Goal: Task Accomplishment & Management: Use online tool/utility

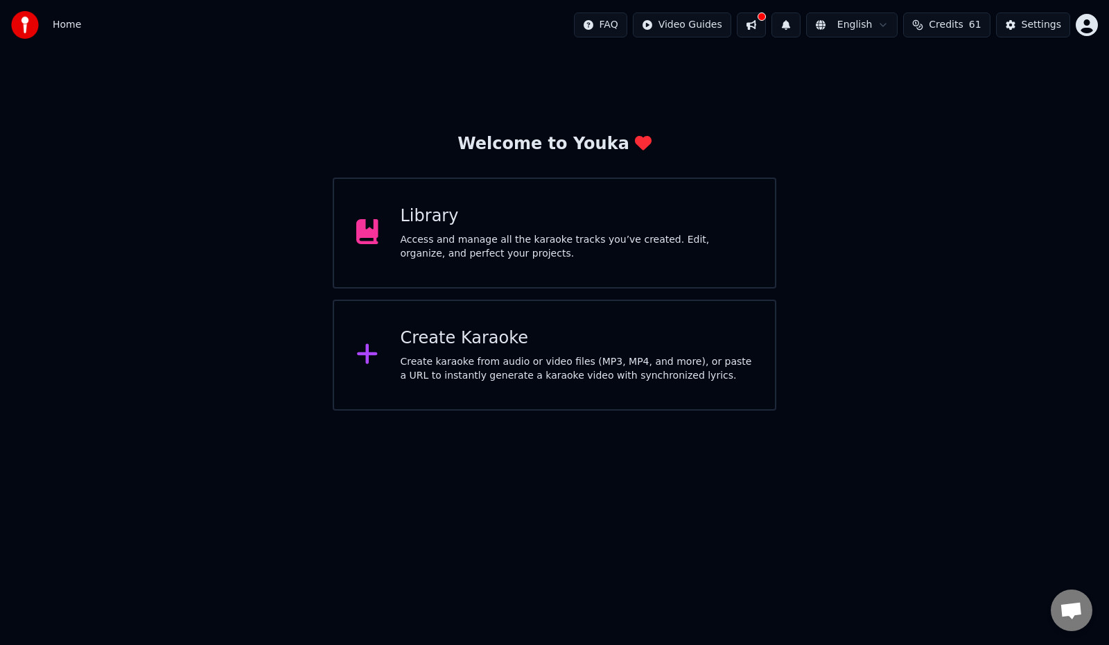
click at [549, 356] on div "Create karaoke from audio or video files (MP3, MP4, and more), or paste a URL t…" at bounding box center [577, 369] width 353 height 28
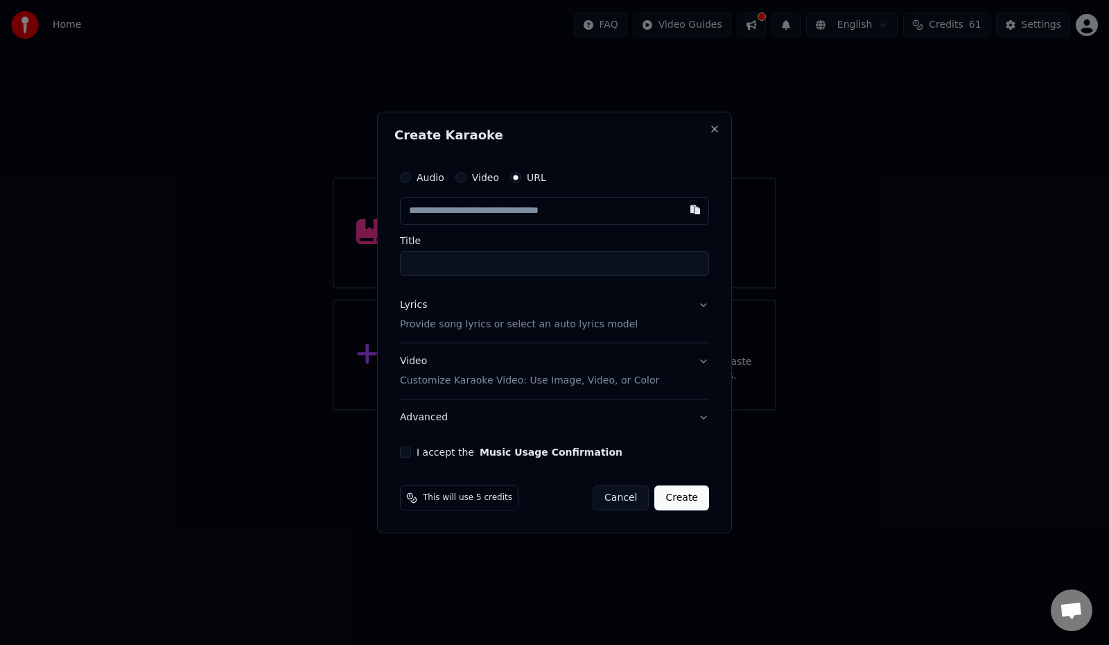
click at [504, 211] on input "text" at bounding box center [554, 211] width 309 height 28
type input "**********"
drag, startPoint x: 603, startPoint y: 217, endPoint x: 410, endPoint y: 225, distance: 192.9
click at [361, 220] on body "**********" at bounding box center [554, 205] width 1109 height 410
click at [460, 212] on input "text" at bounding box center [554, 211] width 309 height 28
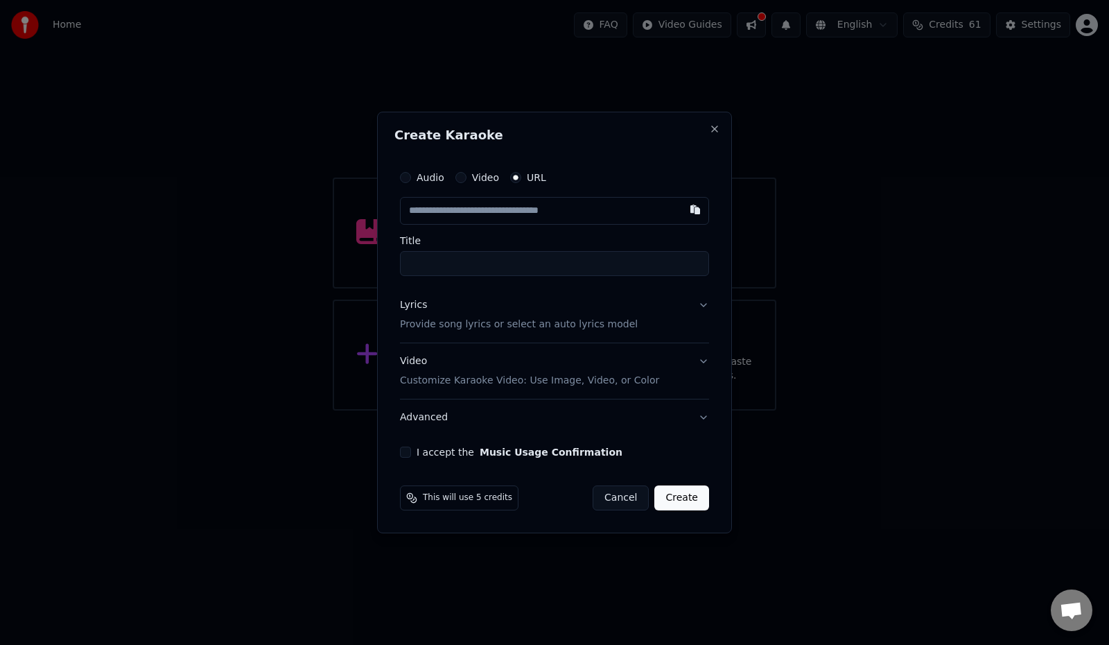
paste input "**********"
click at [500, 262] on input "Title" at bounding box center [554, 263] width 309 height 25
type input "**********"
click at [408, 267] on input "**********" at bounding box center [554, 263] width 309 height 25
paste input "**********"
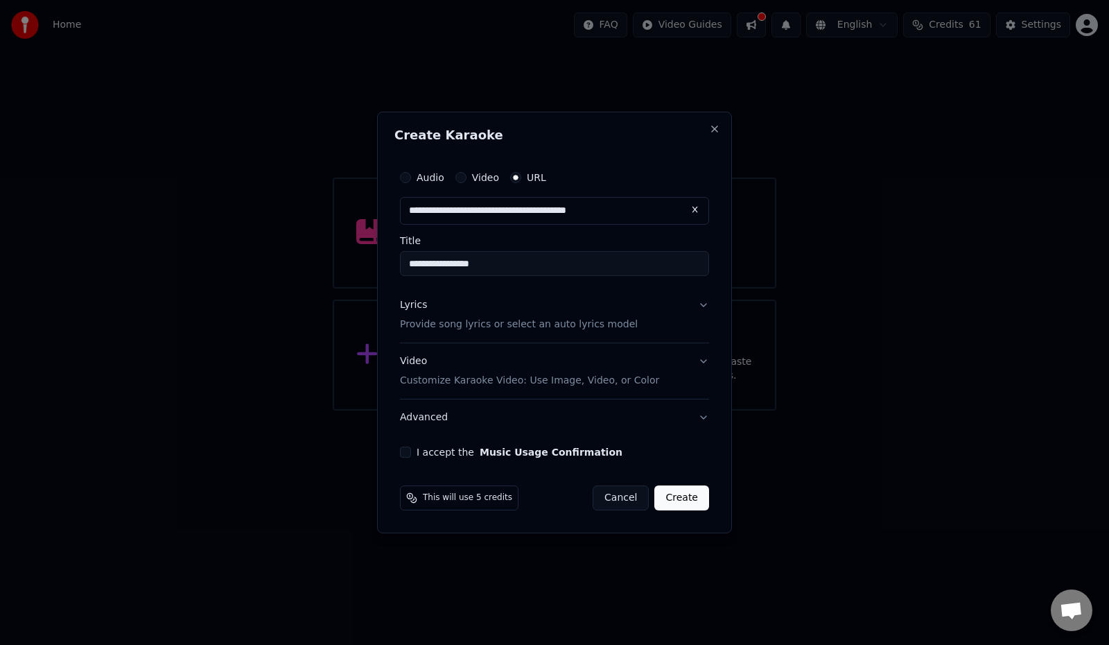
type input "**********"
click at [413, 452] on div "I accept the Music Usage Confirmation" at bounding box center [554, 451] width 309 height 11
click at [406, 451] on button "I accept the Music Usage Confirmation" at bounding box center [405, 451] width 11 height 11
click at [702, 305] on button "Lyrics Provide song lyrics or select an auto lyrics model" at bounding box center [554, 314] width 309 height 55
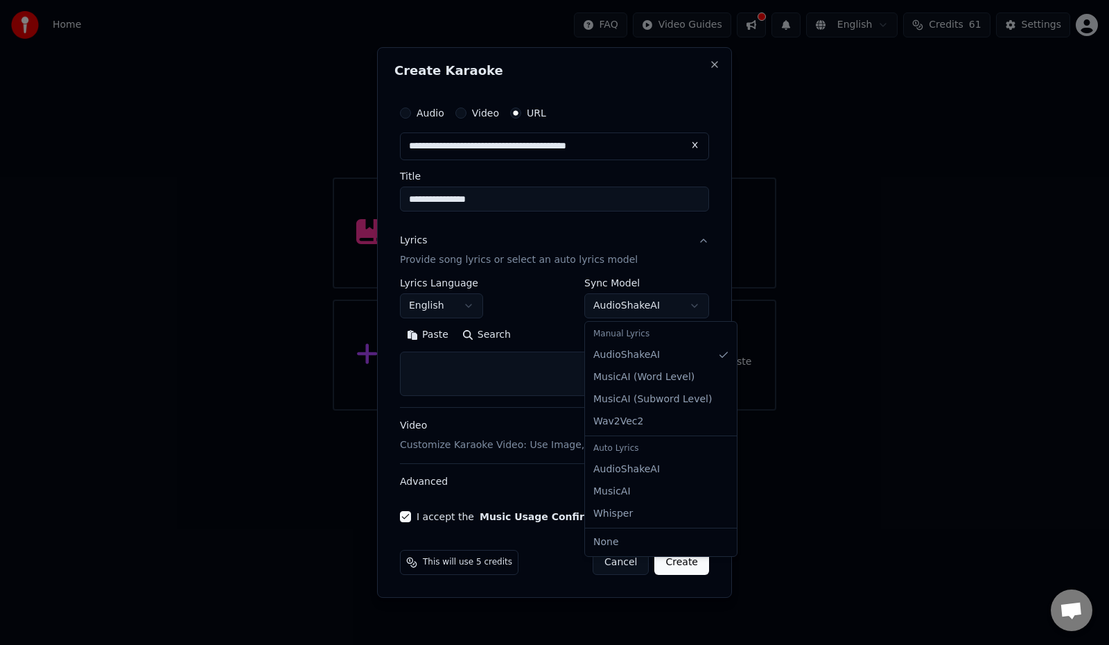
click at [645, 311] on body "**********" at bounding box center [554, 205] width 1109 height 410
select select "**********"
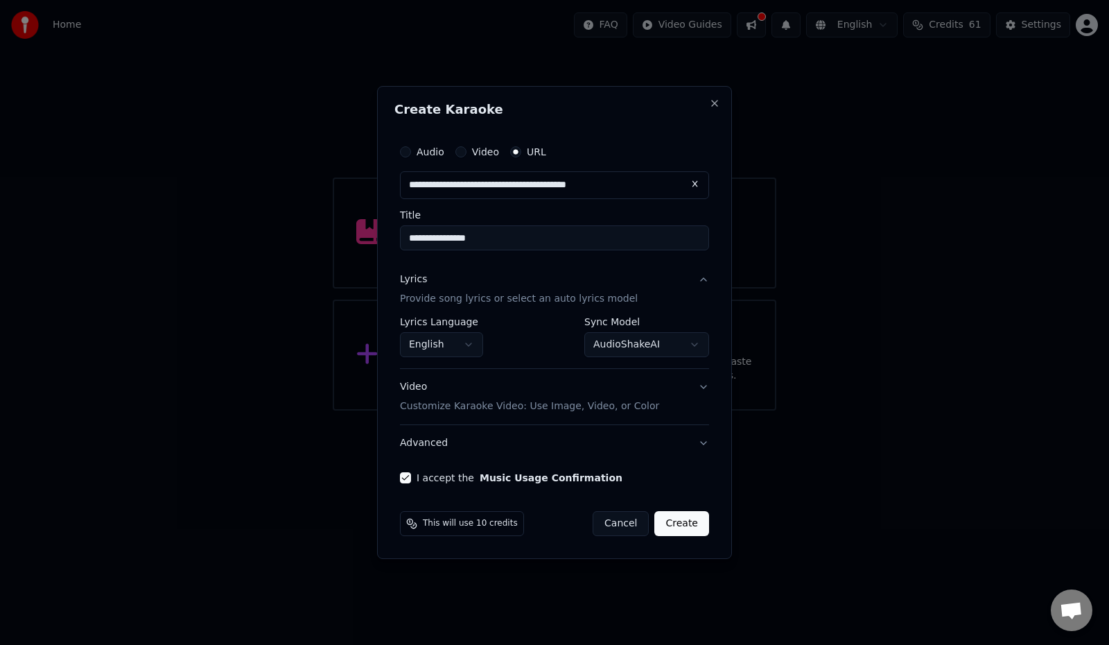
click at [408, 237] on input "**********" at bounding box center [554, 237] width 309 height 25
paste input "**********"
type input "**********"
click at [685, 524] on button "Create" at bounding box center [681, 523] width 55 height 25
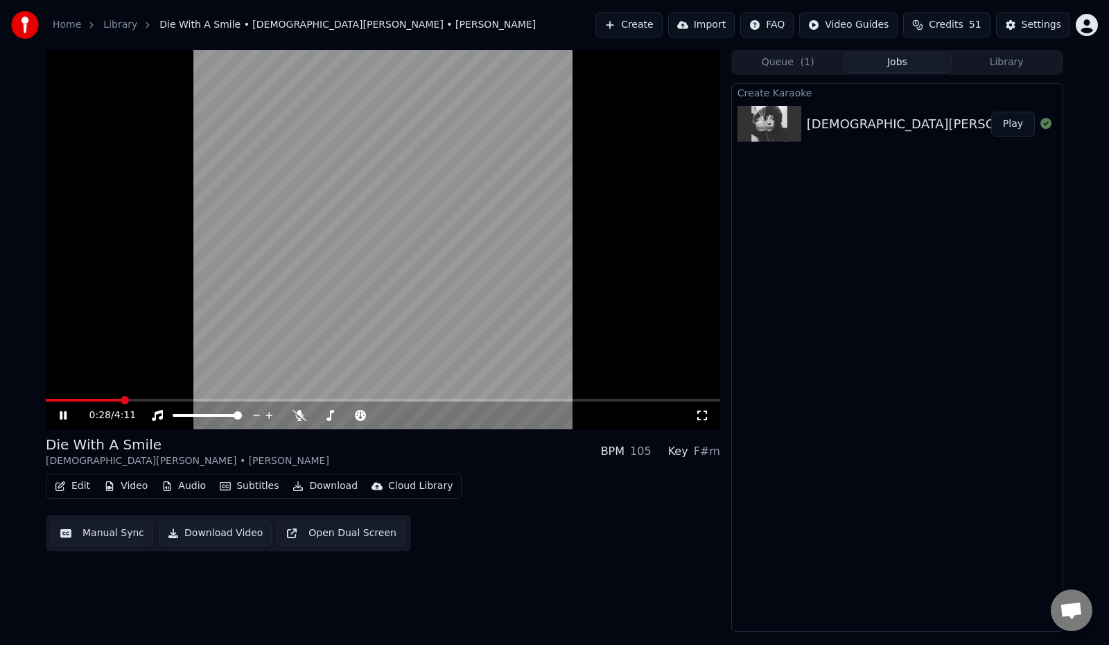
click at [1009, 125] on button "Play" at bounding box center [1013, 124] width 44 height 25
click at [300, 415] on icon at bounding box center [300, 415] width 14 height 11
click at [79, 488] on button "Edit" at bounding box center [72, 485] width 46 height 19
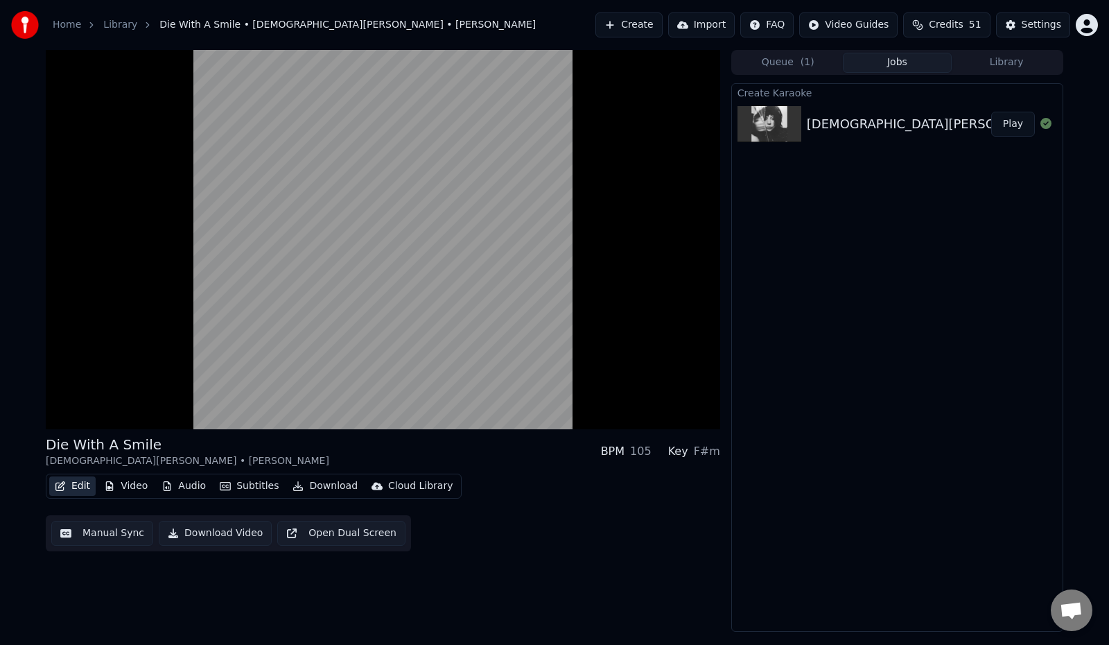
click at [64, 489] on icon "button" at bounding box center [60, 486] width 10 height 10
click at [67, 487] on button "Edit" at bounding box center [72, 485] width 46 height 19
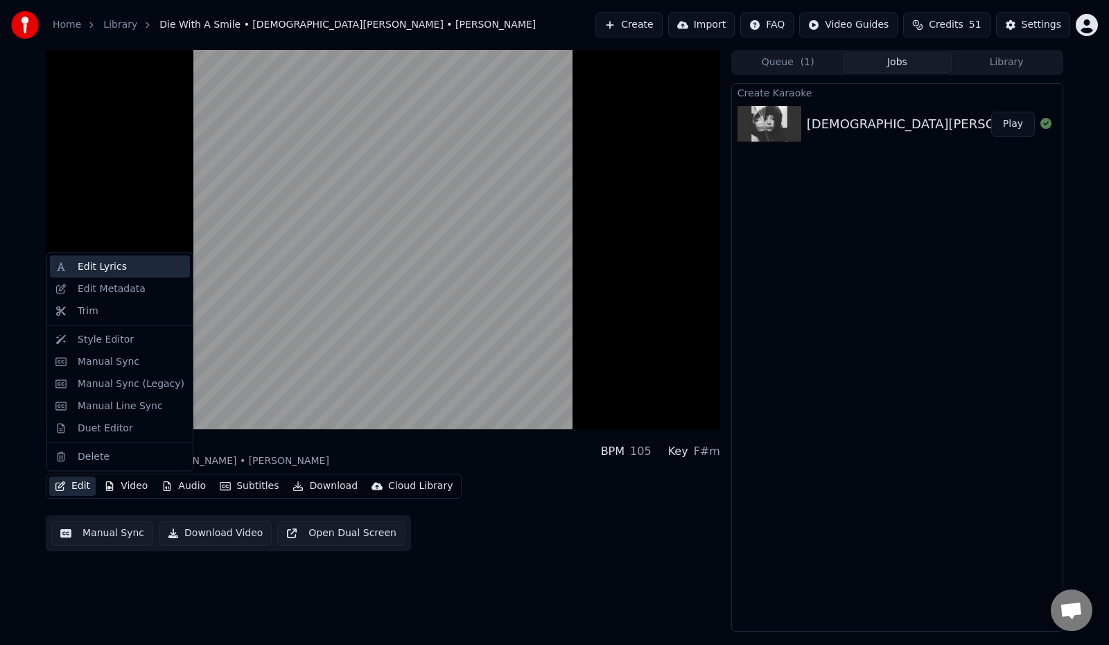
click at [113, 264] on div "Edit Lyrics" at bounding box center [102, 267] width 49 height 14
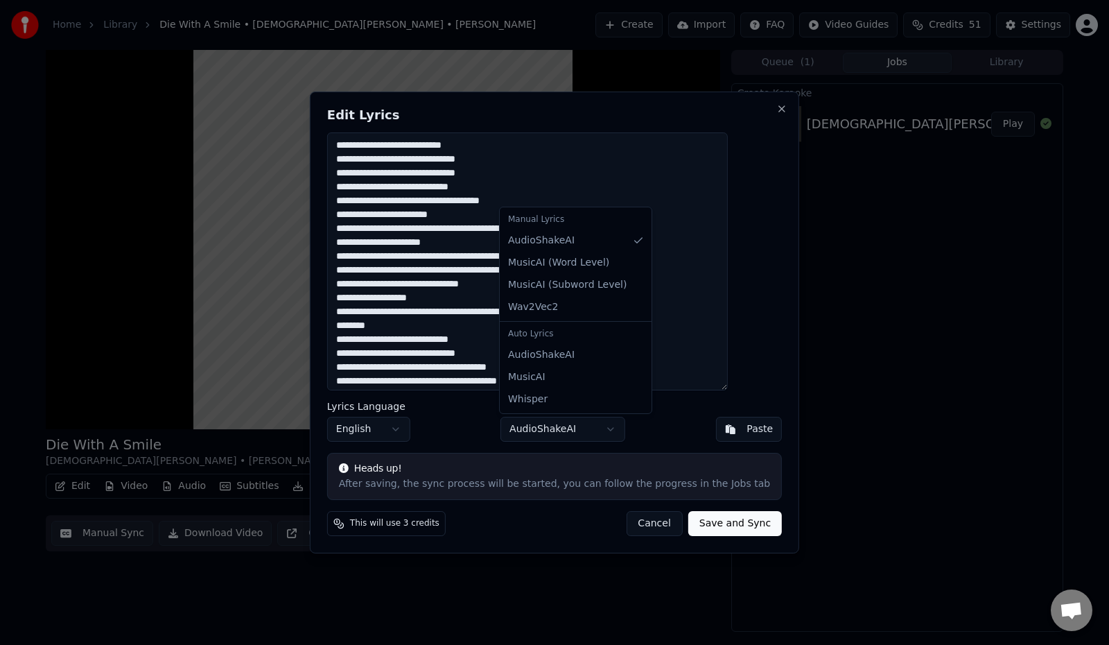
click at [564, 430] on body "Home Library Die With A Smile • Lady Gaga • Bruno Mars Create Import FAQ Video …" at bounding box center [554, 322] width 1109 height 645
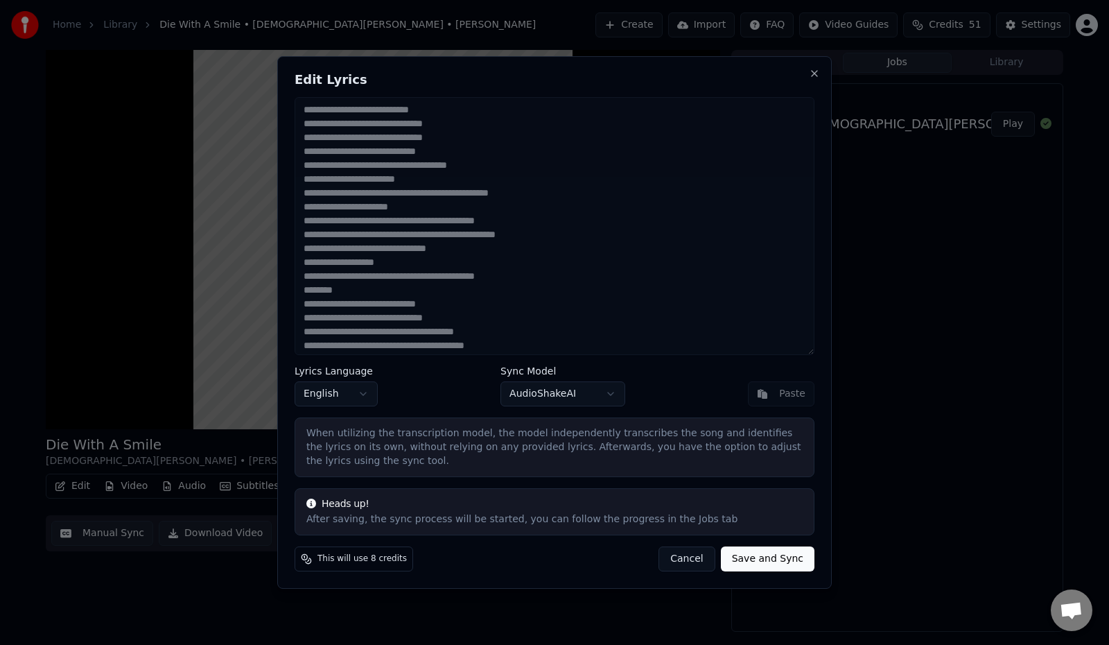
click at [697, 553] on button "Cancel" at bounding box center [687, 558] width 56 height 25
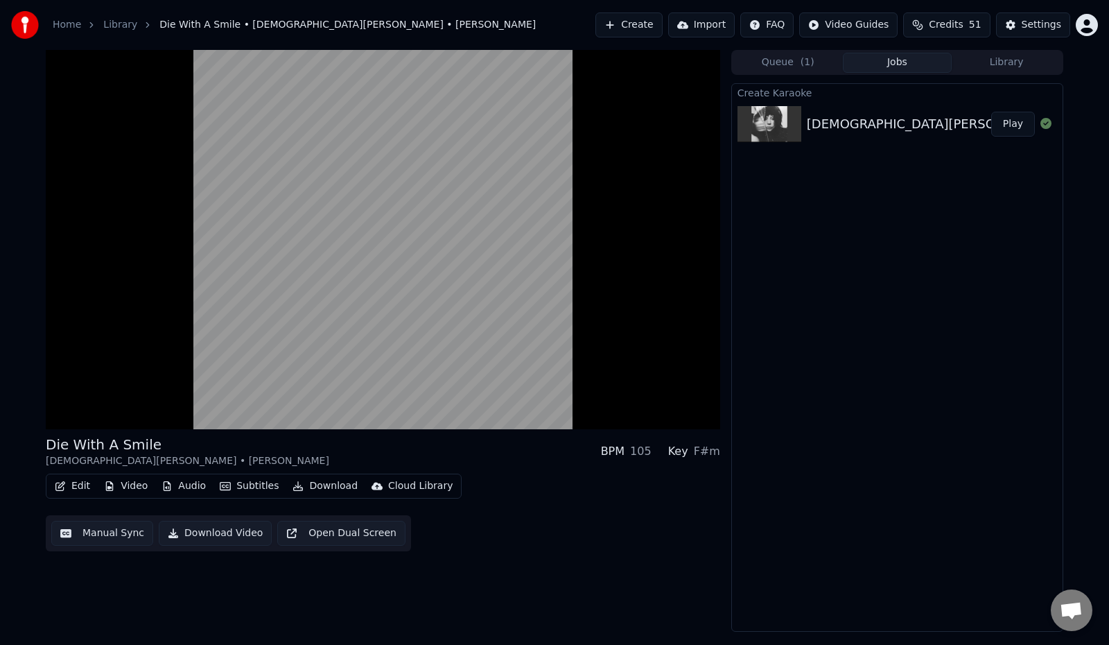
click at [73, 479] on button "Edit" at bounding box center [72, 485] width 46 height 19
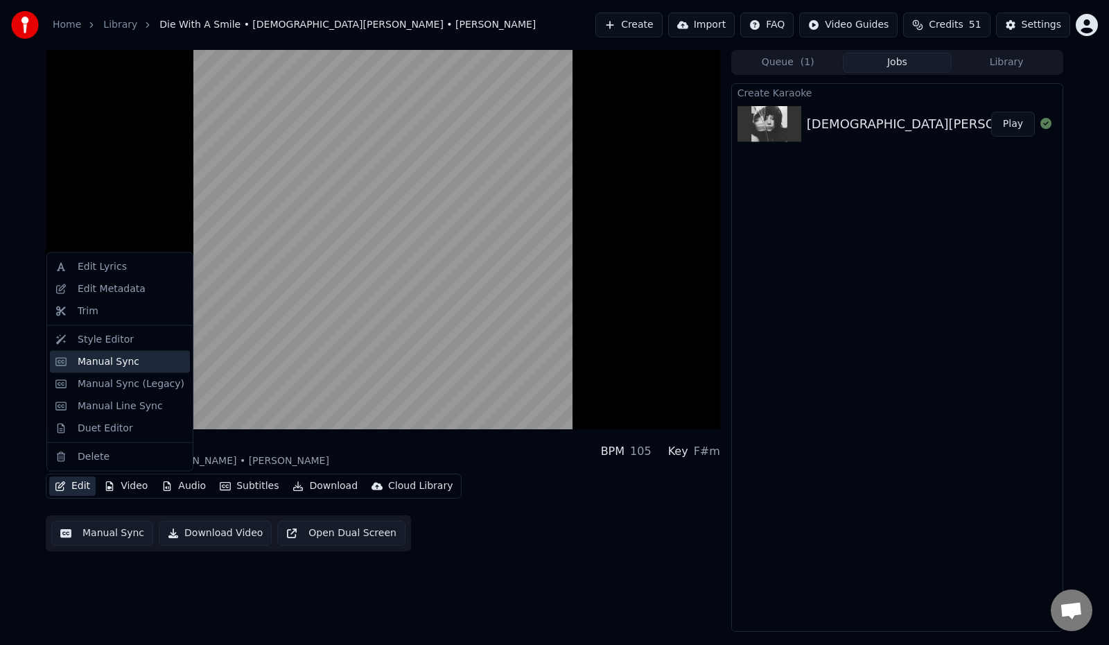
click at [107, 361] on div "Manual Sync" at bounding box center [109, 361] width 62 height 14
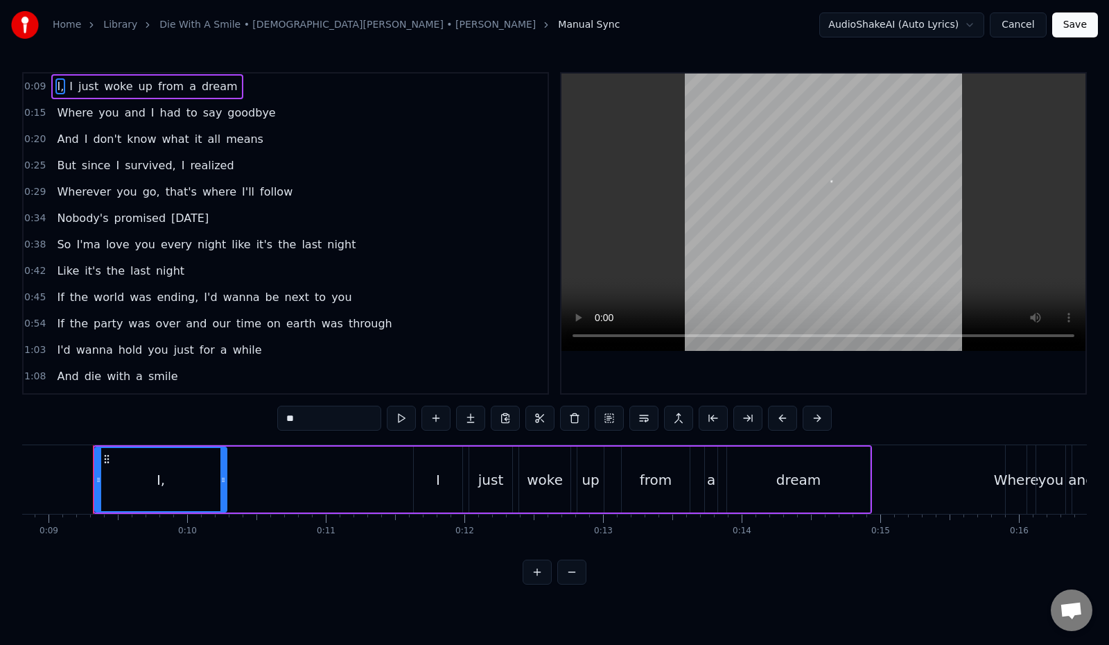
scroll to position [0, 1223]
click at [387, 419] on button at bounding box center [401, 418] width 29 height 25
click at [248, 85] on div "0:09 I, I just woke up from a dream" at bounding box center [286, 86] width 524 height 26
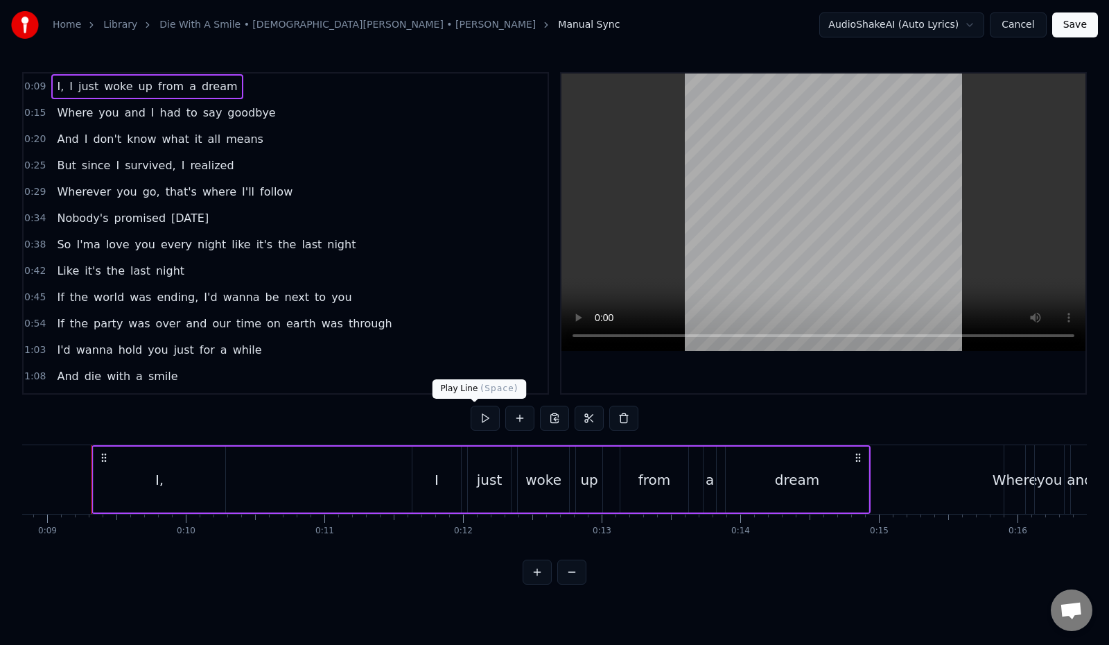
click at [471, 419] on button at bounding box center [485, 418] width 29 height 25
click at [261, 114] on div "0:15 Where you and I had to say goodbye" at bounding box center [286, 113] width 524 height 26
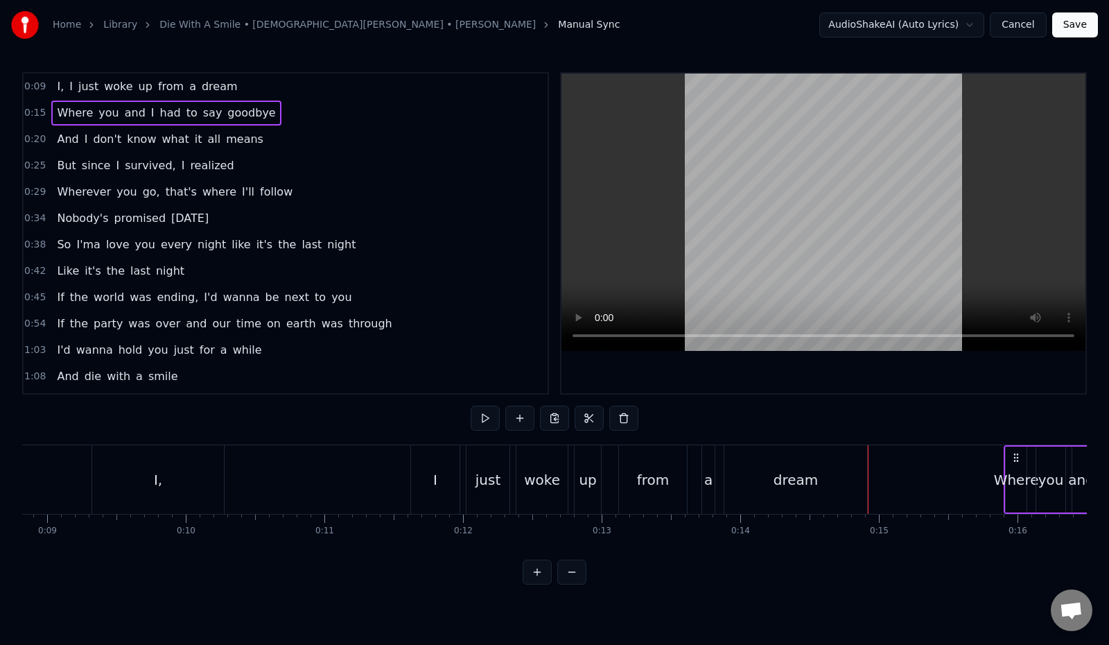
click at [575, 581] on button at bounding box center [571, 572] width 29 height 25
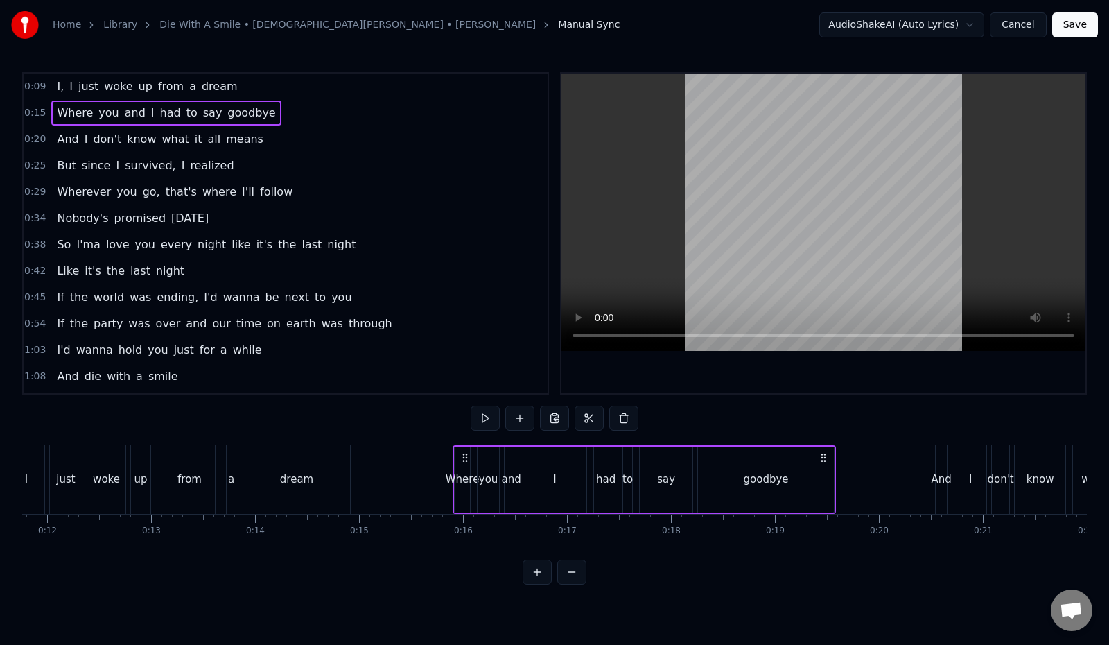
click at [575, 581] on button at bounding box center [571, 572] width 29 height 25
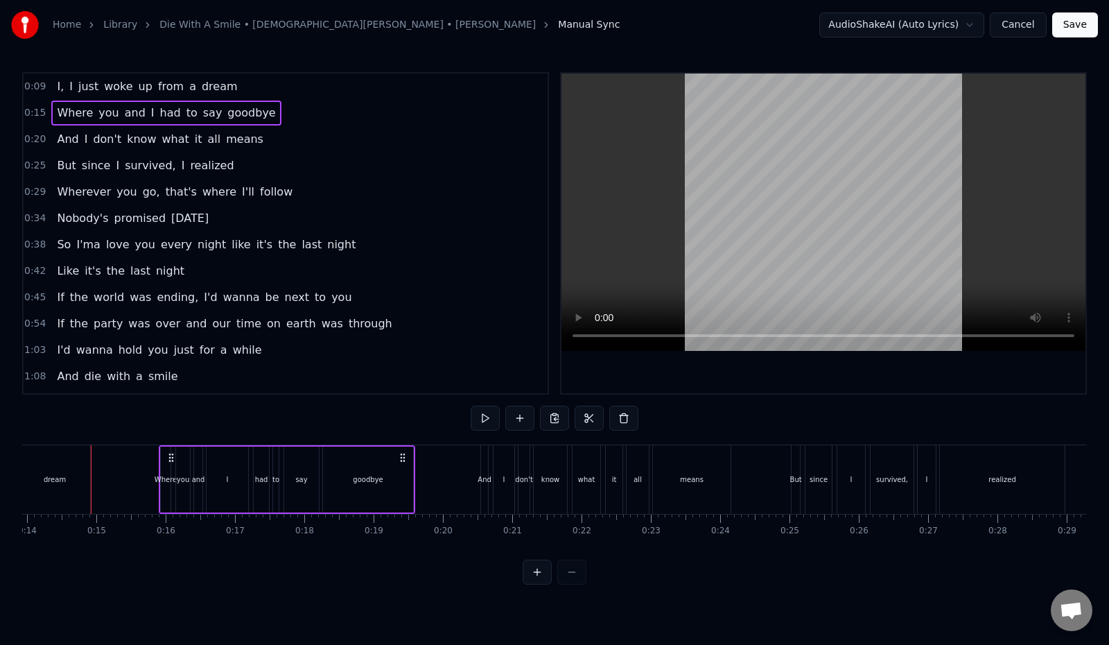
scroll to position [0, 965]
click at [535, 579] on button at bounding box center [537, 572] width 29 height 25
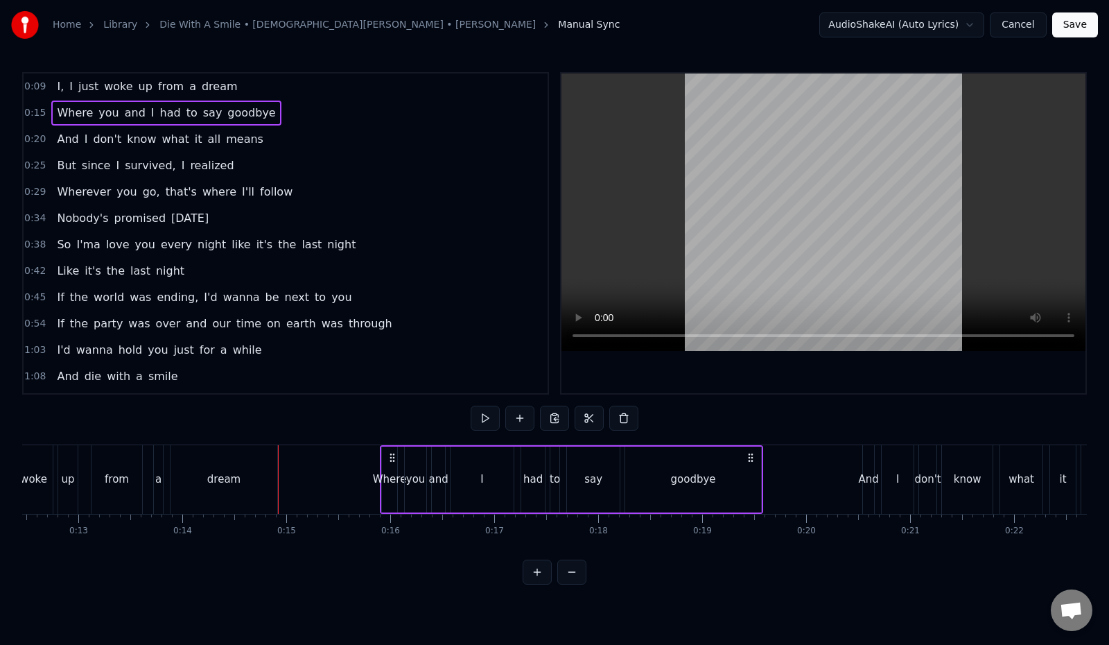
scroll to position [0, 1313]
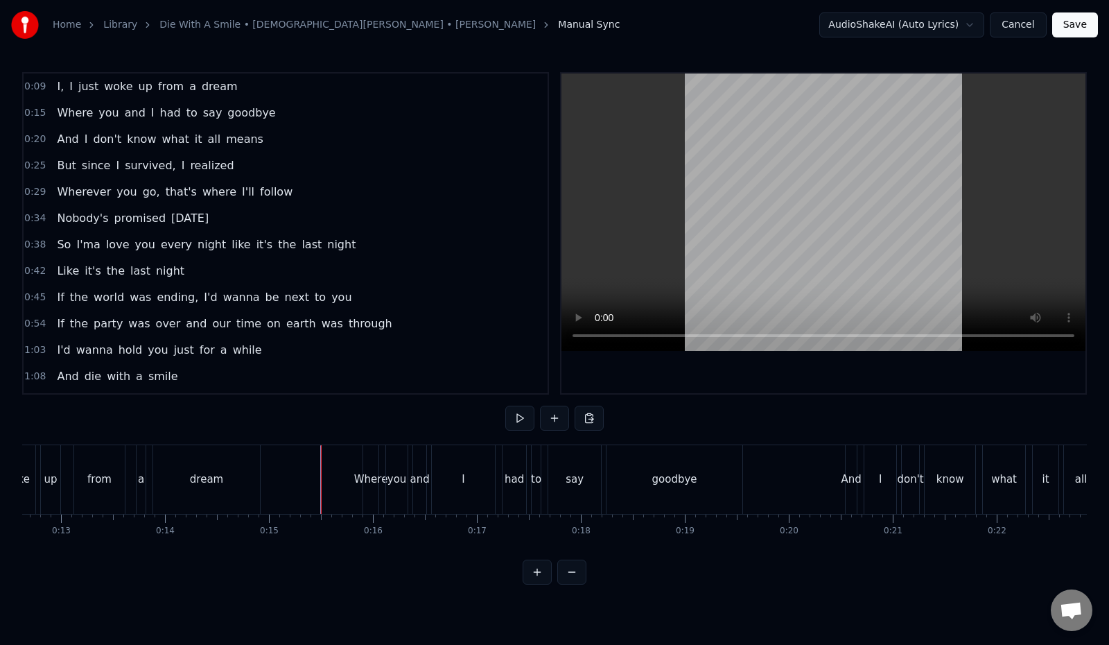
click at [372, 473] on div "Where" at bounding box center [371, 479] width 34 height 16
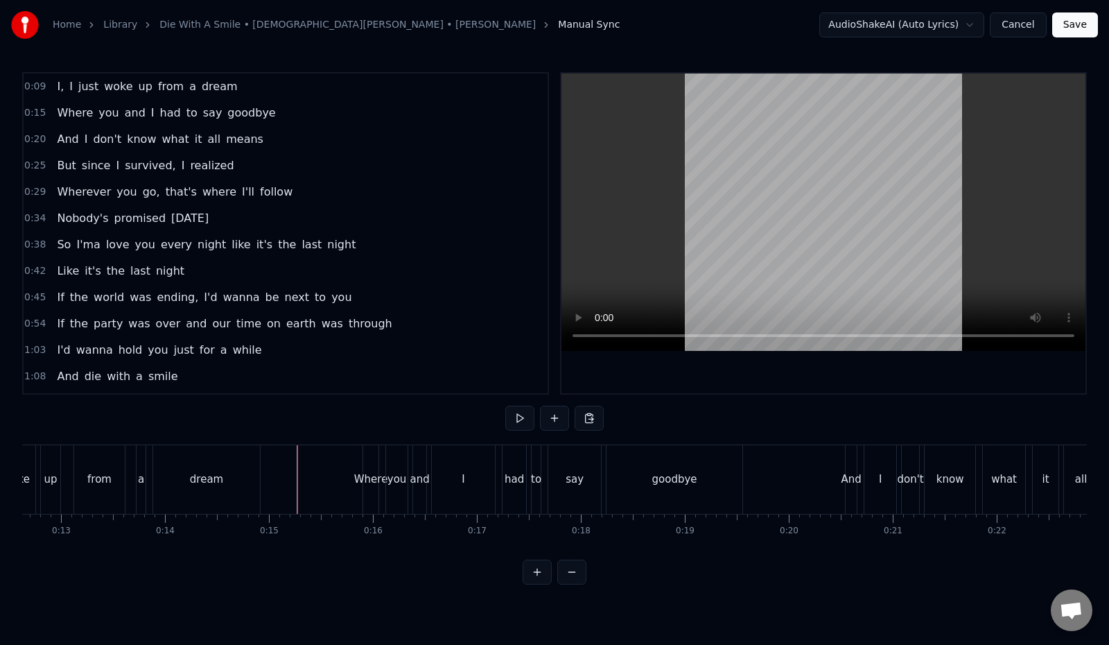
click at [268, 113] on div "0:15 Where you and I had to say goodbye" at bounding box center [286, 113] width 524 height 26
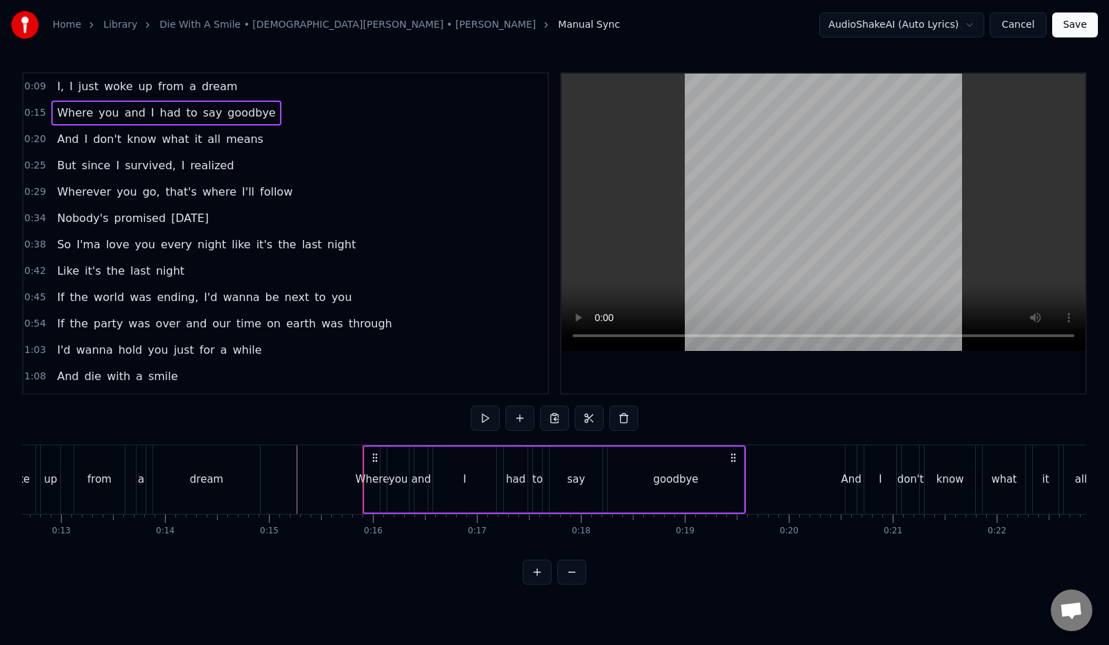
click at [251, 84] on div "0:09 I, I just woke up from a dream" at bounding box center [286, 86] width 524 height 26
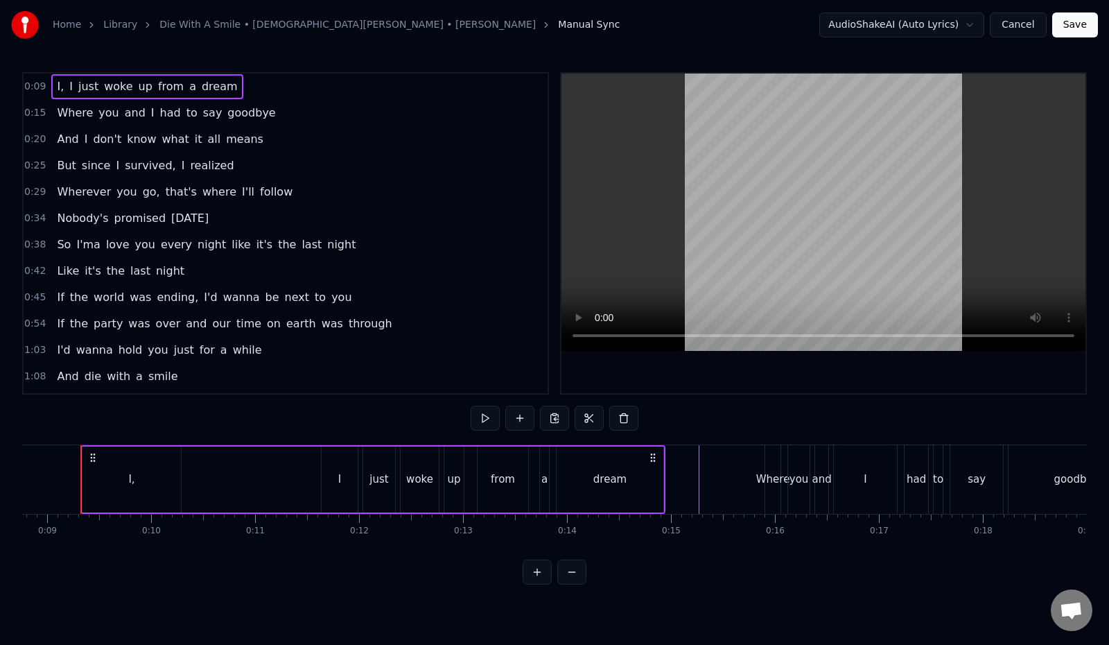
scroll to position [0, 900]
click at [263, 113] on div "0:15 Where you and I had to say goodbye" at bounding box center [286, 113] width 524 height 26
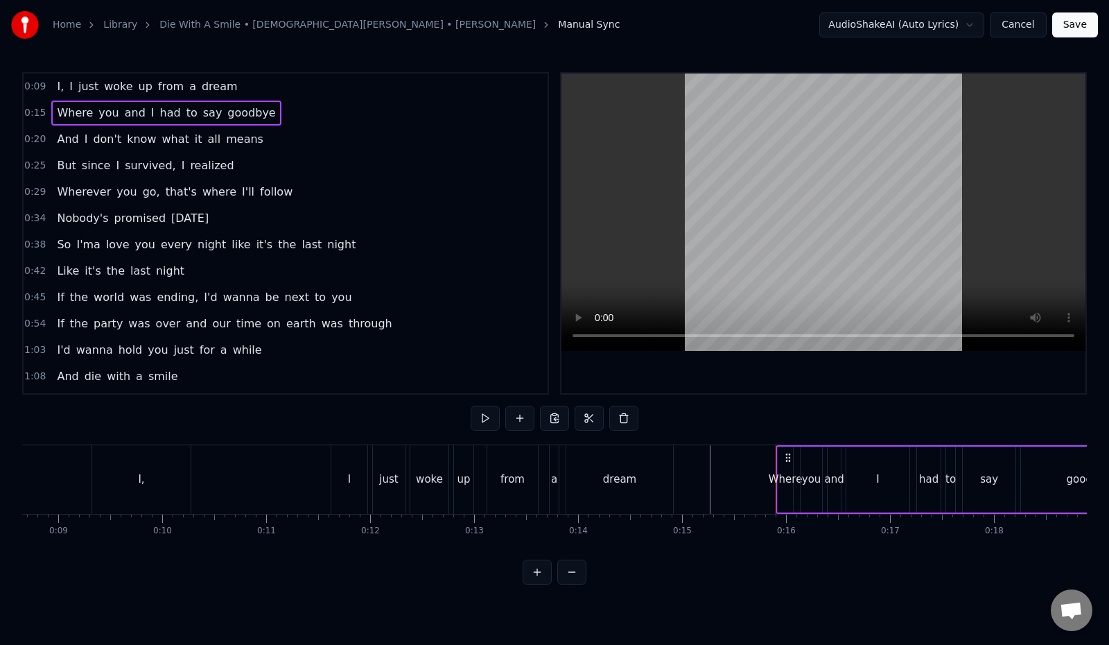
click at [252, 91] on div "0:09 I, I just woke up from a dream" at bounding box center [286, 86] width 524 height 26
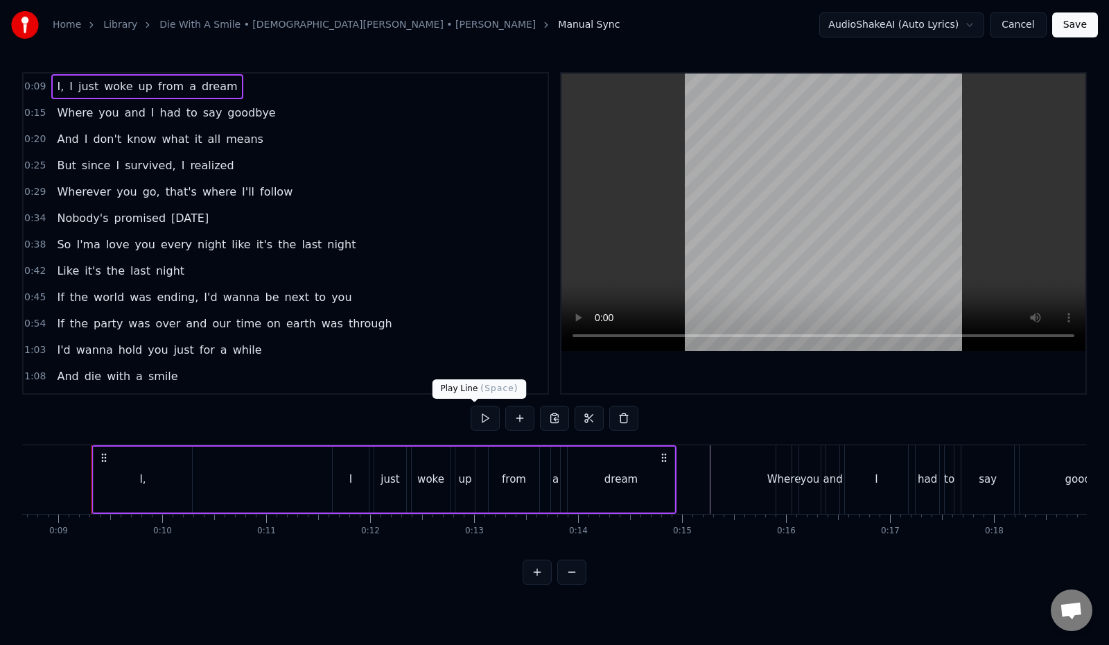
click at [476, 422] on button at bounding box center [485, 418] width 29 height 25
click at [279, 107] on div "0:15 Where you and I had to say goodbye" at bounding box center [286, 113] width 524 height 26
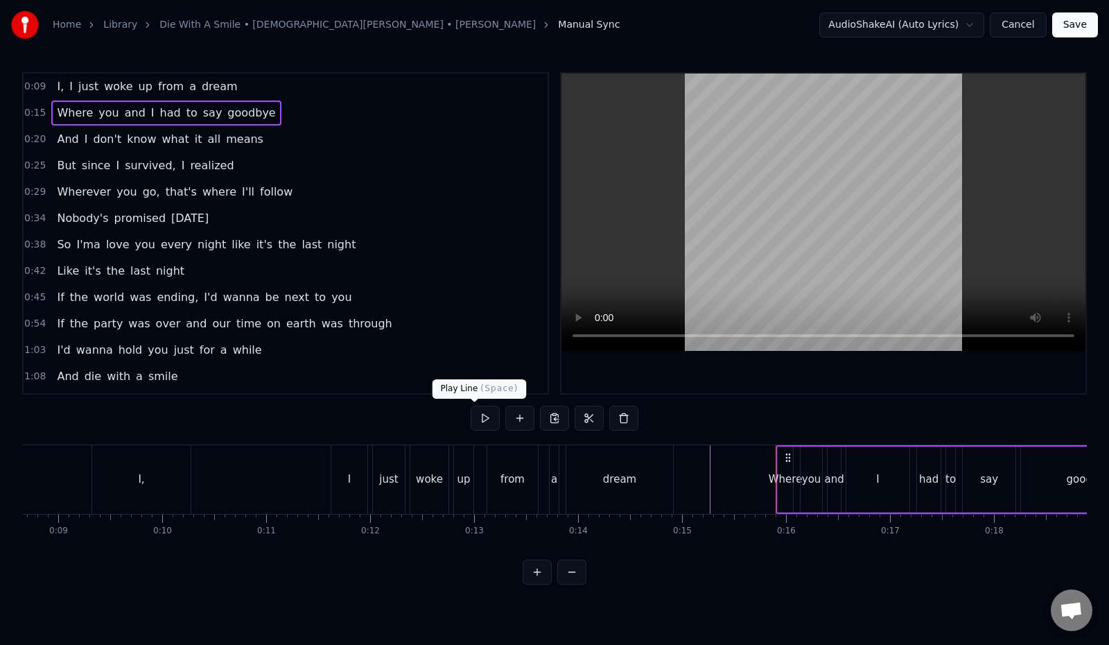
click at [471, 413] on button at bounding box center [485, 418] width 29 height 25
click at [1010, 24] on button "Cancel" at bounding box center [1018, 24] width 56 height 25
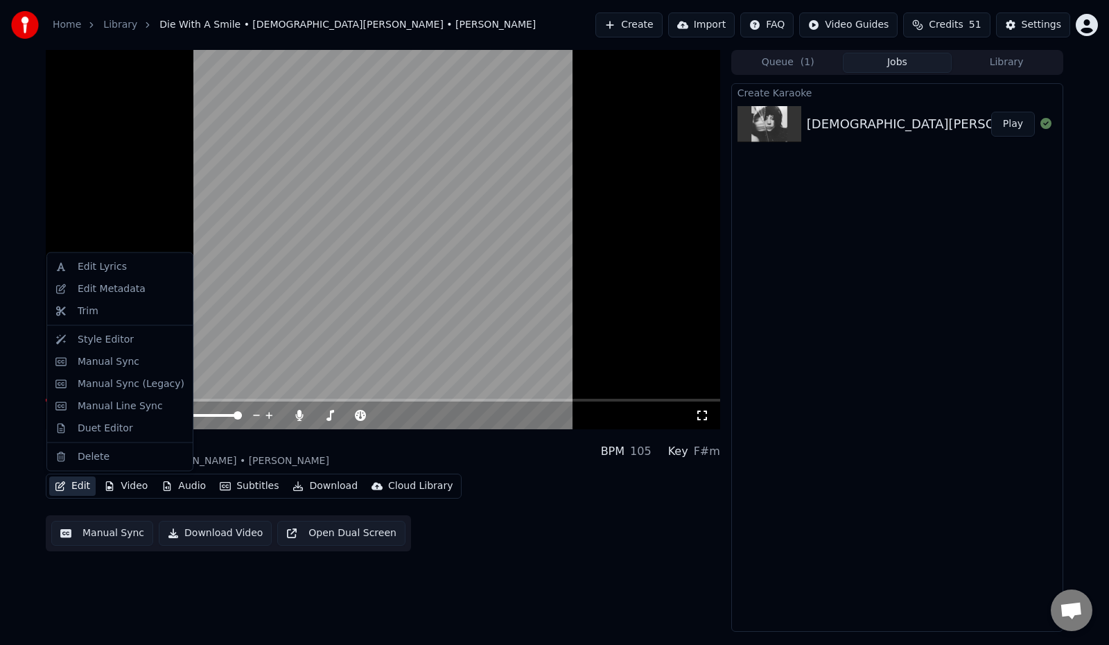
click at [78, 485] on button "Edit" at bounding box center [72, 485] width 46 height 19
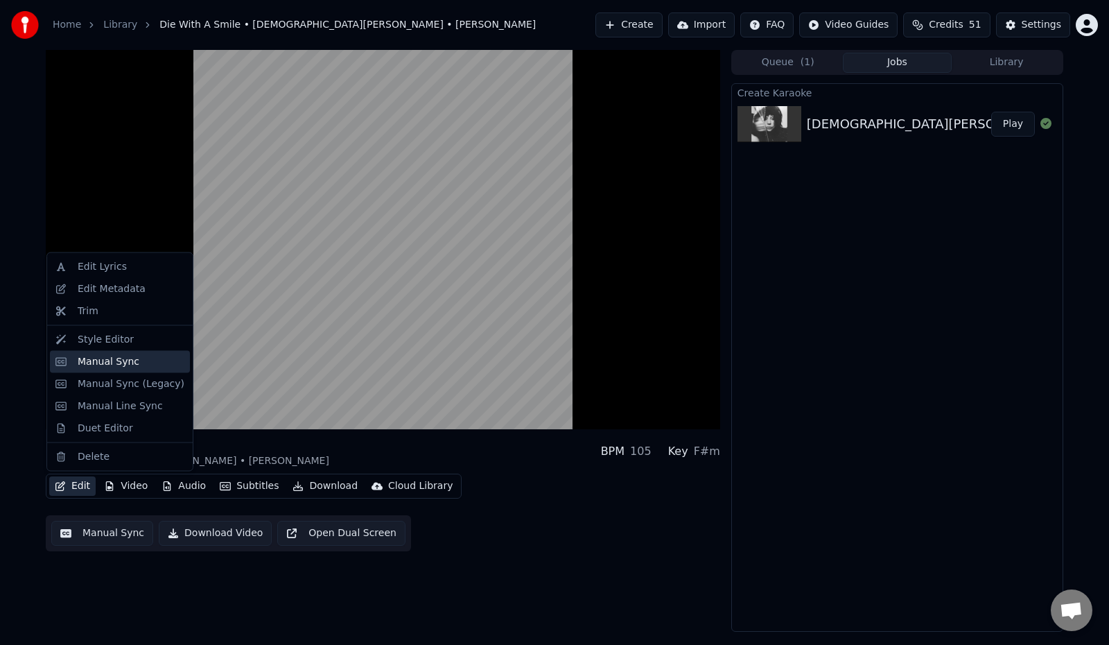
click at [136, 367] on div "Manual Sync" at bounding box center [131, 361] width 107 height 14
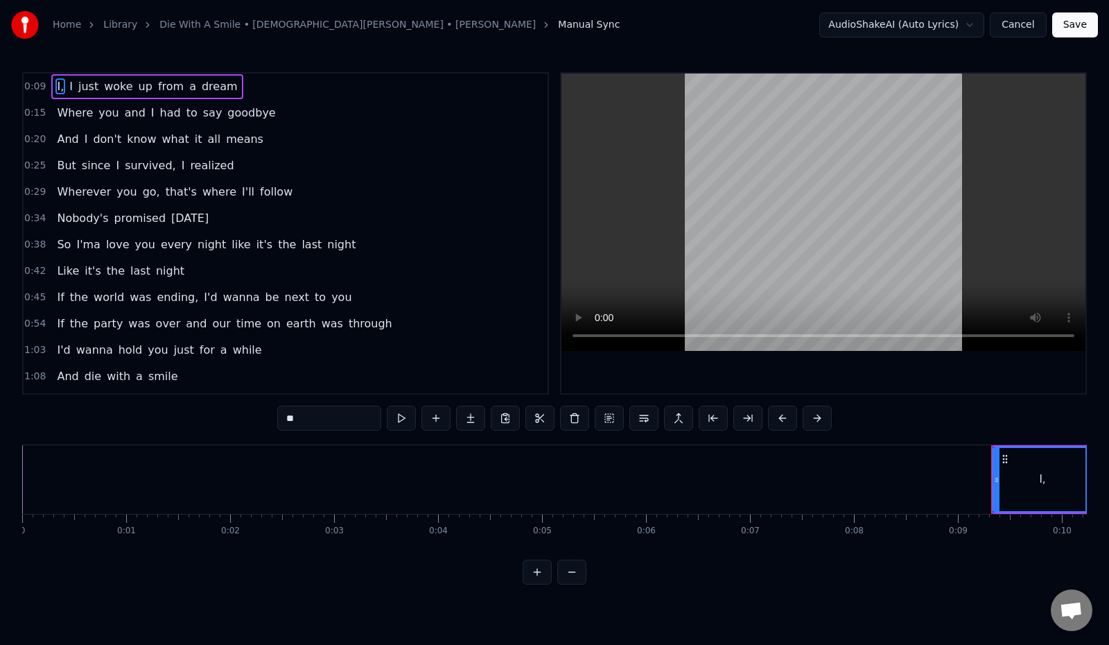
click at [1018, 29] on button "Cancel" at bounding box center [1018, 24] width 56 height 25
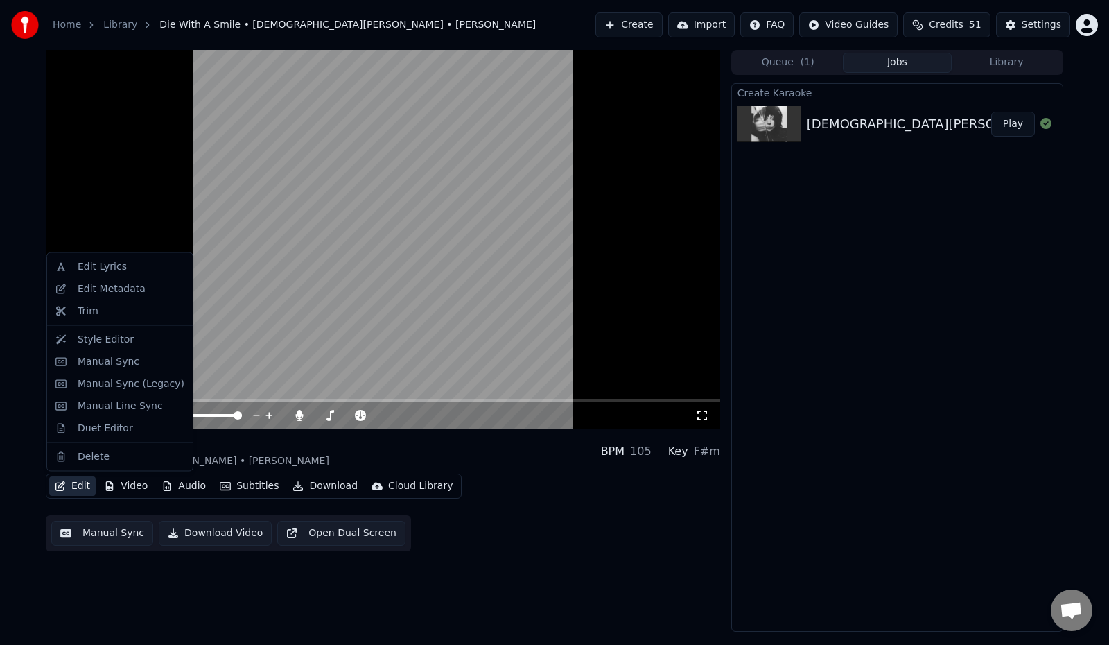
click at [79, 486] on button "Edit" at bounding box center [72, 485] width 46 height 19
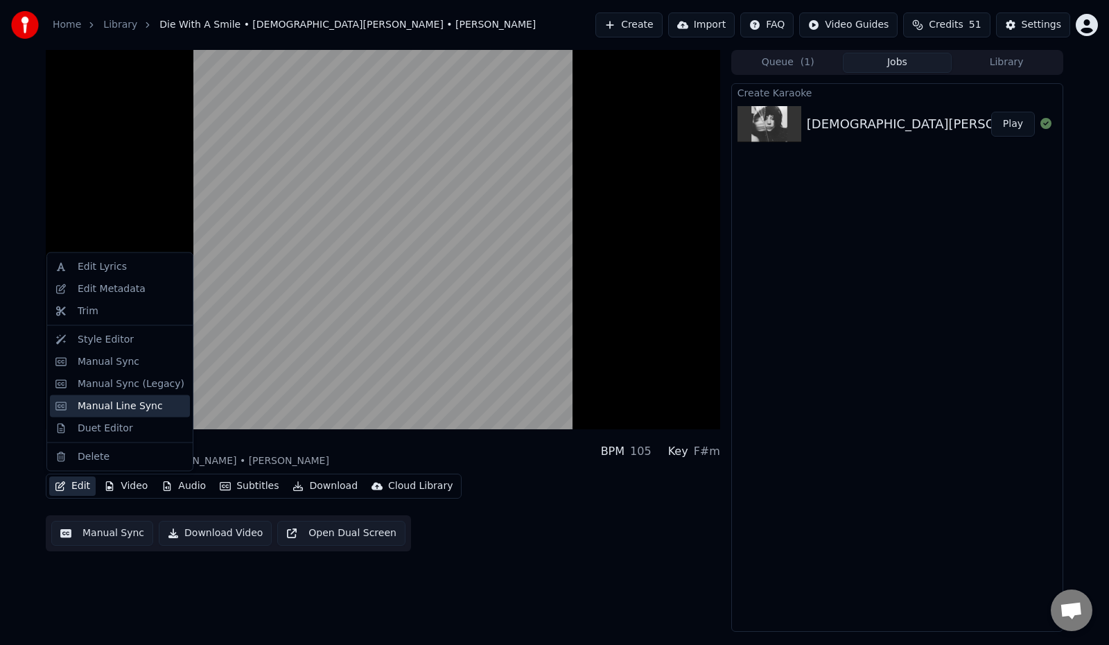
click at [121, 410] on div "Manual Line Sync" at bounding box center [120, 406] width 85 height 14
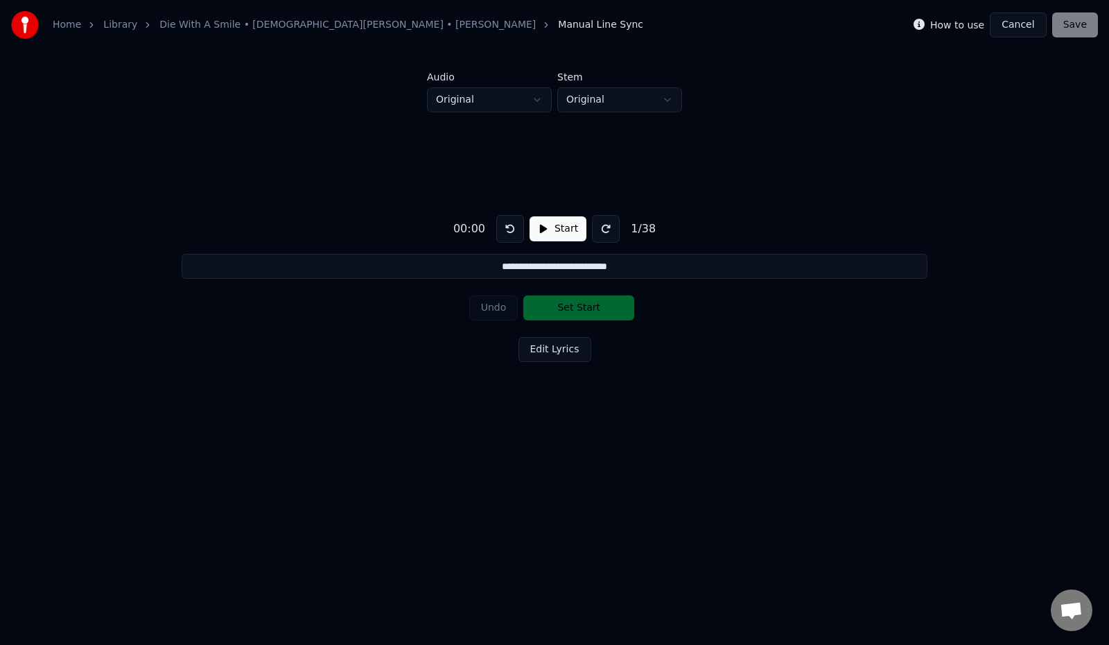
click at [1028, 21] on button "Cancel" at bounding box center [1018, 24] width 56 height 25
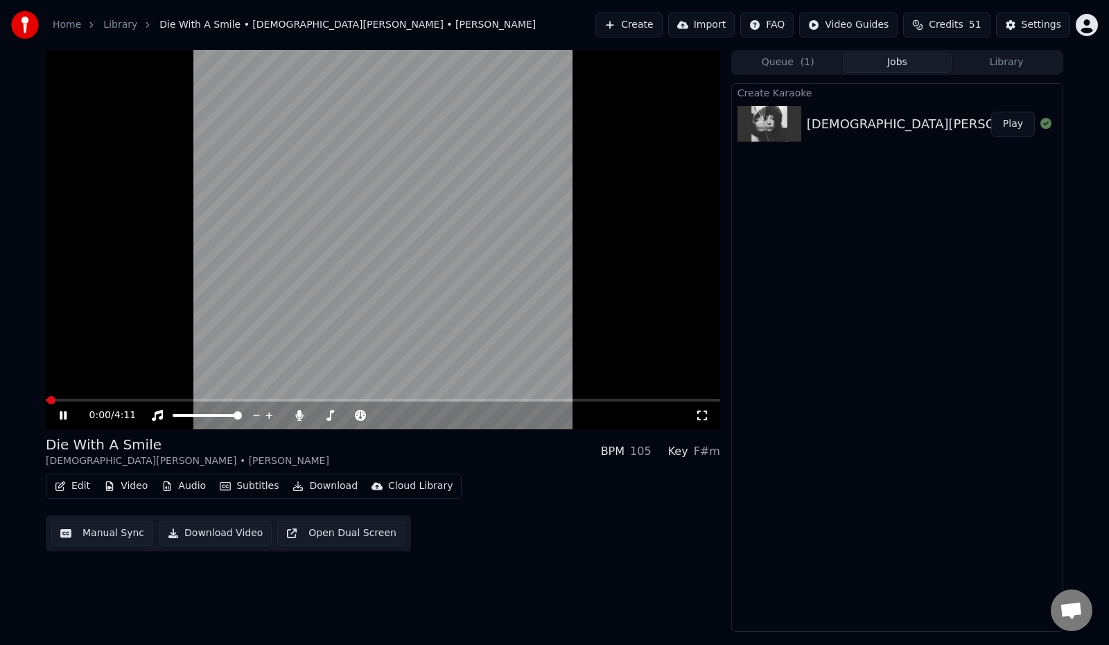
click at [71, 487] on button "Edit" at bounding box center [72, 485] width 46 height 19
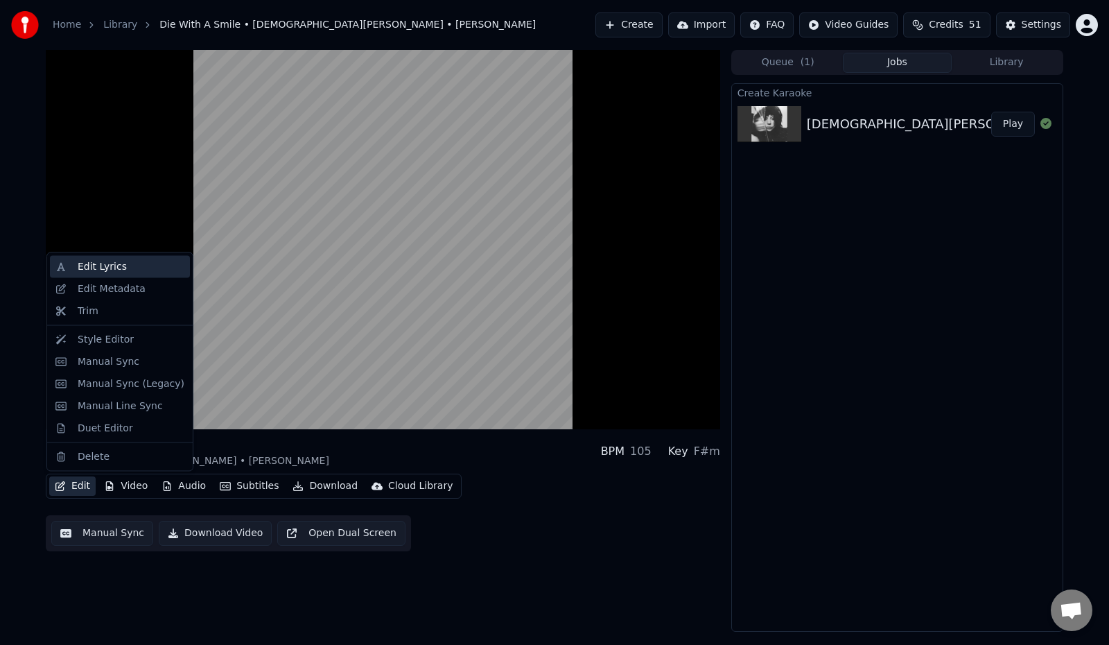
click at [115, 266] on div "Edit Lyrics" at bounding box center [102, 267] width 49 height 14
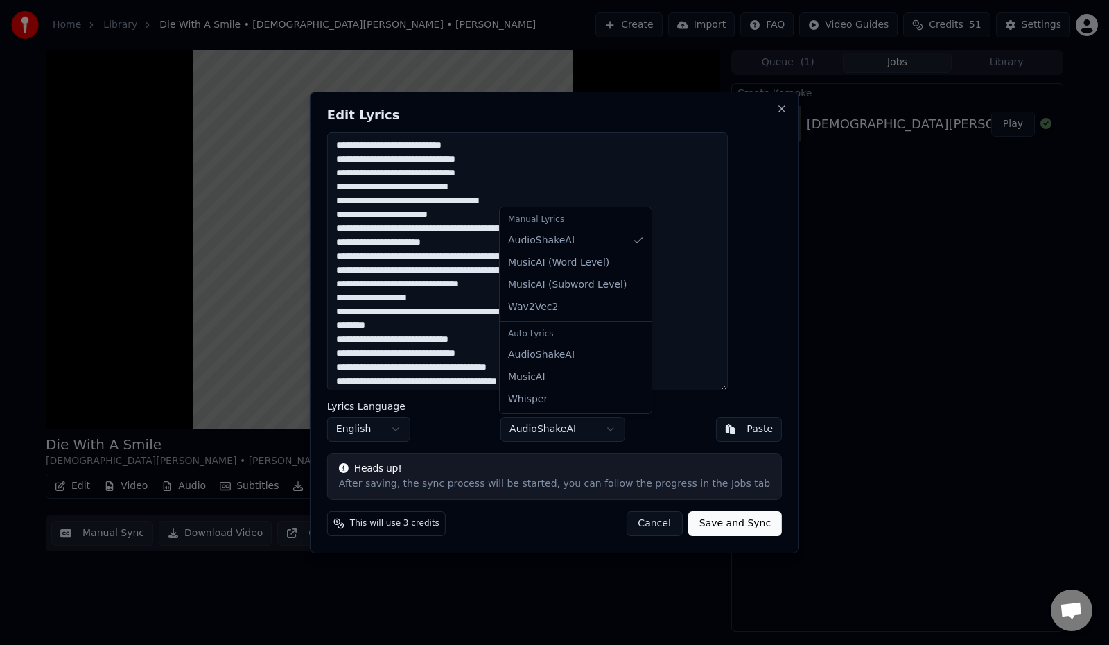
click at [566, 431] on body "Home Library Die With A Smile • Lady Gaga • Bruno Mars Create Import FAQ Video …" at bounding box center [554, 322] width 1109 height 645
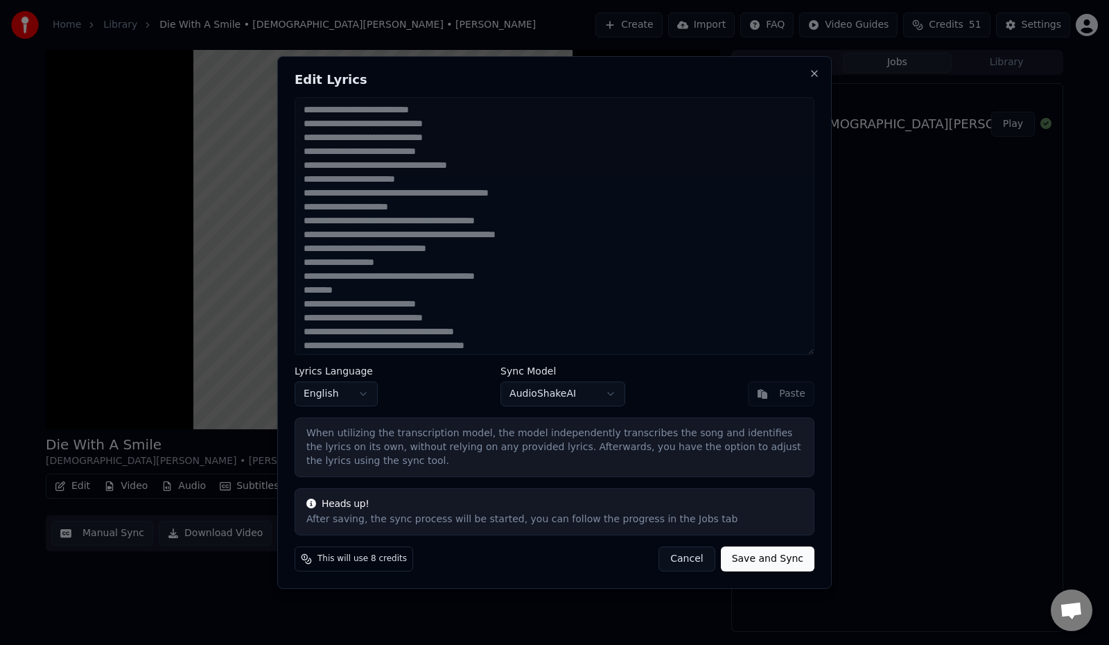
click at [682, 556] on button "Cancel" at bounding box center [687, 558] width 56 height 25
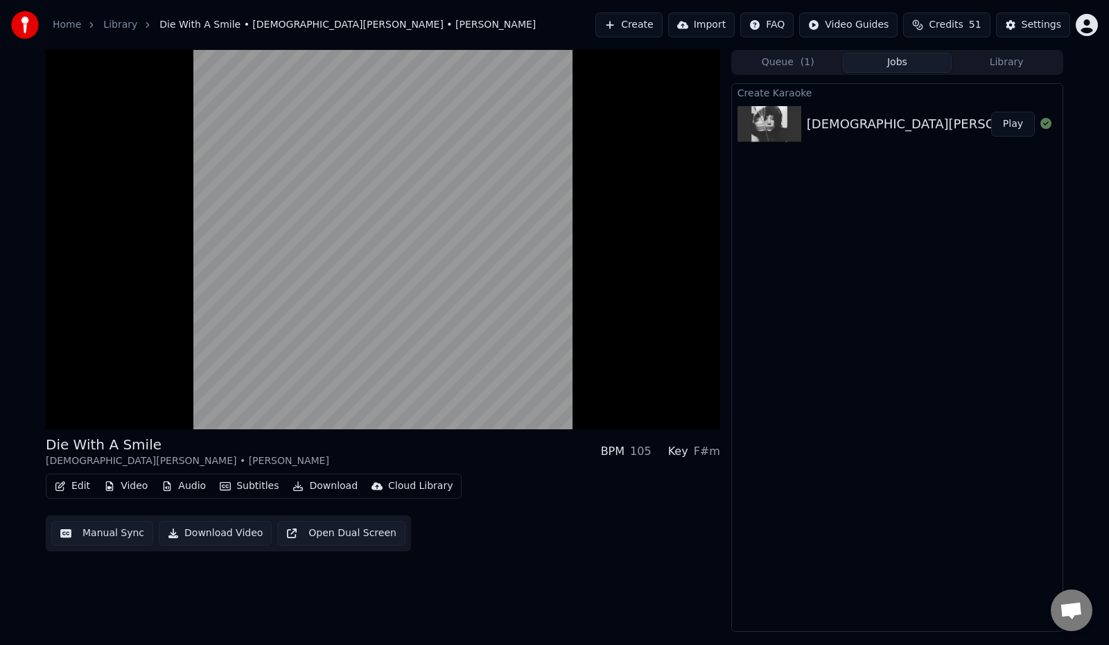
click at [253, 488] on button "Subtitles" at bounding box center [249, 485] width 70 height 19
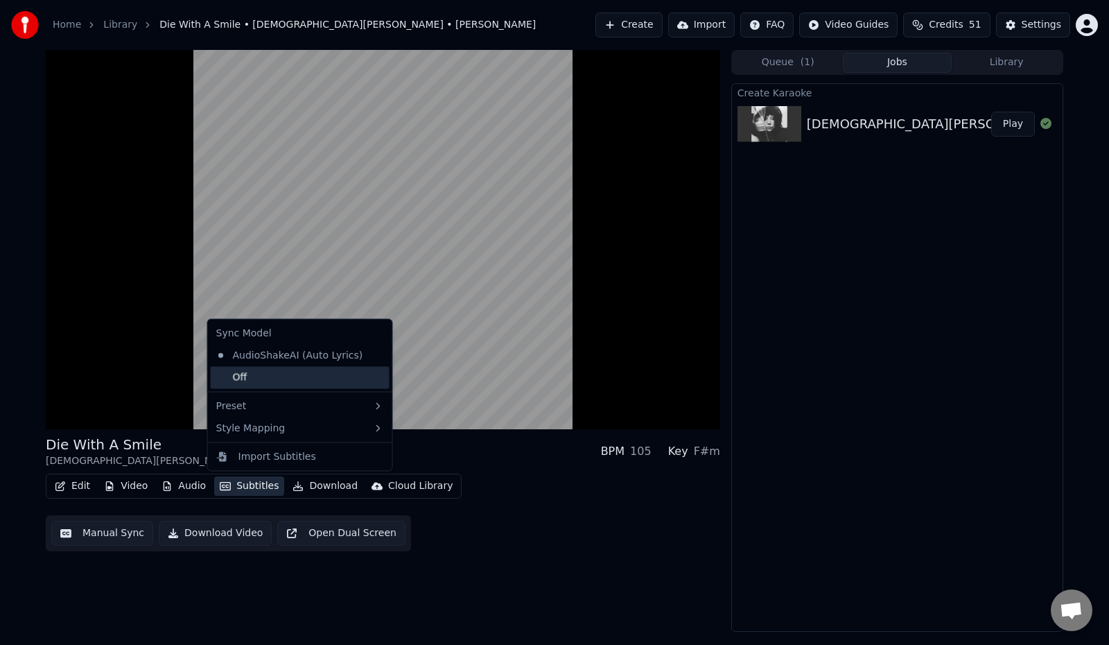
click at [315, 384] on div "Off" at bounding box center [300, 377] width 179 height 22
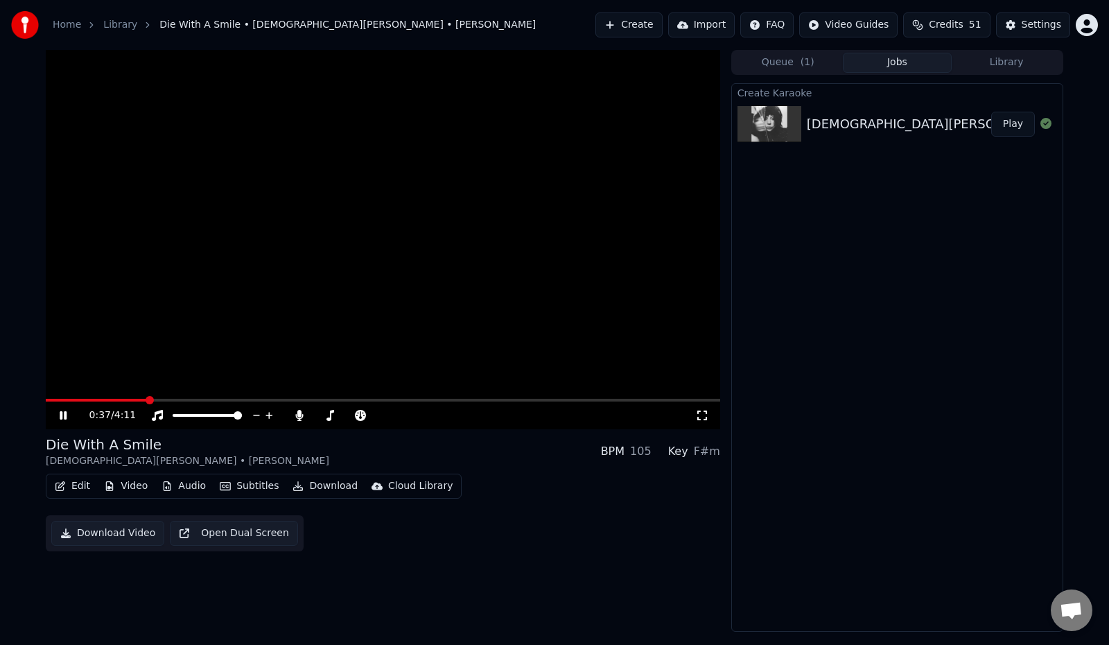
click at [250, 487] on button "Subtitles" at bounding box center [249, 485] width 70 height 19
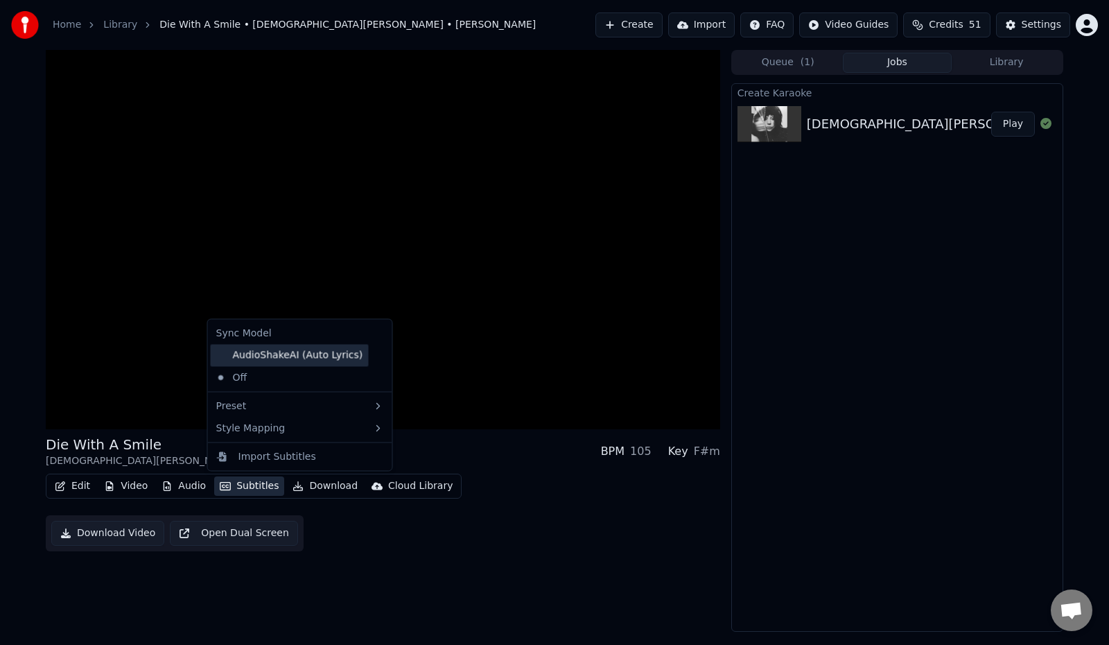
click at [309, 360] on div "AudioShakeAI (Auto Lyrics)" at bounding box center [290, 355] width 158 height 22
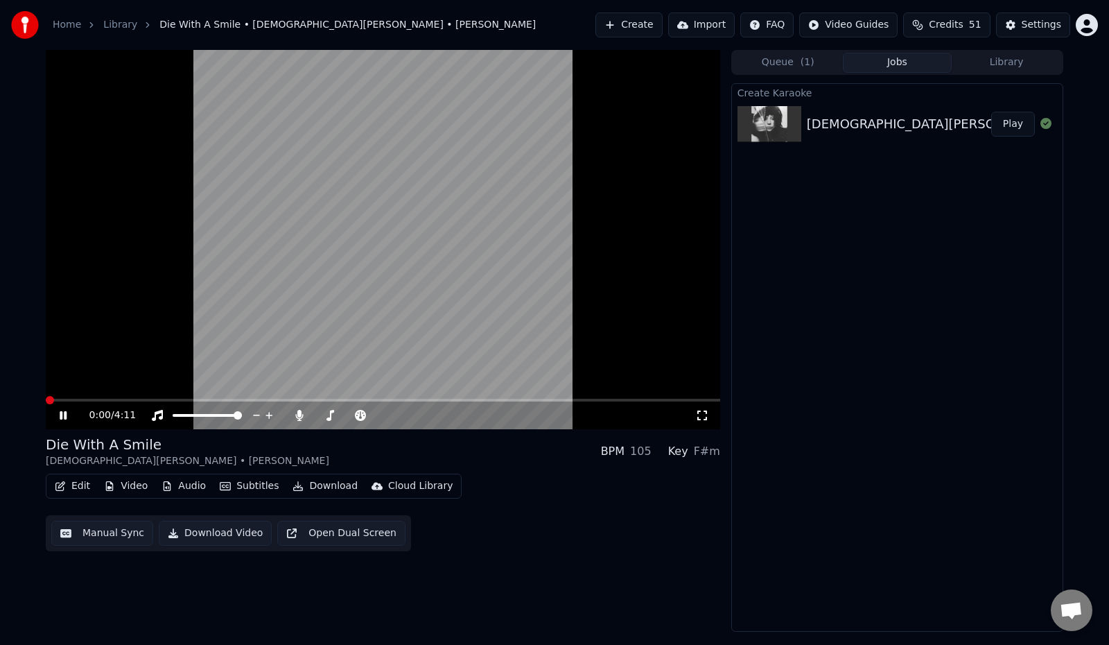
click at [46, 404] on span at bounding box center [50, 400] width 8 height 8
click at [64, 422] on div "0:13 / 4:11" at bounding box center [383, 415] width 675 height 28
click at [64, 419] on icon at bounding box center [73, 415] width 33 height 11
click at [127, 537] on button "Manual Sync" at bounding box center [102, 533] width 102 height 25
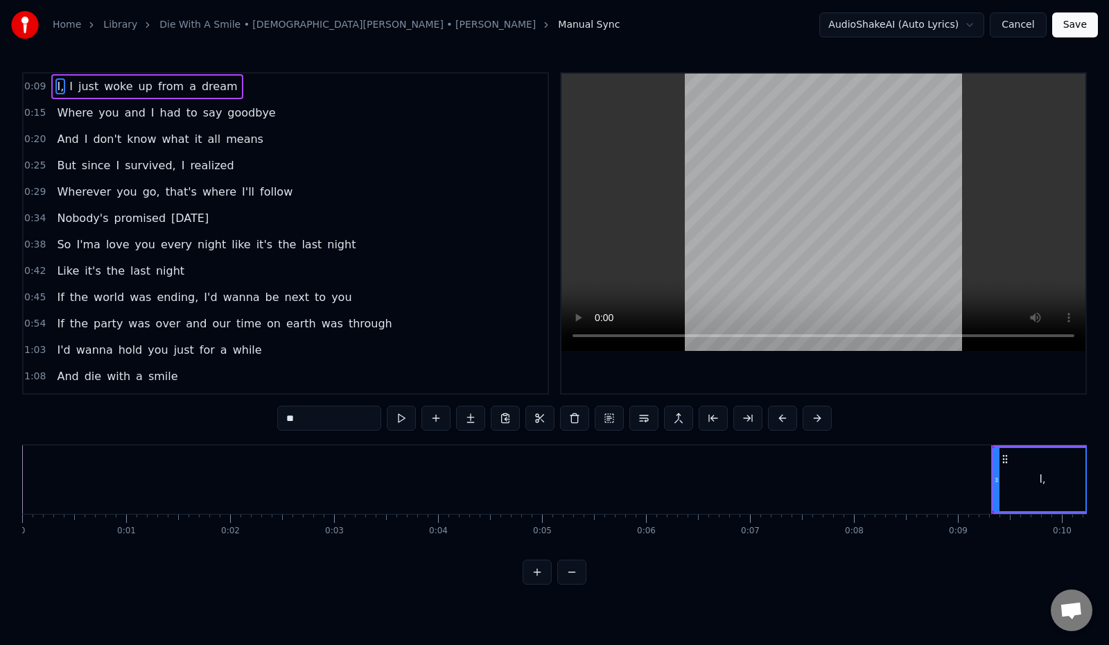
click at [272, 92] on div "0:09 I, I just woke up from a dream" at bounding box center [286, 86] width 524 height 26
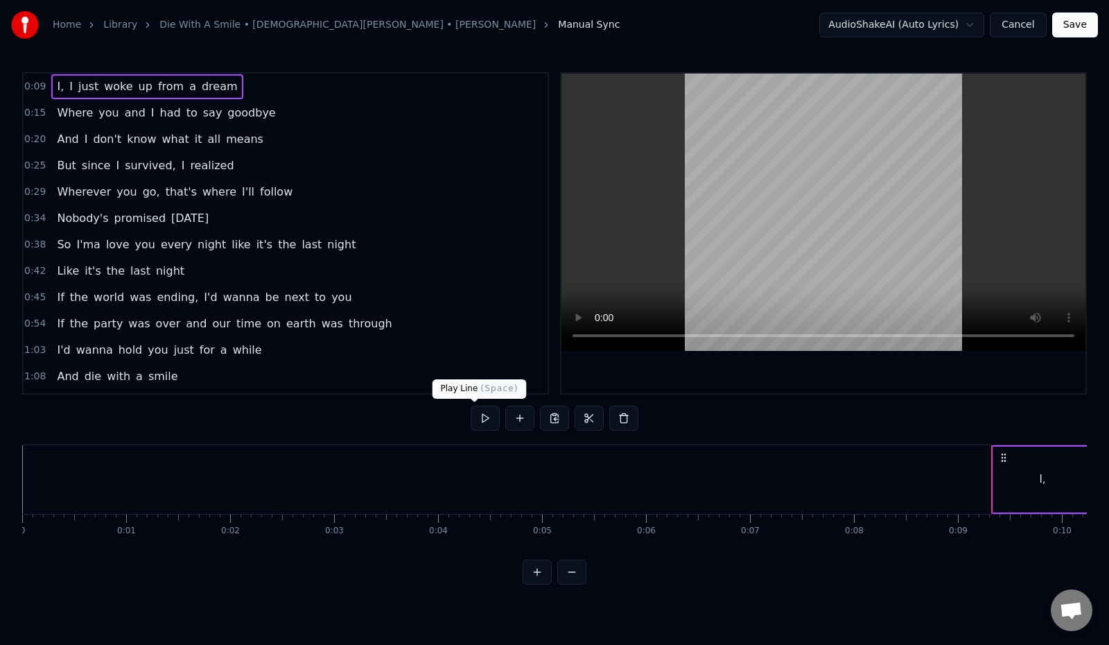
click at [471, 419] on button at bounding box center [485, 418] width 29 height 25
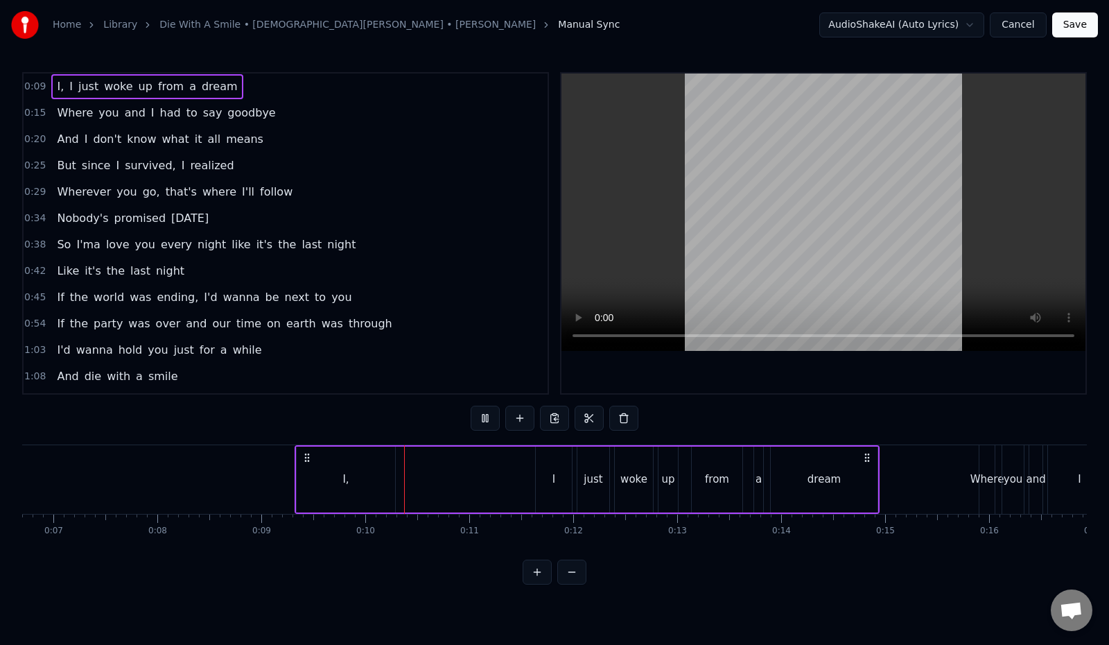
scroll to position [0, 949]
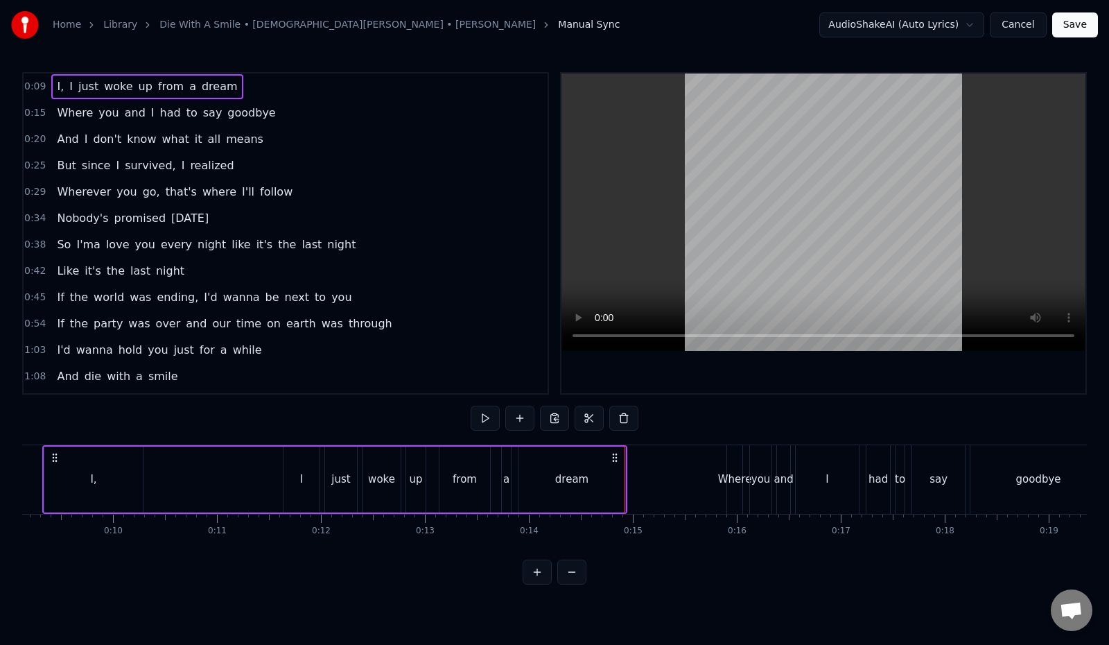
click at [78, 110] on span "Where" at bounding box center [74, 113] width 39 height 16
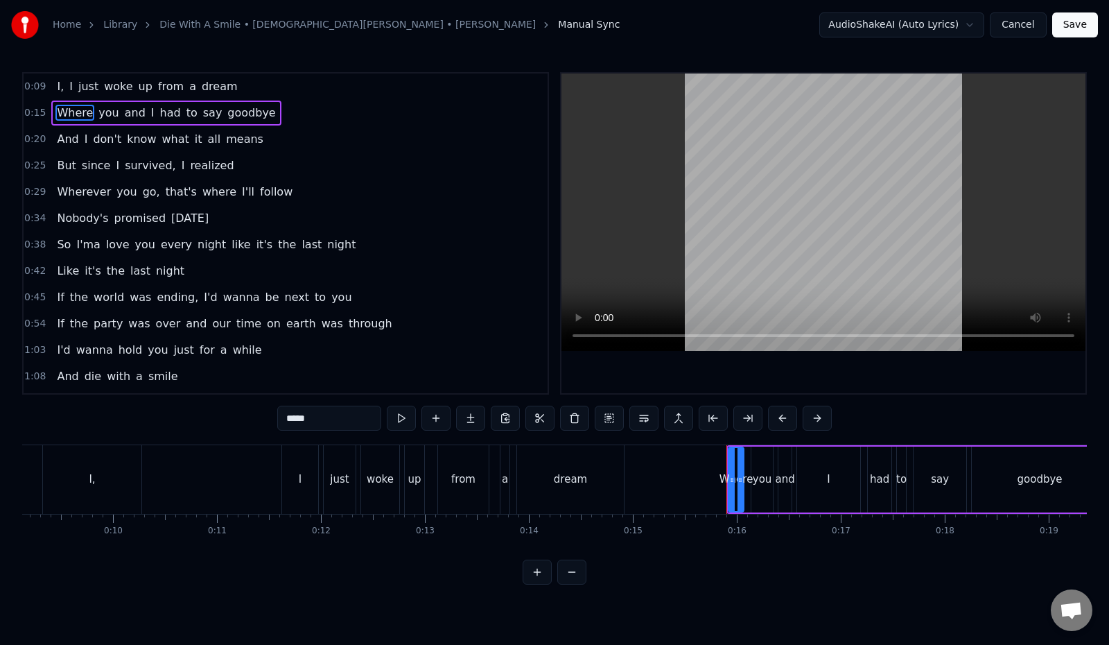
click at [964, 23] on html "Home Library Die With A Smile • Lady Gaga • Bruno Mars Manual Sync AudioShakeAI…" at bounding box center [554, 303] width 1109 height 607
click at [1014, 21] on html "Home Library Die With A Smile • Lady Gaga • Bruno Mars Manual Sync AudioShakeAI…" at bounding box center [554, 303] width 1109 height 607
click at [1014, 21] on button "Cancel" at bounding box center [1018, 24] width 56 height 25
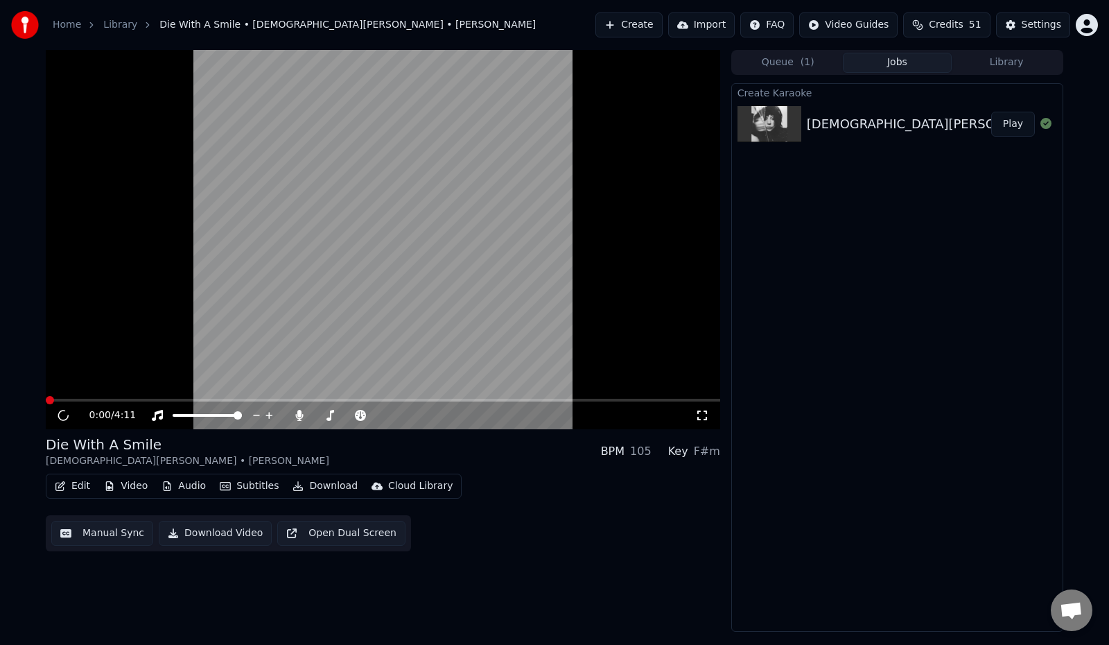
click at [1014, 21] on button "Settings" at bounding box center [1033, 24] width 74 height 25
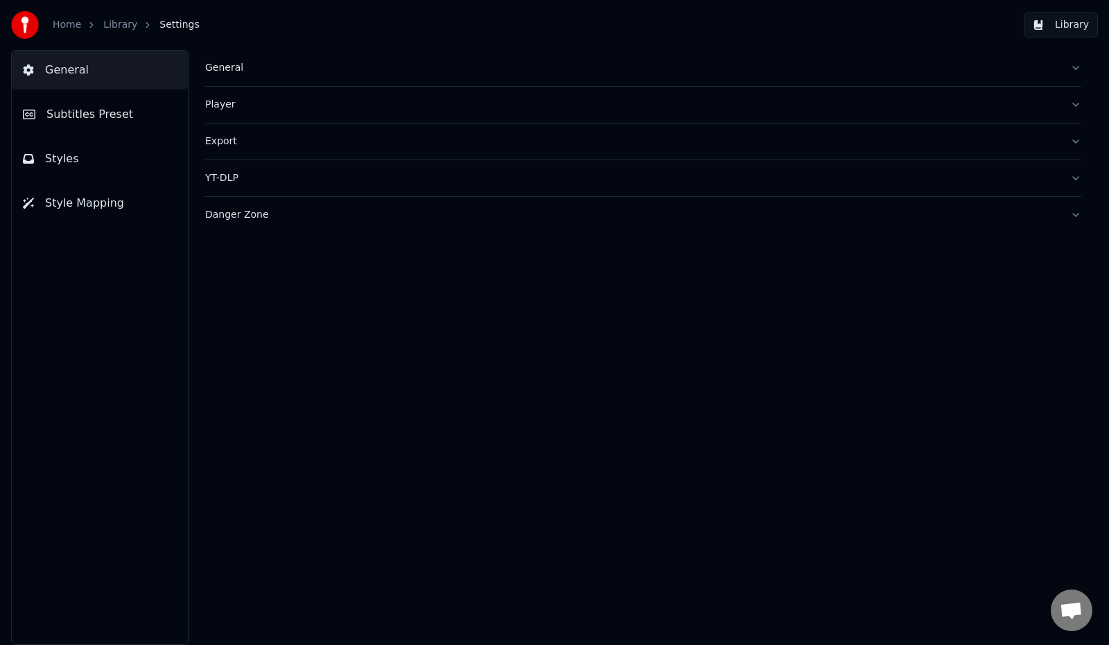
click at [82, 113] on span "Subtitles Preset" at bounding box center [89, 114] width 87 height 17
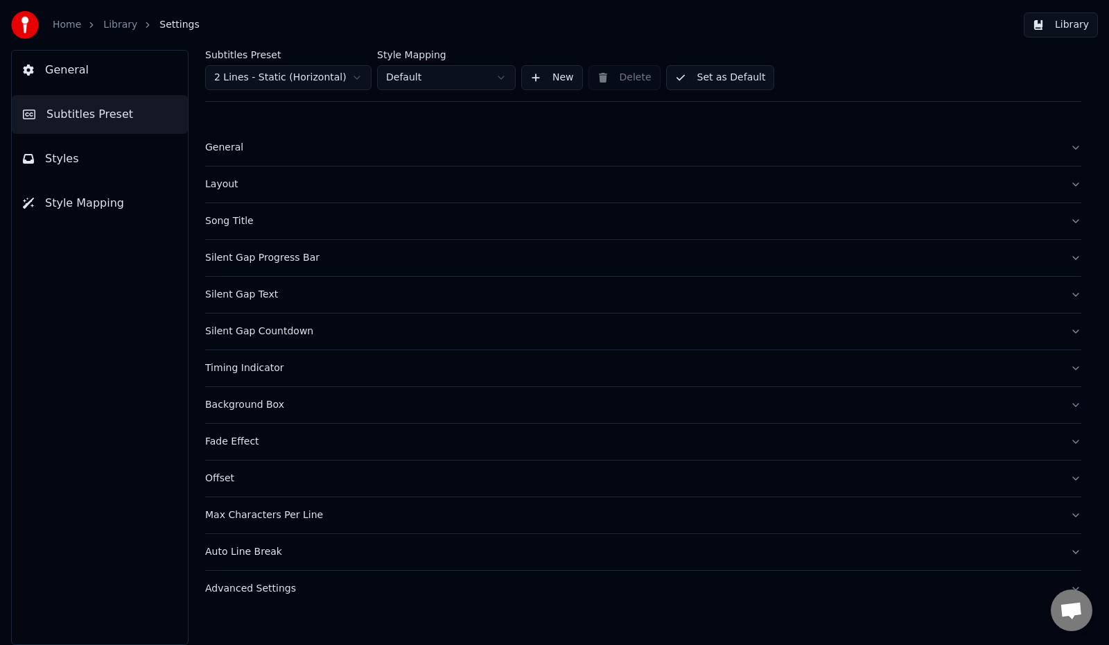
click at [225, 219] on div "Song Title" at bounding box center [632, 221] width 854 height 14
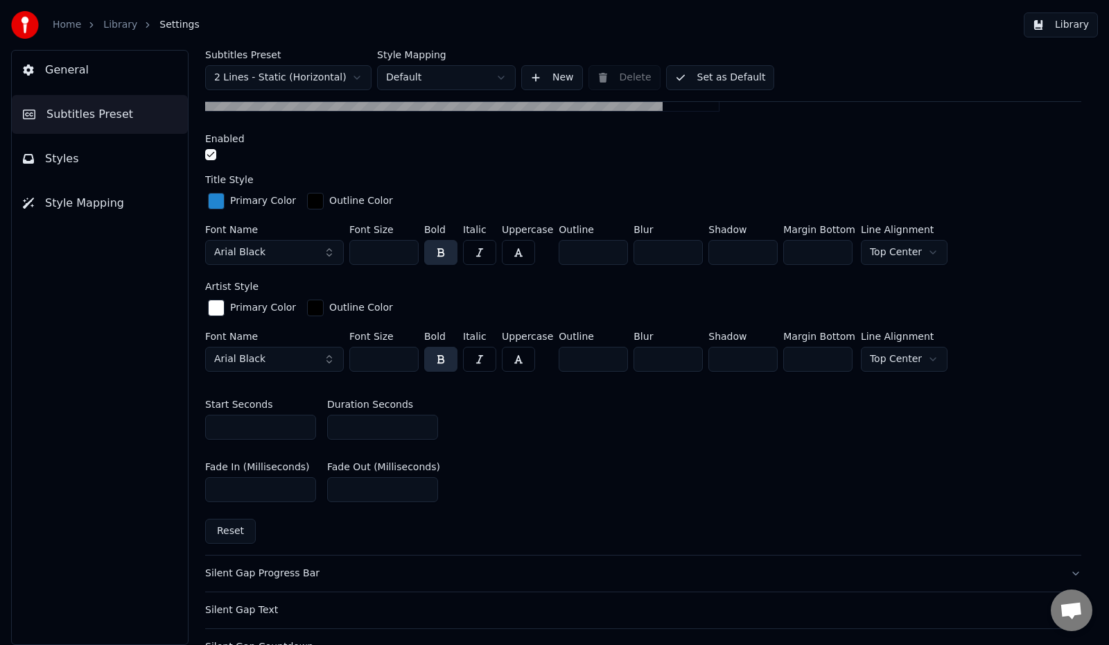
scroll to position [555, 0]
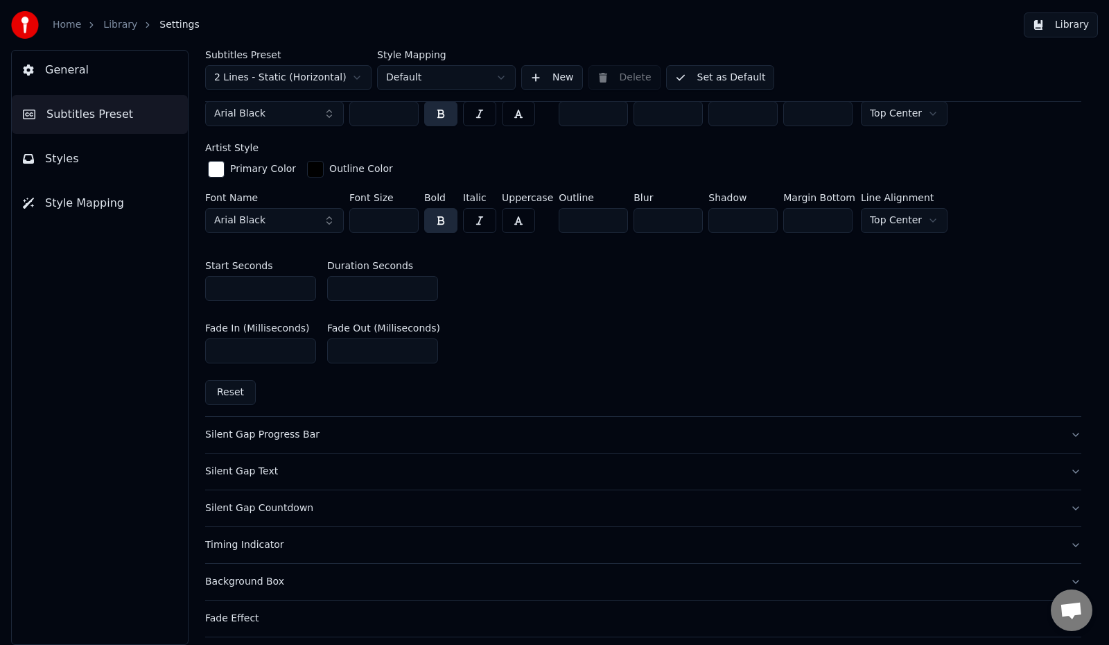
click at [230, 392] on button "Reset" at bounding box center [230, 392] width 51 height 25
type input "***"
click at [230, 392] on button "Reset" at bounding box center [230, 392] width 51 height 25
click at [1056, 31] on button "Library" at bounding box center [1061, 24] width 74 height 25
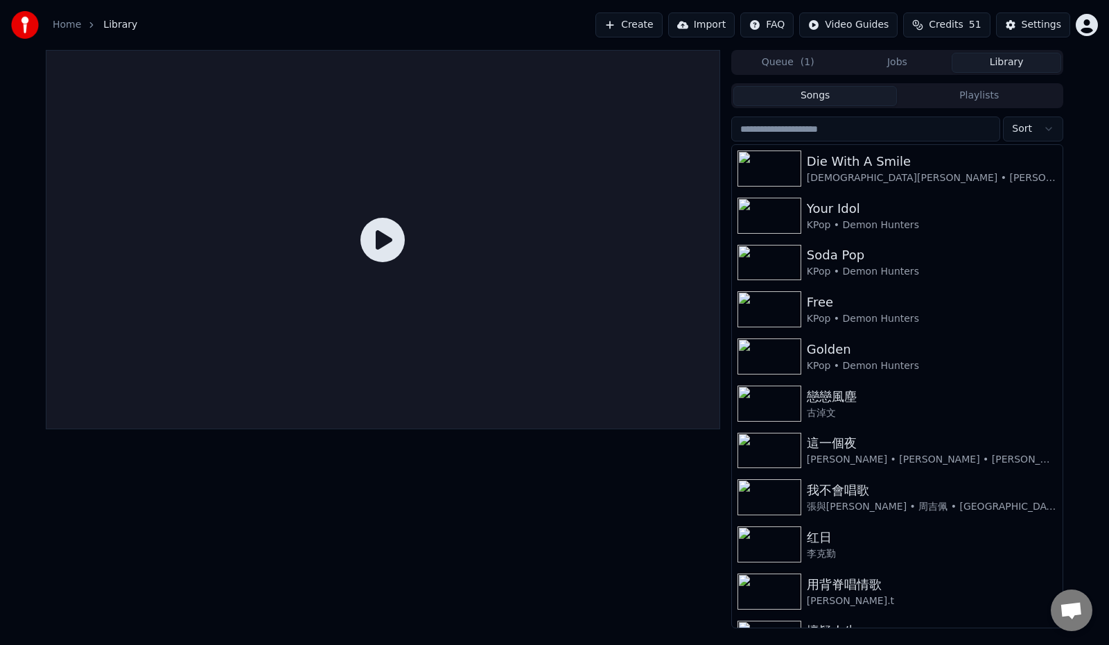
click at [375, 245] on icon at bounding box center [383, 240] width 44 height 44
click at [853, 168] on div "Die With A Smile" at bounding box center [925, 161] width 236 height 19
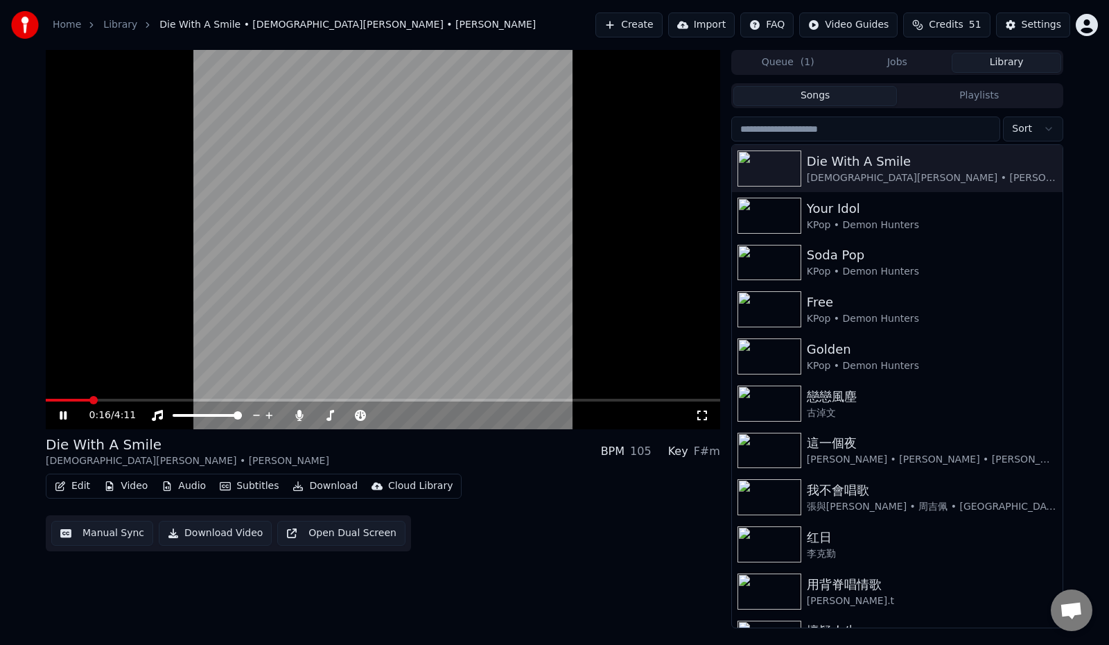
click at [62, 415] on icon at bounding box center [63, 415] width 7 height 8
click at [1034, 19] on div "Settings" at bounding box center [1042, 25] width 40 height 14
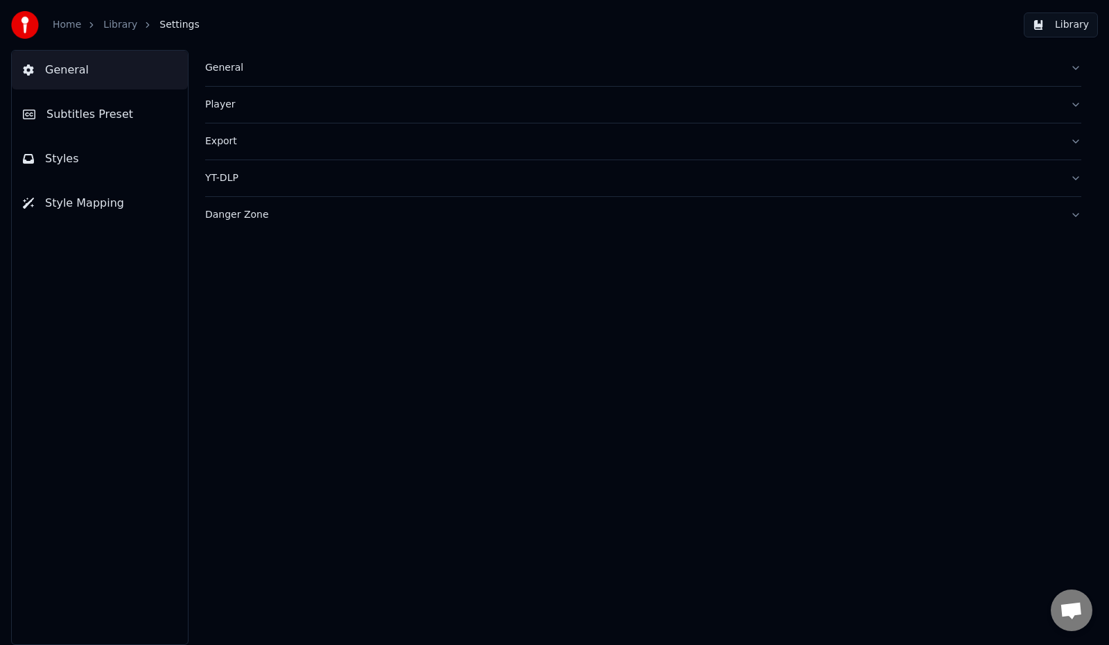
click at [102, 116] on span "Subtitles Preset" at bounding box center [89, 114] width 87 height 17
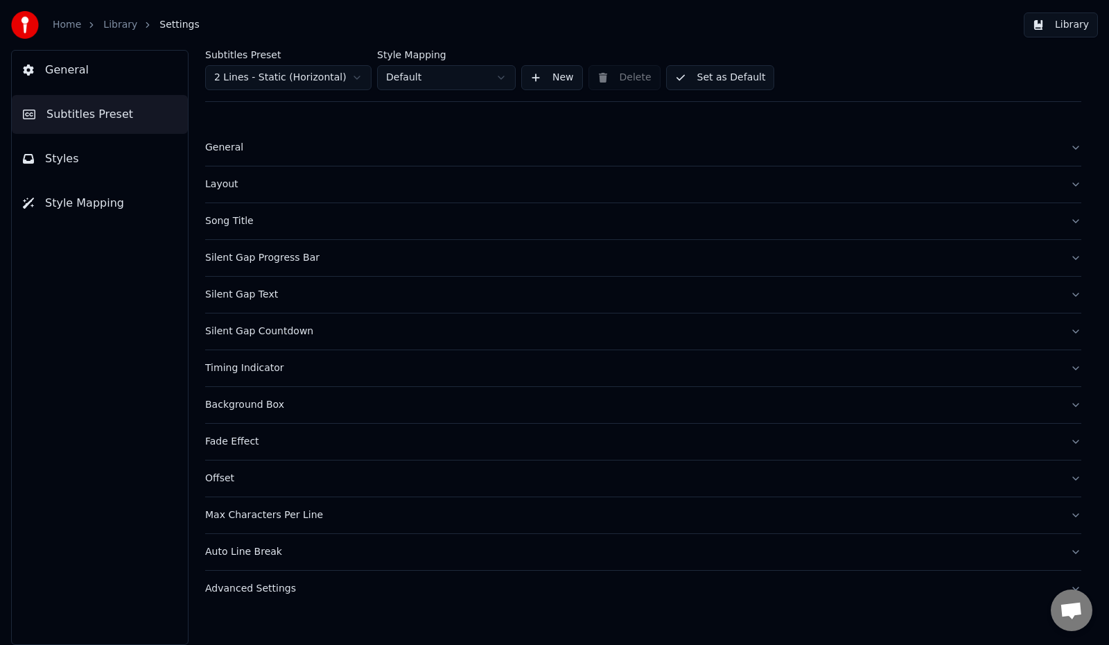
click at [223, 146] on div "General" at bounding box center [632, 148] width 854 height 14
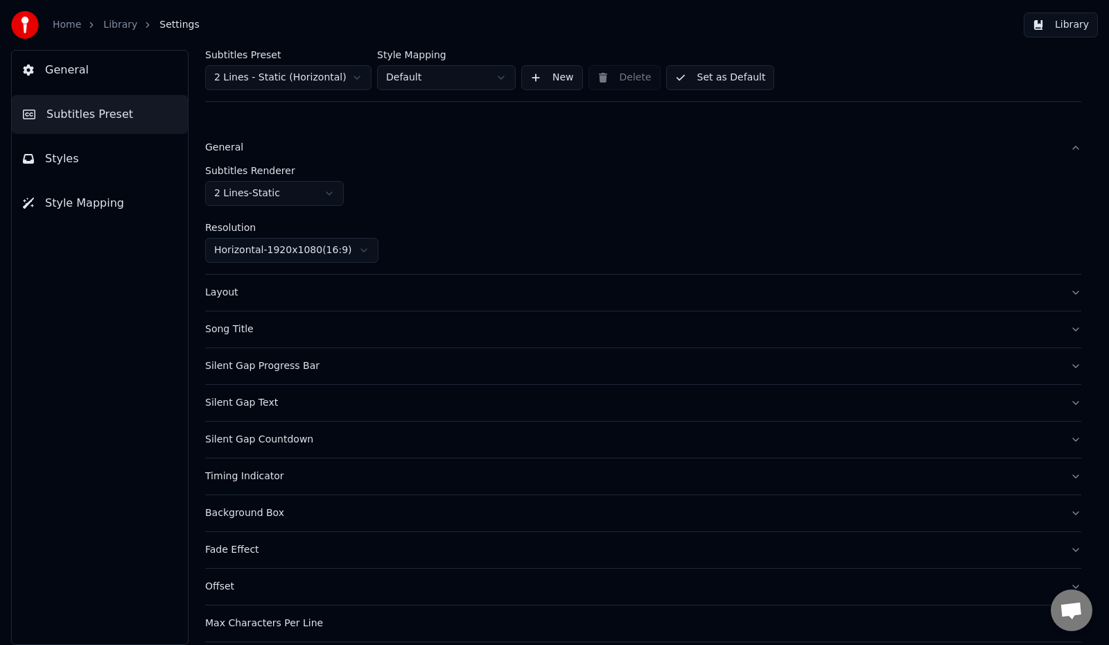
click at [222, 295] on div "Layout" at bounding box center [632, 293] width 854 height 14
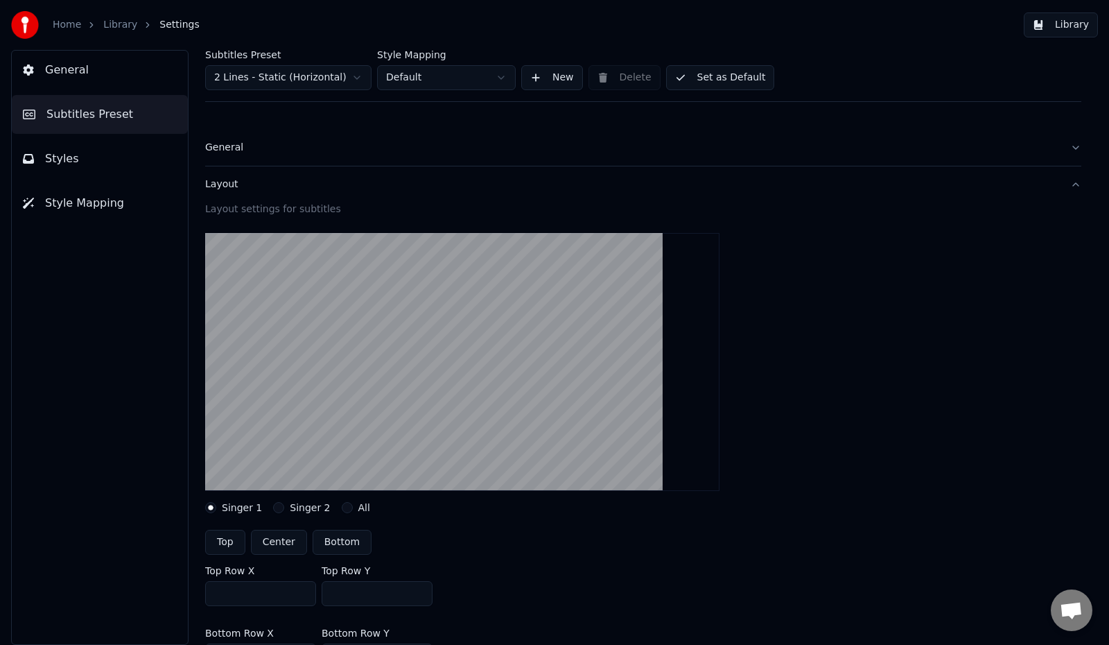
scroll to position [69, 0]
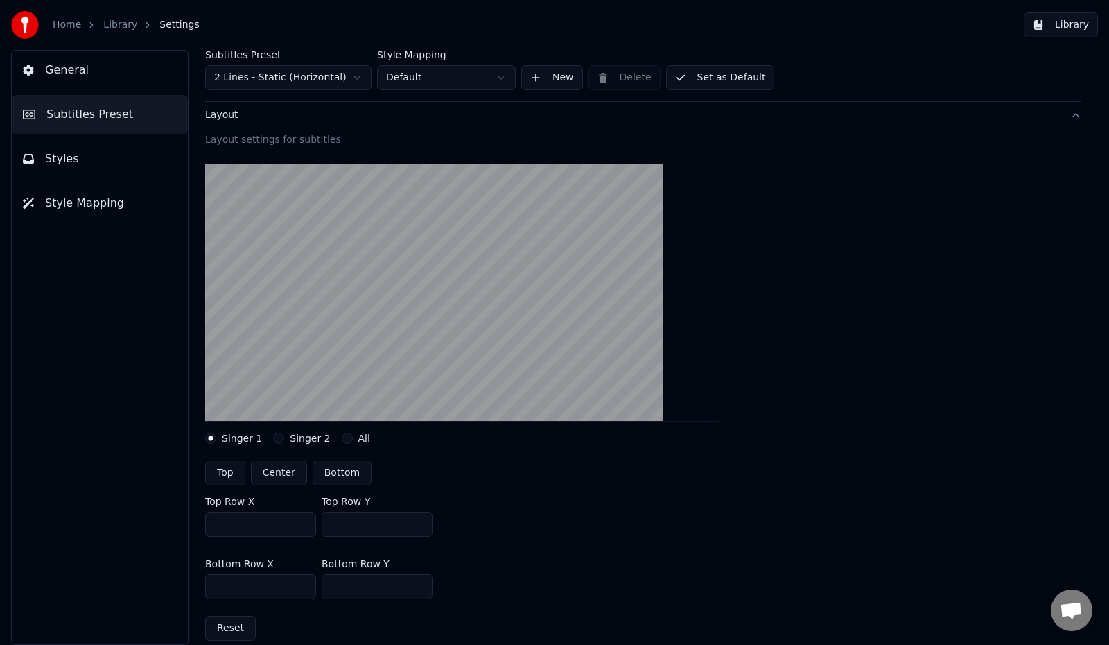
click at [344, 476] on button "Bottom" at bounding box center [342, 472] width 59 height 25
type input "***"
click at [358, 439] on label "All" at bounding box center [364, 438] width 12 height 10
click at [353, 439] on button "All" at bounding box center [347, 438] width 11 height 11
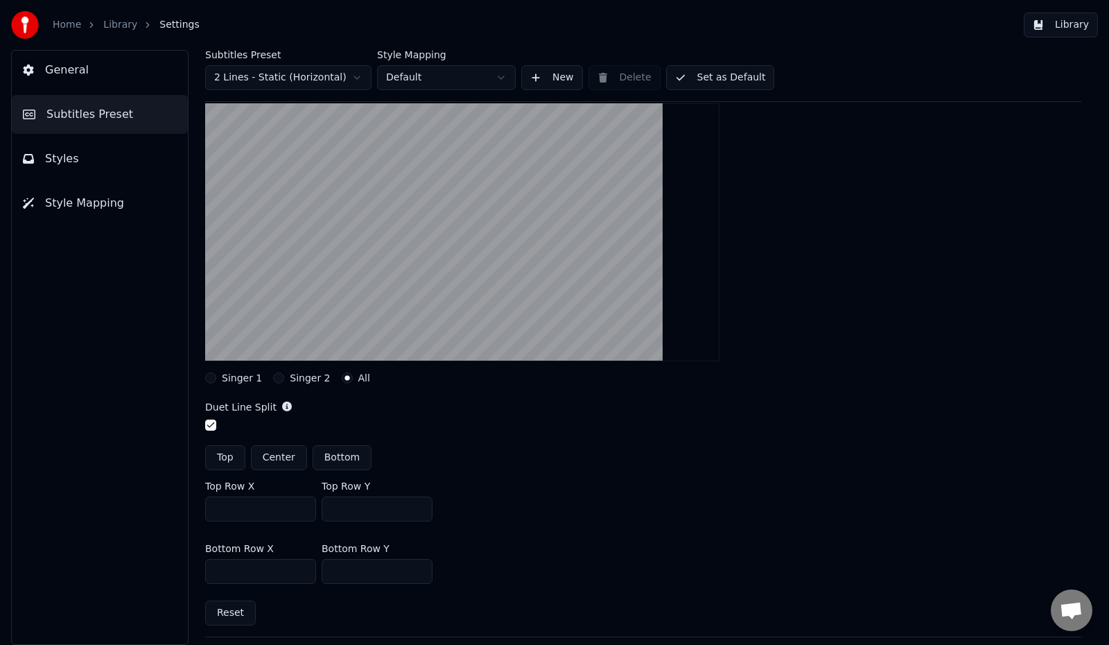
scroll to position [139, 0]
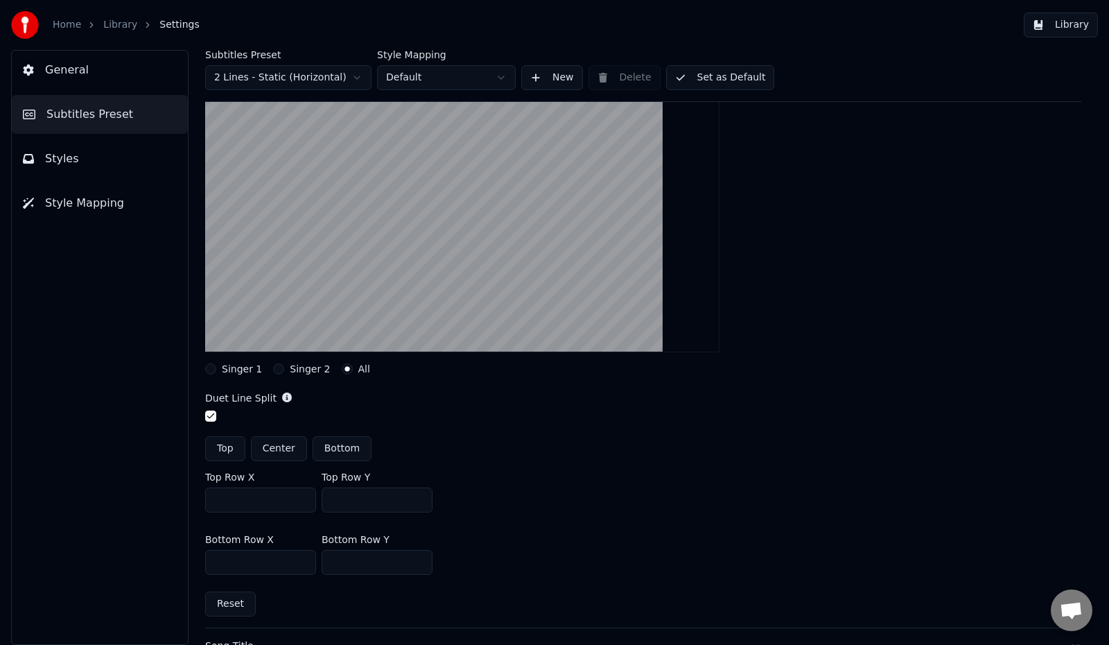
click at [290, 373] on label "Singer 2" at bounding box center [310, 369] width 40 height 10
click at [284, 373] on button "Singer 2" at bounding box center [278, 368] width 11 height 11
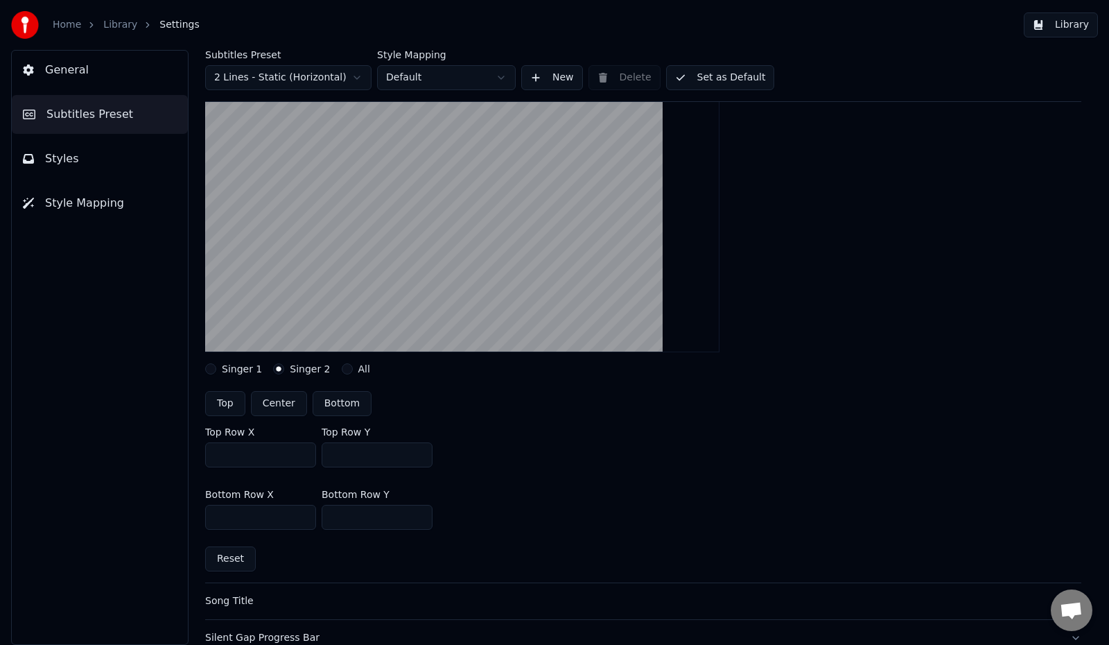
click at [223, 370] on label "Singer 1" at bounding box center [242, 369] width 40 height 10
click at [216, 370] on button "Singer 1" at bounding box center [210, 368] width 11 height 11
click at [306, 370] on label "Singer 2" at bounding box center [310, 369] width 40 height 10
click at [284, 370] on button "Singer 2" at bounding box center [278, 368] width 11 height 11
click at [240, 373] on label "Singer 1" at bounding box center [242, 369] width 40 height 10
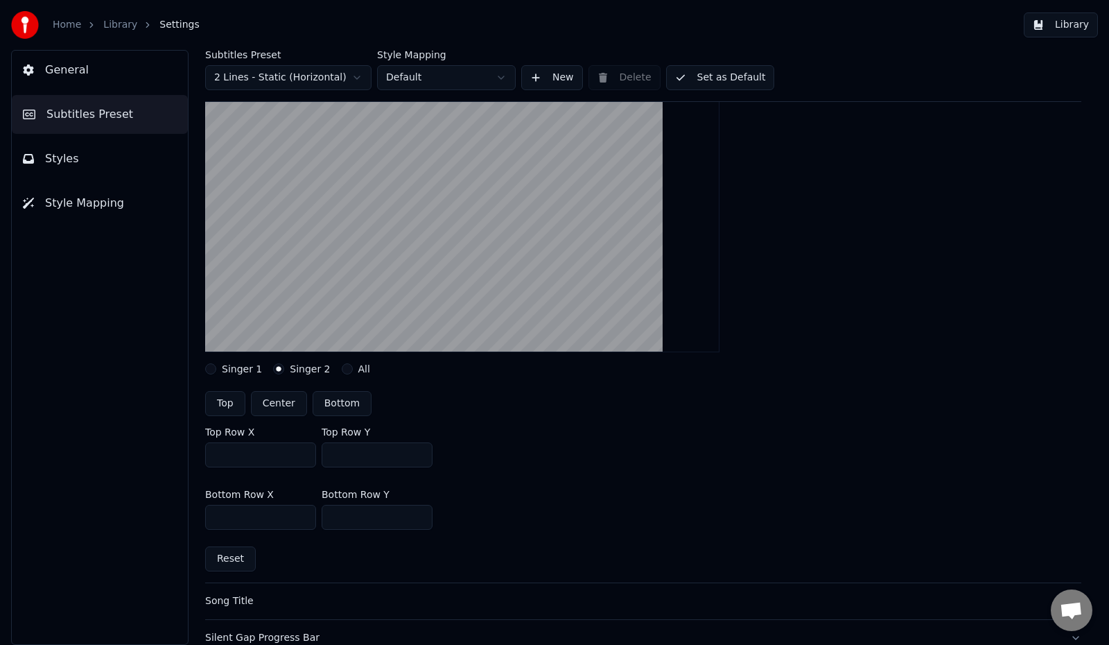
click at [216, 373] on button "Singer 1" at bounding box center [210, 368] width 11 height 11
click at [358, 371] on label "All" at bounding box center [364, 369] width 12 height 10
click at [353, 371] on button "All" at bounding box center [347, 368] width 11 height 11
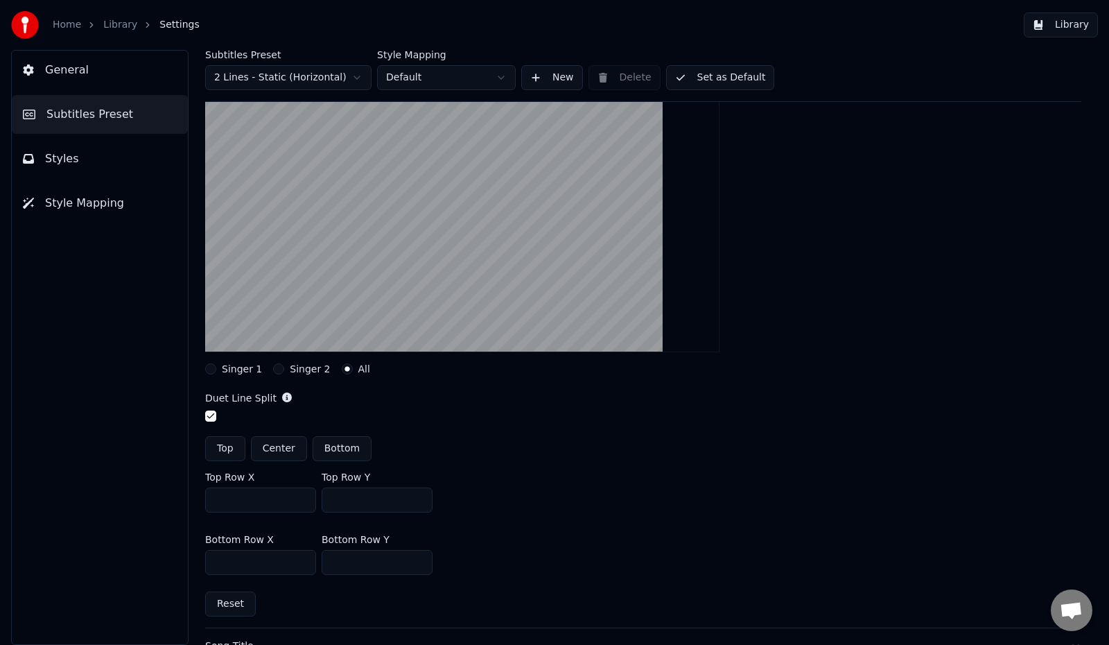
click at [232, 368] on label "Singer 1" at bounding box center [242, 369] width 40 height 10
click at [216, 368] on button "Singer 1" at bounding box center [210, 368] width 11 height 11
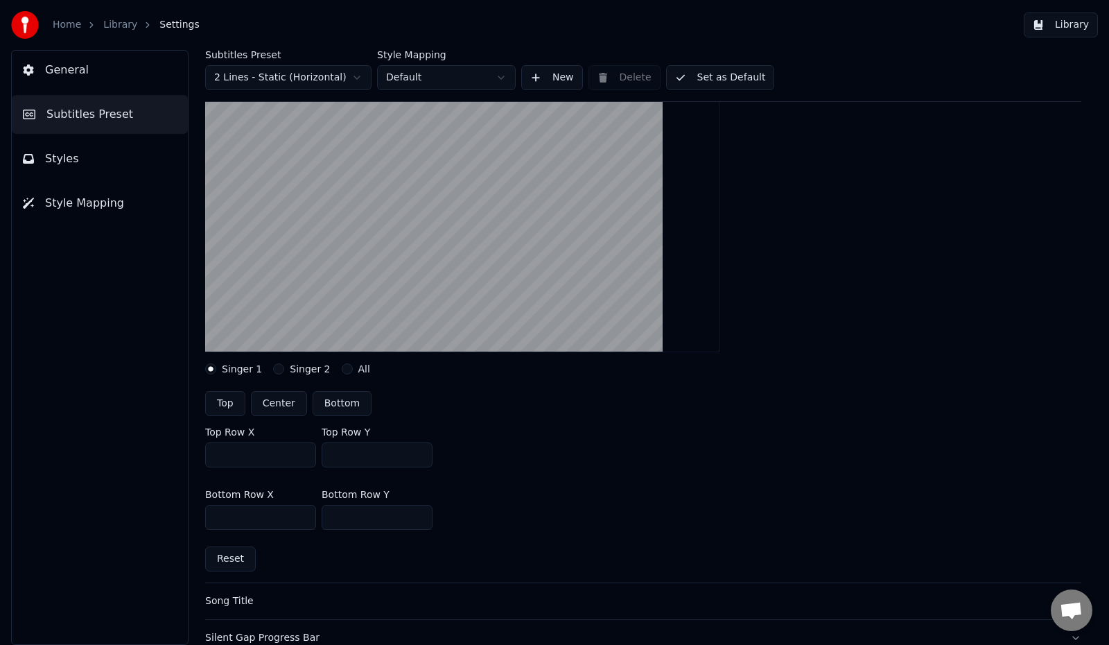
click at [345, 403] on button "Bottom" at bounding box center [342, 403] width 59 height 25
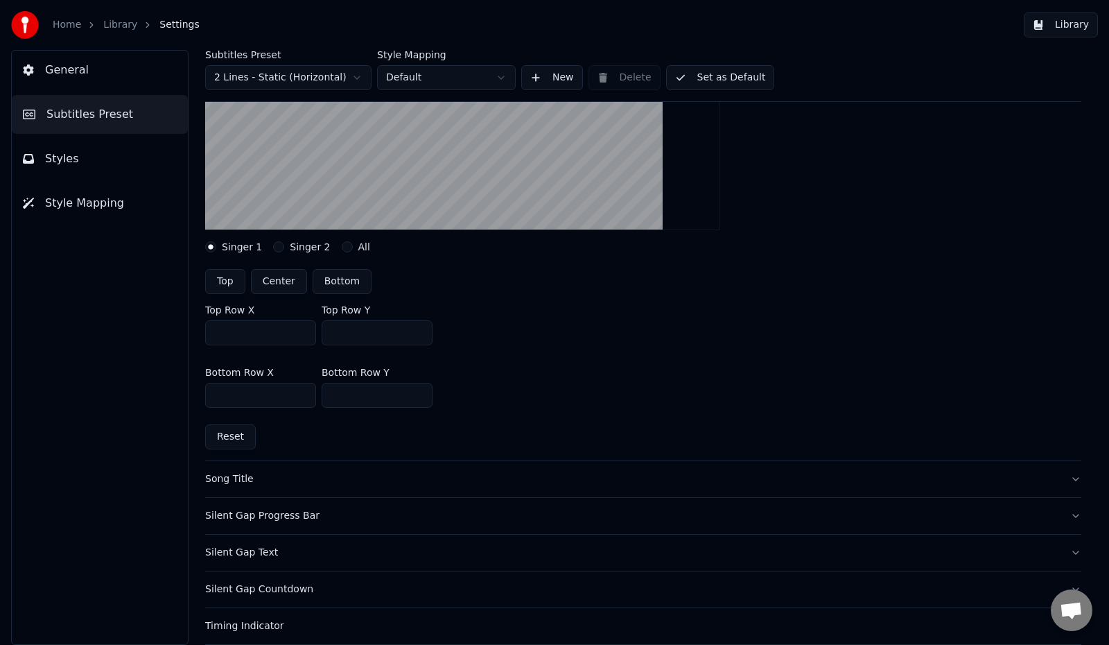
scroll to position [277, 0]
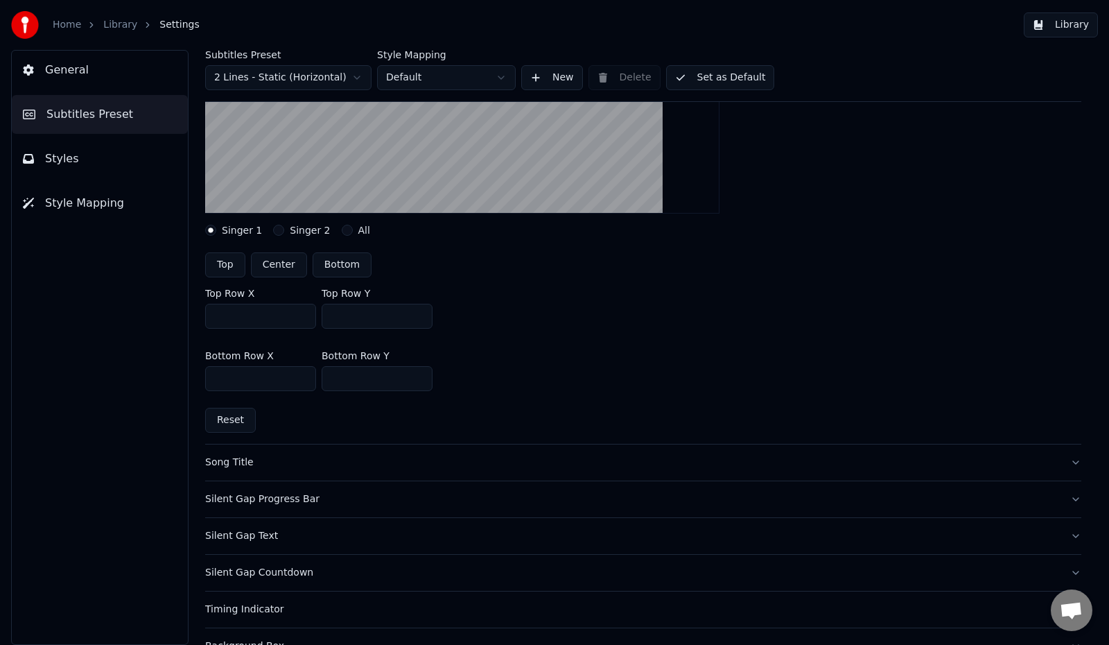
click at [282, 501] on div "Silent Gap Progress Bar" at bounding box center [632, 499] width 854 height 14
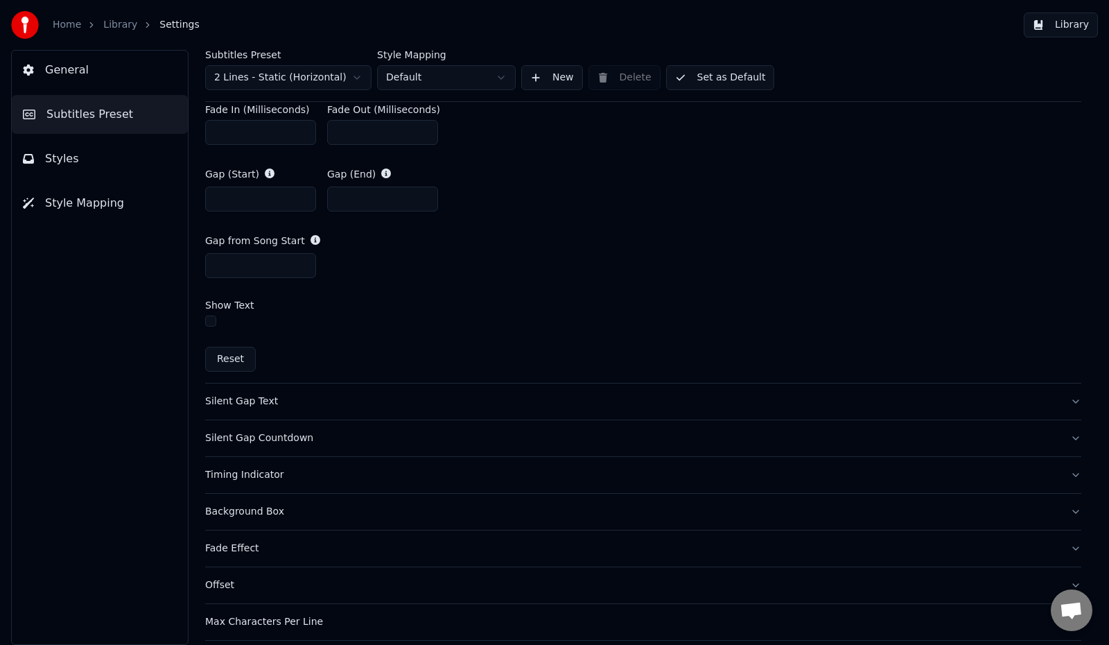
scroll to position [831, 0]
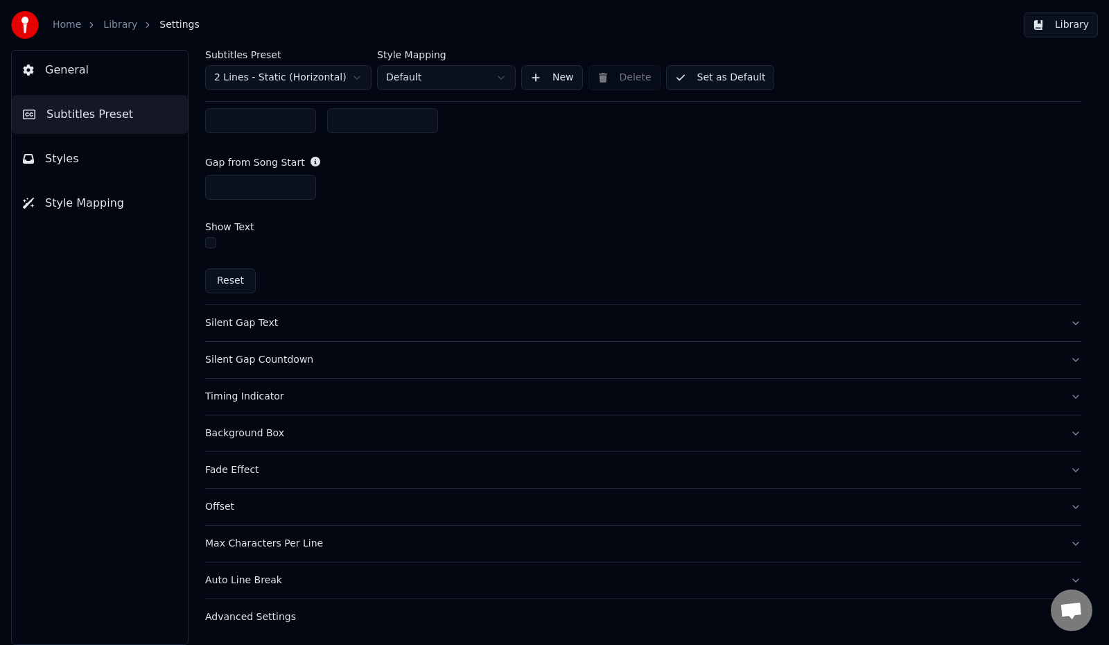
click at [264, 398] on div "Timing Indicator" at bounding box center [632, 397] width 854 height 14
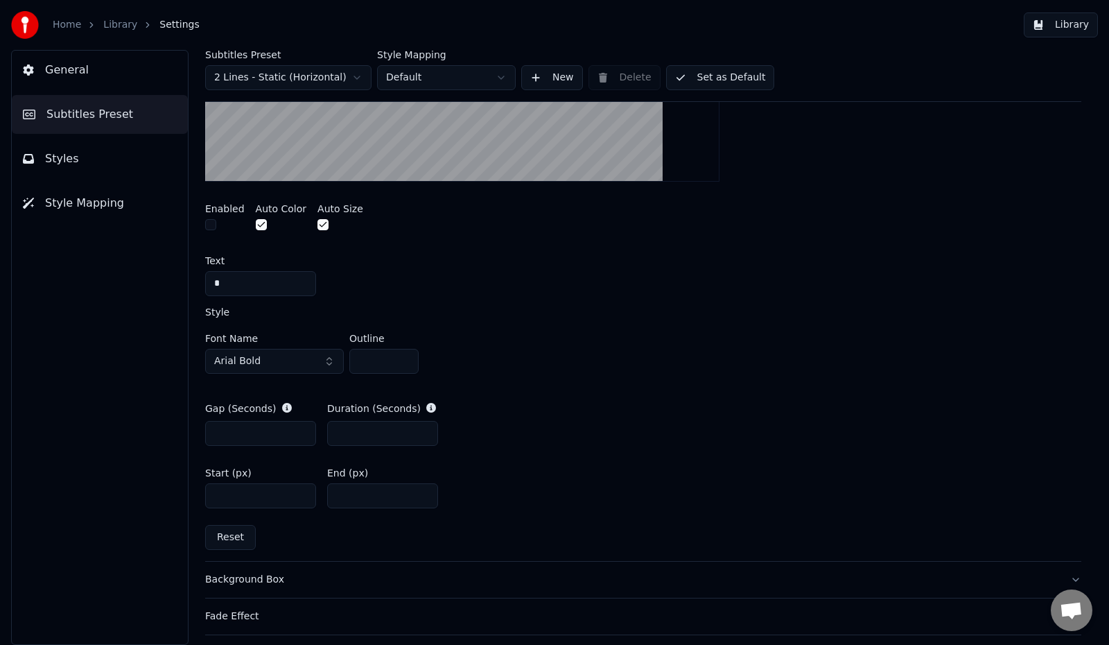
scroll to position [410, 0]
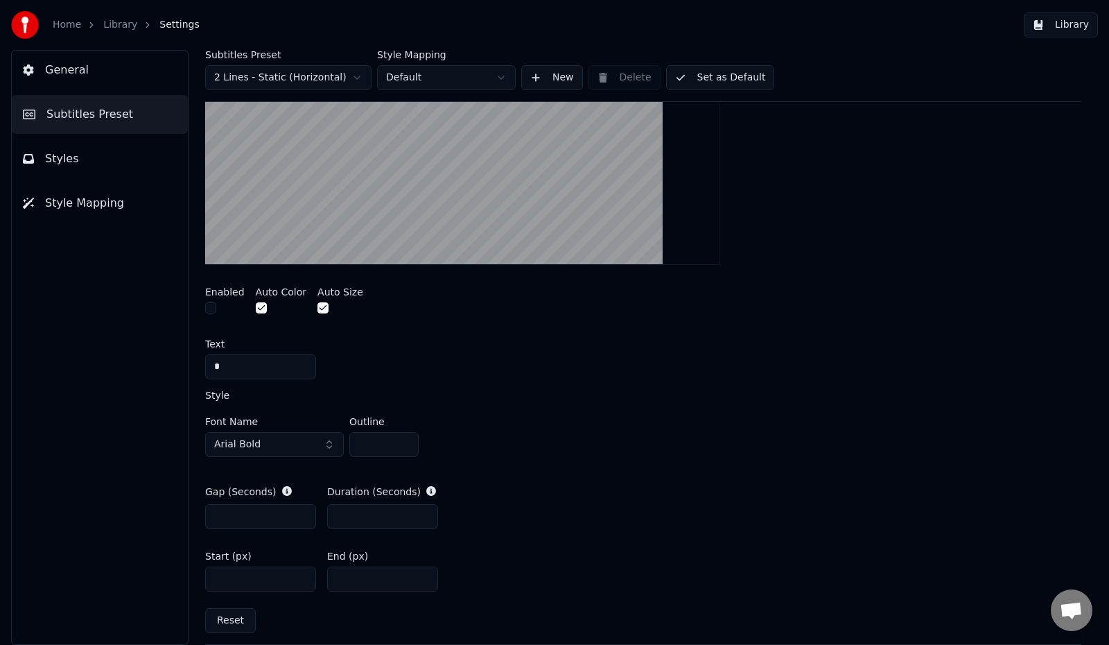
click at [211, 308] on button "button" at bounding box center [210, 307] width 11 height 11
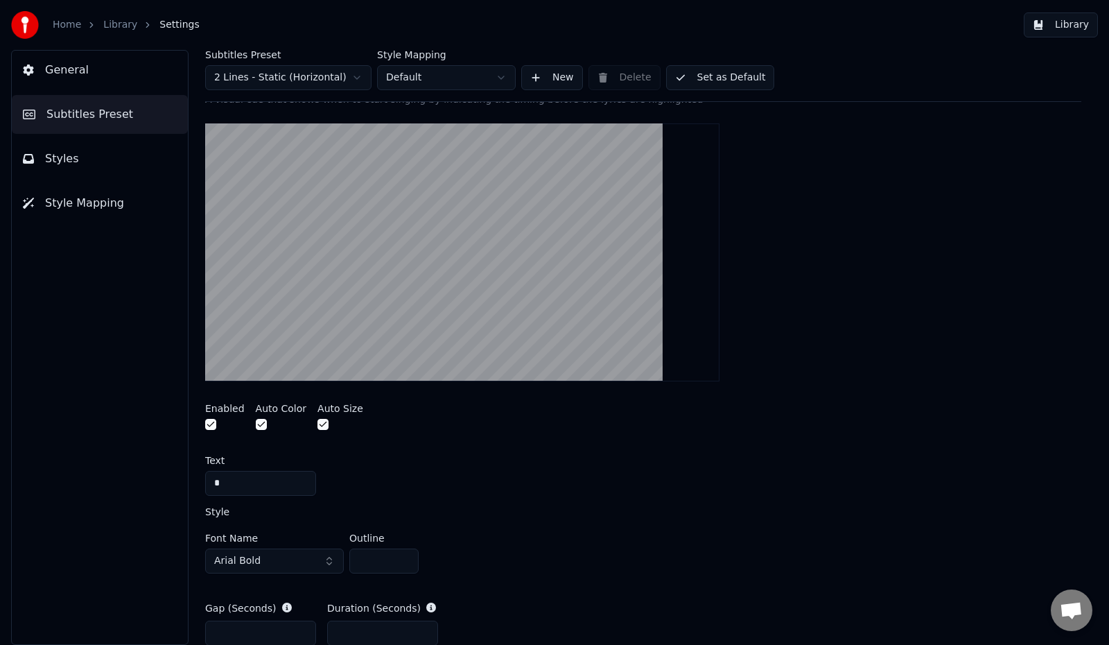
scroll to position [202, 0]
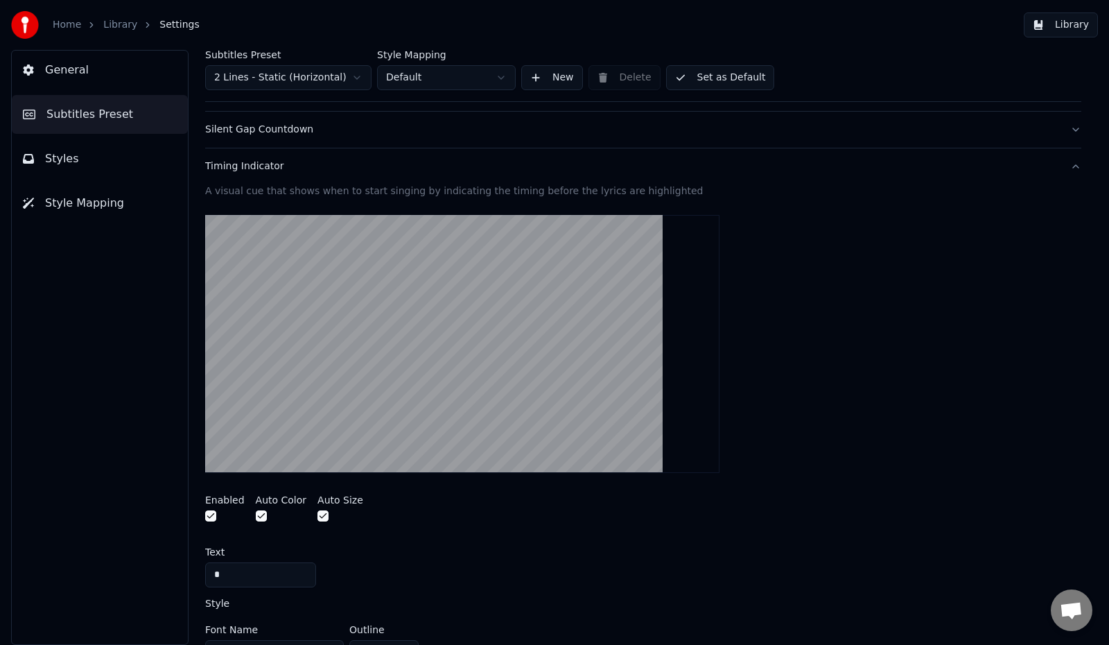
click at [65, 69] on span "General" at bounding box center [67, 70] width 44 height 17
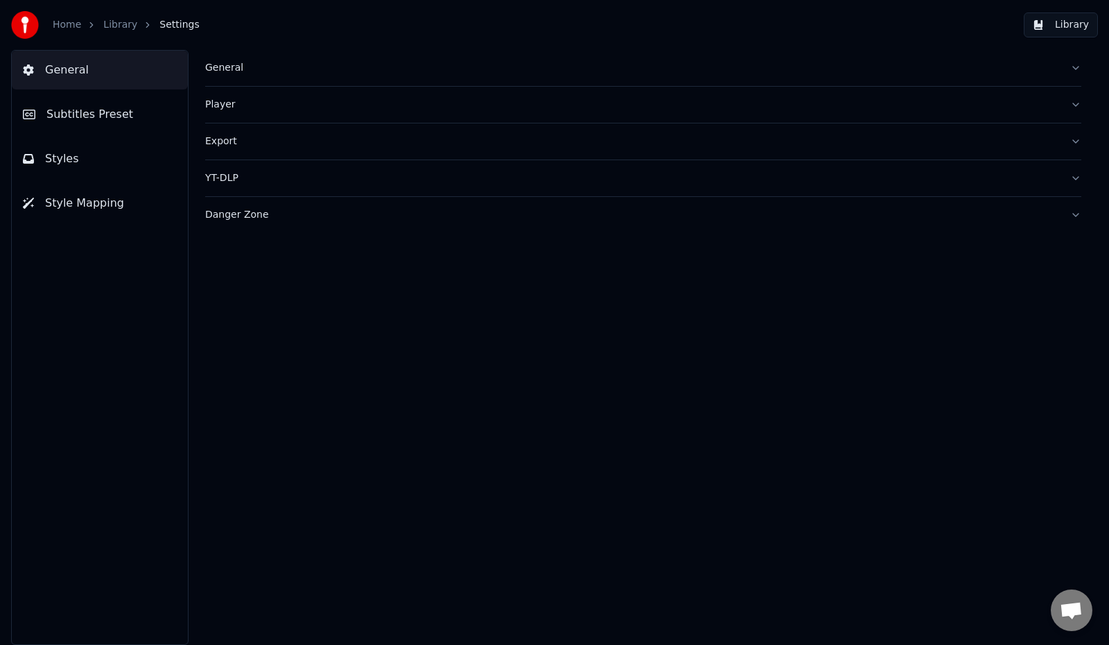
click at [119, 30] on link "Library" at bounding box center [120, 25] width 34 height 14
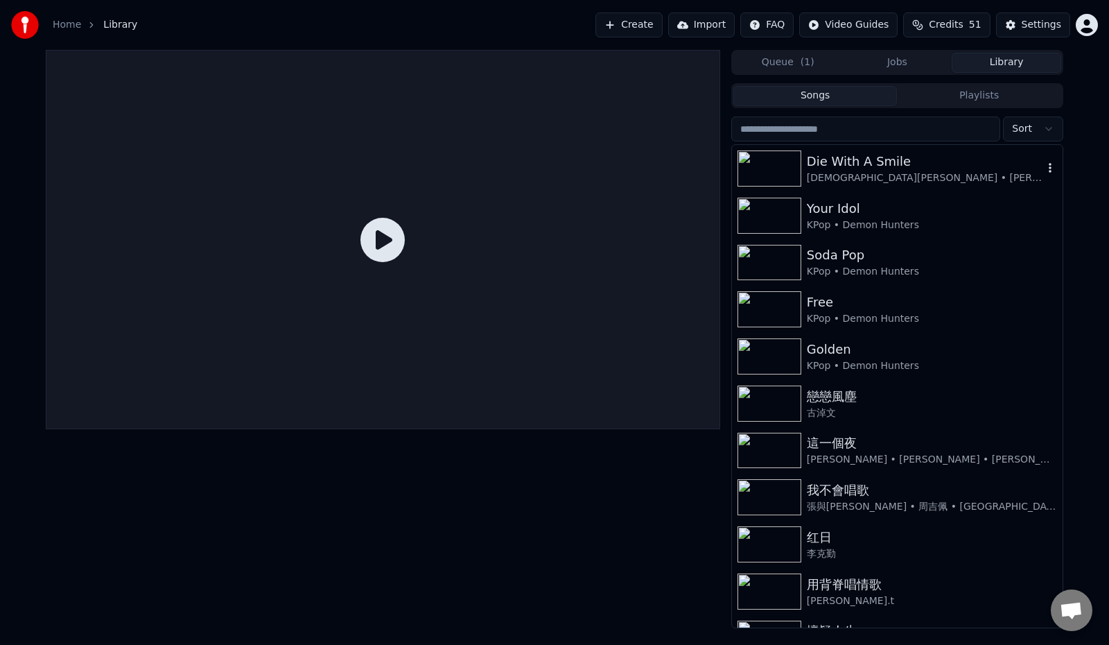
click at [856, 164] on div "Die With A Smile" at bounding box center [925, 161] width 236 height 19
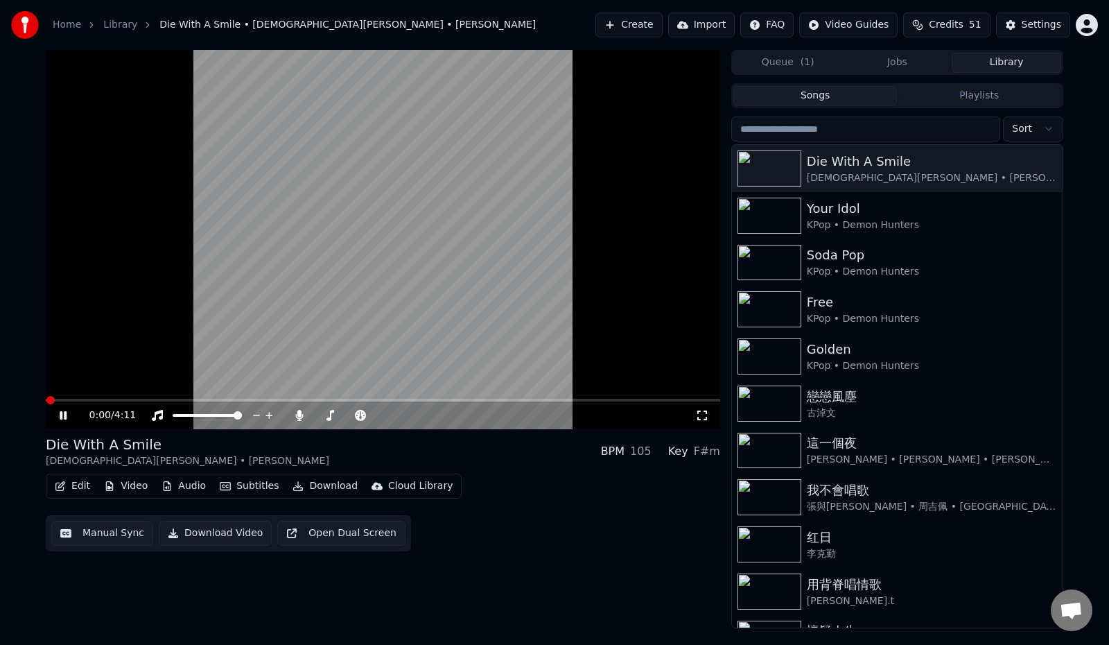
click at [69, 415] on icon at bounding box center [73, 415] width 33 height 11
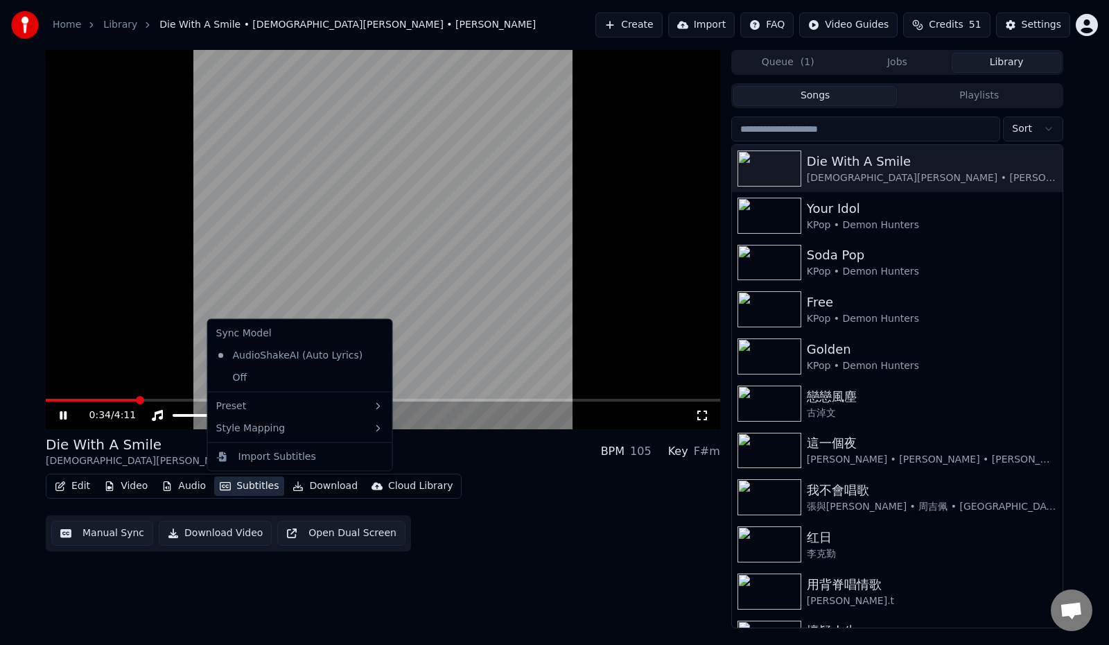
click at [241, 482] on button "Subtitles" at bounding box center [249, 485] width 70 height 19
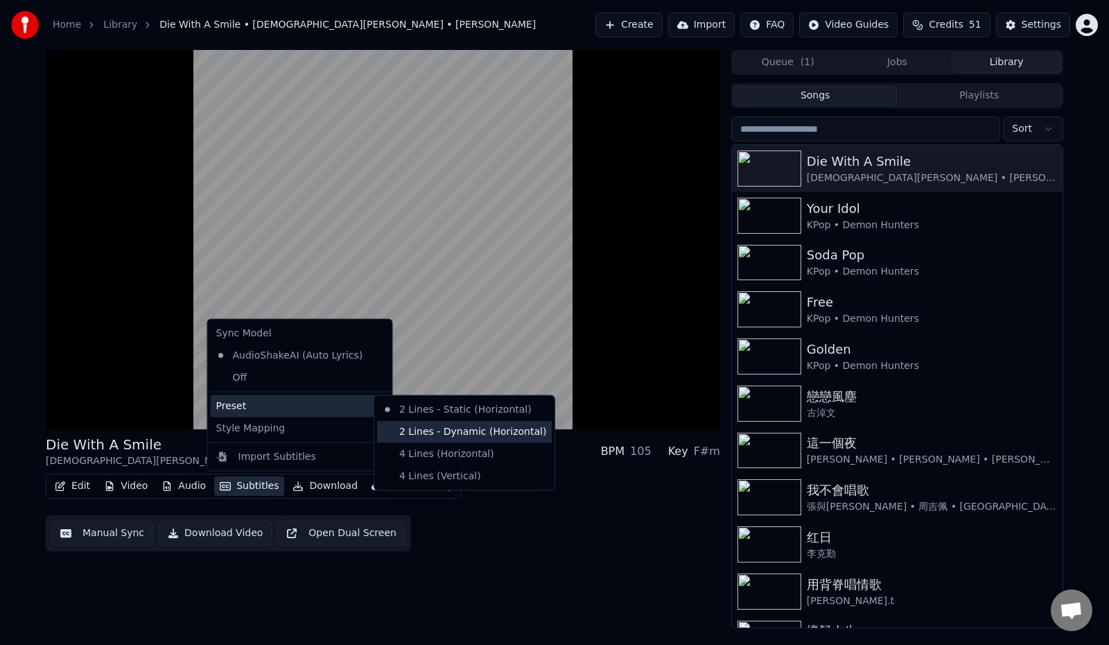
click at [415, 437] on div "2 Lines - Dynamic (Horizontal)" at bounding box center [464, 431] width 175 height 22
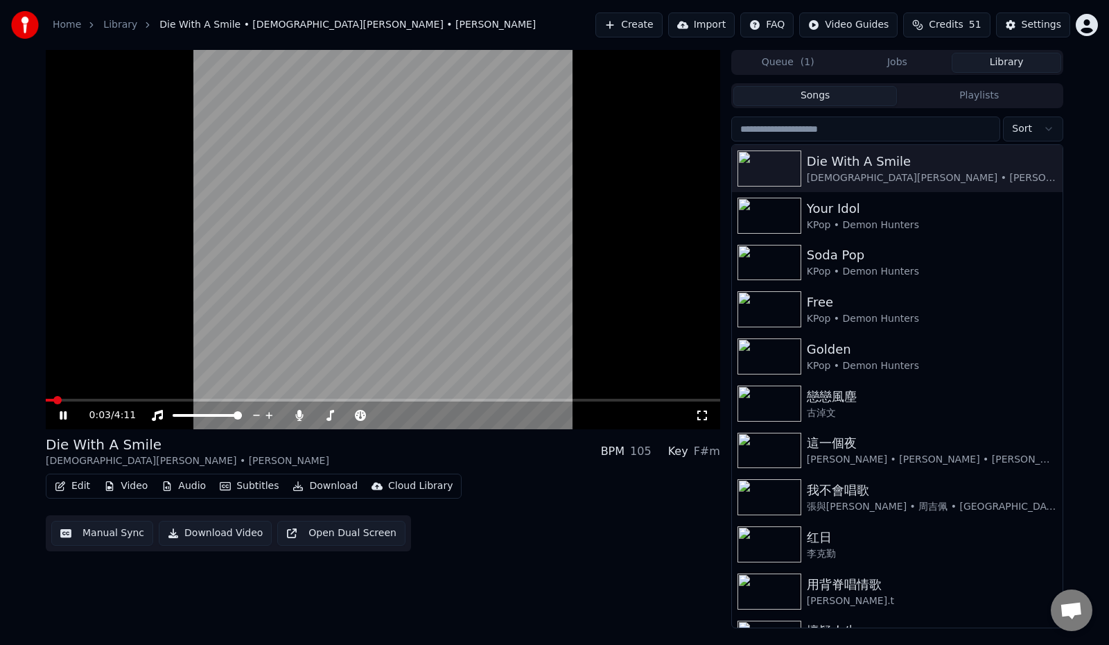
click at [54, 401] on span at bounding box center [50, 400] width 8 height 3
click at [46, 399] on span at bounding box center [46, 400] width 0 height 3
click at [64, 400] on span at bounding box center [383, 400] width 675 height 3
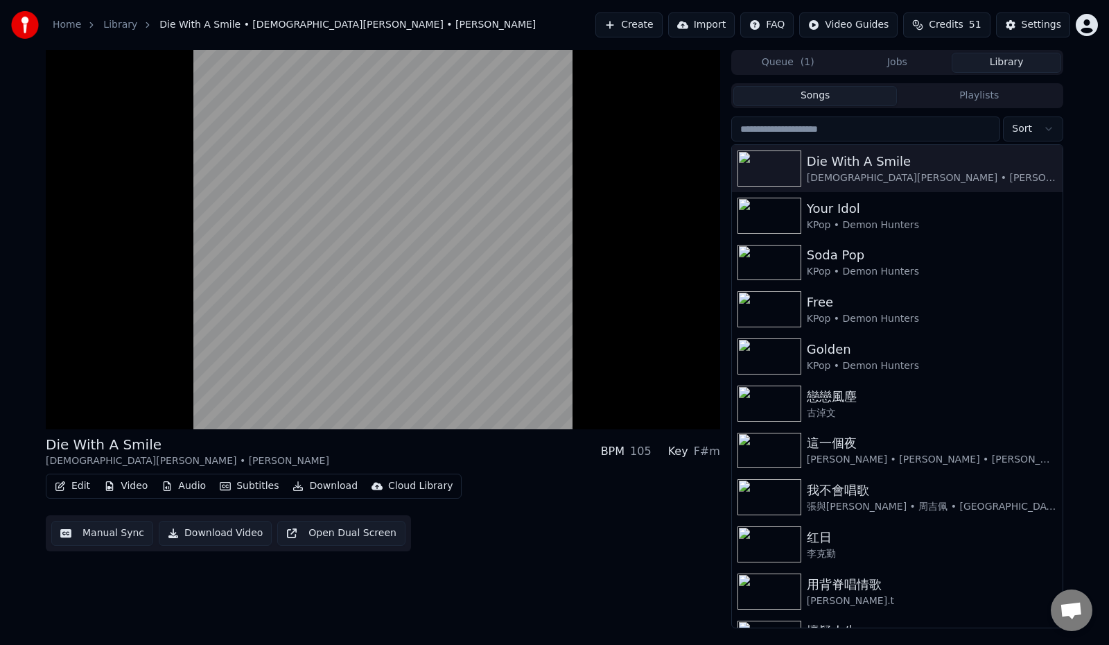
click at [83, 486] on button "Edit" at bounding box center [72, 485] width 46 height 19
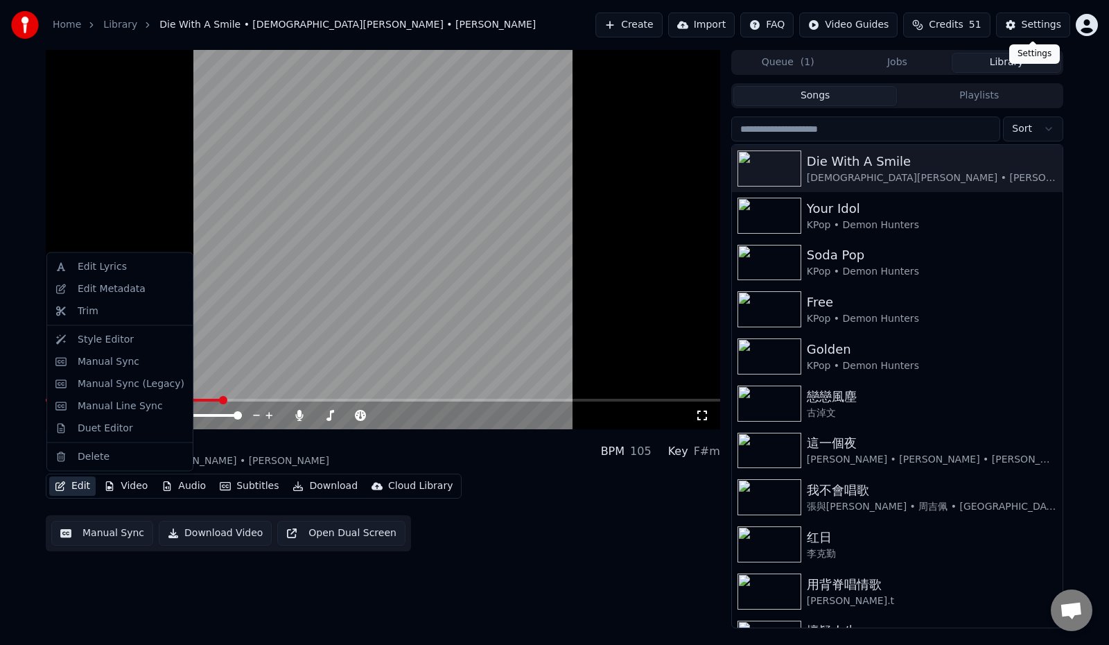
click at [1033, 26] on div "Settings" at bounding box center [1042, 25] width 40 height 14
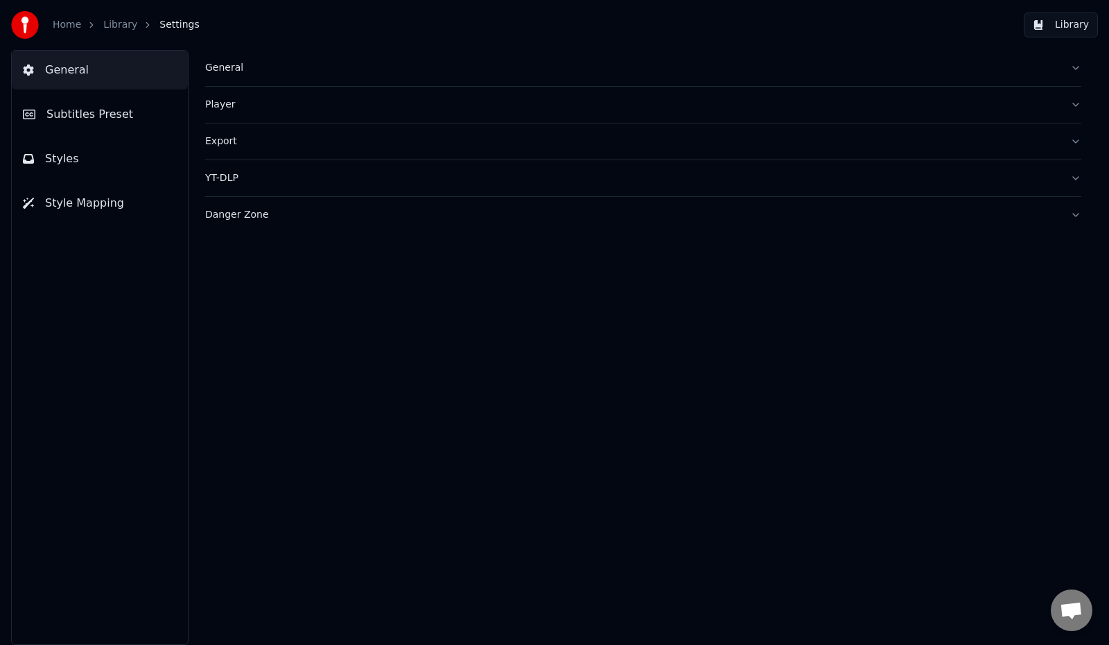
click at [93, 112] on span "Subtitles Preset" at bounding box center [89, 114] width 87 height 17
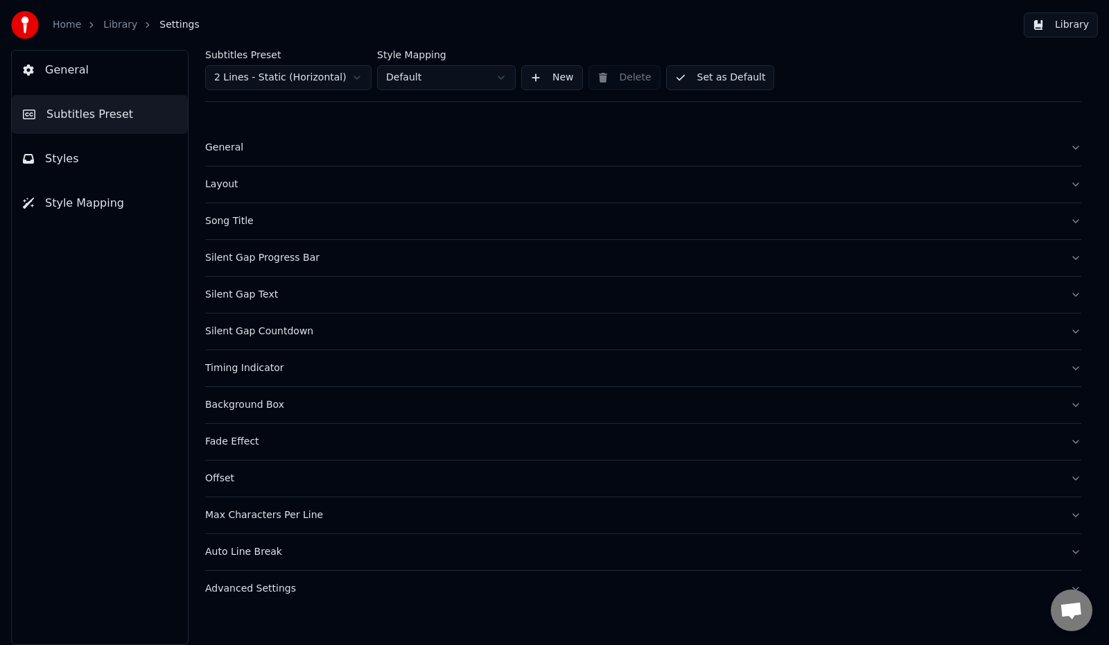
click at [229, 190] on div "Layout" at bounding box center [632, 184] width 854 height 14
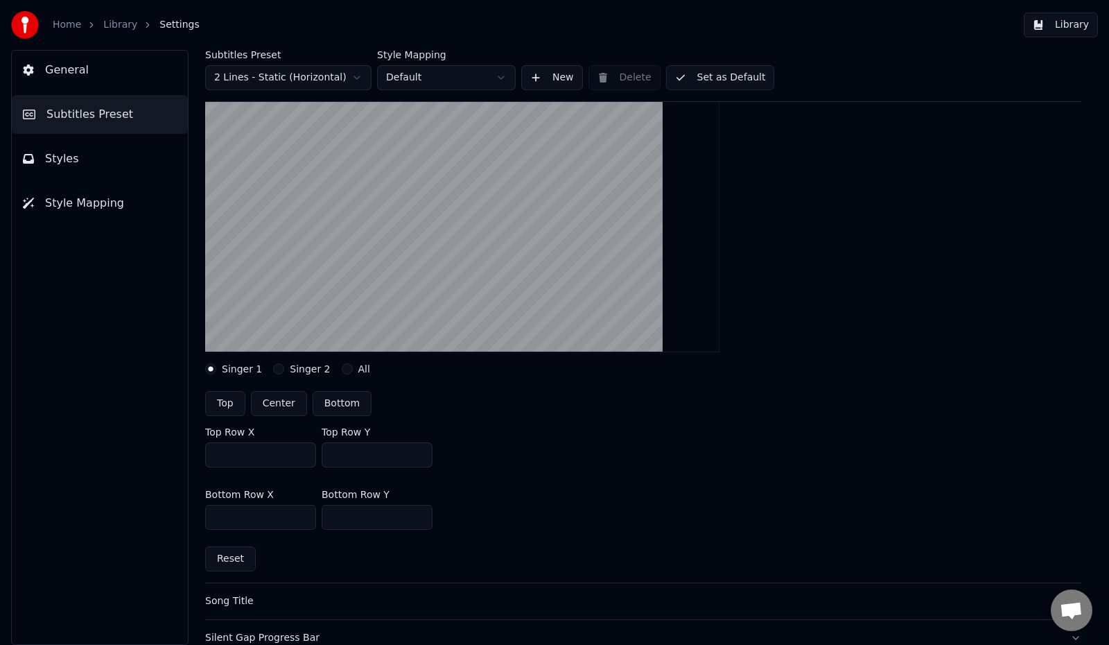
scroll to position [277, 0]
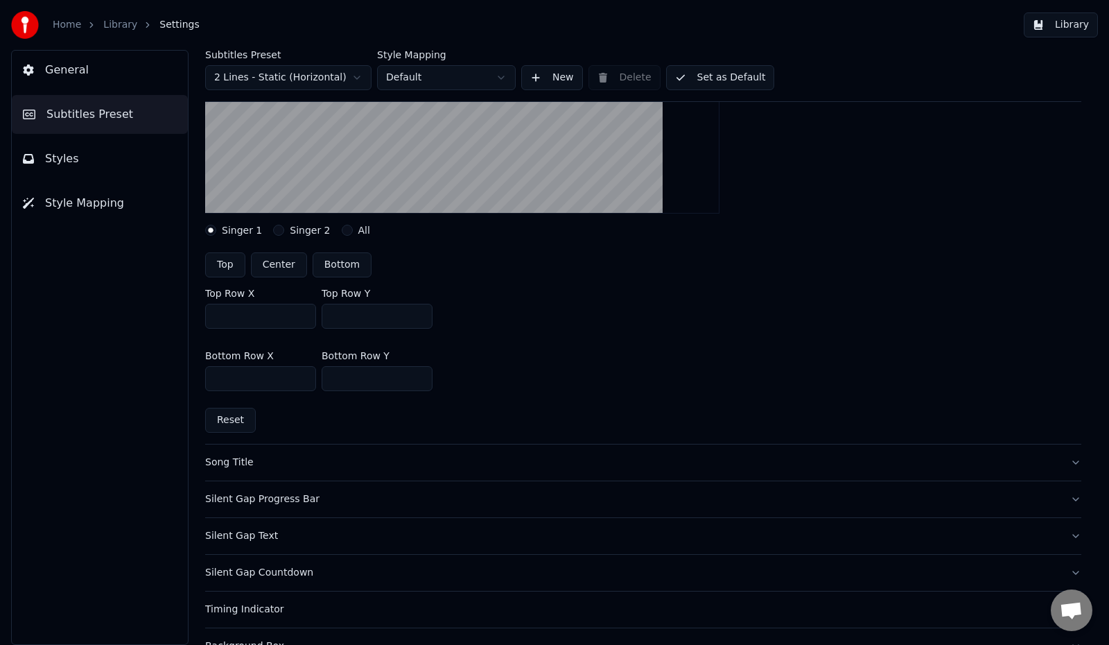
click at [247, 461] on div "Song Title" at bounding box center [632, 463] width 854 height 14
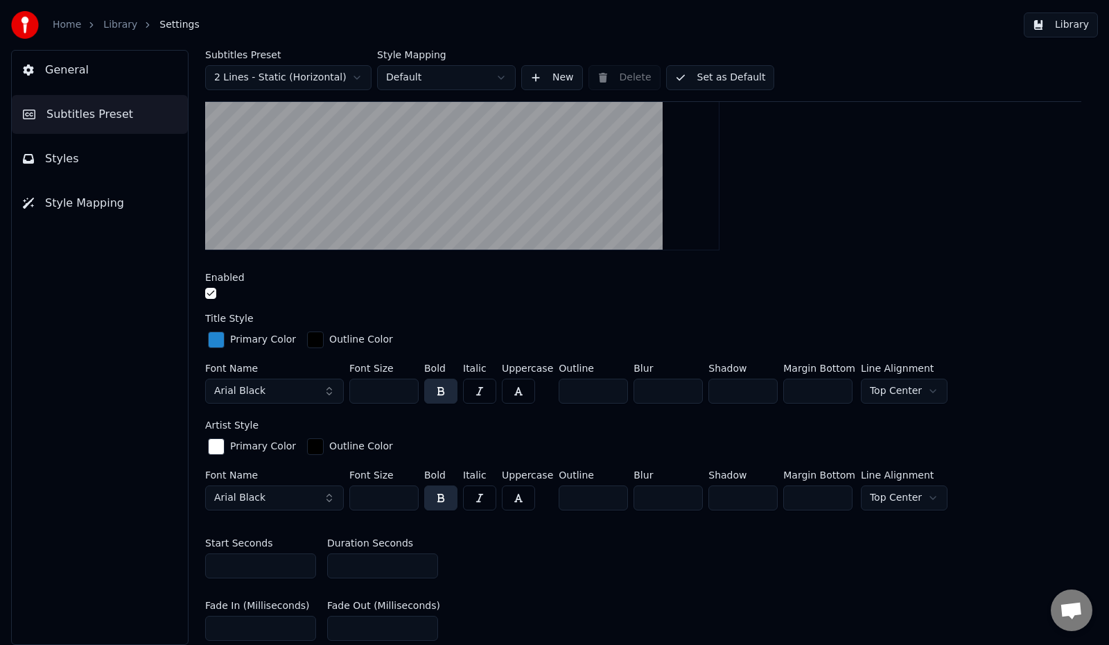
scroll to position [347, 0]
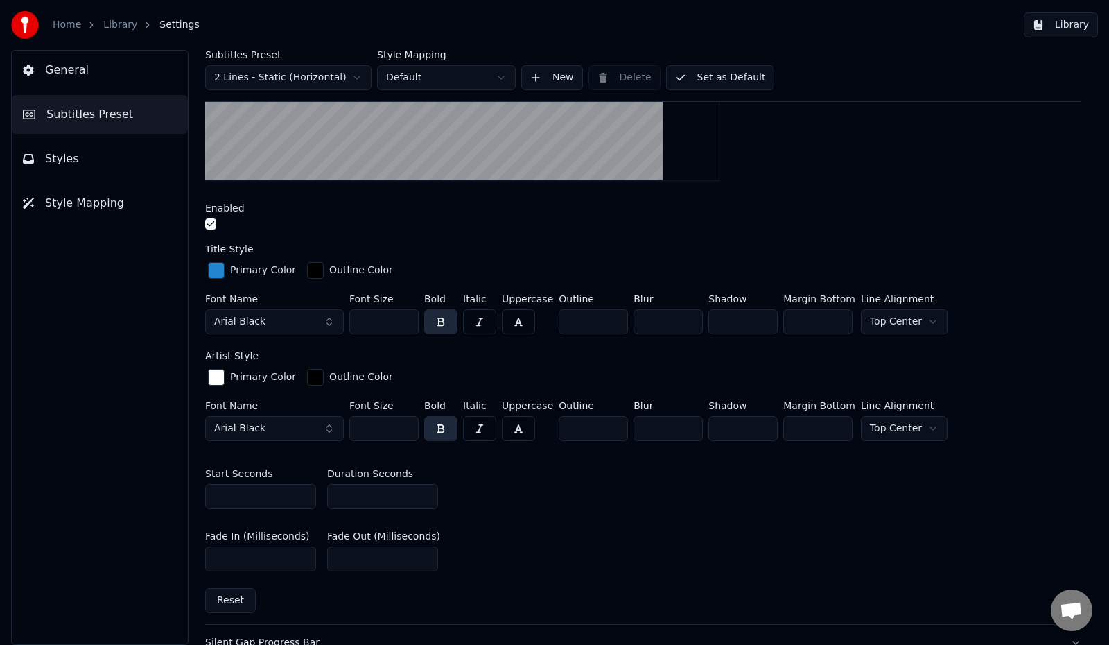
drag, startPoint x: 385, startPoint y: 324, endPoint x: 354, endPoint y: 320, distance: 31.4
click at [354, 320] on input "***" at bounding box center [383, 321] width 69 height 25
type input "***"
drag, startPoint x: 379, startPoint y: 426, endPoint x: 353, endPoint y: 423, distance: 26.5
click at [353, 423] on input "***" at bounding box center [383, 428] width 69 height 25
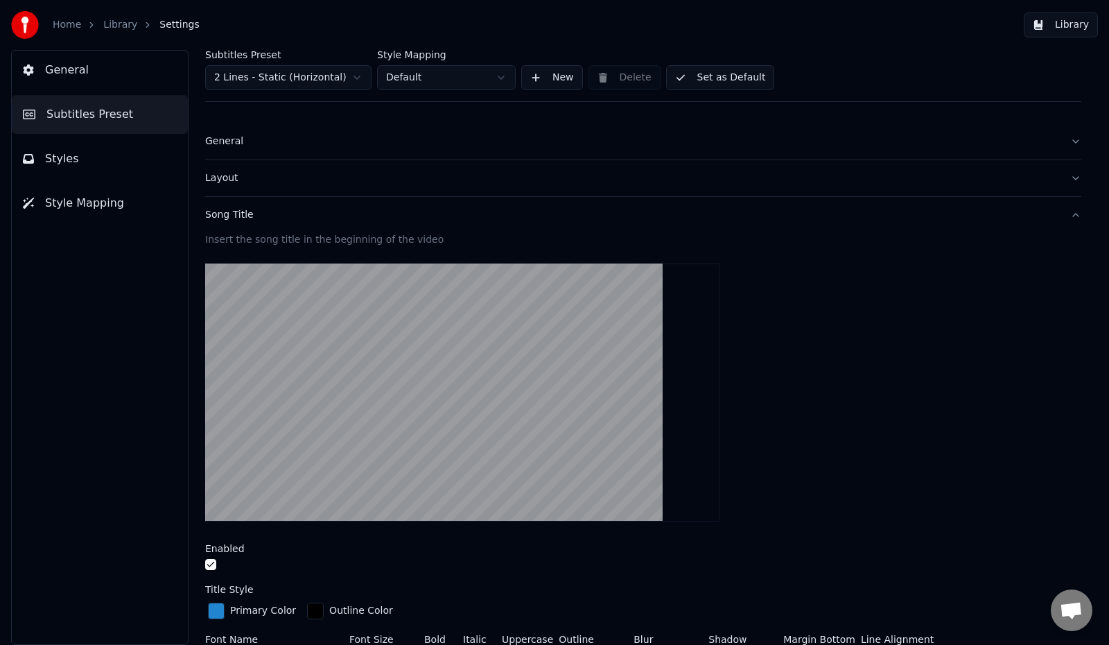
scroll to position [0, 0]
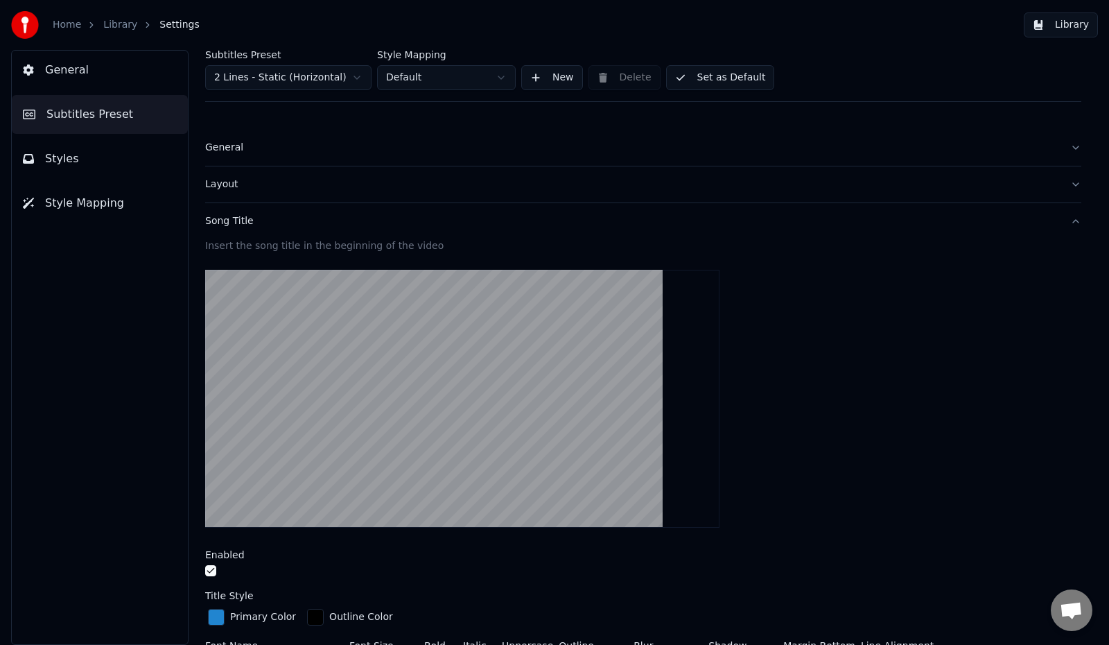
type input "***"
click at [216, 190] on div "Layout" at bounding box center [632, 184] width 854 height 14
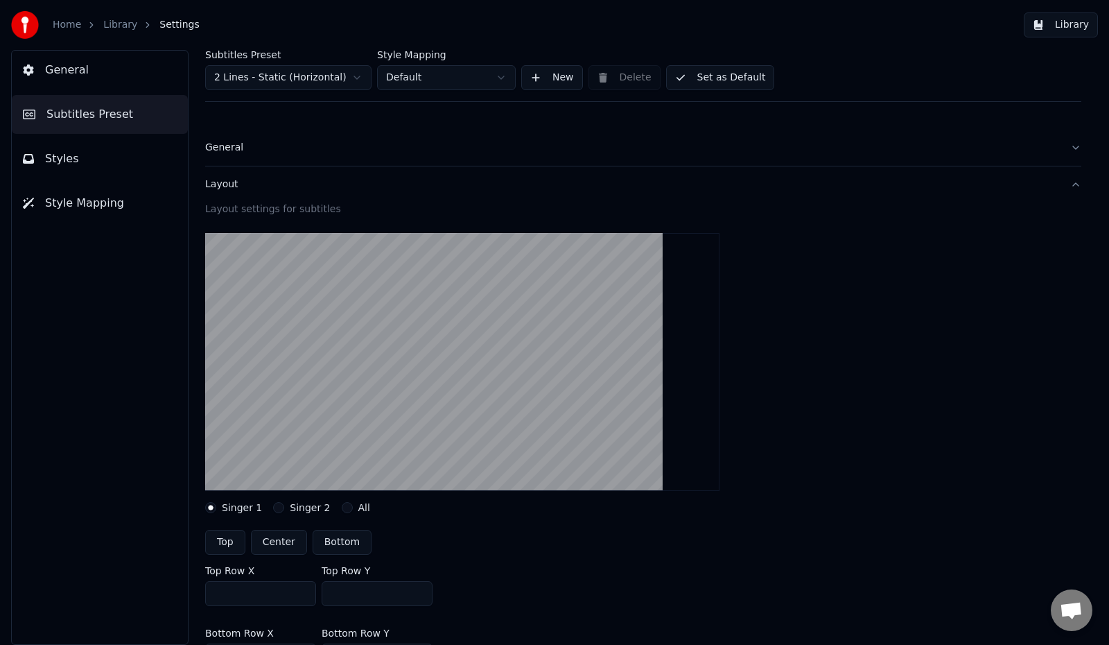
click at [212, 187] on div "Layout" at bounding box center [632, 184] width 854 height 14
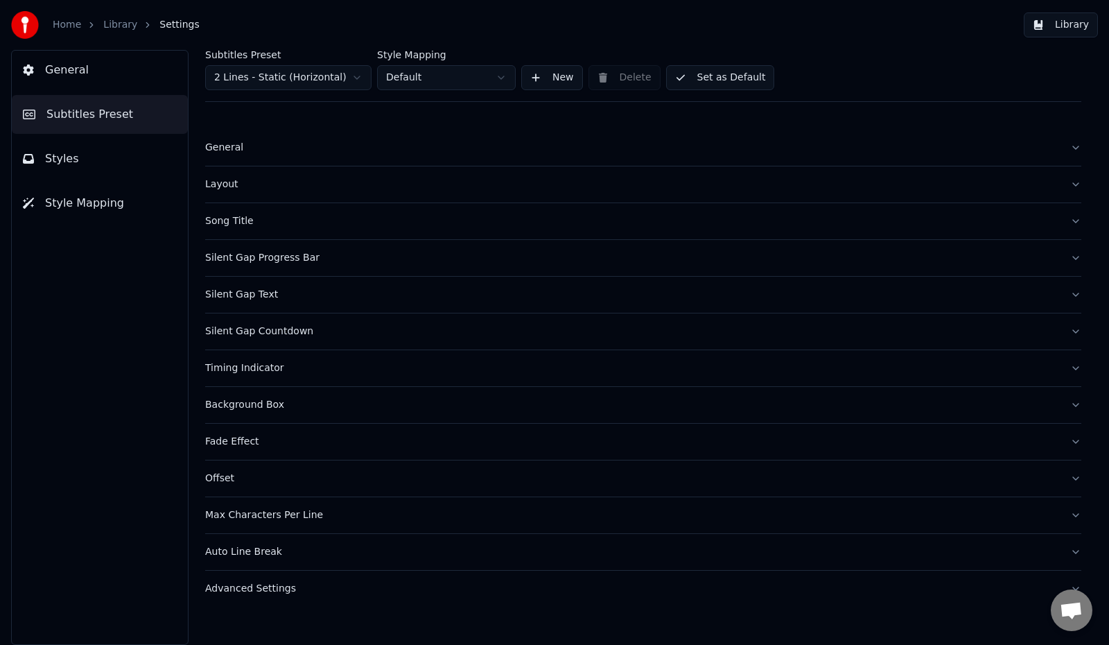
click at [212, 187] on div "Layout" at bounding box center [632, 184] width 854 height 14
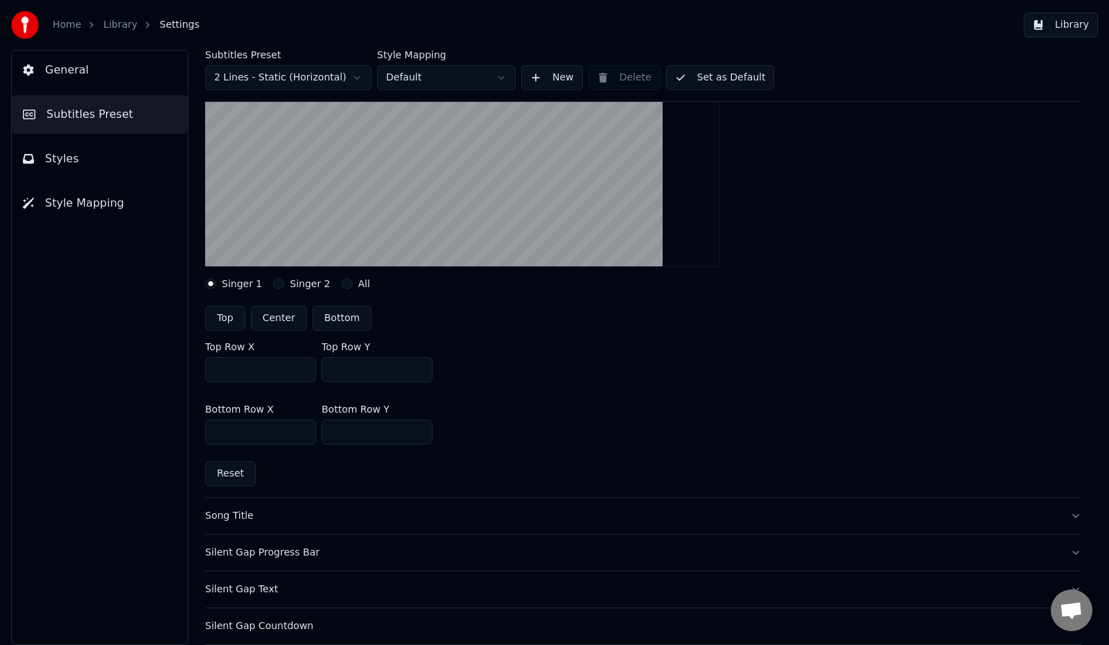
scroll to position [277, 0]
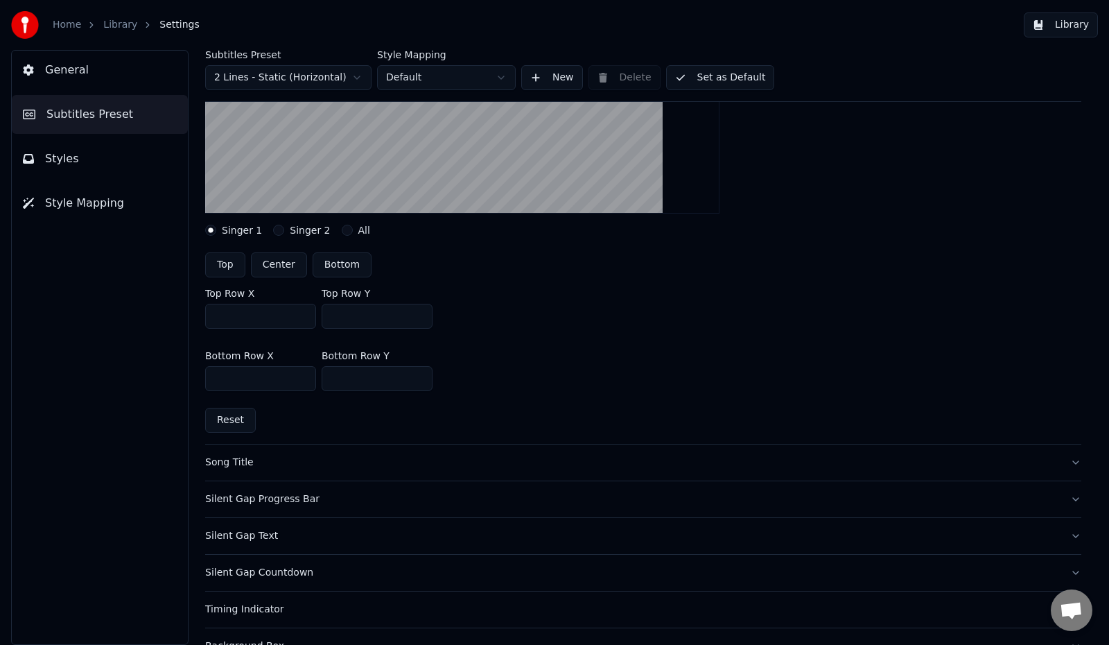
click at [222, 465] on div "Song Title" at bounding box center [632, 463] width 854 height 14
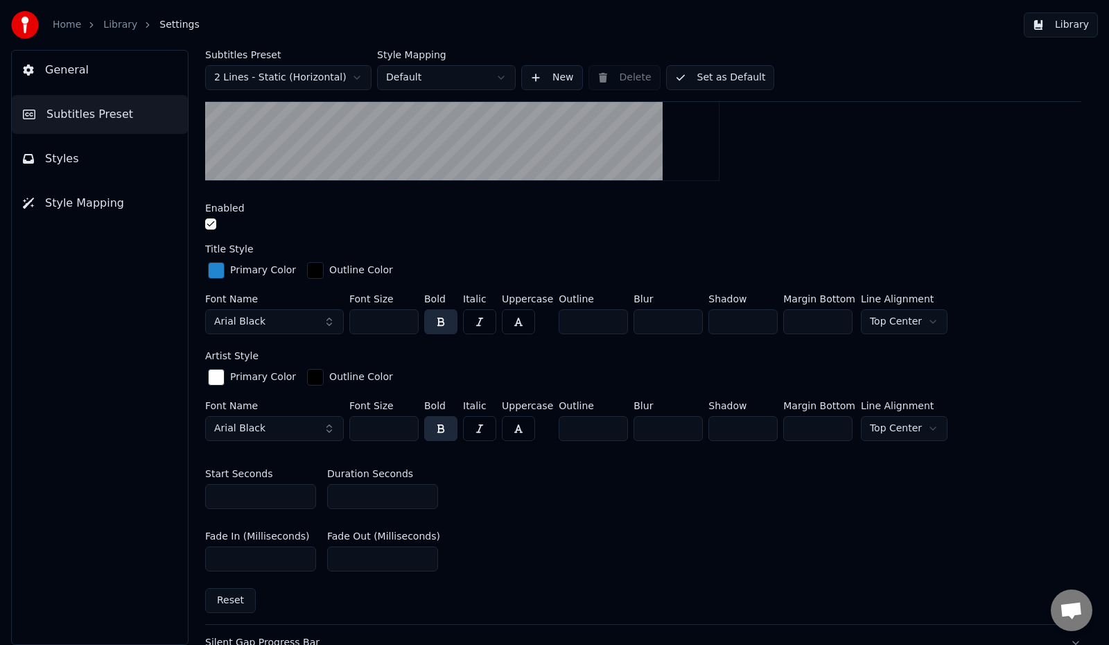
scroll to position [485, 0]
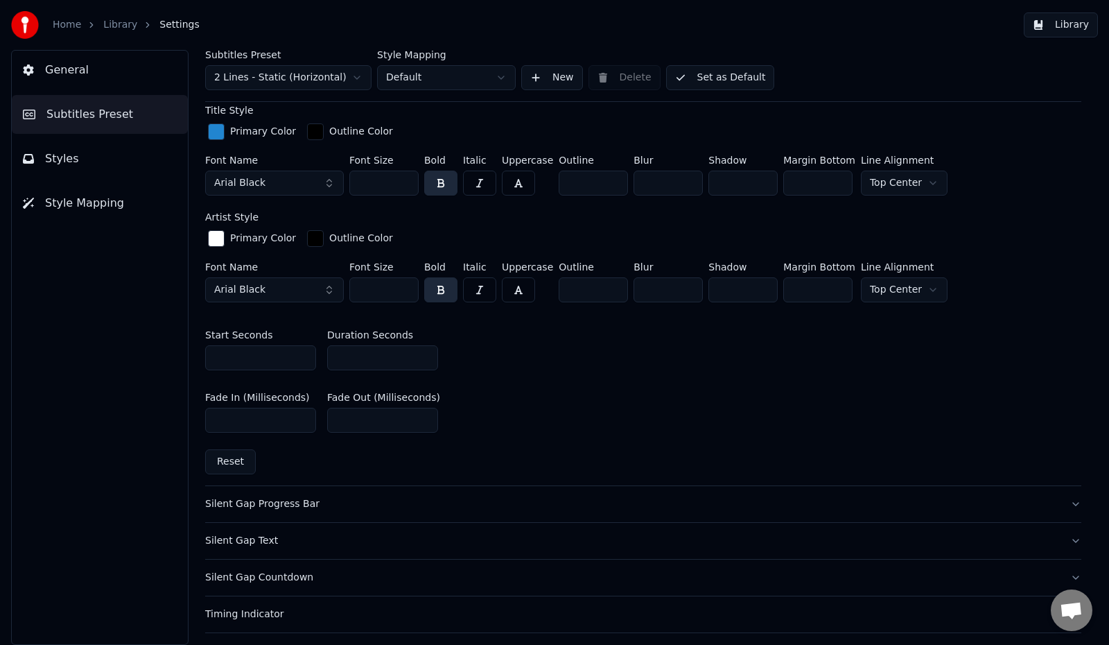
drag, startPoint x: 249, startPoint y: 536, endPoint x: 259, endPoint y: 535, distance: 10.5
click at [250, 536] on div "Silent Gap Text" at bounding box center [632, 541] width 854 height 14
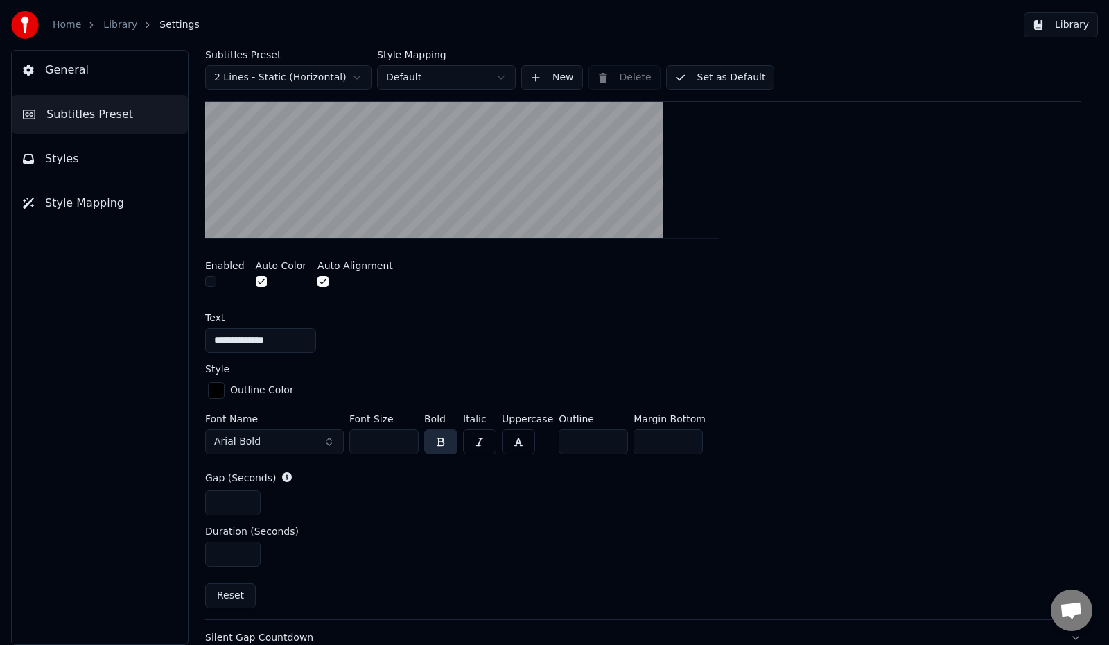
scroll to position [85, 0]
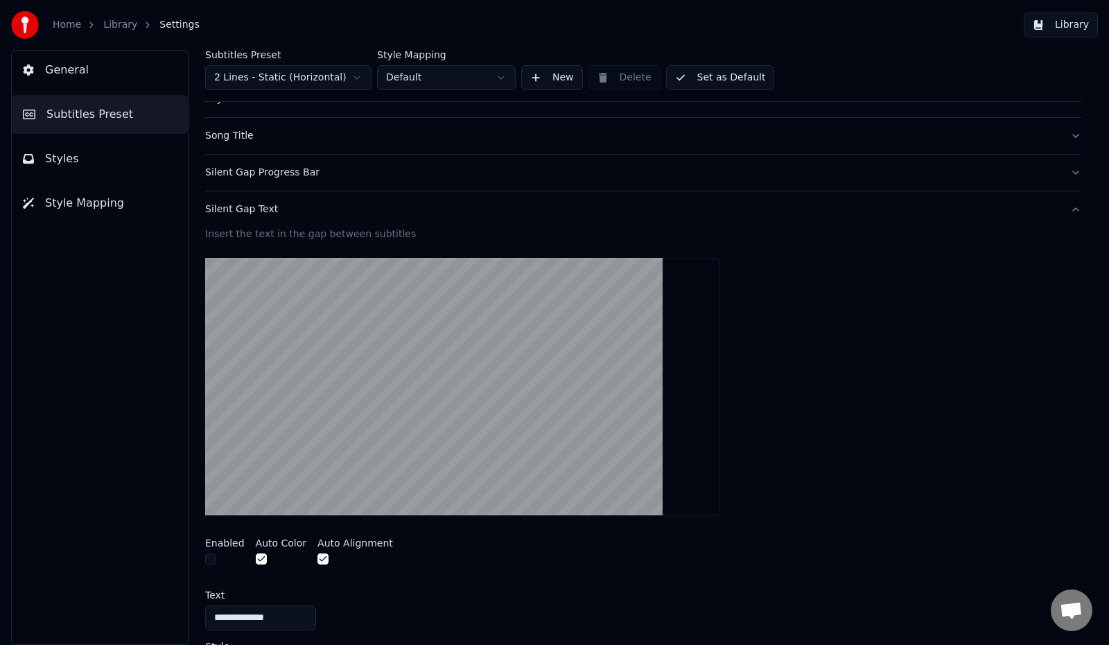
click at [110, 25] on link "Library" at bounding box center [120, 25] width 34 height 14
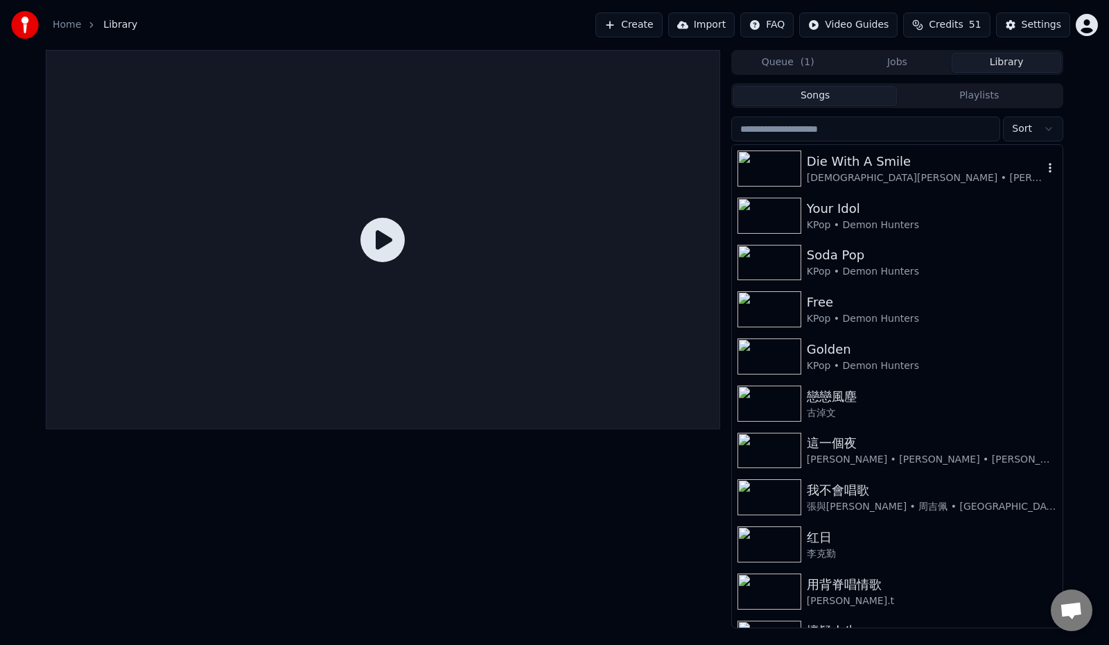
click at [842, 164] on div "Die With A Smile" at bounding box center [925, 161] width 236 height 19
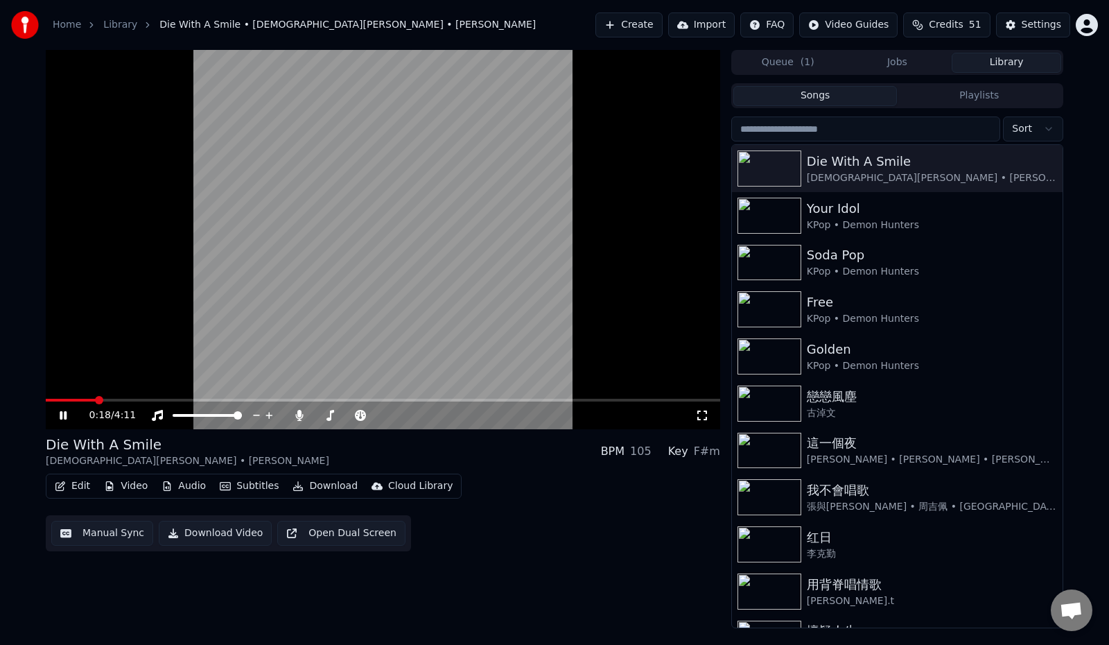
click at [248, 484] on button "Subtitles" at bounding box center [249, 485] width 70 height 19
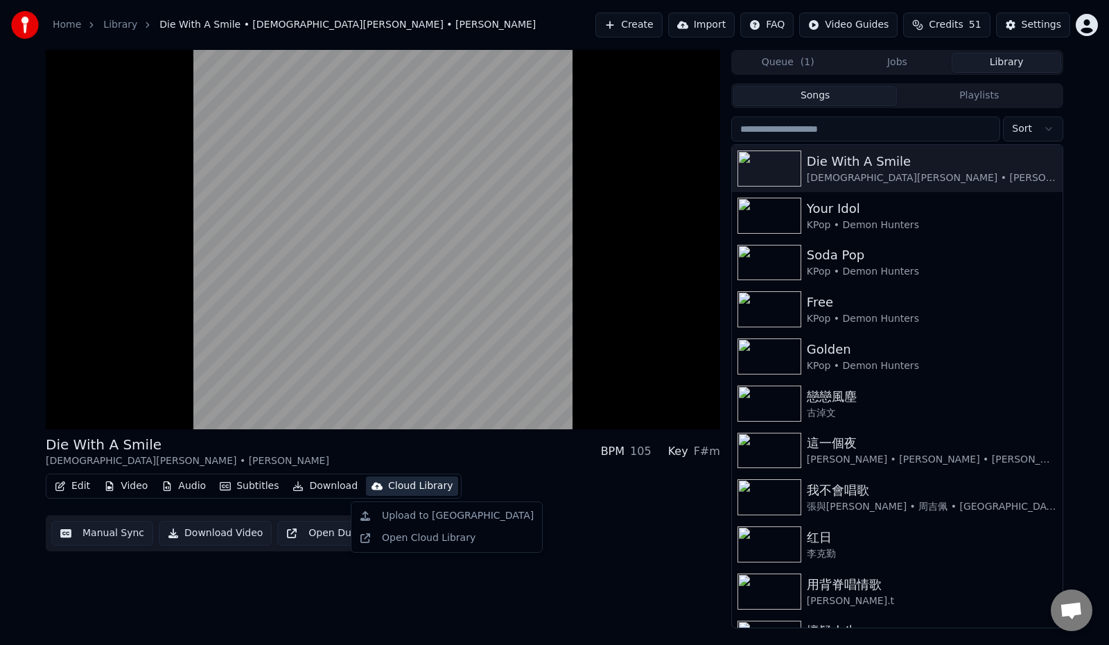
click at [602, 511] on div "Edit Video Audio Subtitles Download Cloud Library Manual Sync Download Video Op…" at bounding box center [383, 513] width 675 height 78
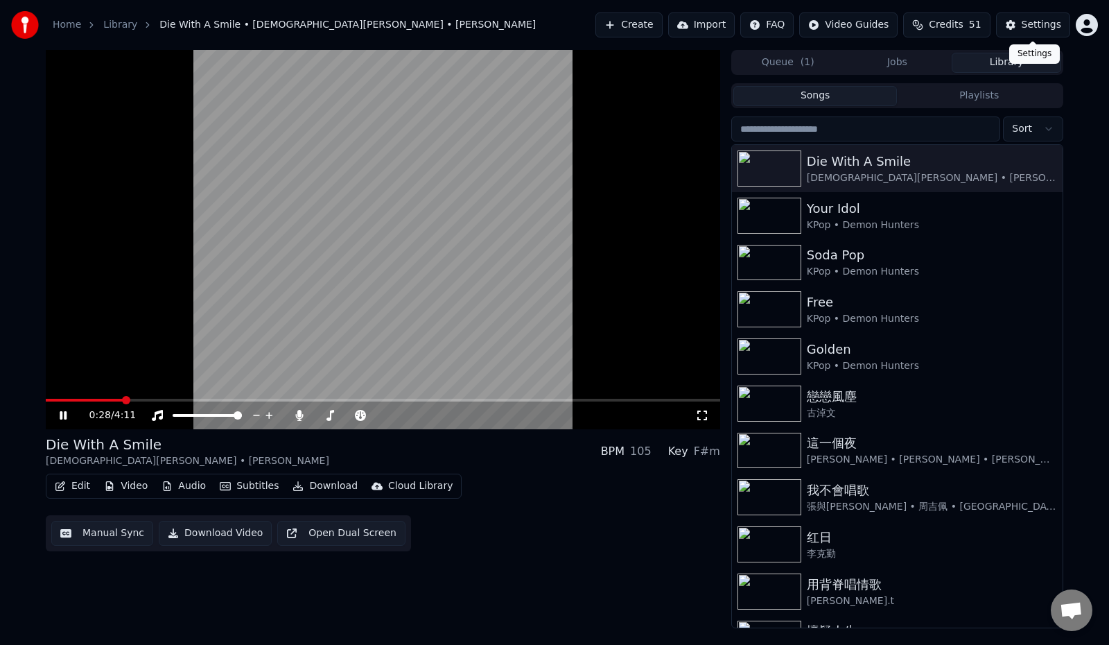
click at [1040, 23] on div "Settings" at bounding box center [1042, 25] width 40 height 14
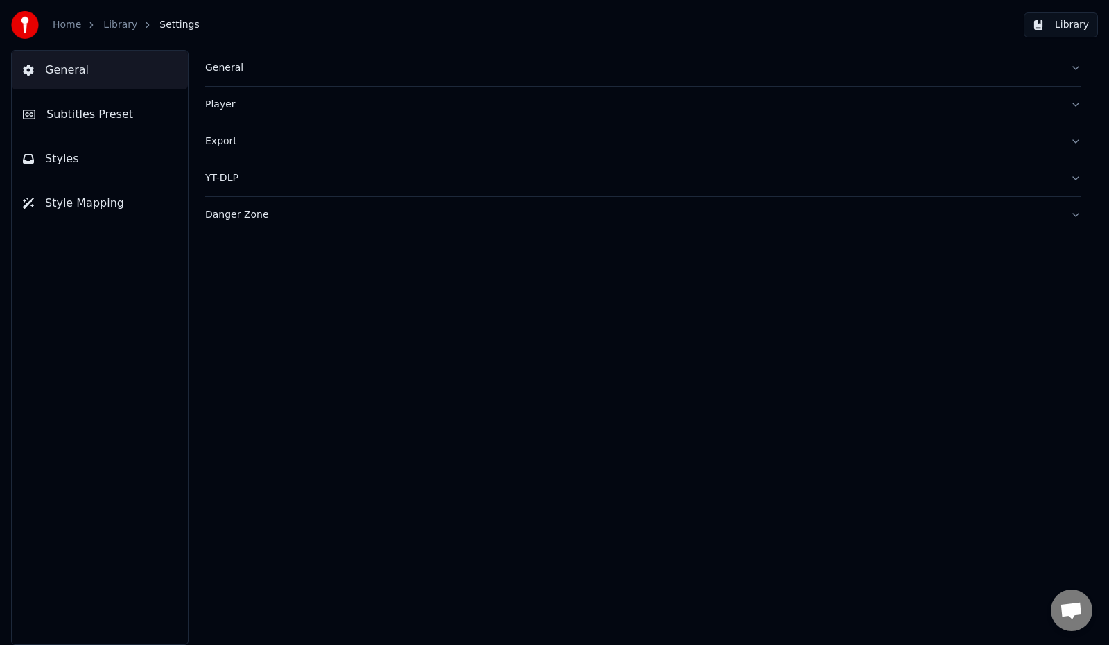
click at [228, 63] on div "General" at bounding box center [632, 68] width 854 height 14
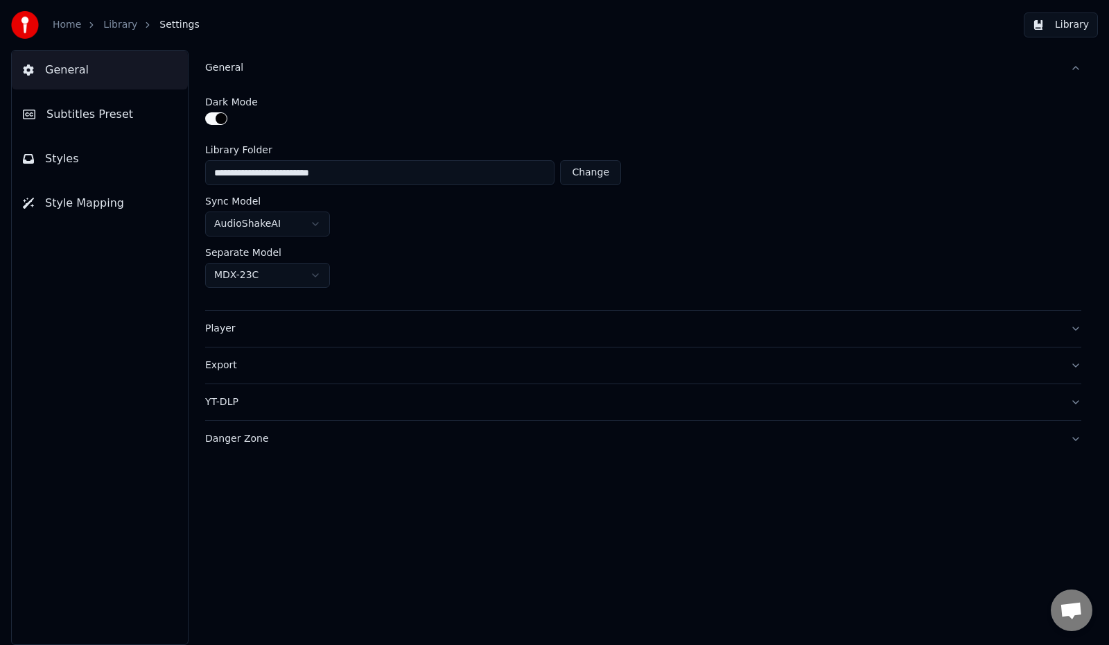
click at [135, 111] on button "Subtitles Preset" at bounding box center [100, 114] width 176 height 39
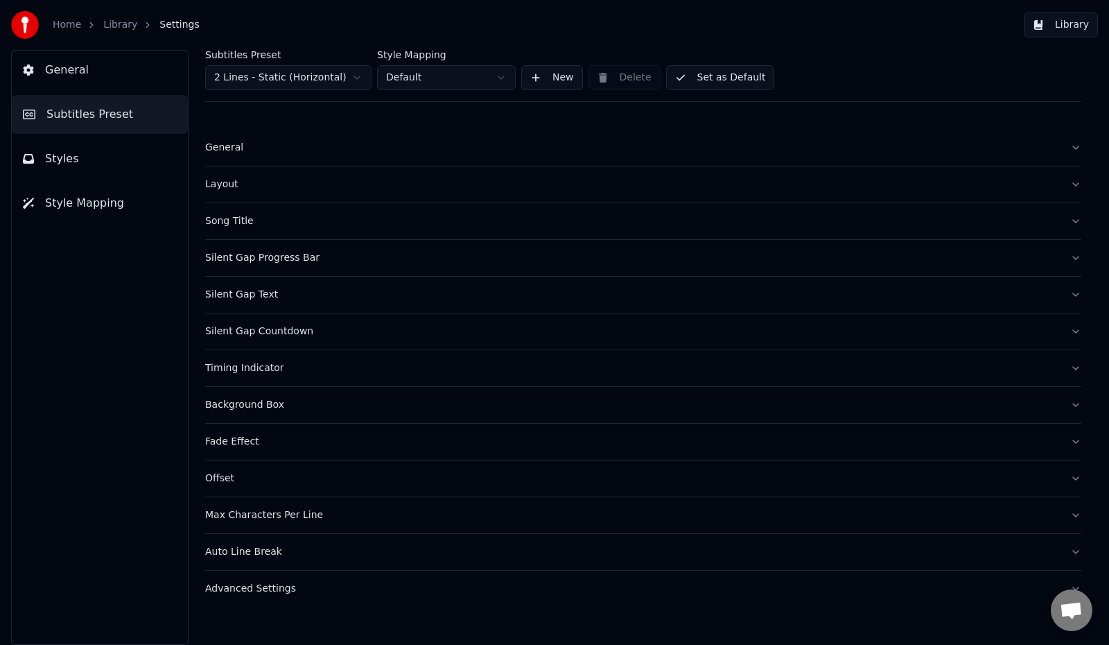
click at [235, 145] on div "General" at bounding box center [632, 148] width 854 height 14
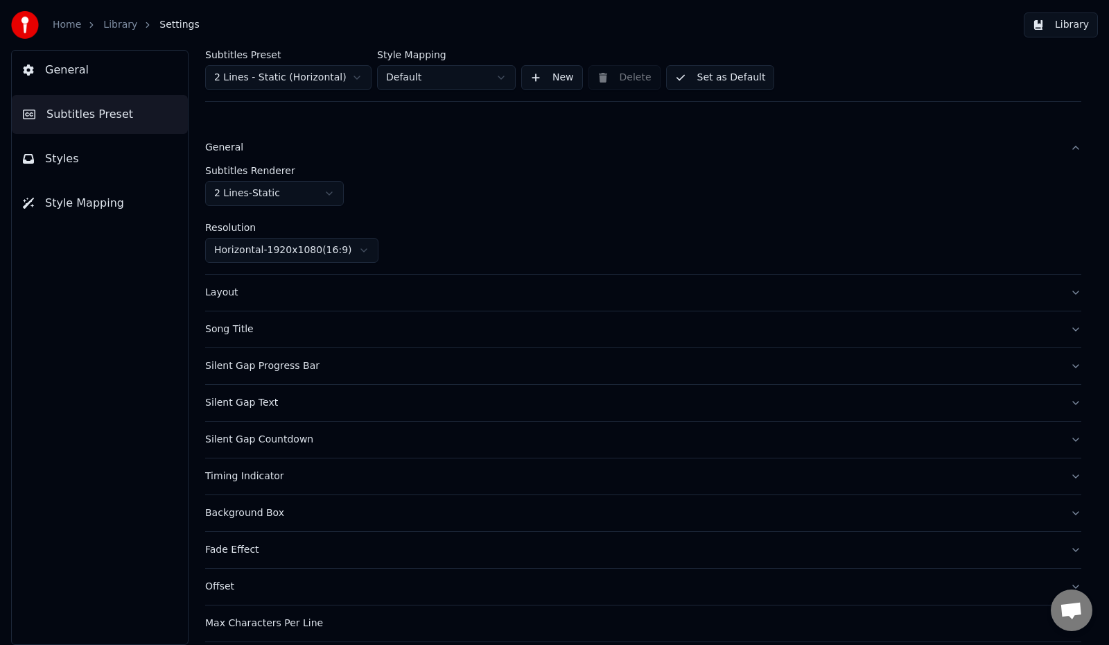
click at [220, 294] on div "Layout" at bounding box center [632, 293] width 854 height 14
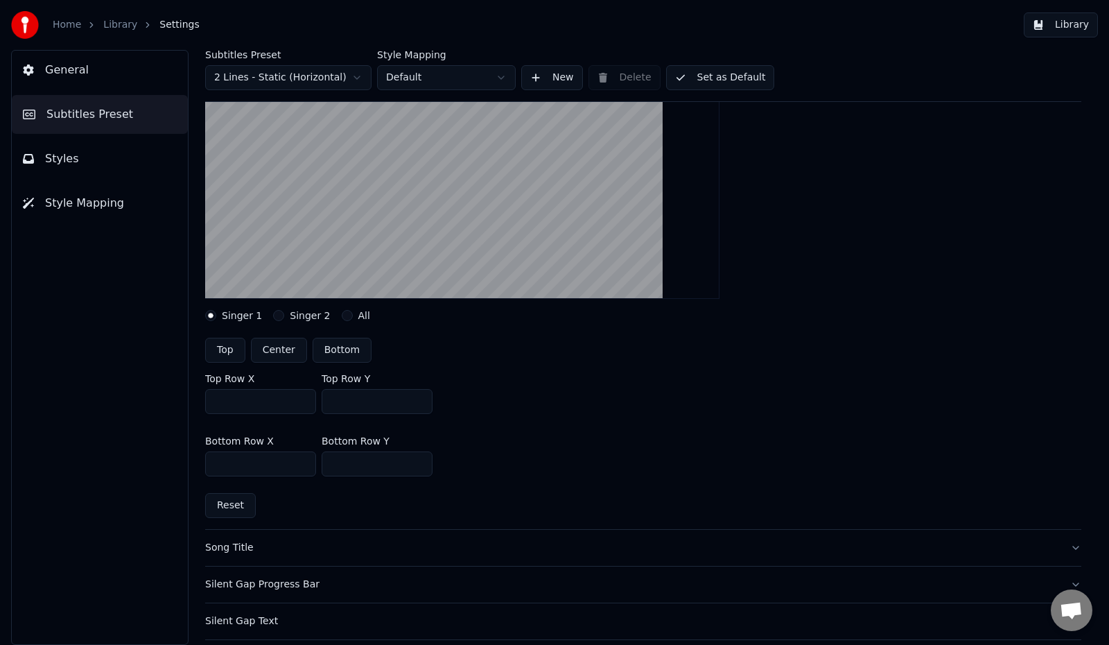
scroll to position [277, 0]
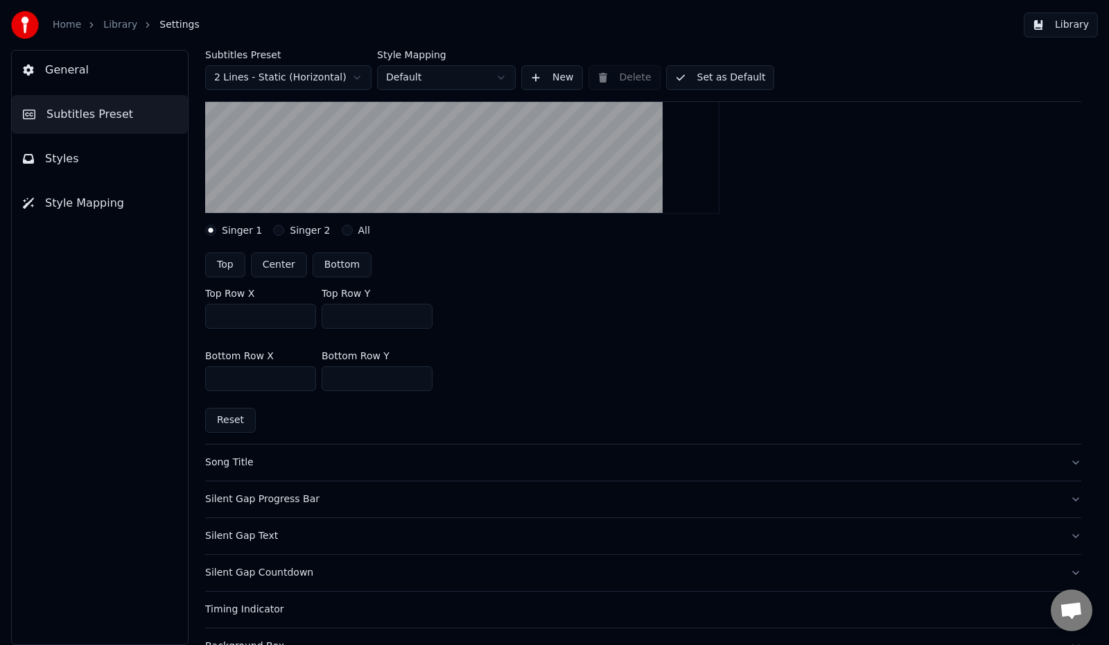
click at [225, 460] on div "Song Title" at bounding box center [632, 463] width 854 height 14
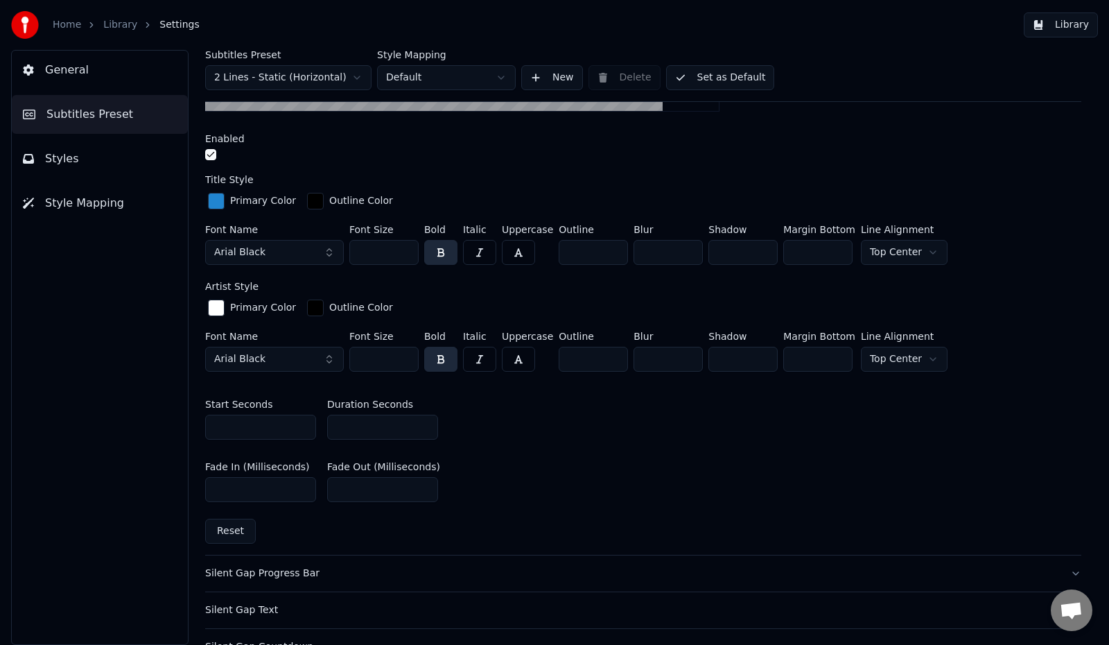
scroll to position [485, 0]
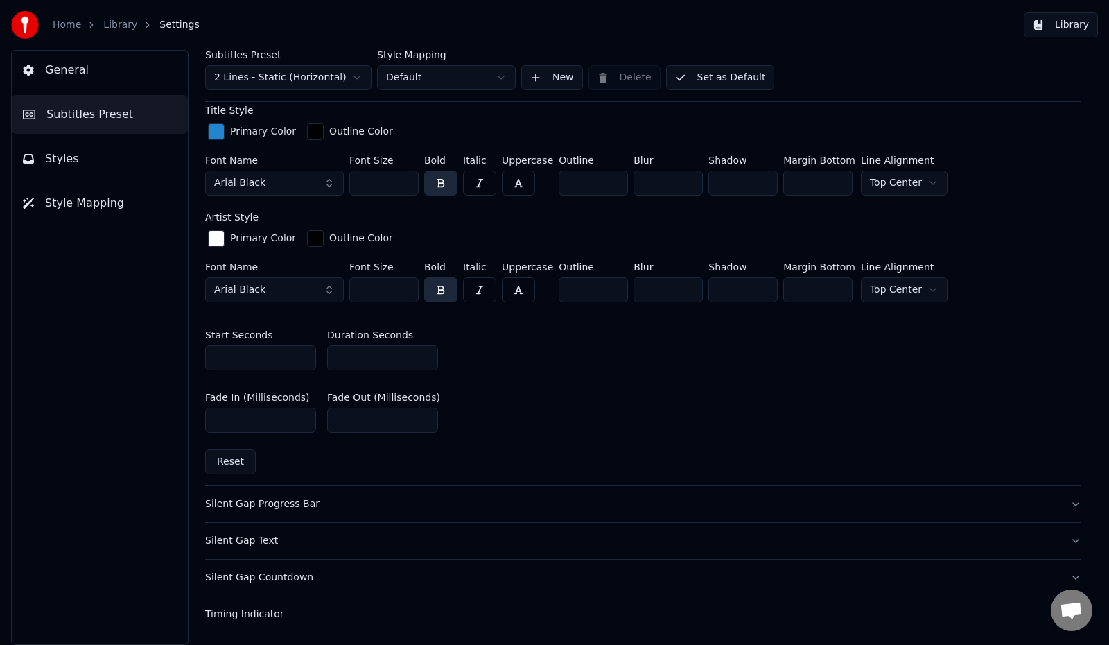
click at [297, 498] on div "Silent Gap Progress Bar" at bounding box center [632, 504] width 854 height 14
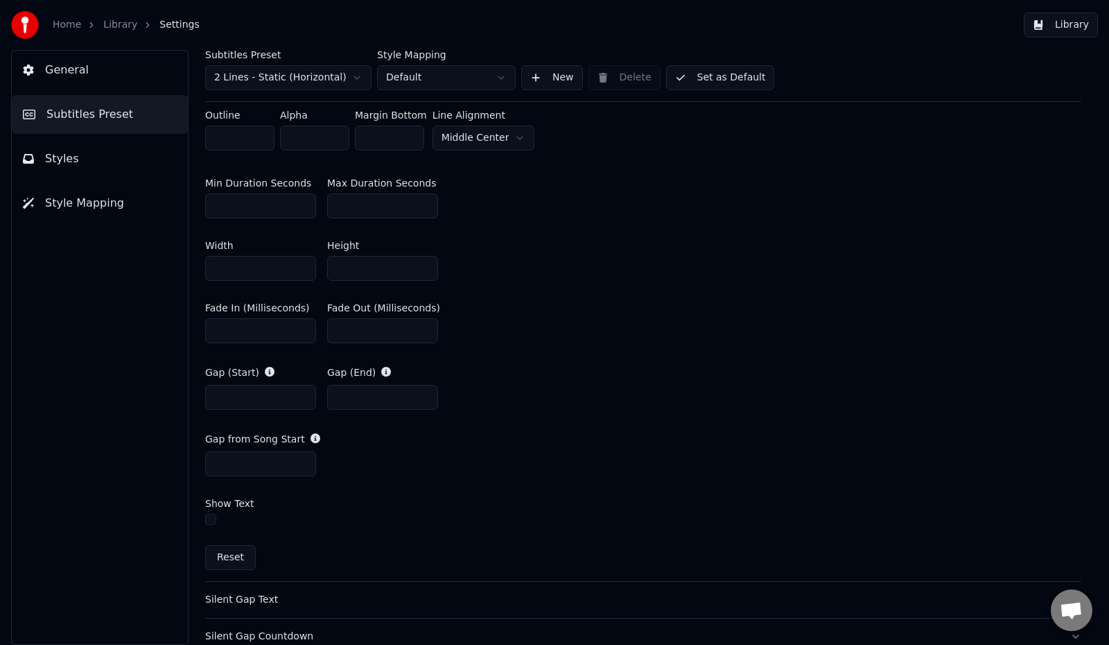
scroll to position [693, 0]
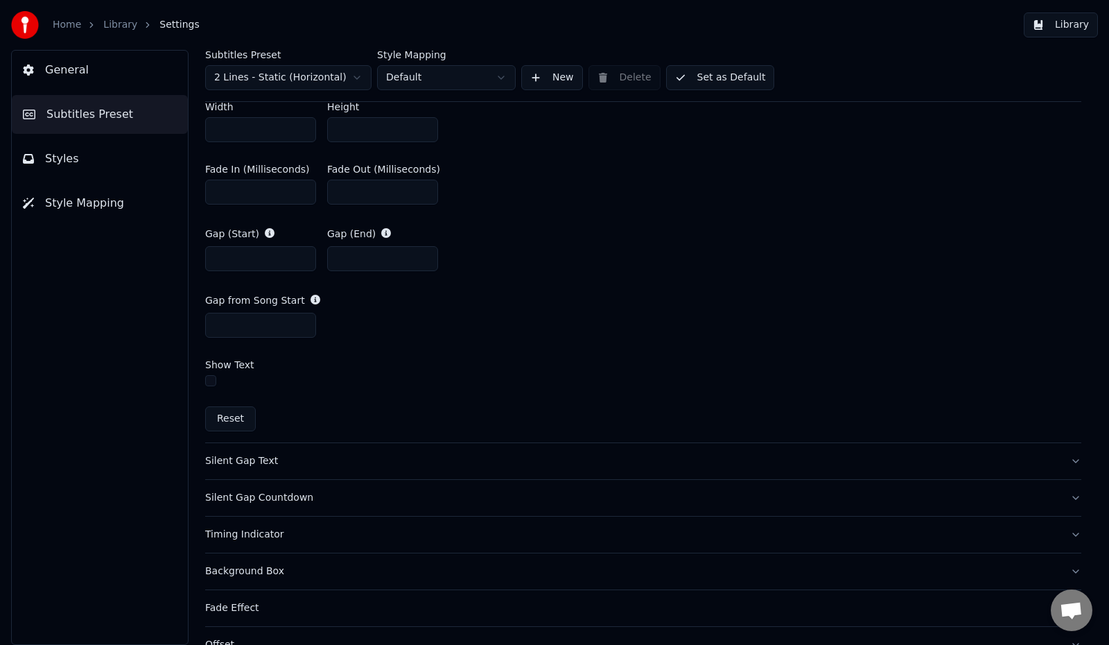
click at [256, 537] on div "Timing Indicator" at bounding box center [632, 535] width 854 height 14
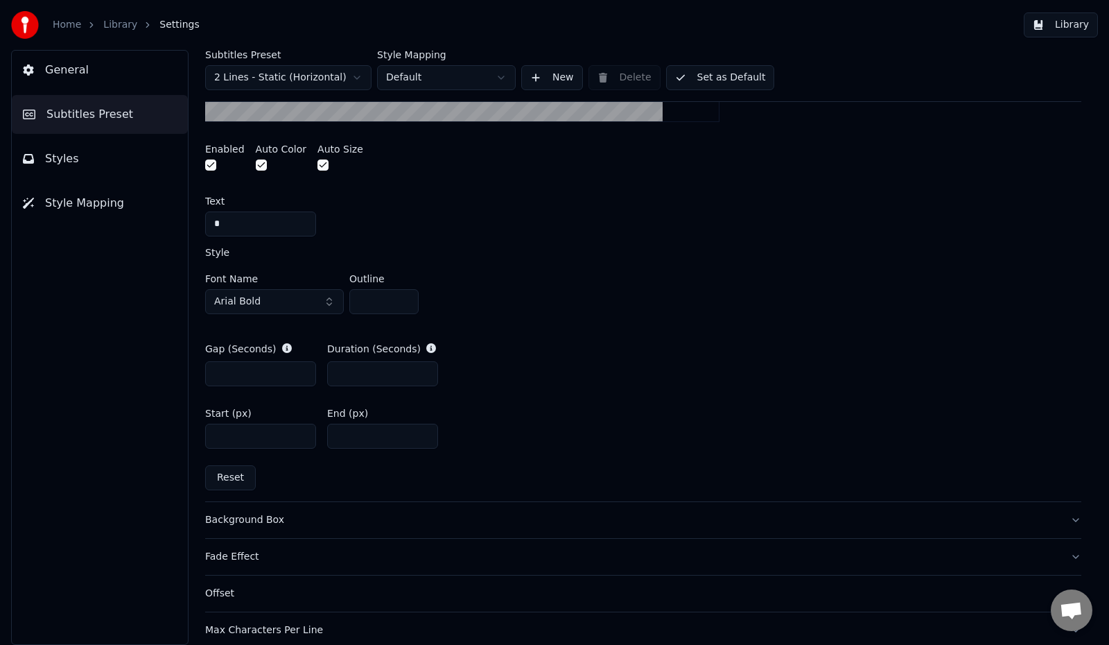
scroll to position [618, 0]
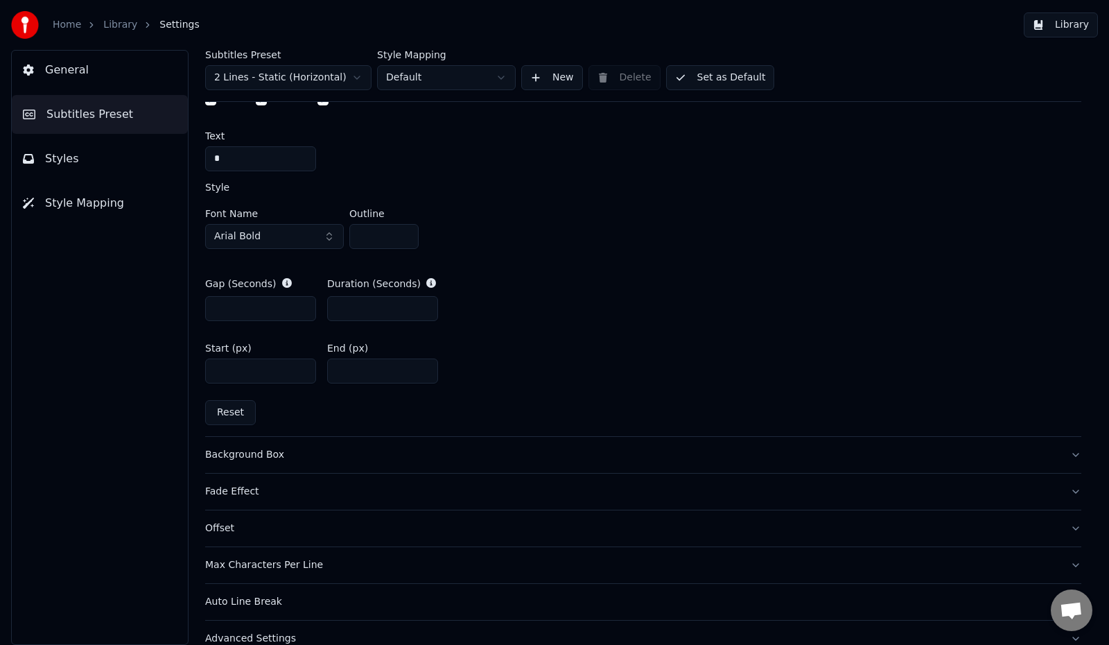
click at [218, 494] on div "Fade Effect" at bounding box center [632, 492] width 854 height 14
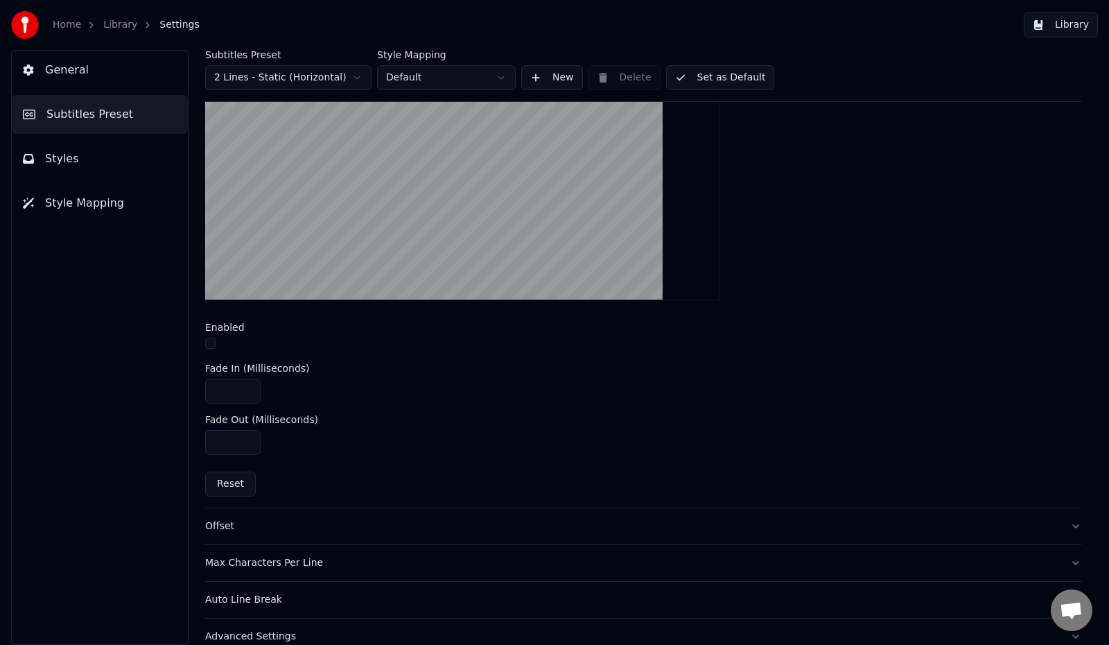
scroll to position [468, 0]
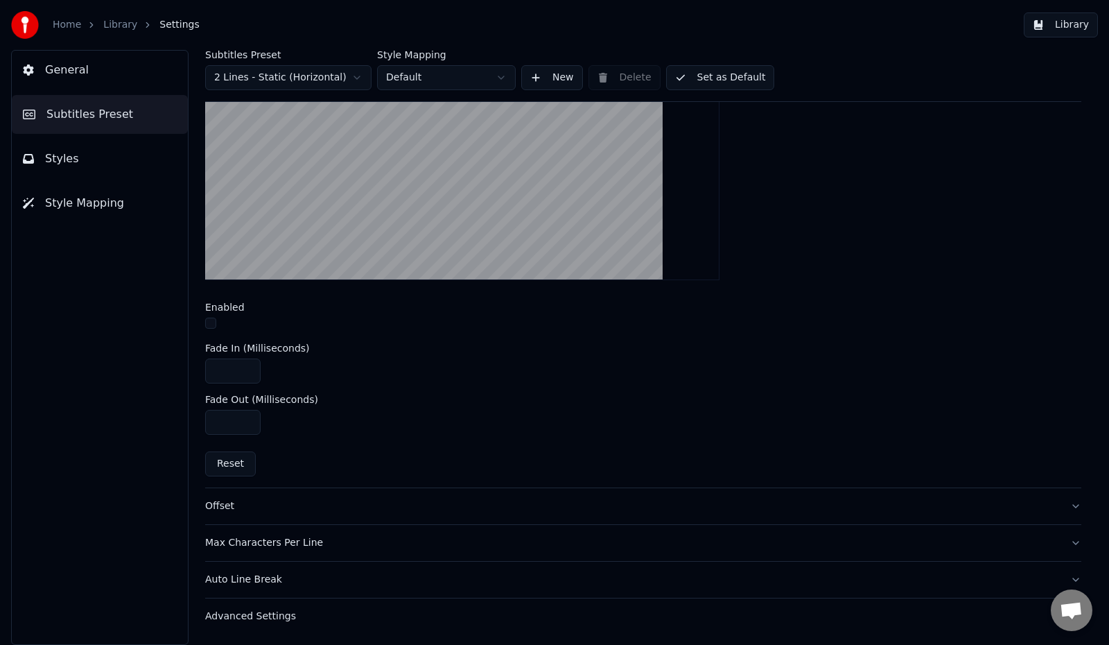
click at [269, 611] on div "Advanced Settings" at bounding box center [632, 616] width 854 height 14
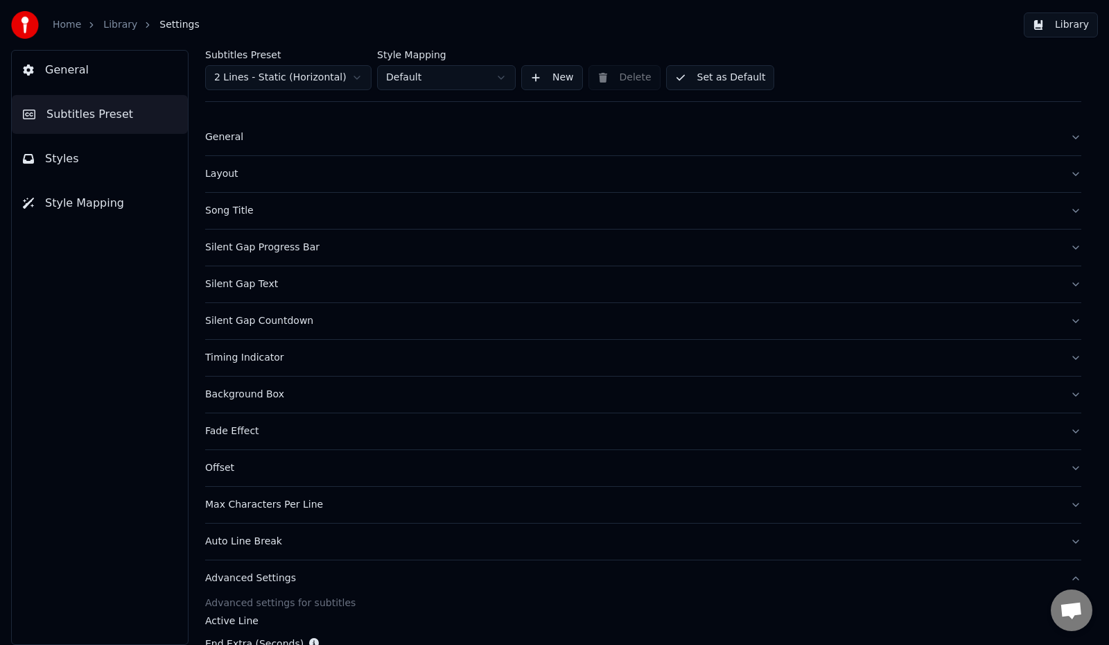
scroll to position [0, 0]
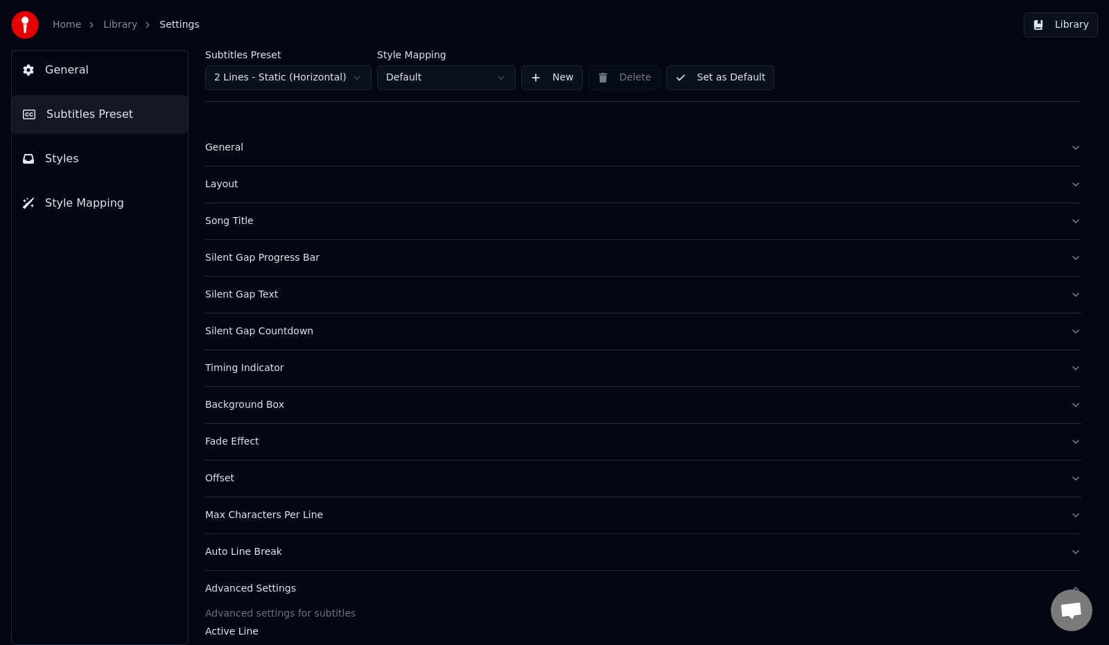
click at [72, 162] on span "Styles" at bounding box center [62, 158] width 34 height 17
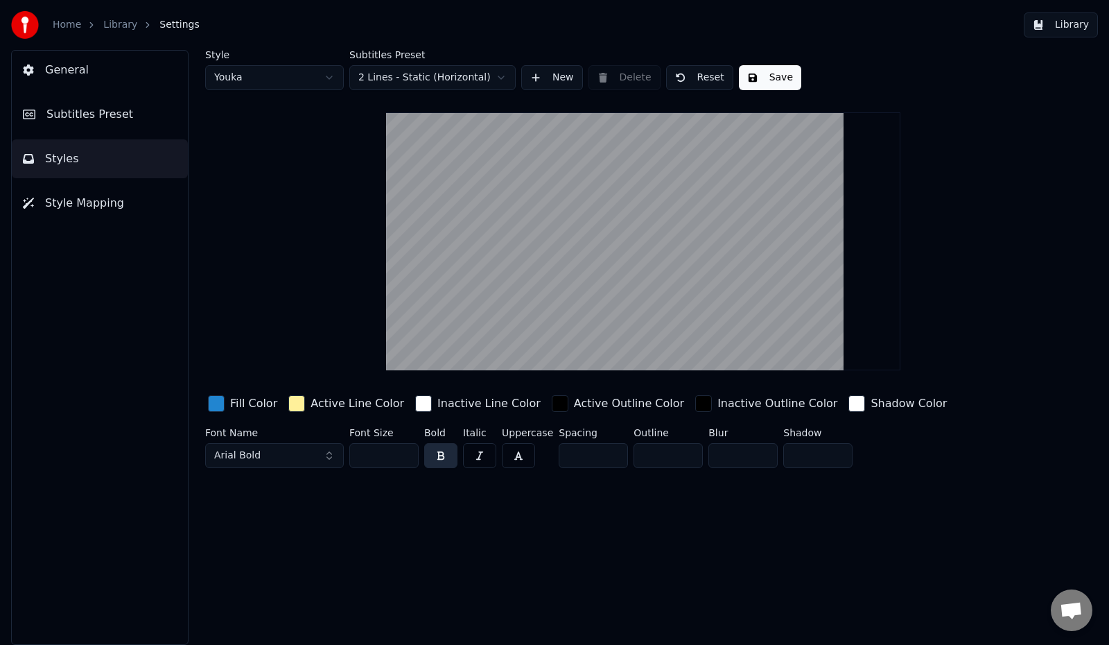
click at [387, 458] on input "**" at bounding box center [383, 455] width 69 height 25
drag, startPoint x: 387, startPoint y: 458, endPoint x: 350, endPoint y: 453, distance: 37.1
click at [350, 453] on input "**" at bounding box center [383, 455] width 69 height 25
type input "**"
click at [782, 80] on button "Save" at bounding box center [770, 77] width 62 height 25
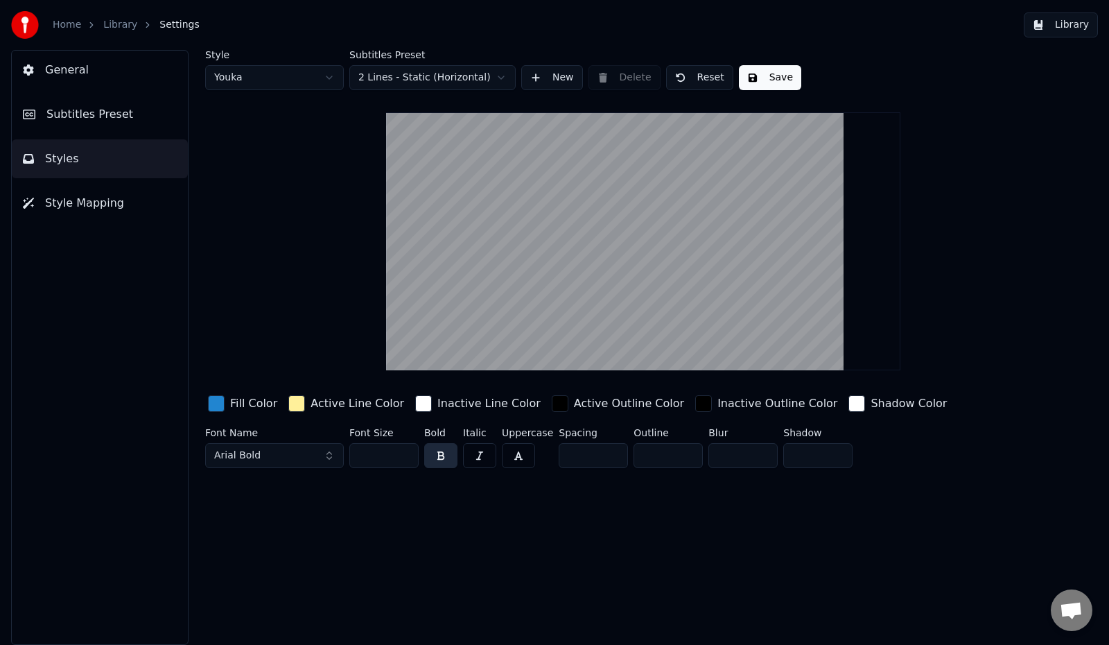
click at [103, 27] on link "Library" at bounding box center [120, 25] width 34 height 14
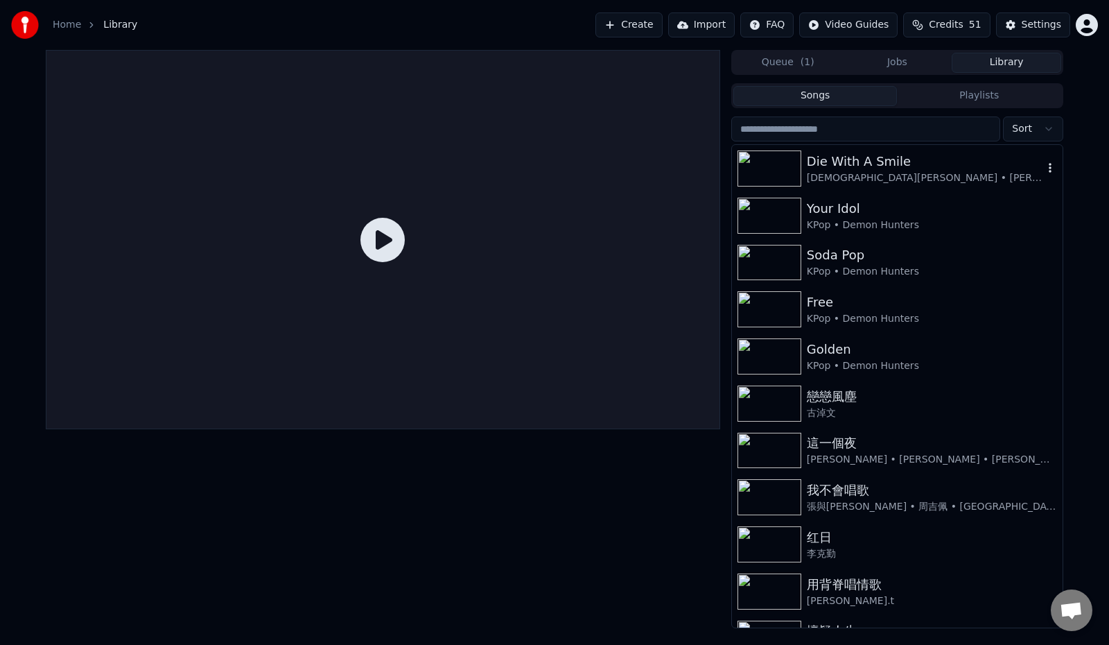
click at [885, 172] on div "[DEMOGRAPHIC_DATA][PERSON_NAME] • [PERSON_NAME]" at bounding box center [925, 178] width 236 height 14
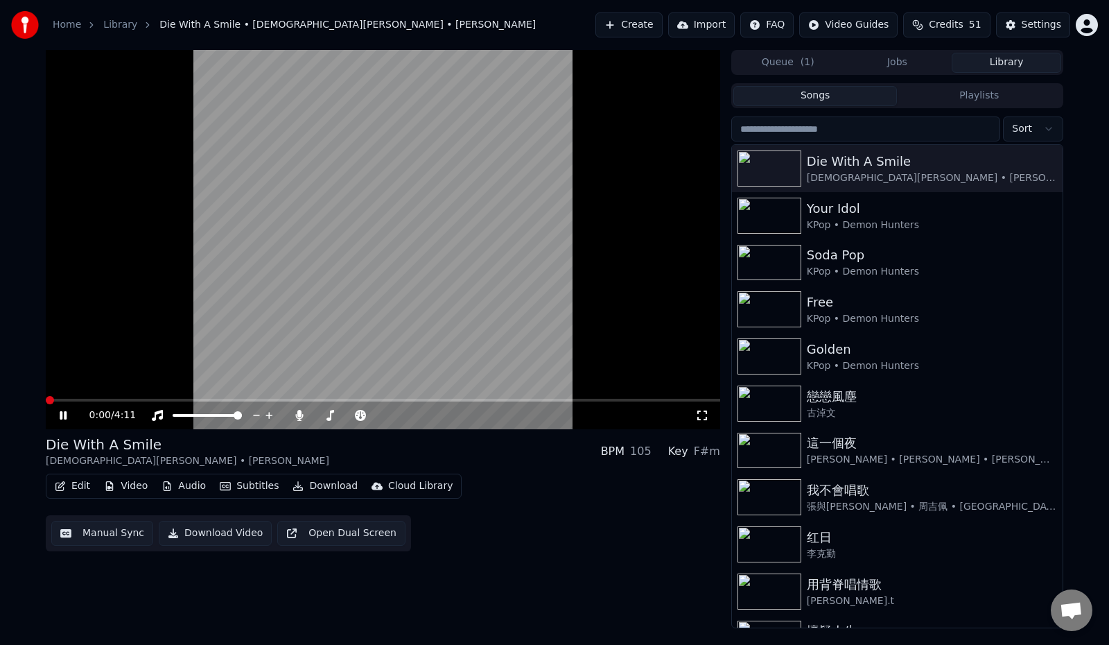
click at [46, 398] on span at bounding box center [50, 400] width 8 height 8
click at [302, 414] on icon at bounding box center [300, 415] width 14 height 11
click at [431, 399] on span at bounding box center [431, 400] width 8 height 8
click at [505, 401] on span at bounding box center [276, 400] width 461 height 3
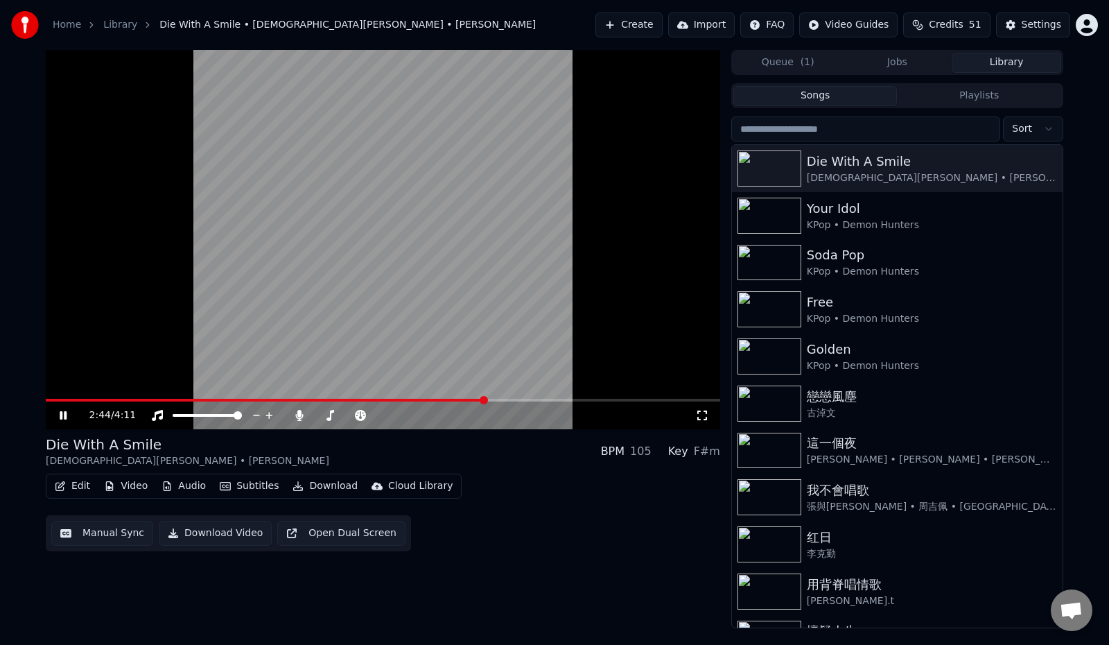
click at [486, 404] on span at bounding box center [484, 400] width 8 height 8
click at [53, 399] on span at bounding box center [326, 400] width 560 height 3
click at [46, 401] on span at bounding box center [46, 400] width 0 height 3
click at [56, 402] on div "0:19 / 4:11" at bounding box center [383, 415] width 675 height 28
click at [46, 401] on span at bounding box center [46, 400] width 0 height 3
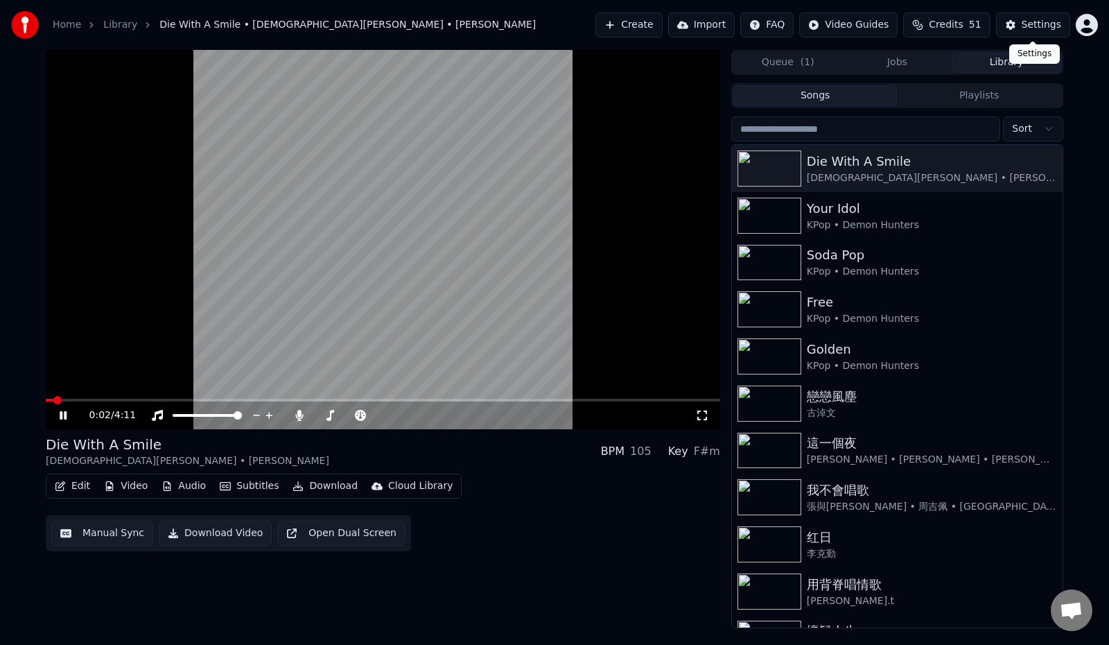
click at [1008, 27] on button "Settings" at bounding box center [1033, 24] width 74 height 25
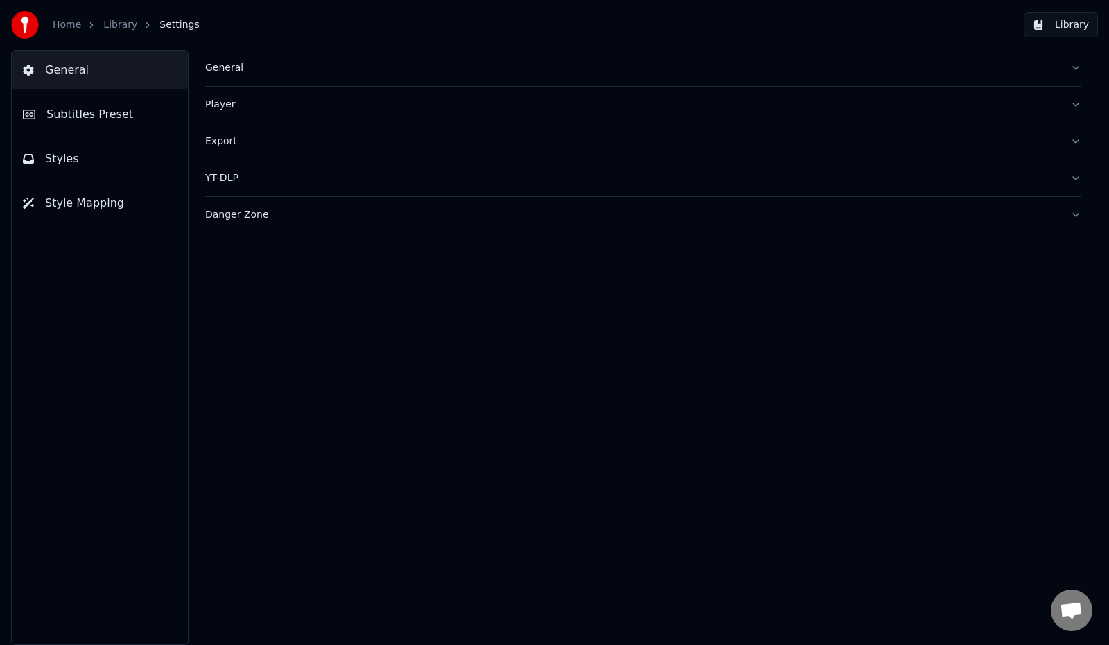
click at [229, 64] on div "General" at bounding box center [632, 68] width 854 height 14
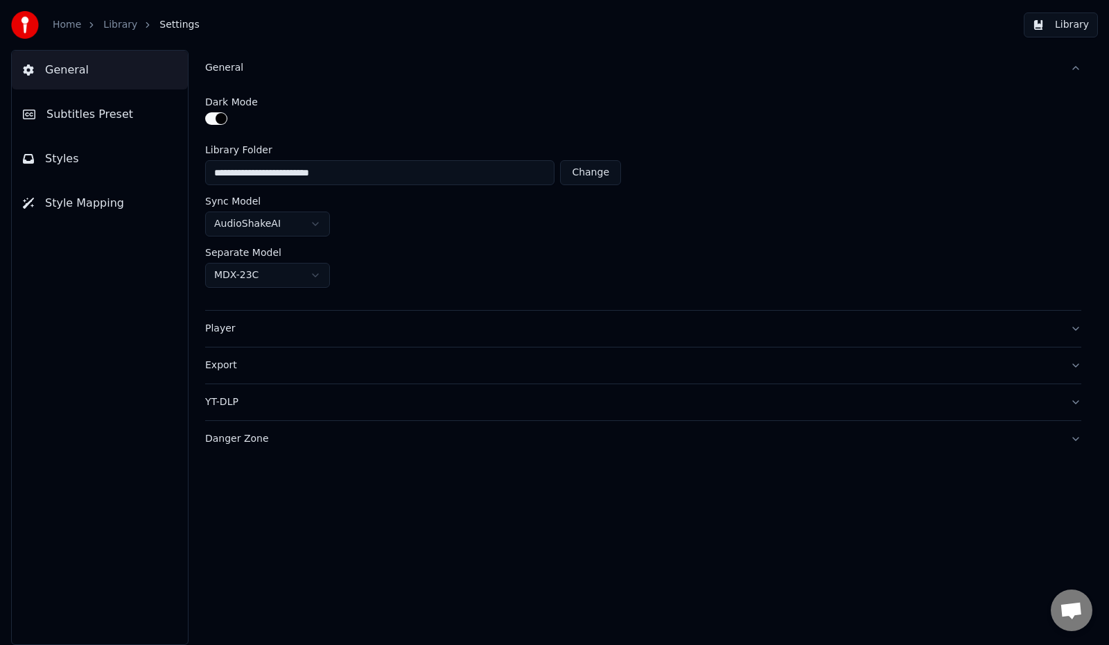
click at [80, 114] on span "Subtitles Preset" at bounding box center [89, 114] width 87 height 17
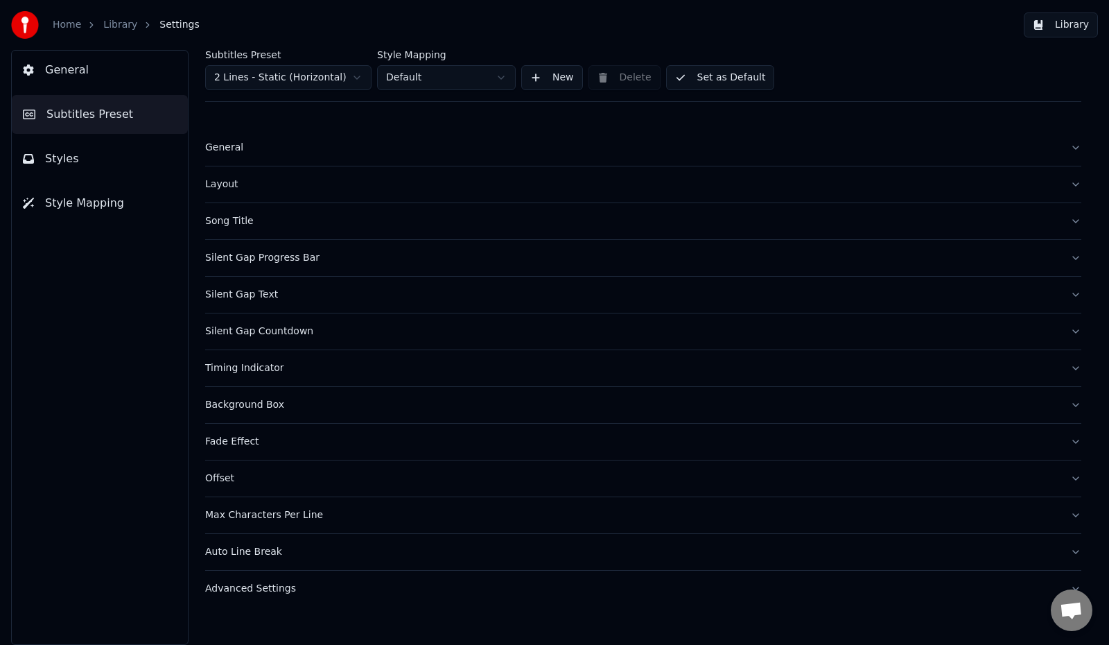
click at [233, 187] on div "Layout" at bounding box center [632, 184] width 854 height 14
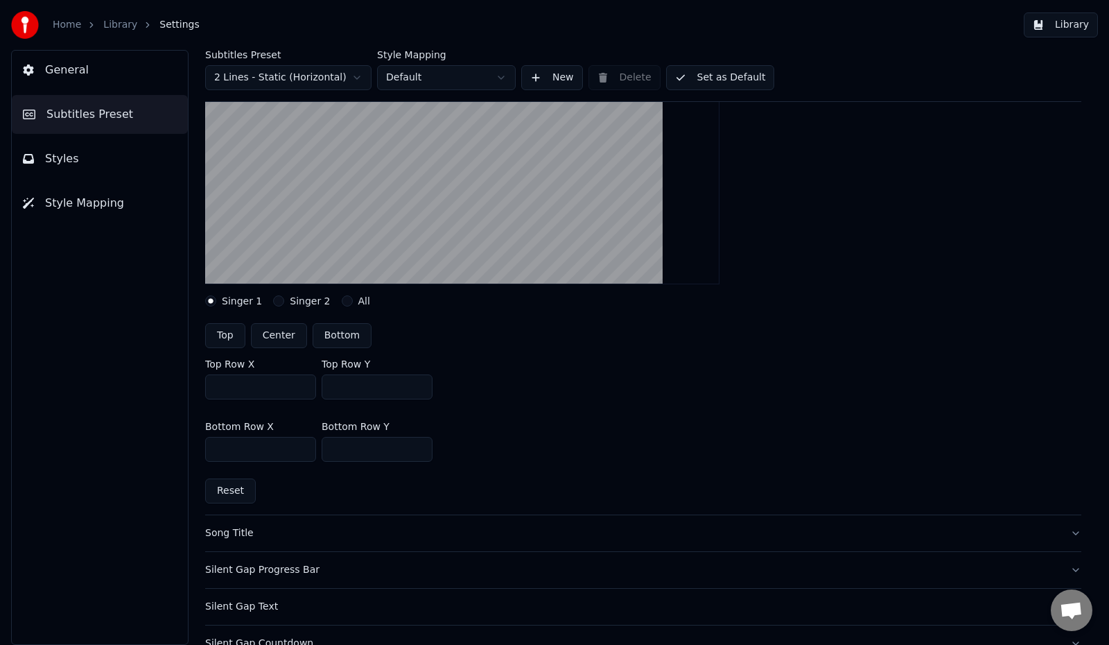
scroll to position [208, 0]
click at [216, 532] on div "Song Title" at bounding box center [632, 532] width 854 height 14
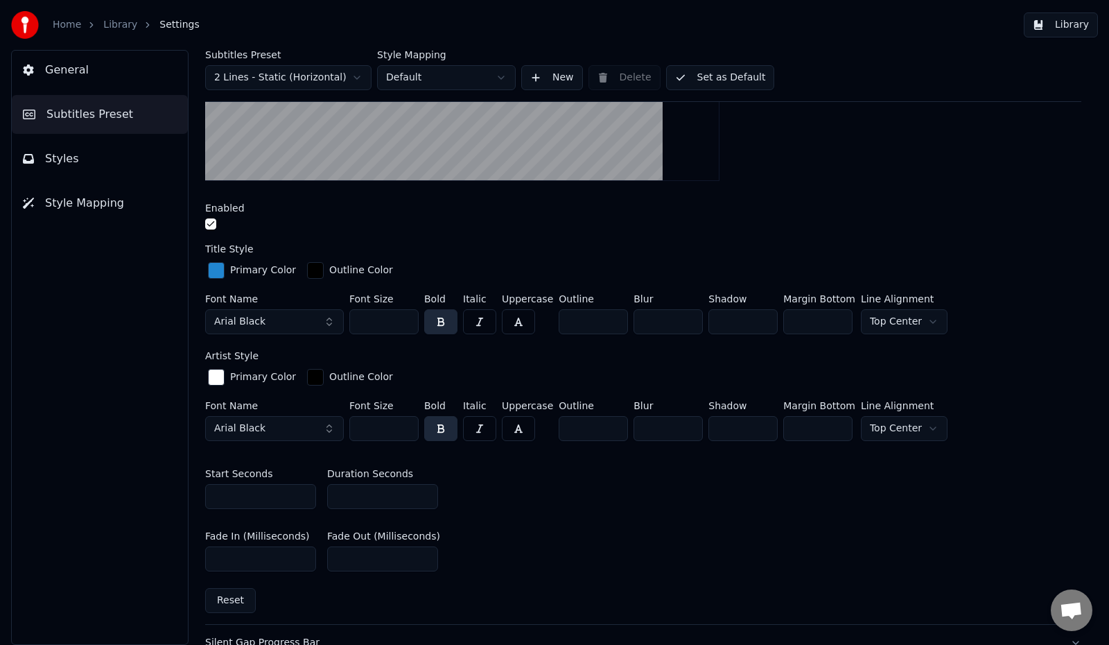
scroll to position [277, 0]
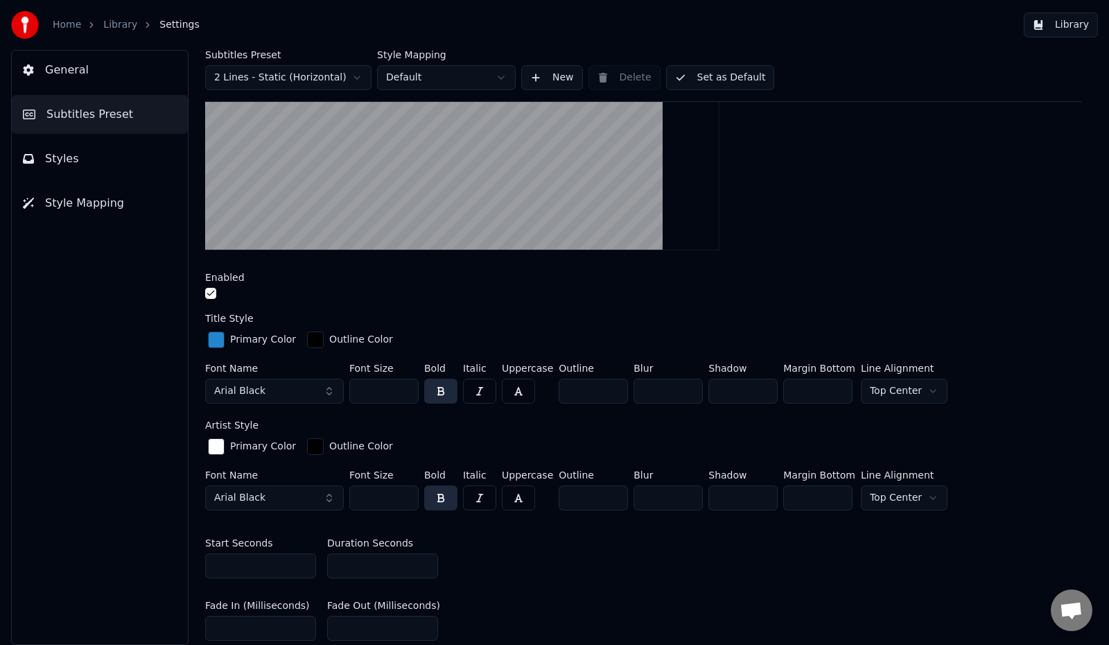
click at [384, 387] on input "***" at bounding box center [383, 391] width 69 height 25
drag, startPoint x: 384, startPoint y: 387, endPoint x: 330, endPoint y: 392, distance: 54.4
click at [330, 392] on div "Font Name Arial Black Font Size *** Bold Italic Uppercase Outline * Blur * Shad…" at bounding box center [643, 386] width 876 height 46
type input "**"
drag, startPoint x: 388, startPoint y: 498, endPoint x: 349, endPoint y: 479, distance: 44.0
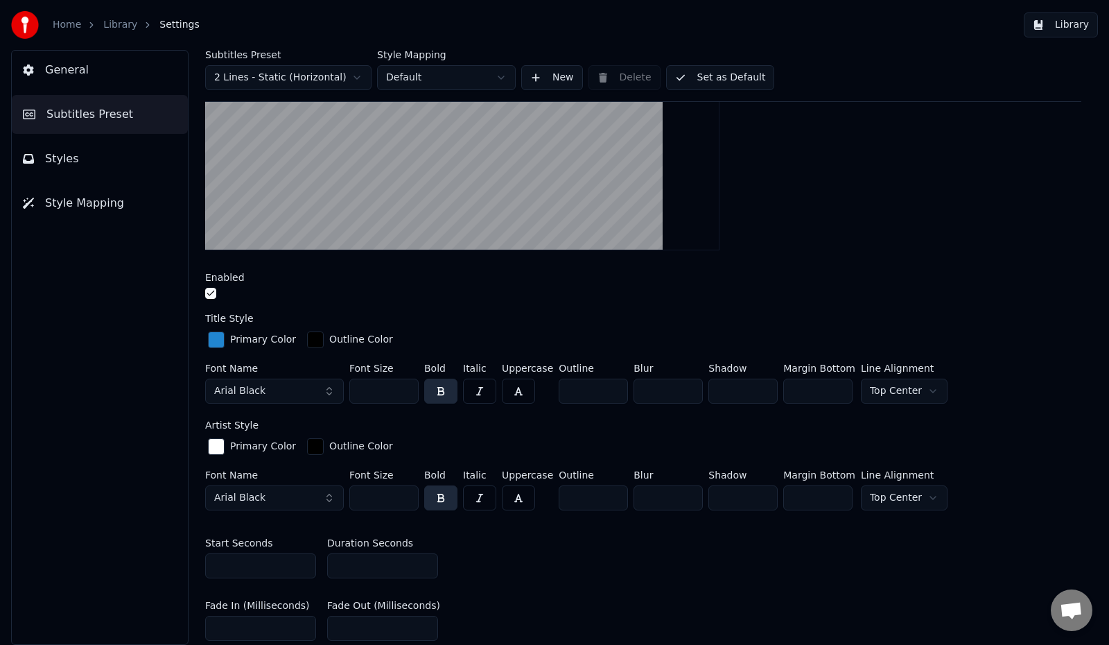
click at [352, 499] on input "***" at bounding box center [383, 497] width 69 height 25
type input "**"
click at [731, 80] on button "Set as Default" at bounding box center [720, 77] width 109 height 25
click at [1082, 26] on button "Library" at bounding box center [1061, 24] width 74 height 25
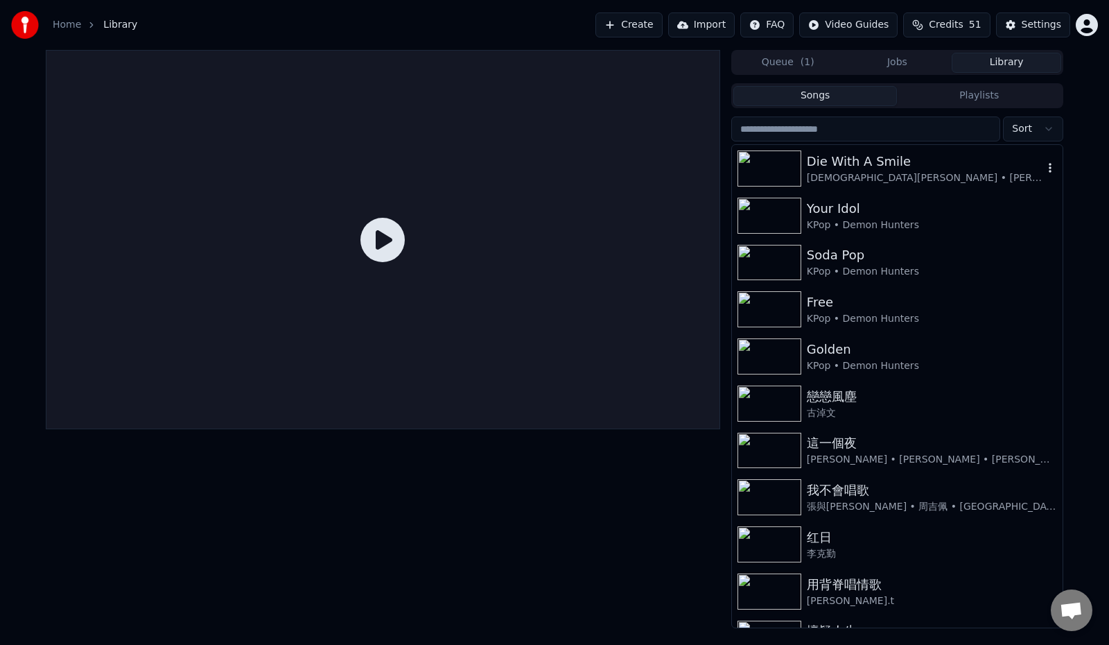
click at [849, 173] on div "[DEMOGRAPHIC_DATA][PERSON_NAME] • [PERSON_NAME]" at bounding box center [925, 178] width 236 height 14
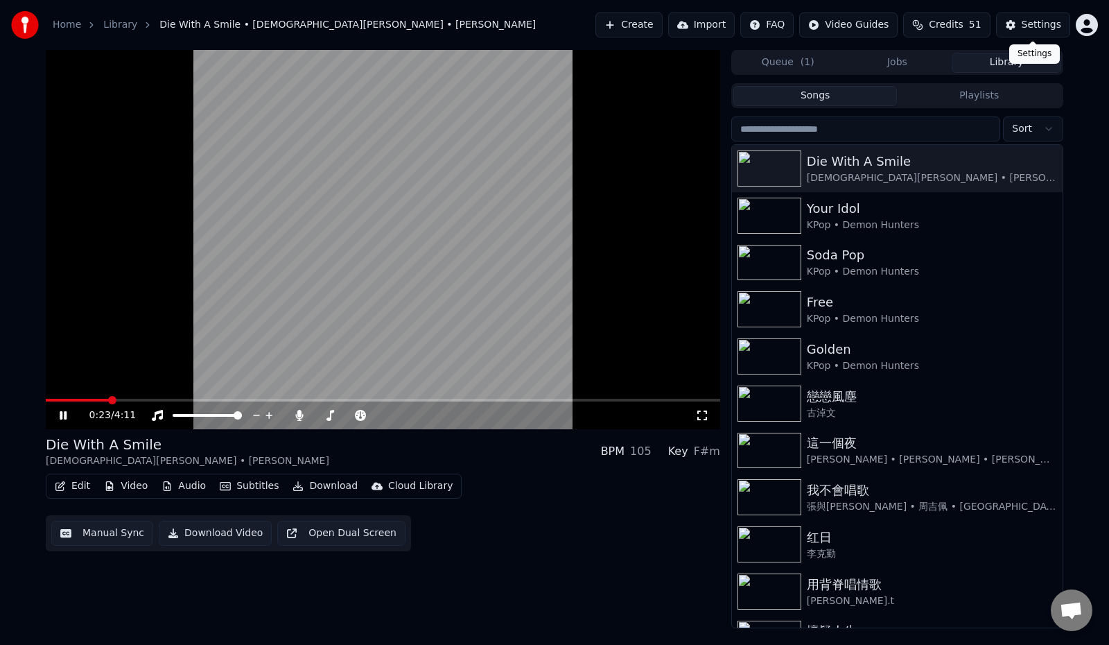
click at [1027, 28] on div "Settings" at bounding box center [1042, 25] width 40 height 14
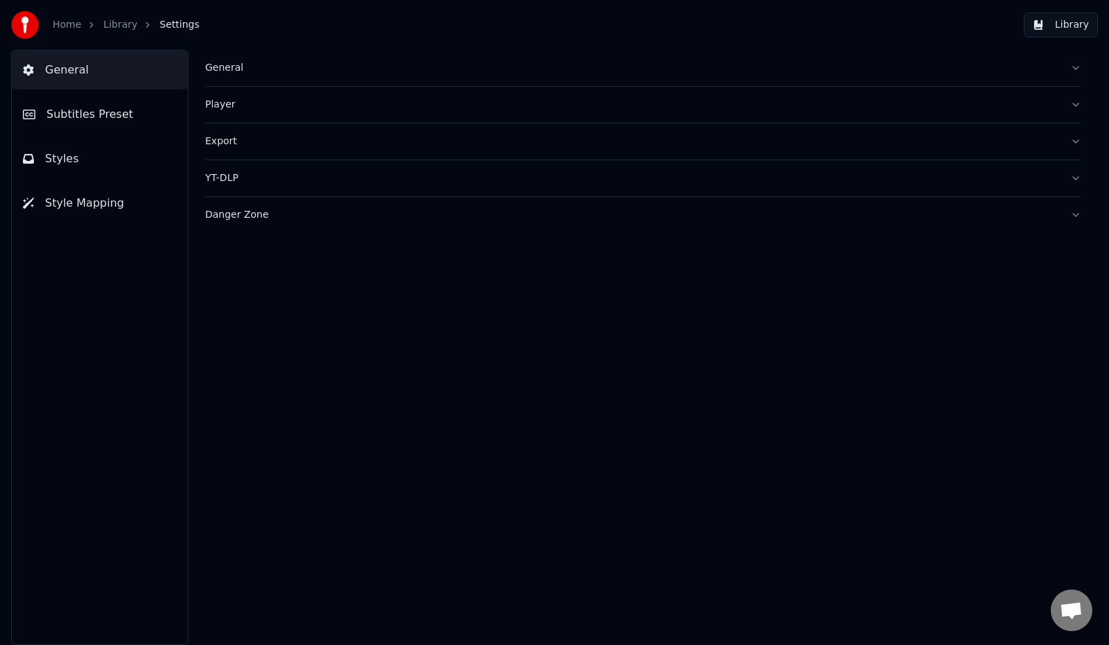
click at [78, 157] on button "Styles" at bounding box center [100, 158] width 176 height 39
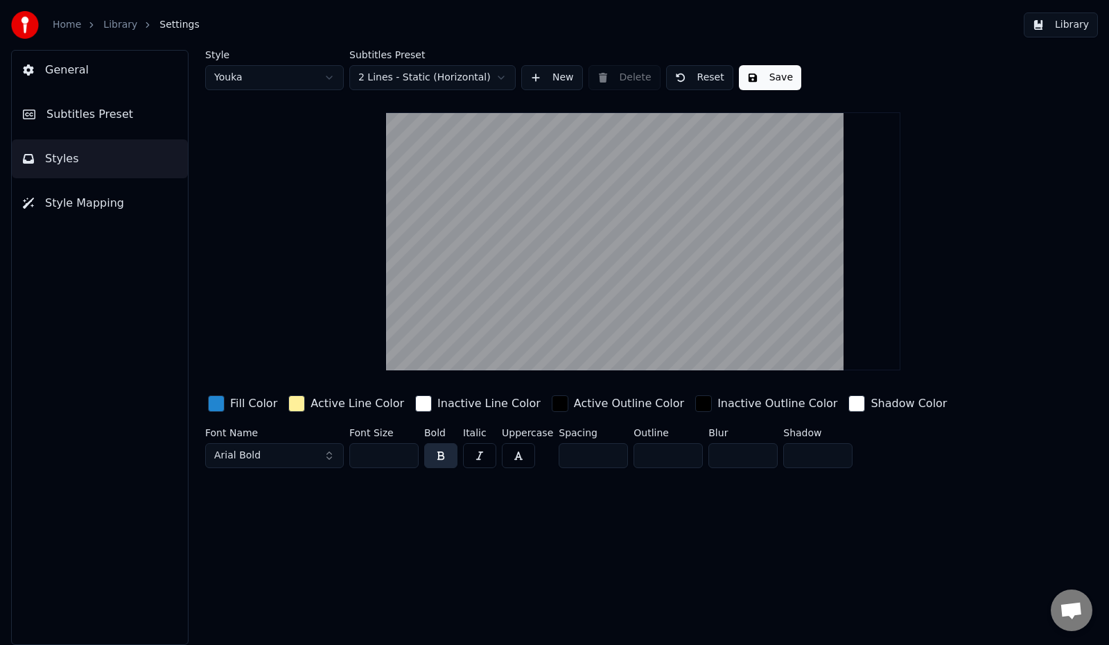
click at [101, 118] on span "Subtitles Preset" at bounding box center [89, 114] width 87 height 17
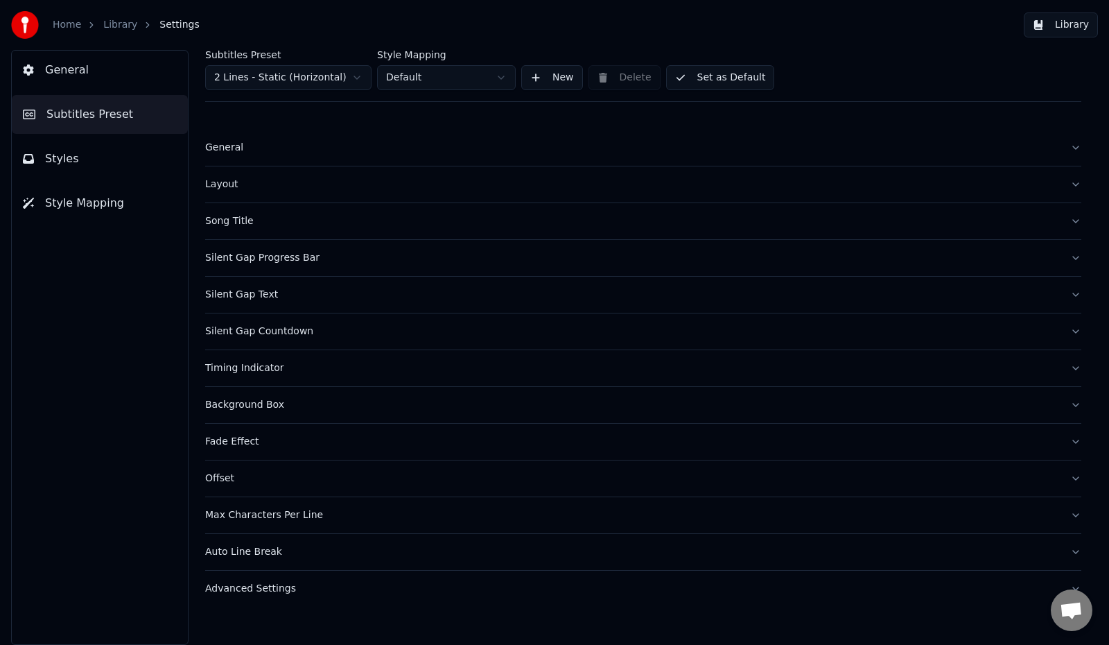
click at [232, 225] on div "Song Title" at bounding box center [632, 221] width 854 height 14
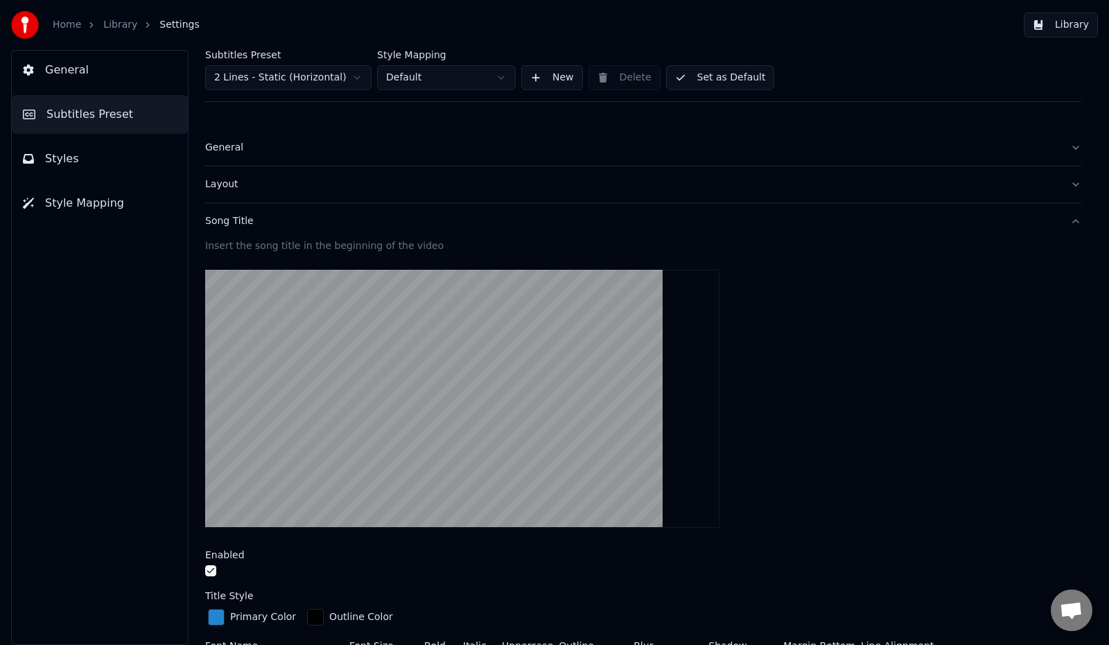
click at [211, 149] on div "General" at bounding box center [632, 148] width 854 height 14
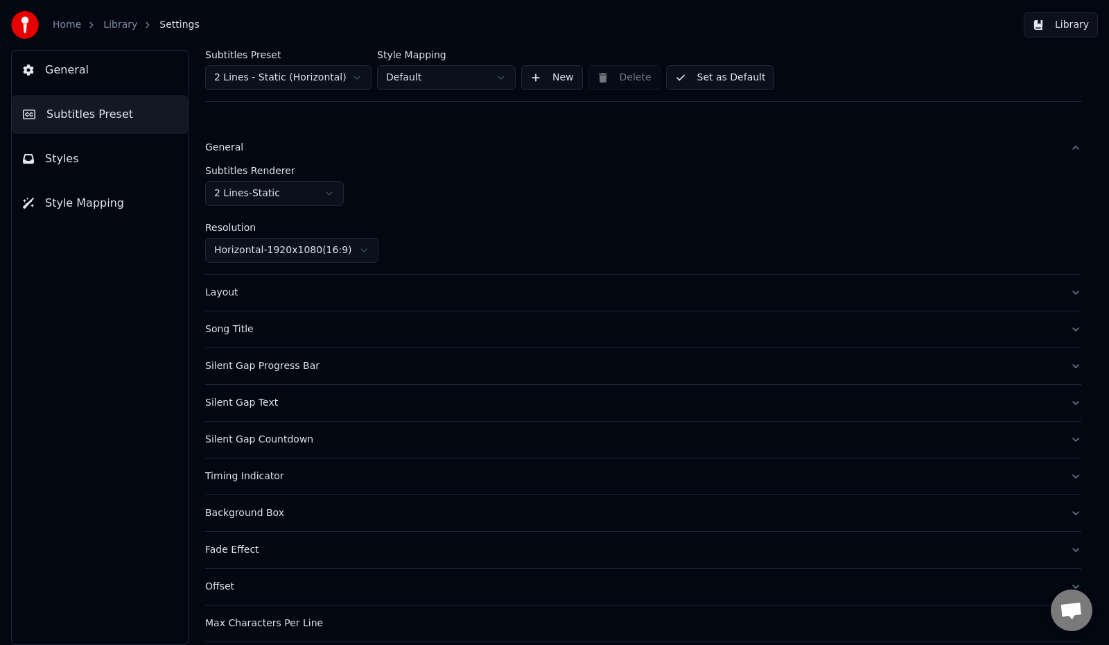
click at [236, 290] on div "Layout" at bounding box center [632, 293] width 854 height 14
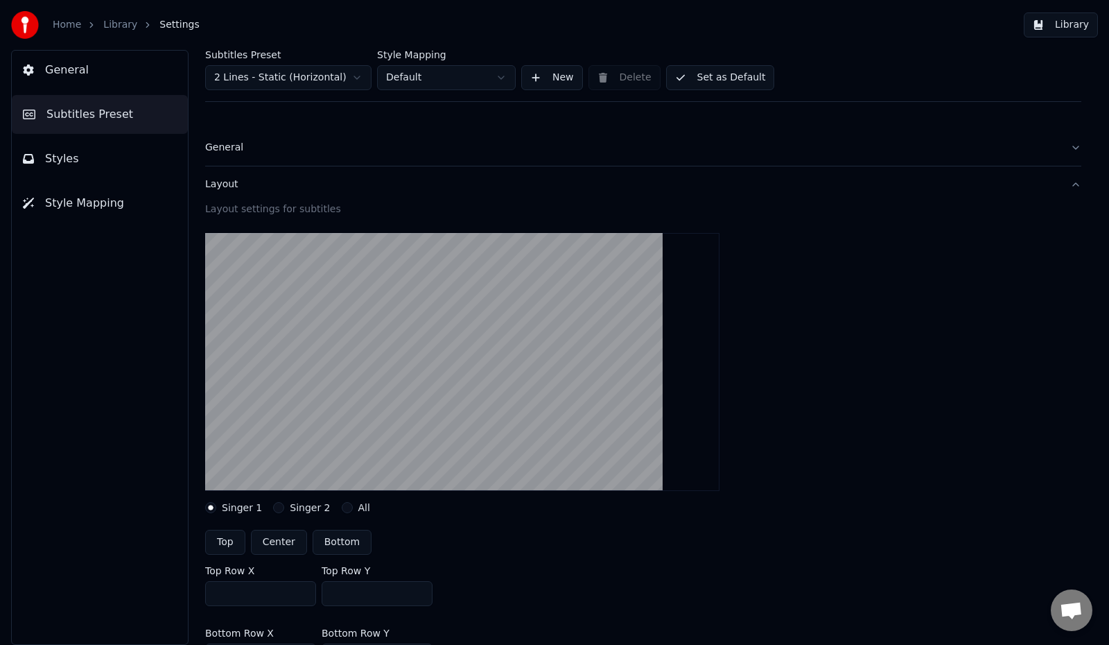
click at [65, 21] on link "Home" at bounding box center [67, 25] width 28 height 14
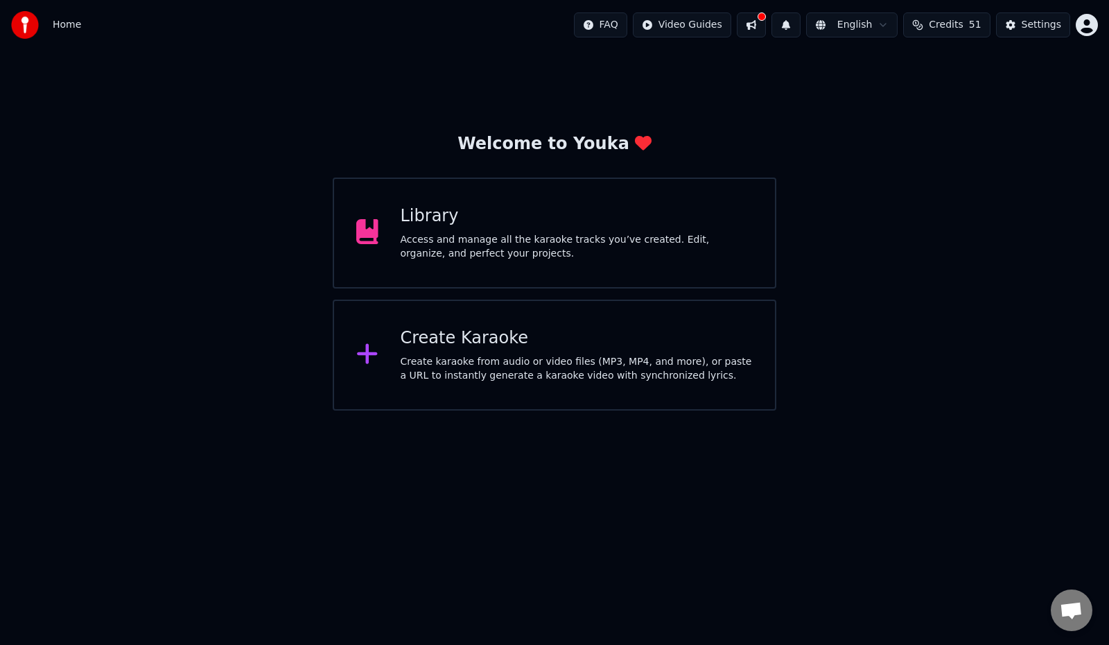
click at [428, 236] on div "Access and manage all the karaoke tracks you’ve created. Edit, organize, and pe…" at bounding box center [577, 247] width 353 height 28
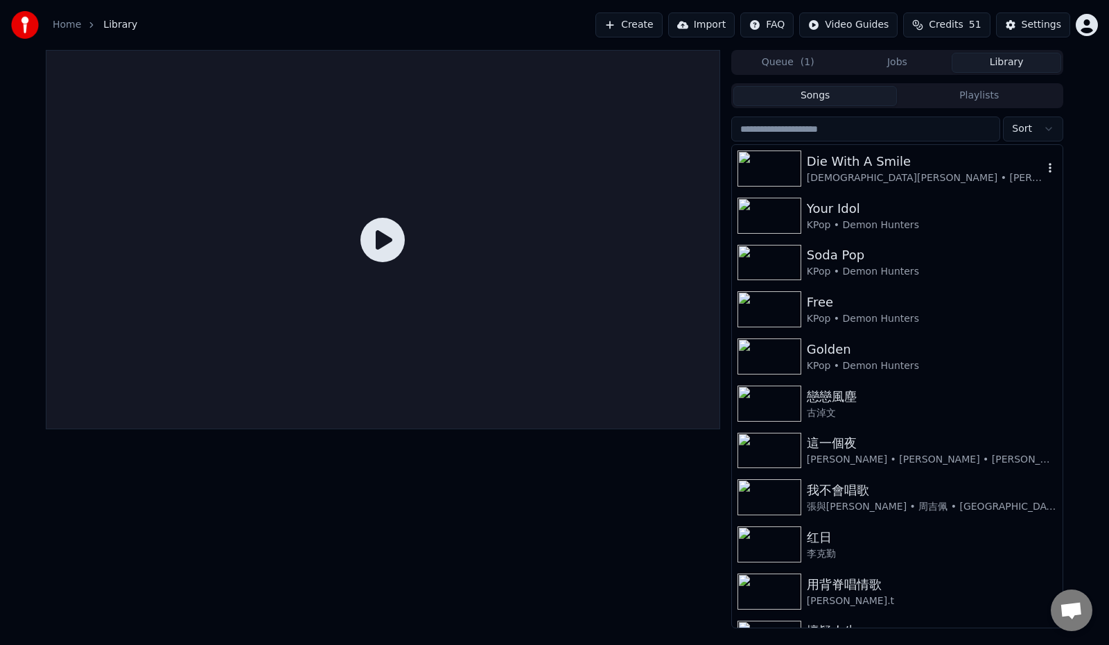
click at [896, 164] on div "Die With A Smile" at bounding box center [925, 161] width 236 height 19
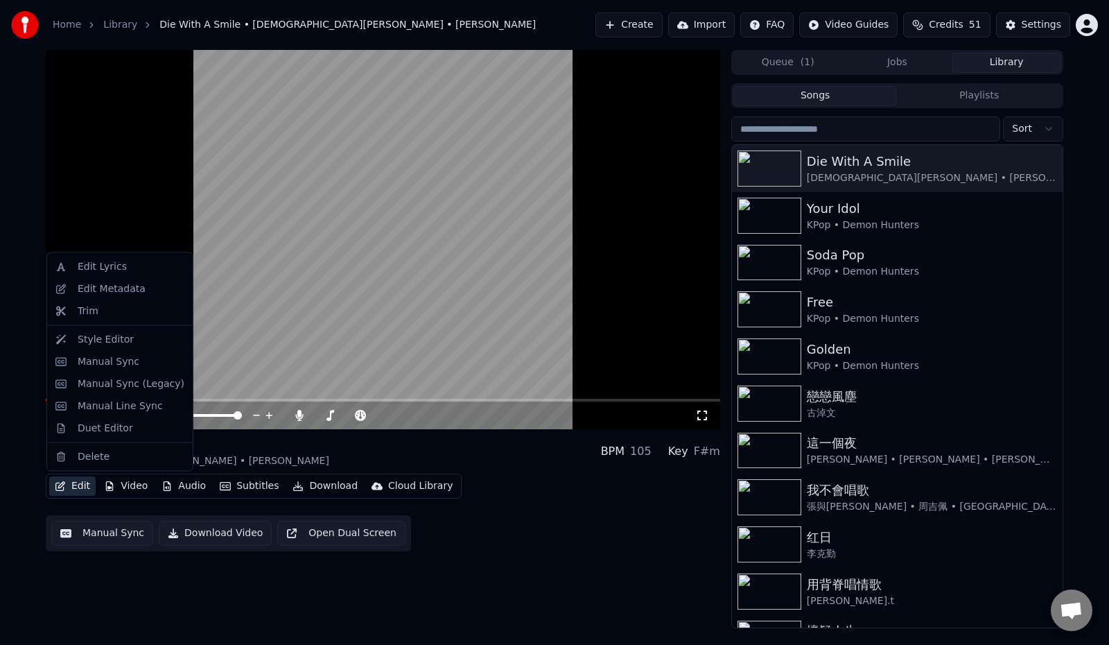
click at [67, 489] on button "Edit" at bounding box center [72, 485] width 46 height 19
click at [121, 270] on div "Edit Lyrics" at bounding box center [131, 267] width 107 height 14
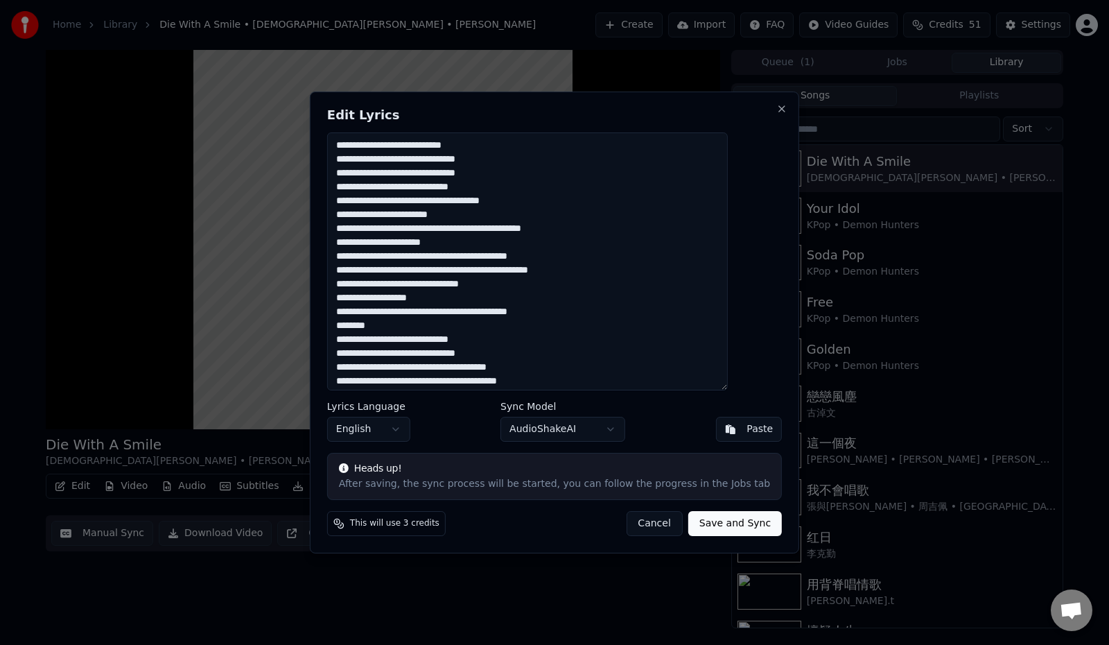
click at [634, 523] on button "Cancel" at bounding box center [654, 523] width 56 height 25
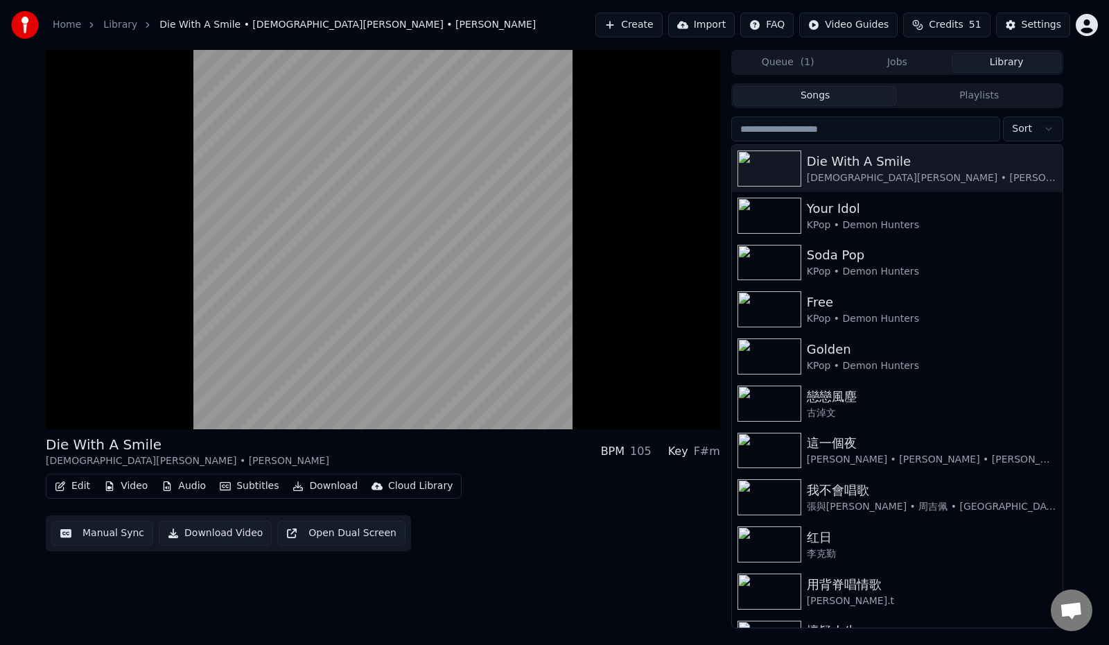
click at [65, 483] on icon "button" at bounding box center [60, 486] width 11 height 10
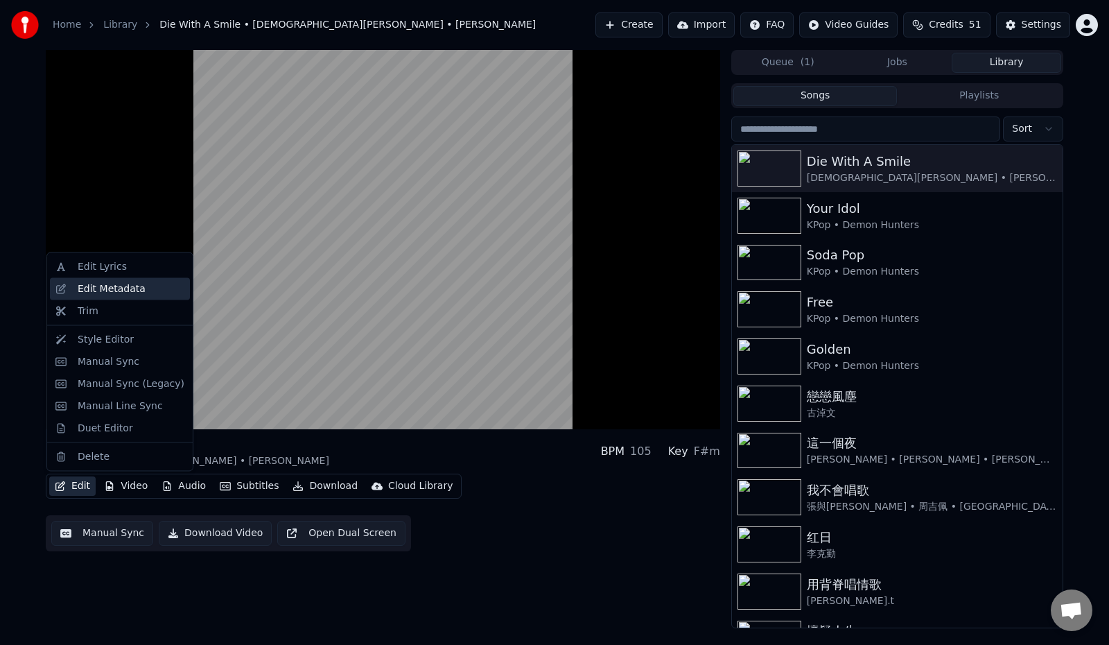
click at [114, 295] on div "Edit Metadata" at bounding box center [112, 288] width 68 height 14
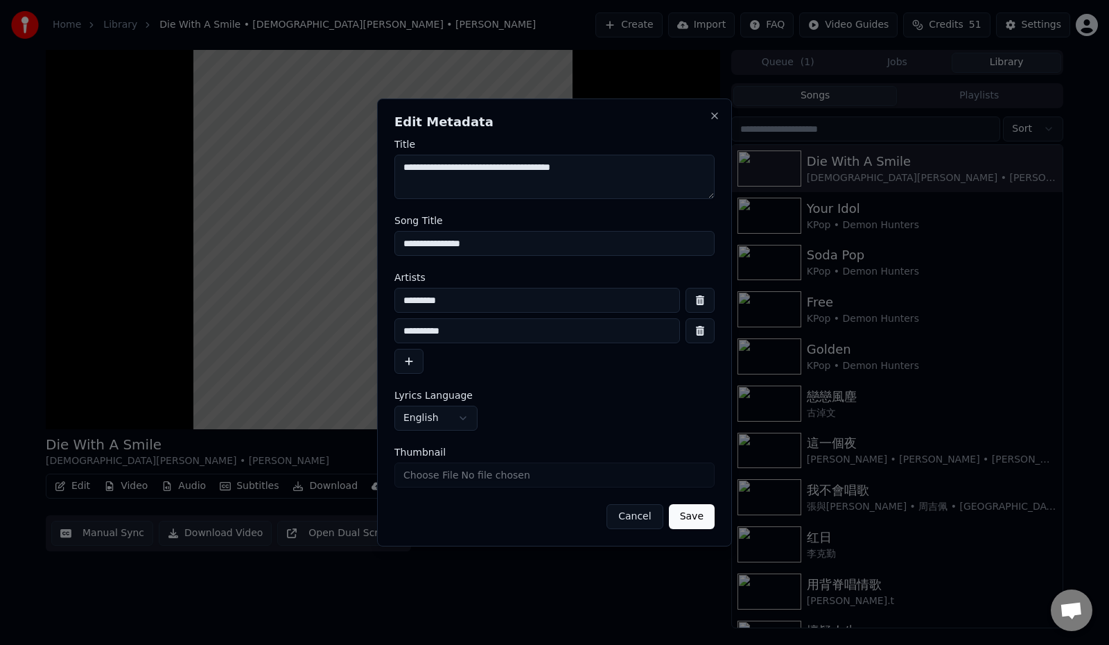
click at [638, 520] on button "Cancel" at bounding box center [635, 516] width 56 height 25
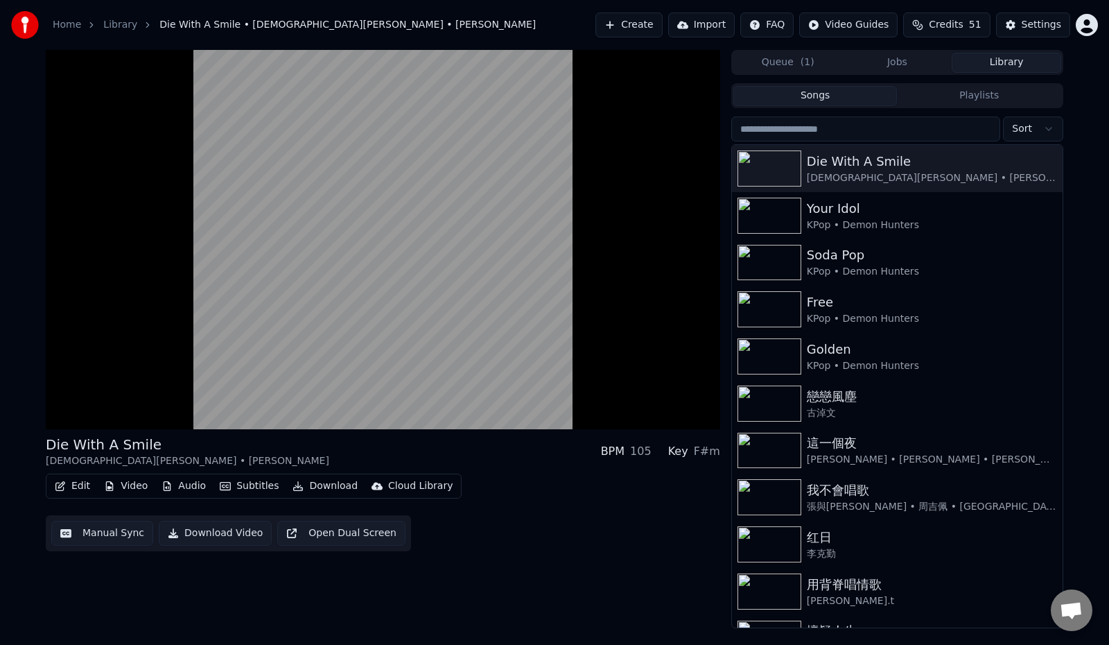
click at [75, 490] on button "Edit" at bounding box center [72, 485] width 46 height 19
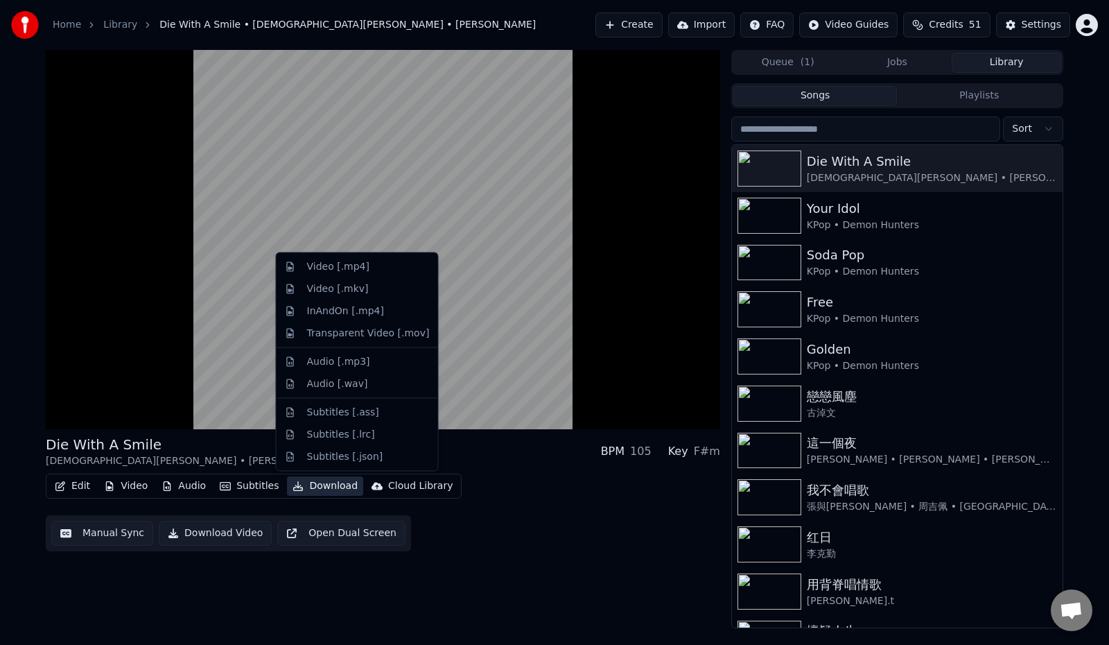
click at [552, 528] on div "Edit Video Audio Subtitles Download Cloud Library Manual Sync Download Video Op…" at bounding box center [383, 513] width 675 height 78
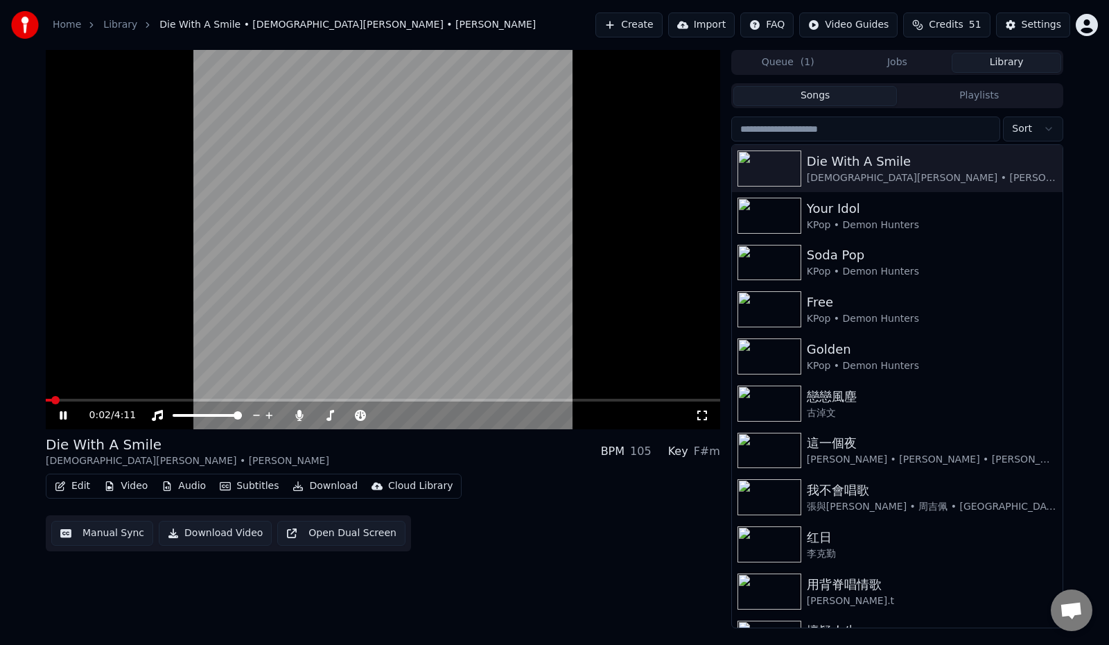
click at [51, 401] on span at bounding box center [49, 400] width 6 height 3
click at [46, 401] on span at bounding box center [50, 400] width 8 height 8
click at [215, 404] on span at bounding box center [217, 400] width 8 height 8
click at [401, 401] on span at bounding box center [399, 400] width 8 height 8
click at [500, 396] on span at bounding box center [497, 400] width 8 height 8
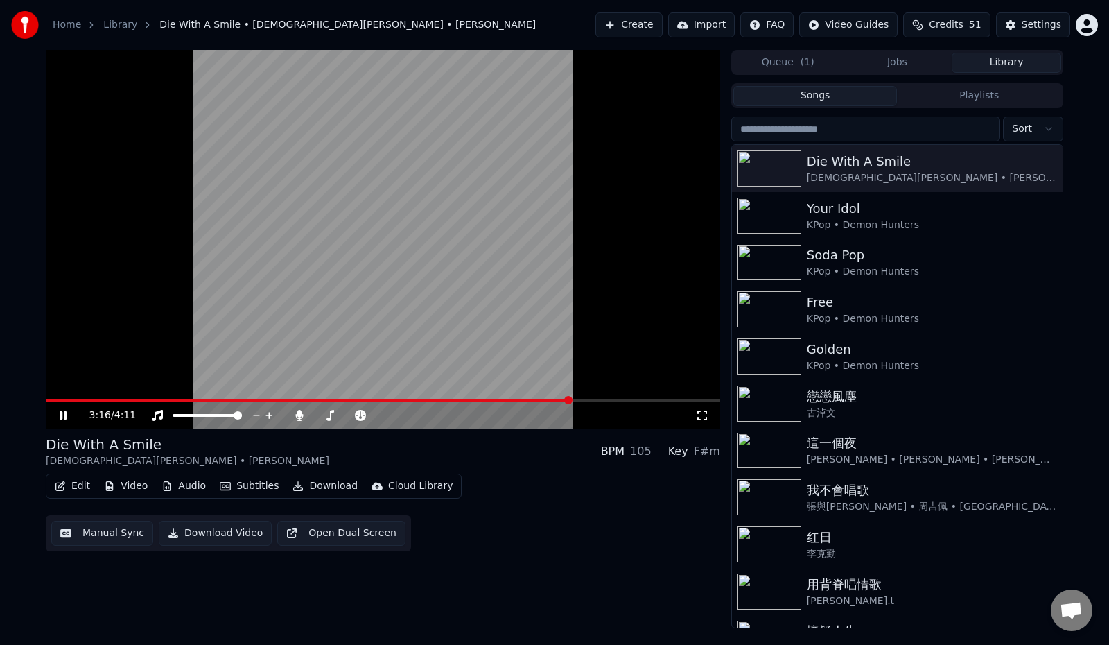
click at [571, 404] on span at bounding box center [568, 400] width 8 height 8
click at [626, 404] on span at bounding box center [625, 400] width 8 height 8
click at [660, 399] on span at bounding box center [656, 400] width 8 height 8
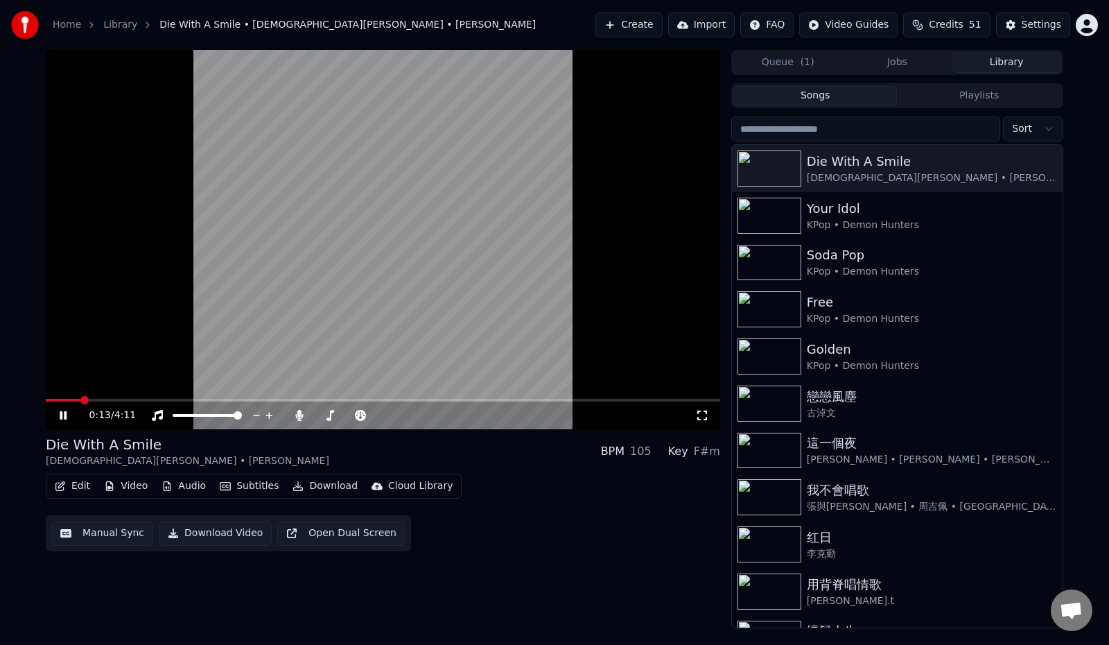
click at [80, 396] on span at bounding box center [84, 400] width 8 height 8
click at [60, 413] on icon at bounding box center [63, 415] width 7 height 8
click at [58, 415] on icon at bounding box center [73, 415] width 33 height 11
click at [58, 399] on span at bounding box center [52, 400] width 13 height 3
click at [51, 399] on span at bounding box center [49, 400] width 6 height 3
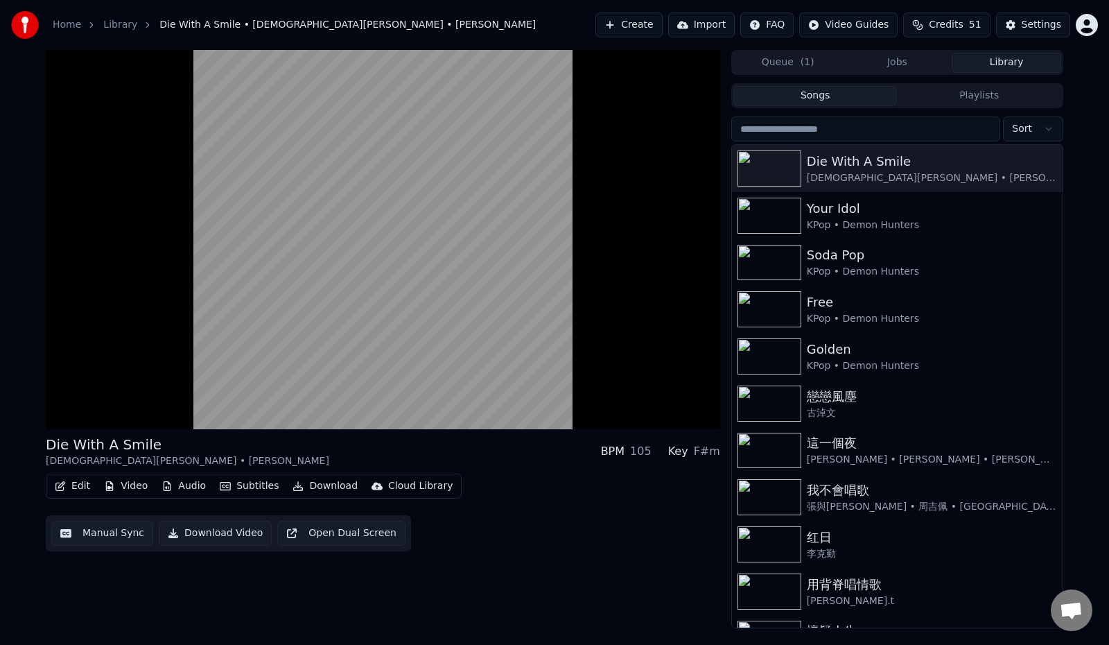
click at [331, 487] on button "Download" at bounding box center [325, 485] width 76 height 19
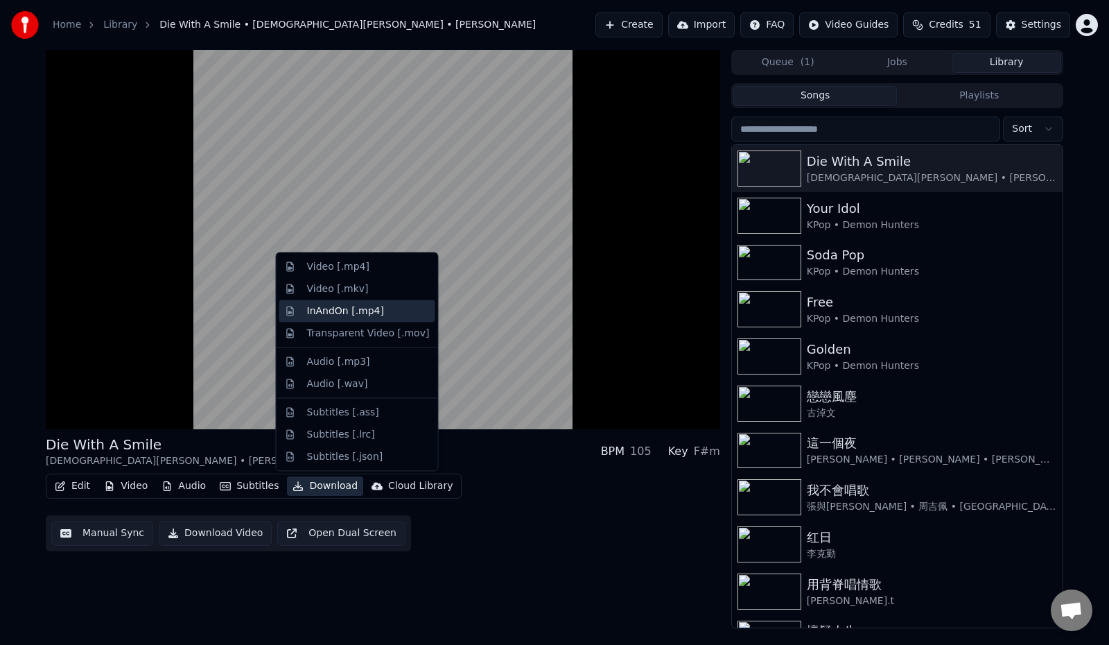
click at [324, 311] on div "InAndOn [.mp4]" at bounding box center [346, 311] width 78 height 14
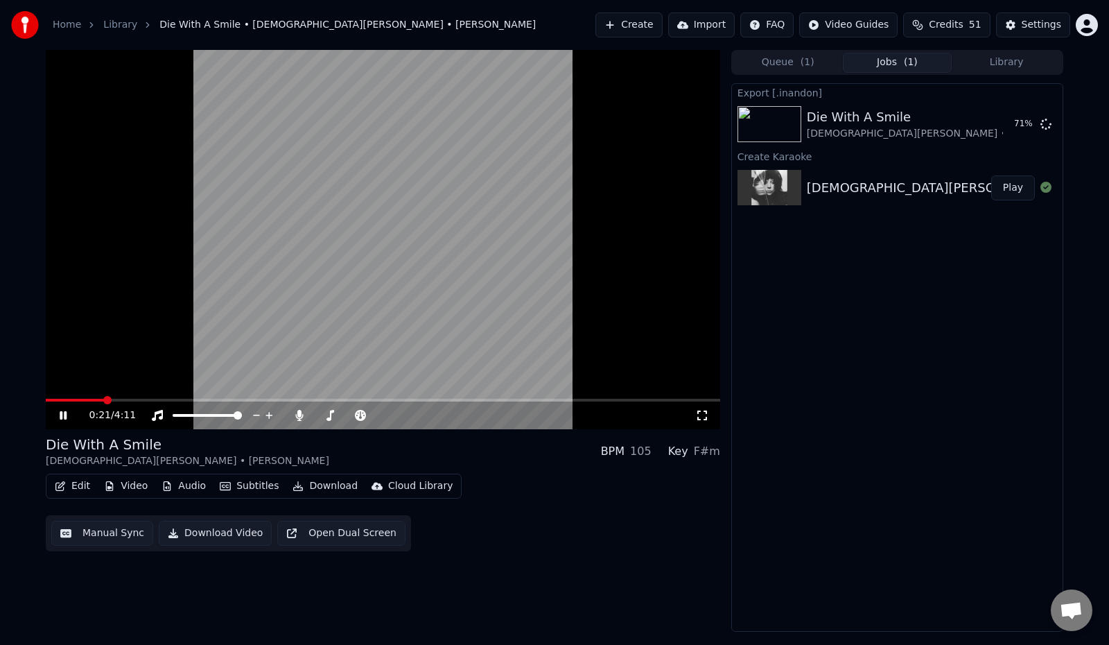
click at [62, 414] on icon at bounding box center [73, 415] width 33 height 11
click at [1014, 126] on button "Show" at bounding box center [1010, 124] width 50 height 25
click at [621, 28] on button "Create" at bounding box center [629, 24] width 67 height 25
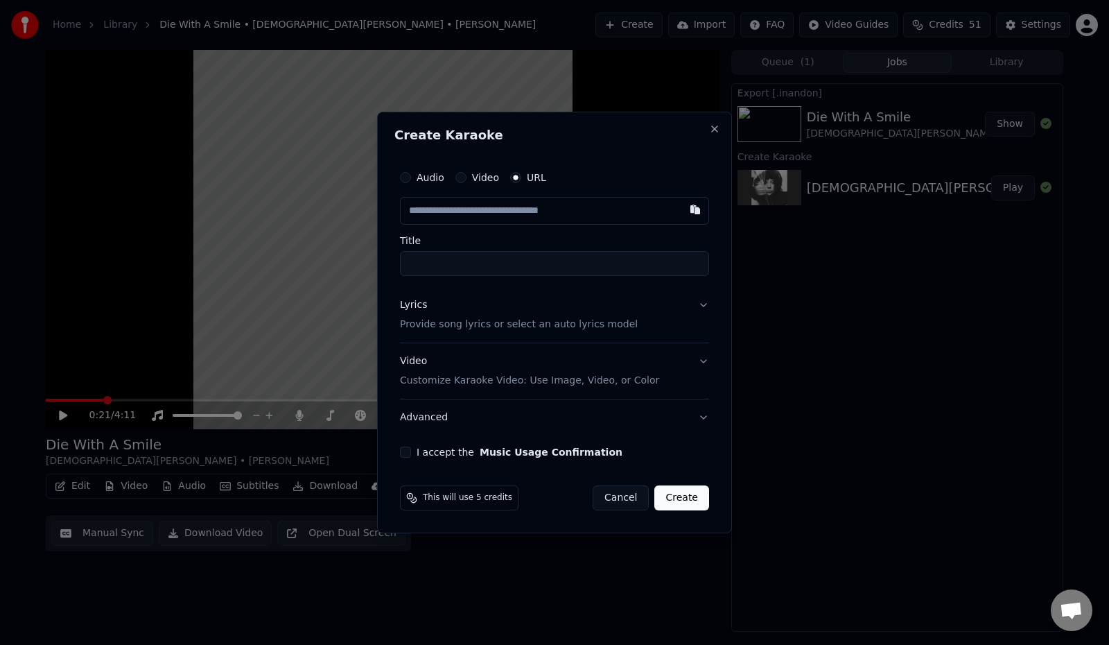
click at [507, 207] on input "text" at bounding box center [554, 211] width 309 height 28
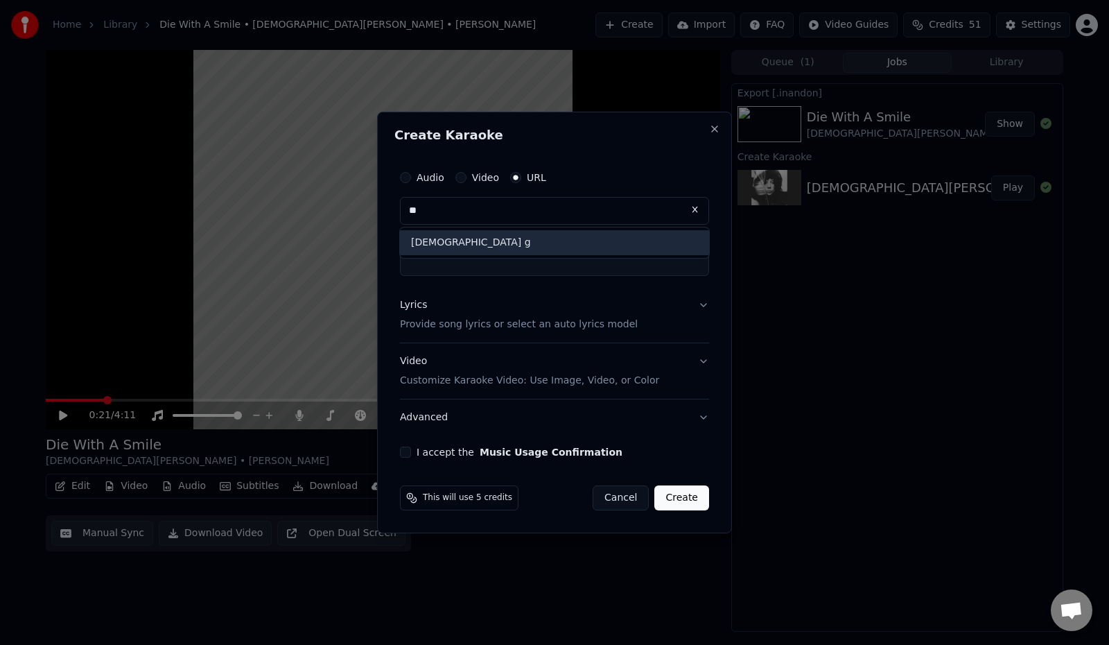
type input "*"
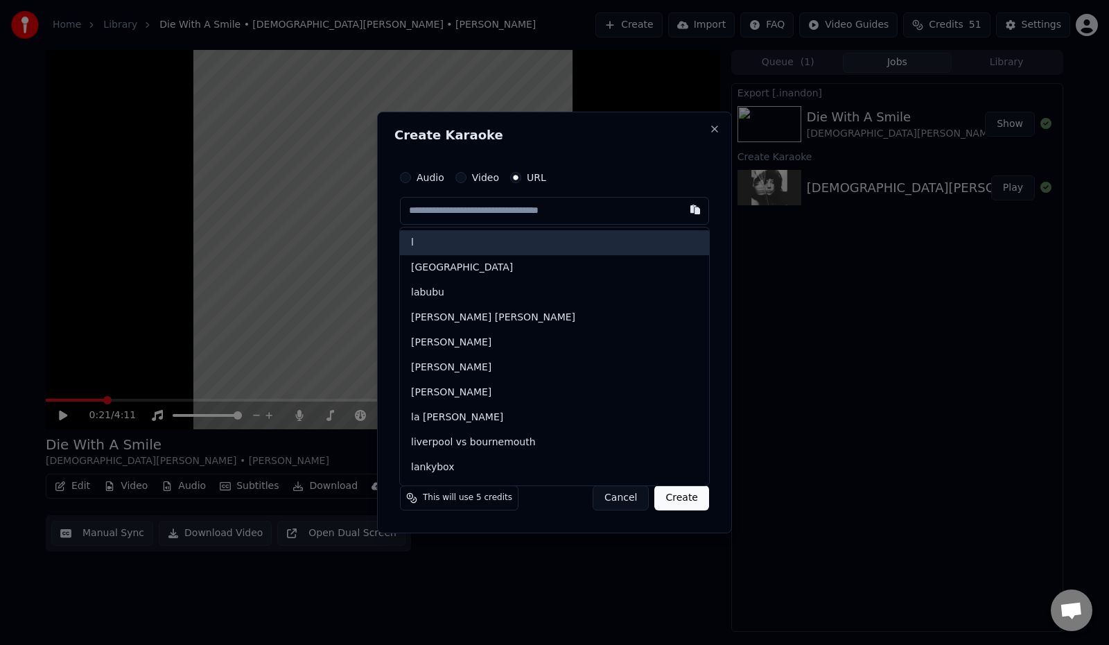
paste input "**********"
type input "**********"
type input "****"
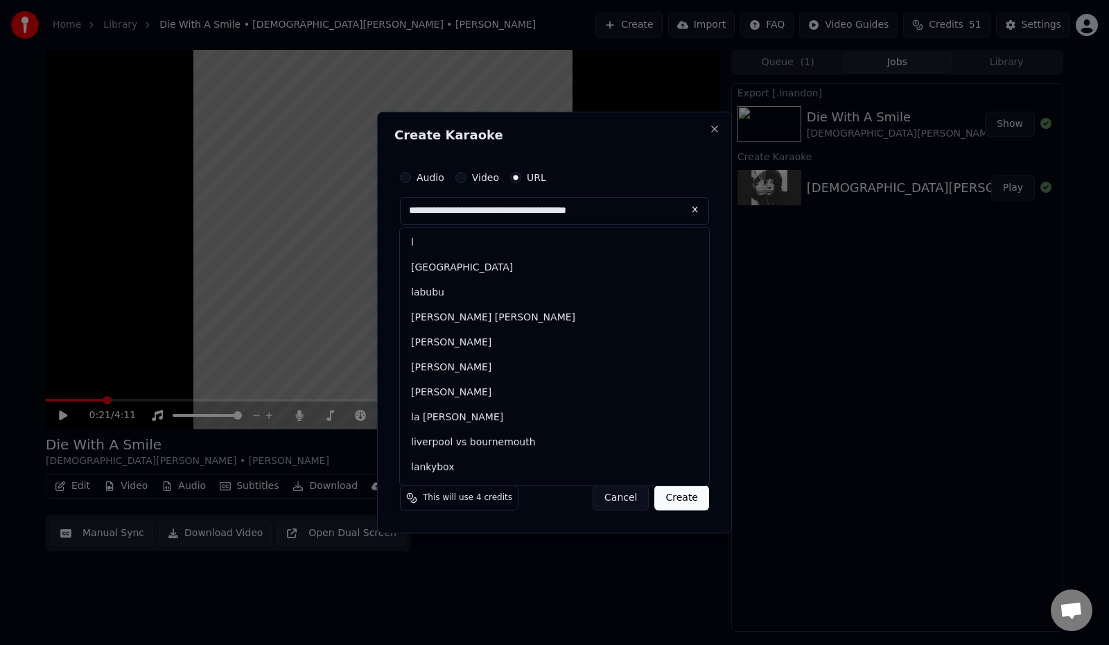
type input "**********"
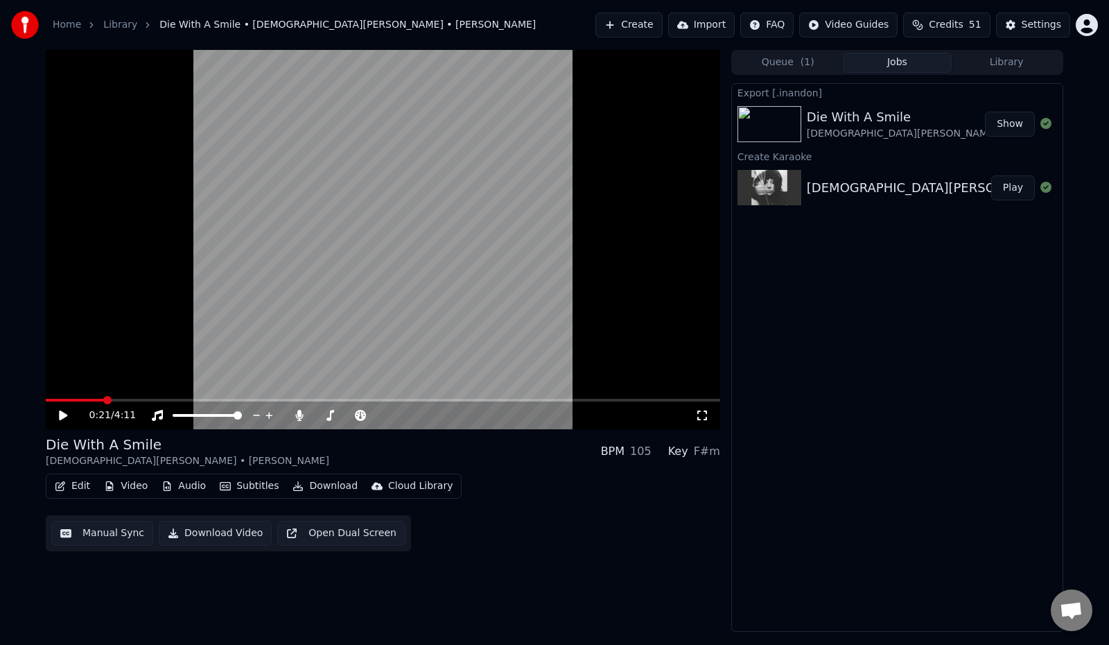
click at [616, 24] on button "Create" at bounding box center [629, 24] width 67 height 25
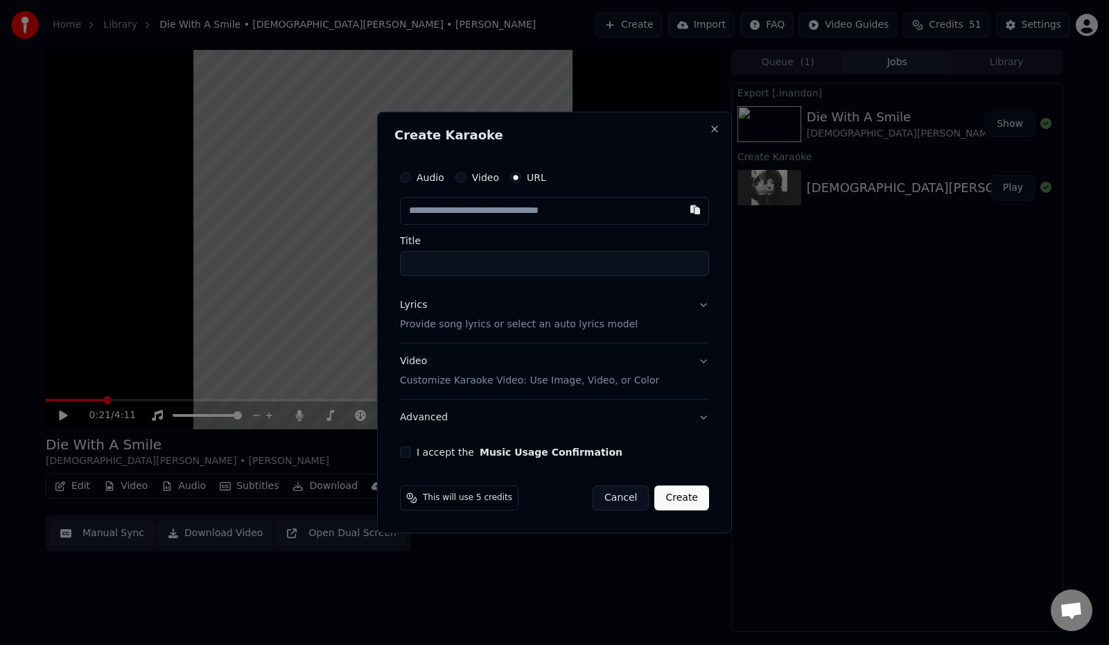
click at [529, 211] on input "text" at bounding box center [554, 211] width 309 height 28
type input "**********"
type input "****"
type input "**********"
click at [516, 266] on input "****" at bounding box center [554, 263] width 309 height 25
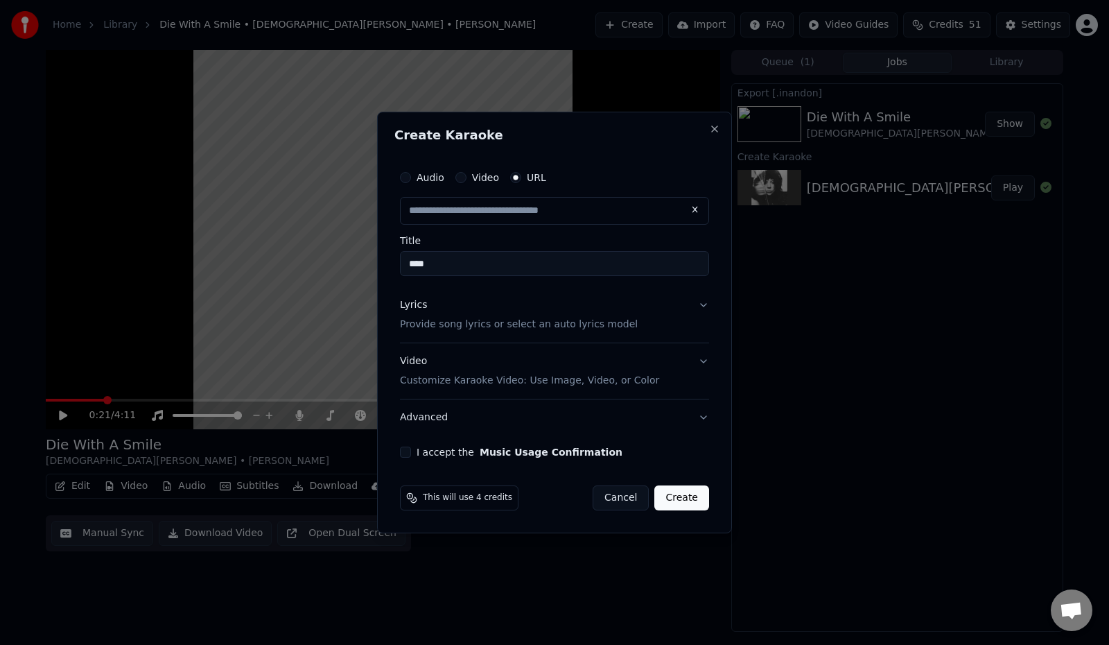
click at [702, 306] on button "Lyrics Provide song lyrics or select an auto lyrics model" at bounding box center [554, 314] width 309 height 55
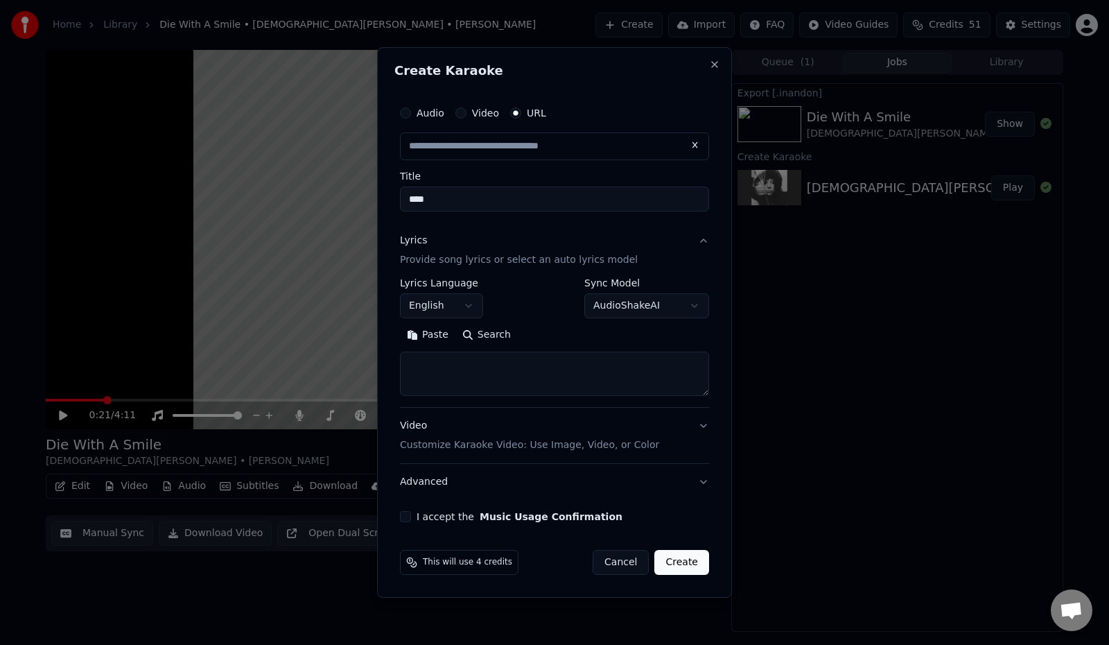
type input "**********"
click at [696, 303] on body "**********" at bounding box center [554, 322] width 1109 height 645
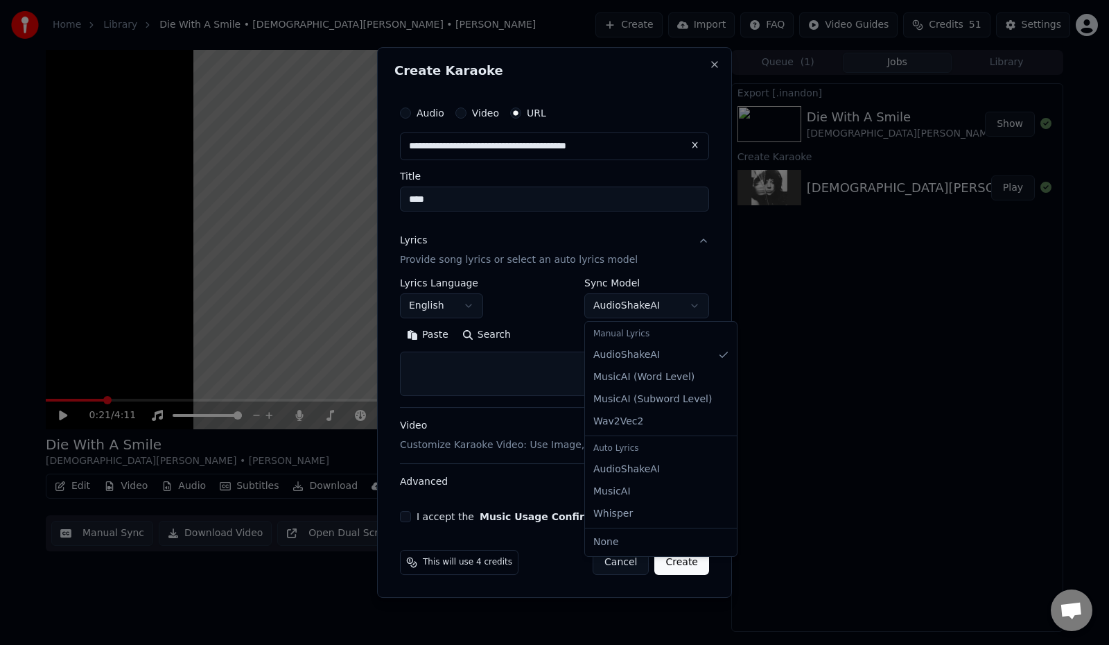
click at [696, 303] on body "**********" at bounding box center [554, 322] width 1109 height 645
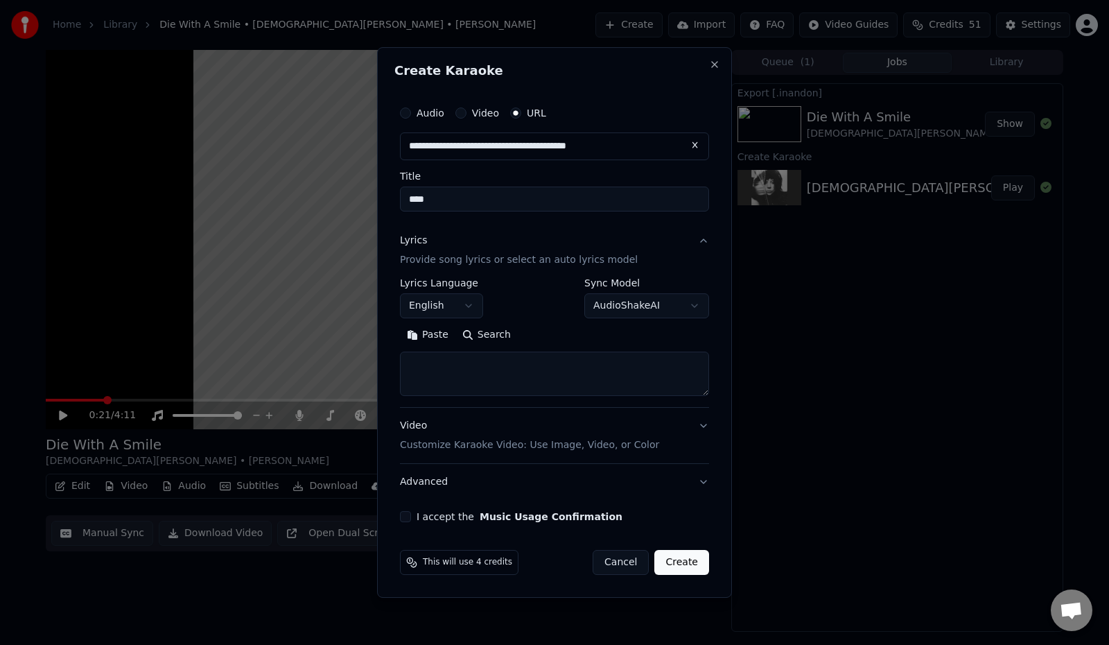
click at [457, 302] on button "English" at bounding box center [441, 305] width 83 height 25
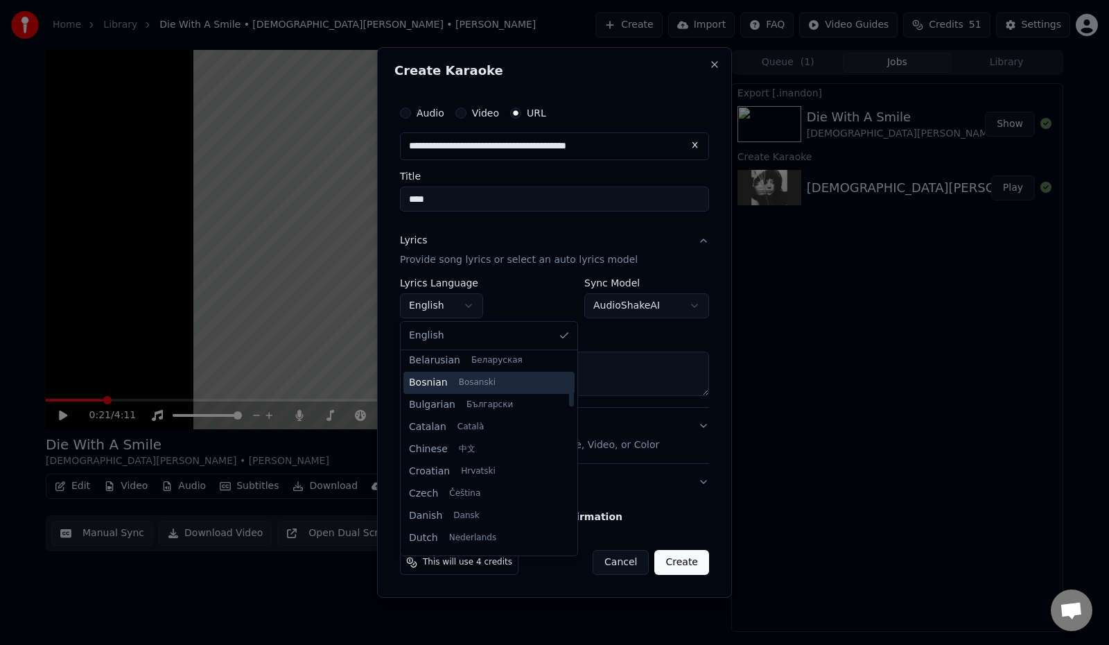
scroll to position [139, 0]
select select "**"
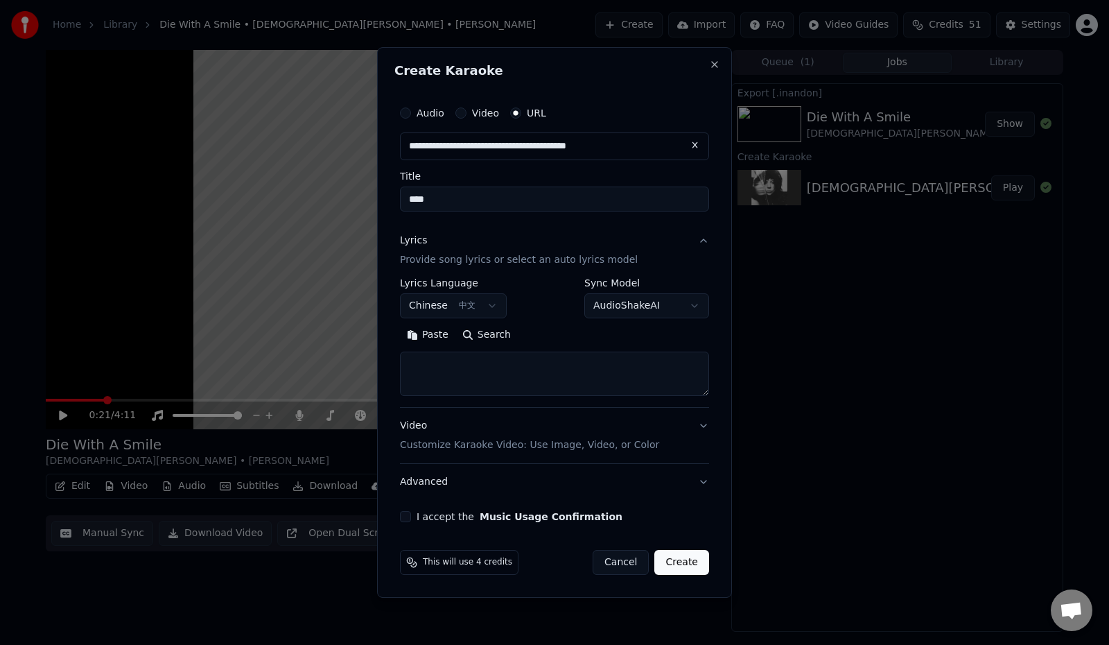
click at [406, 512] on button "I accept the Music Usage Confirmation" at bounding box center [405, 516] width 11 height 11
click at [678, 313] on body "**********" at bounding box center [554, 322] width 1109 height 645
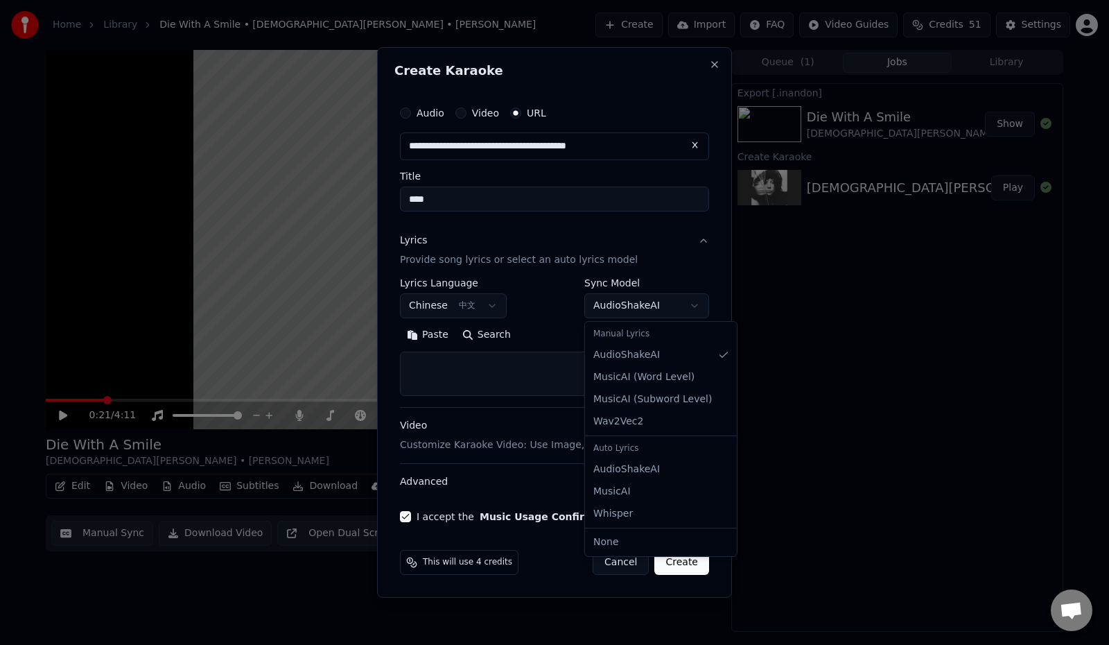
select select "**********"
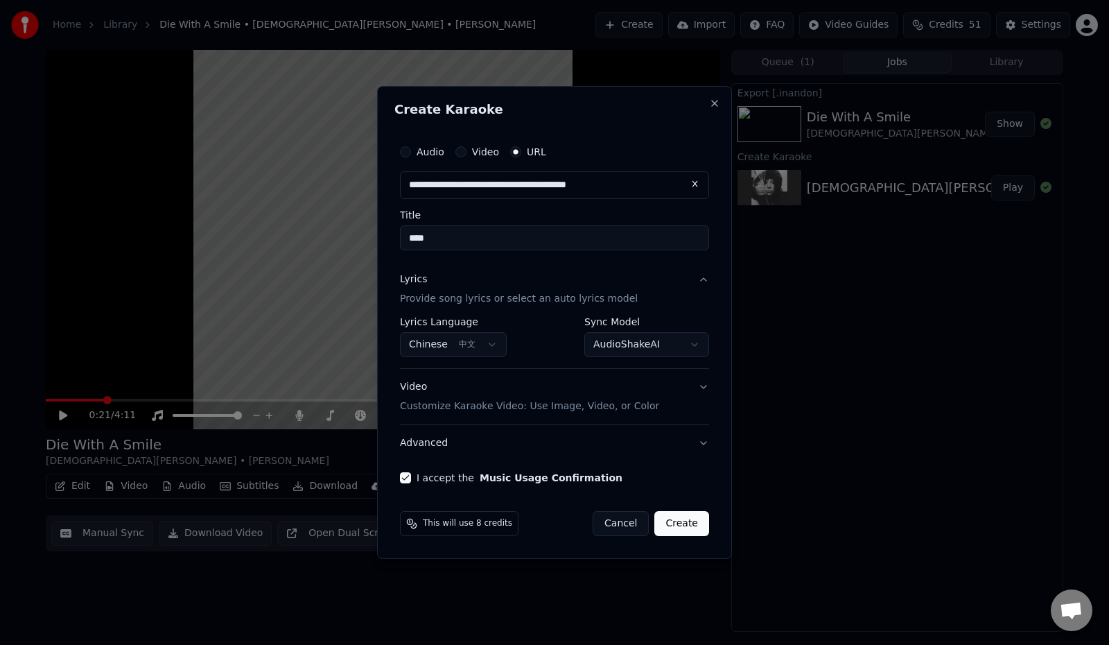
click at [435, 237] on input "****" at bounding box center [554, 237] width 309 height 25
drag, startPoint x: 435, startPoint y: 237, endPoint x: 401, endPoint y: 239, distance: 34.0
click at [401, 239] on input "****" at bounding box center [554, 237] width 309 height 25
click at [452, 241] on input "****" at bounding box center [554, 237] width 309 height 25
paste input "**********"
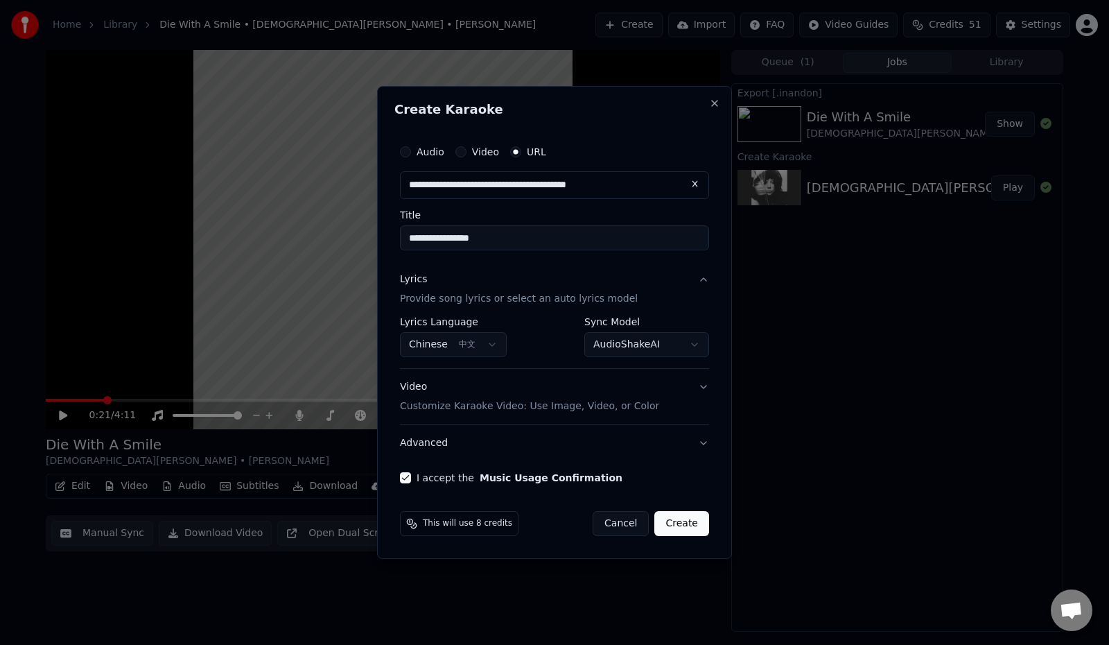
drag, startPoint x: 411, startPoint y: 238, endPoint x: 401, endPoint y: 238, distance: 9.7
click at [401, 238] on input "**********" at bounding box center [554, 237] width 309 height 25
paste input "**********"
drag, startPoint x: 487, startPoint y: 237, endPoint x: 404, endPoint y: 235, distance: 82.5
click at [404, 238] on input "**********" at bounding box center [554, 237] width 309 height 25
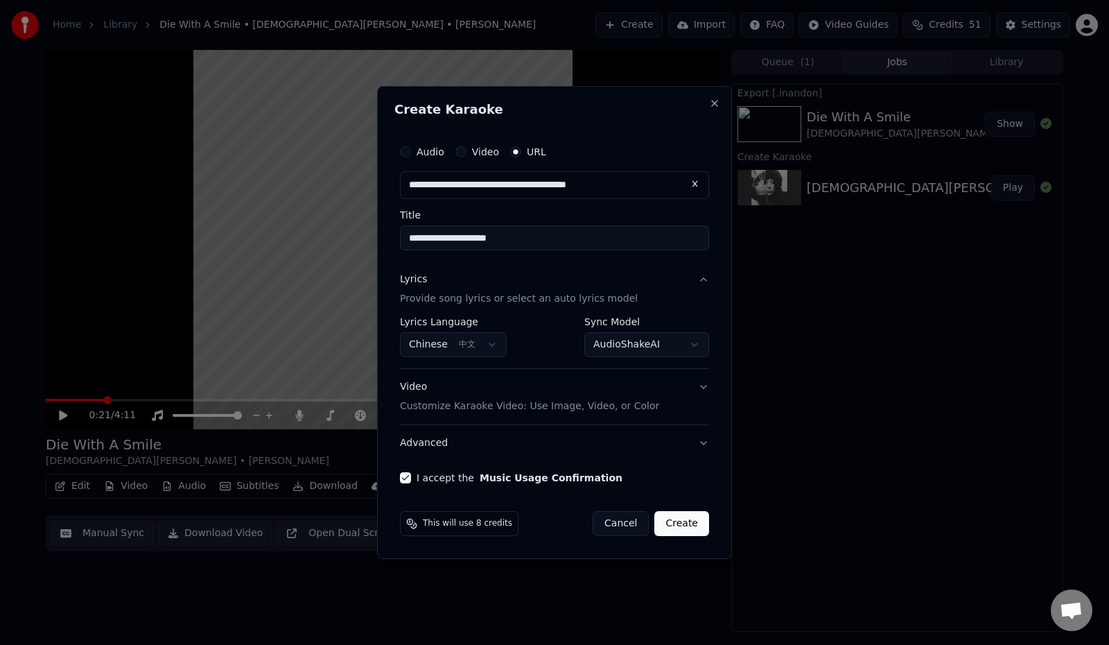
drag, startPoint x: 496, startPoint y: 239, endPoint x: 595, endPoint y: 241, distance: 99.2
click at [595, 241] on input "**********" at bounding box center [554, 237] width 309 height 25
type input "**********"
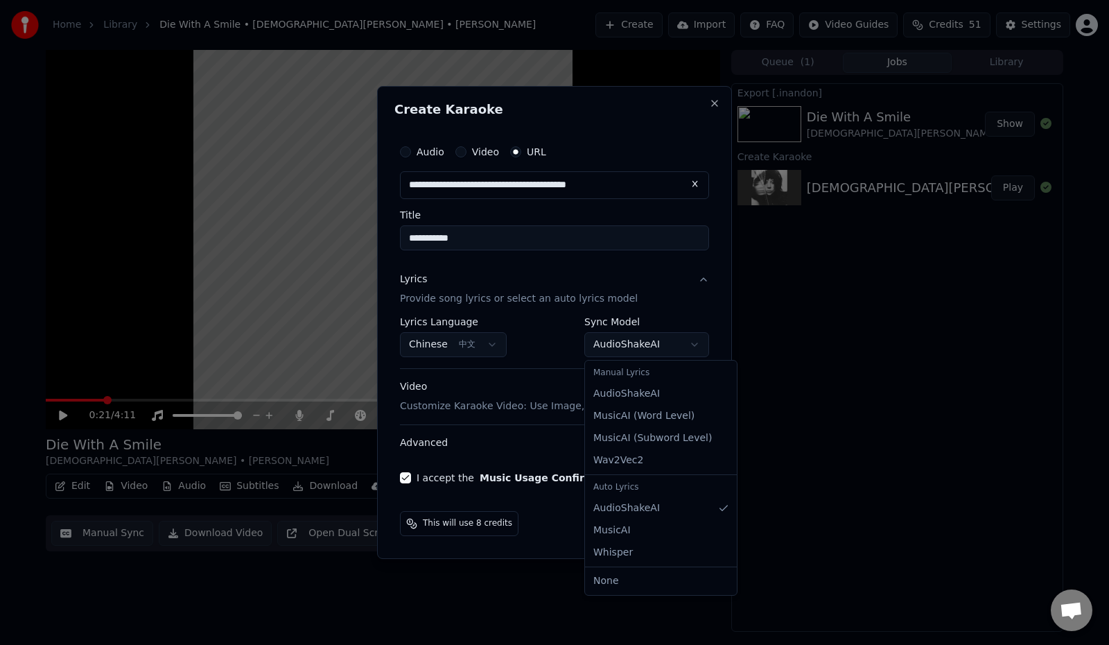
click at [627, 343] on body "**********" at bounding box center [554, 322] width 1109 height 645
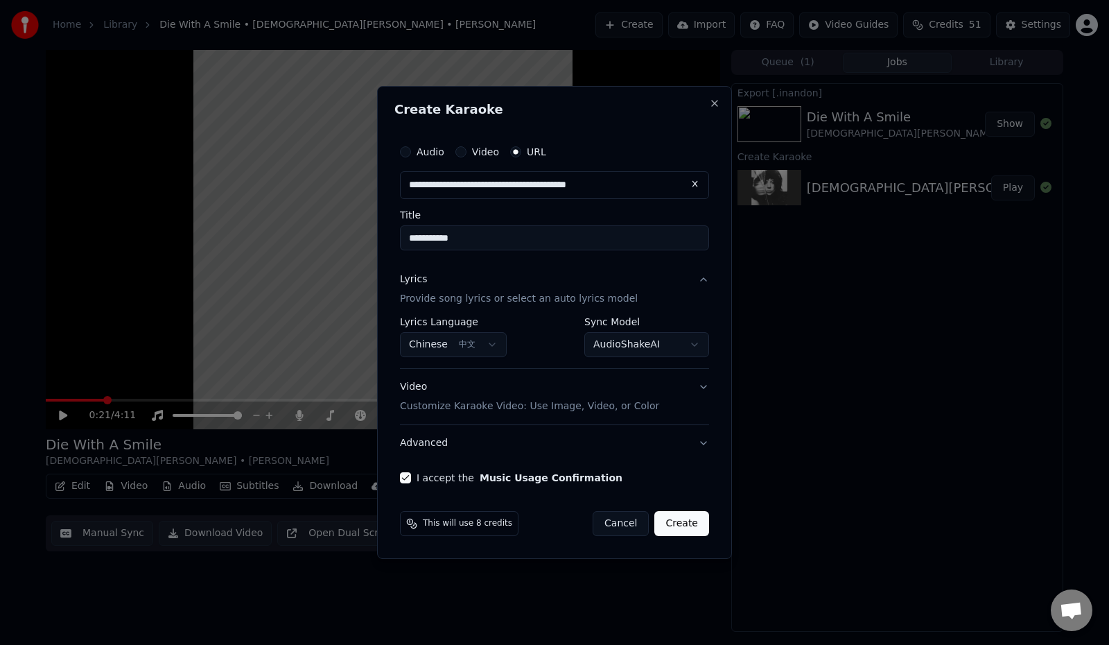
click at [679, 526] on button "Create" at bounding box center [681, 523] width 55 height 25
select select "**********"
select select
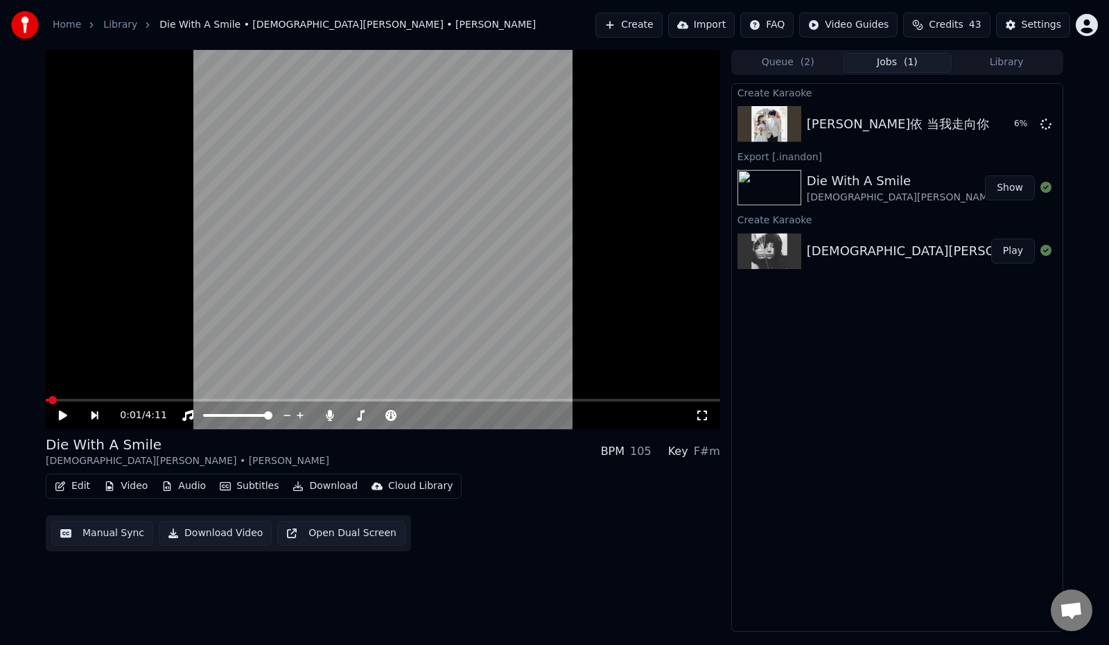
click at [49, 401] on span at bounding box center [53, 400] width 8 height 8
click at [62, 410] on icon at bounding box center [73, 415] width 32 height 11
click at [1012, 192] on button "Show" at bounding box center [1010, 187] width 50 height 25
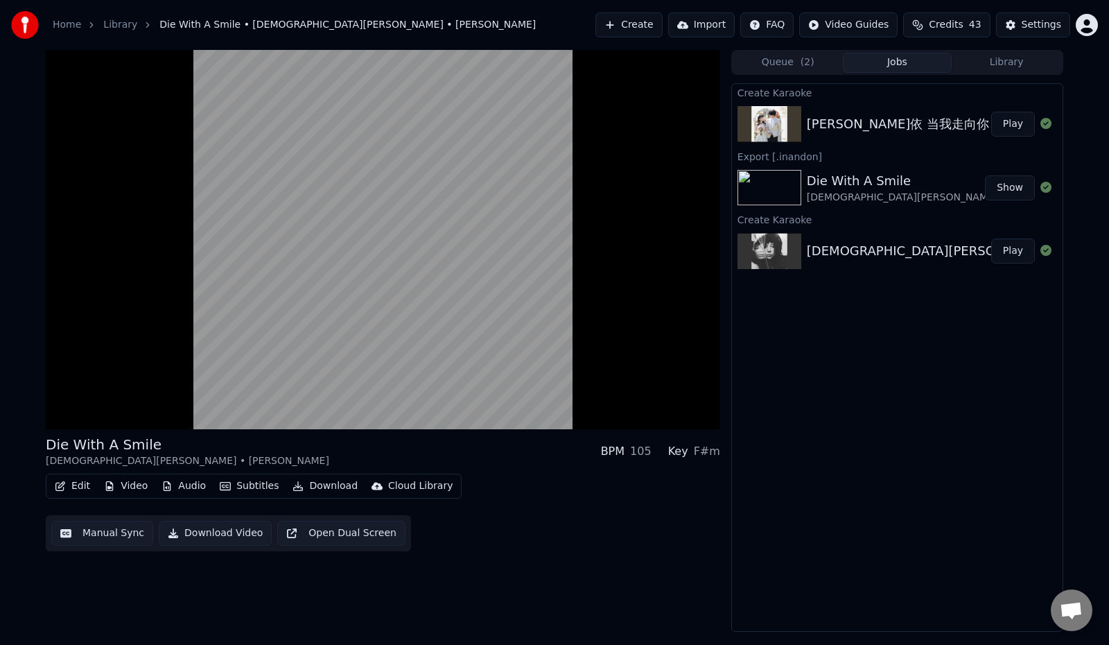
click at [1012, 124] on button "Play" at bounding box center [1013, 124] width 44 height 25
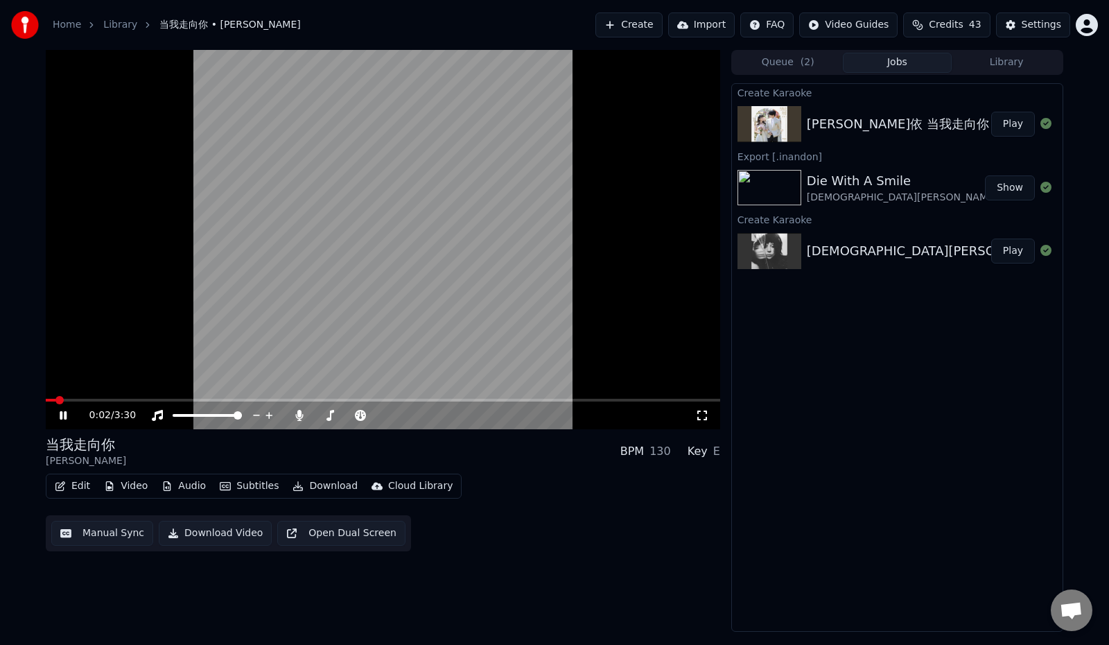
click at [78, 485] on button "Edit" at bounding box center [72, 485] width 46 height 19
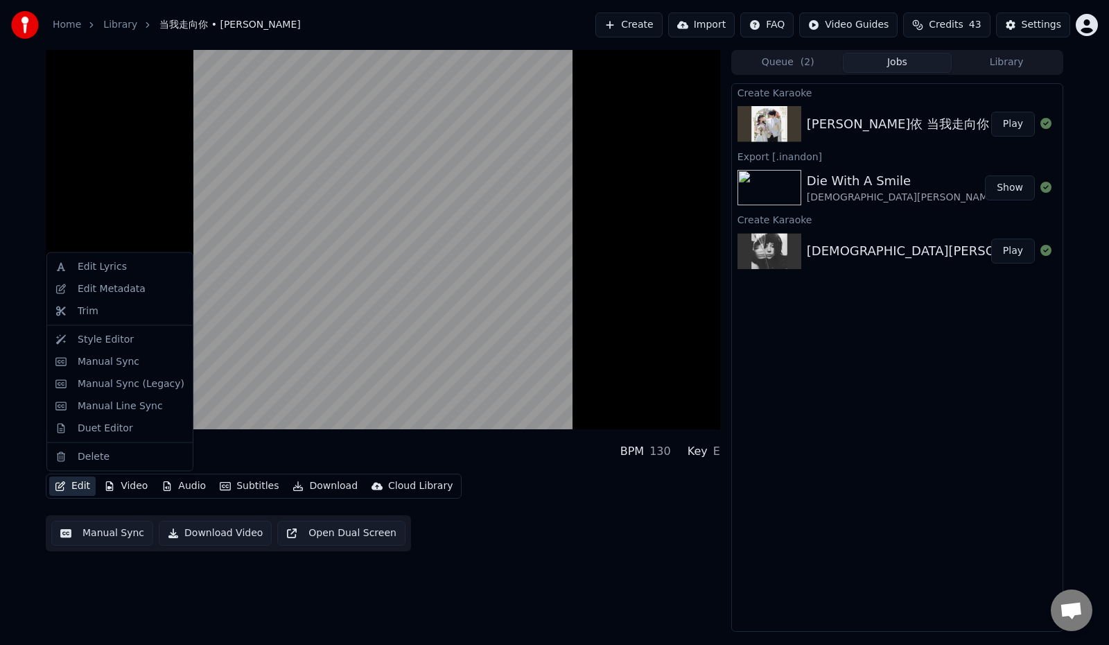
click at [66, 487] on button "Edit" at bounding box center [72, 485] width 46 height 19
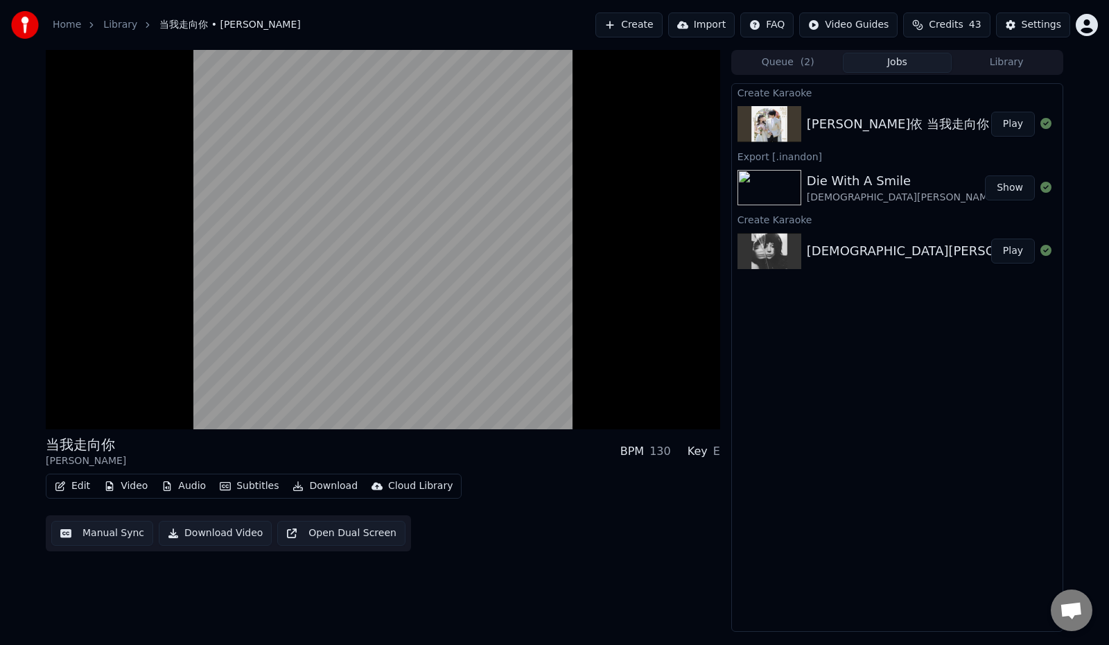
click at [73, 481] on button "Edit" at bounding box center [72, 485] width 46 height 19
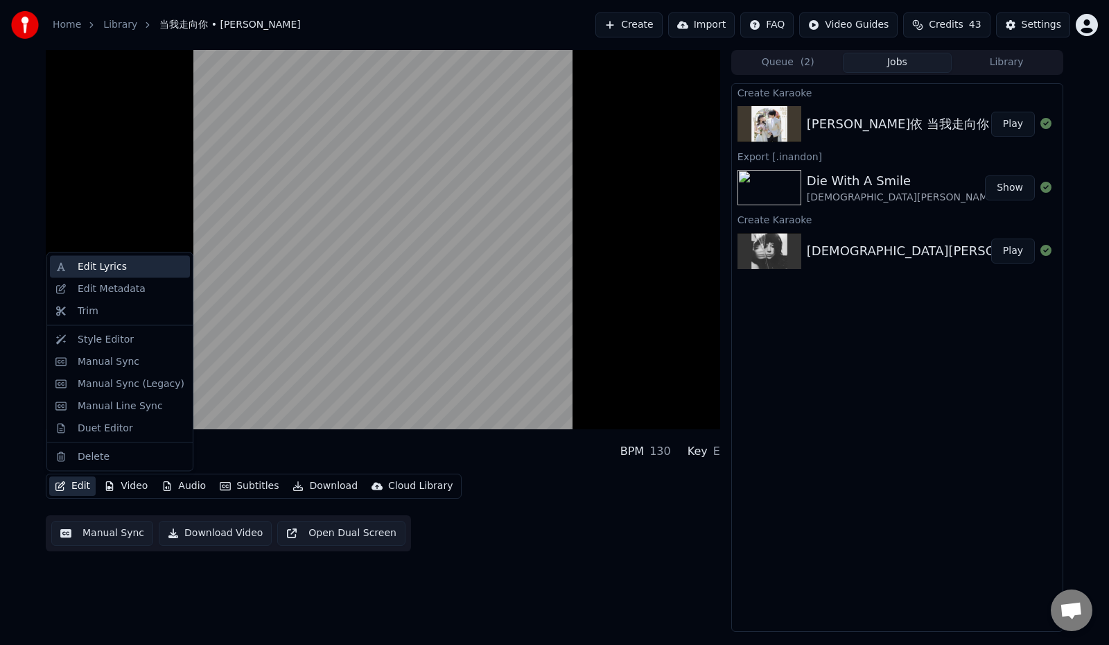
click at [112, 264] on div "Edit Lyrics" at bounding box center [102, 267] width 49 height 14
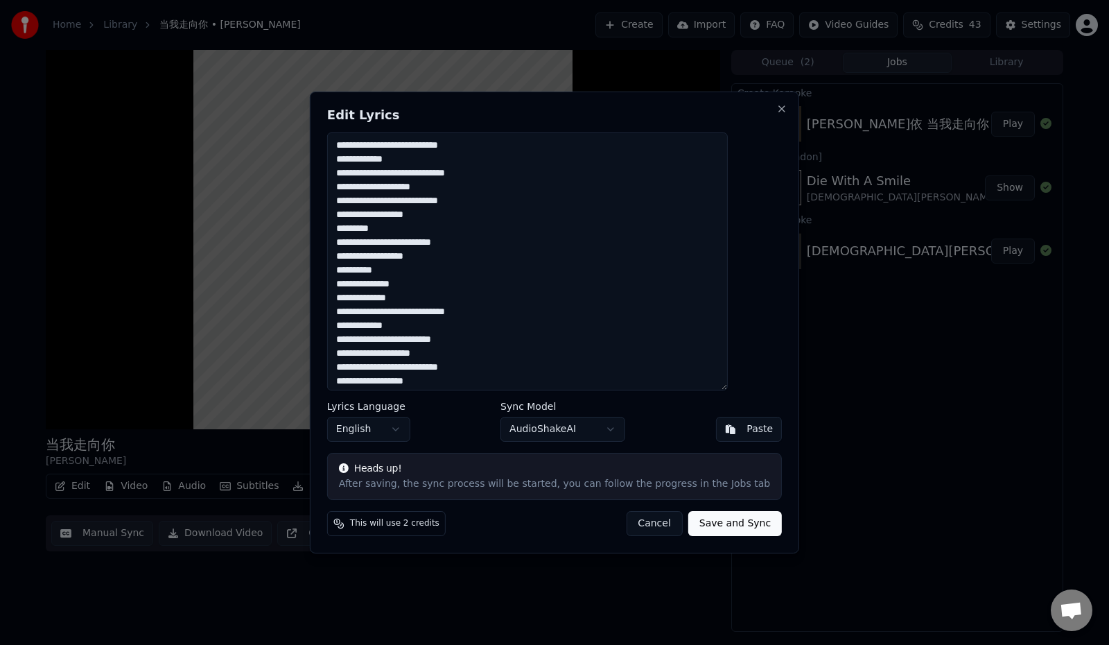
click at [406, 432] on body "Home Library 当我走向你 • 杨默依 Create Import FAQ Video Guides Credits 43 Settings 当我走…" at bounding box center [554, 322] width 1109 height 645
click at [577, 431] on body "Home Library 当我走向你 • 杨默依 Create Import FAQ Video Guides Credits 43 Settings 当我走…" at bounding box center [554, 322] width 1109 height 645
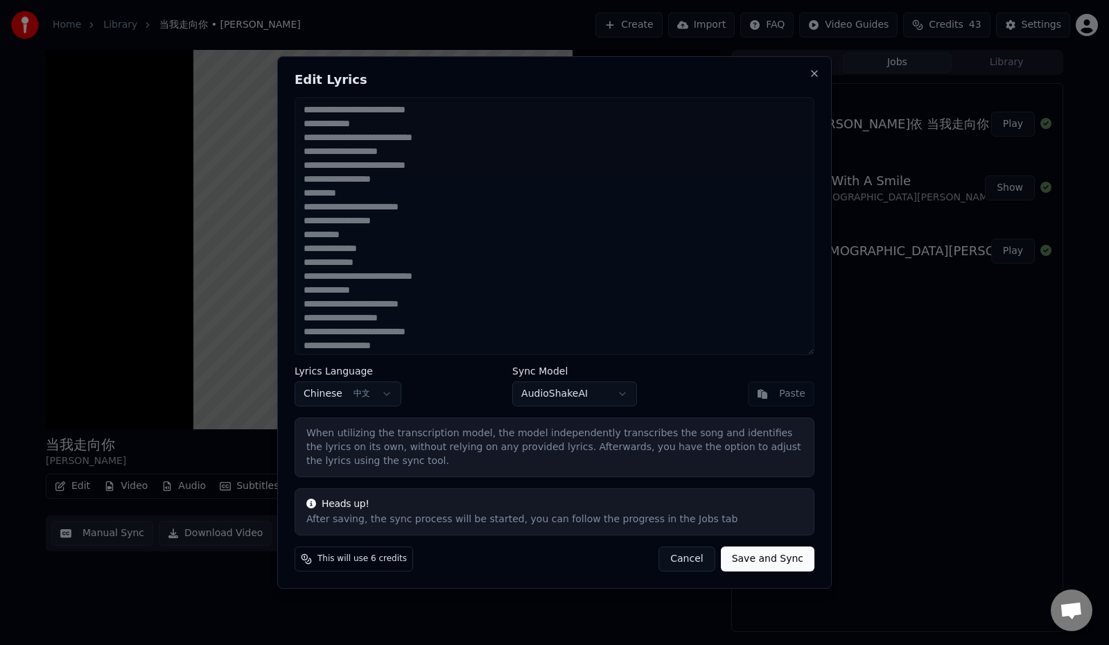
click at [769, 546] on button "Save and Sync" at bounding box center [768, 558] width 94 height 25
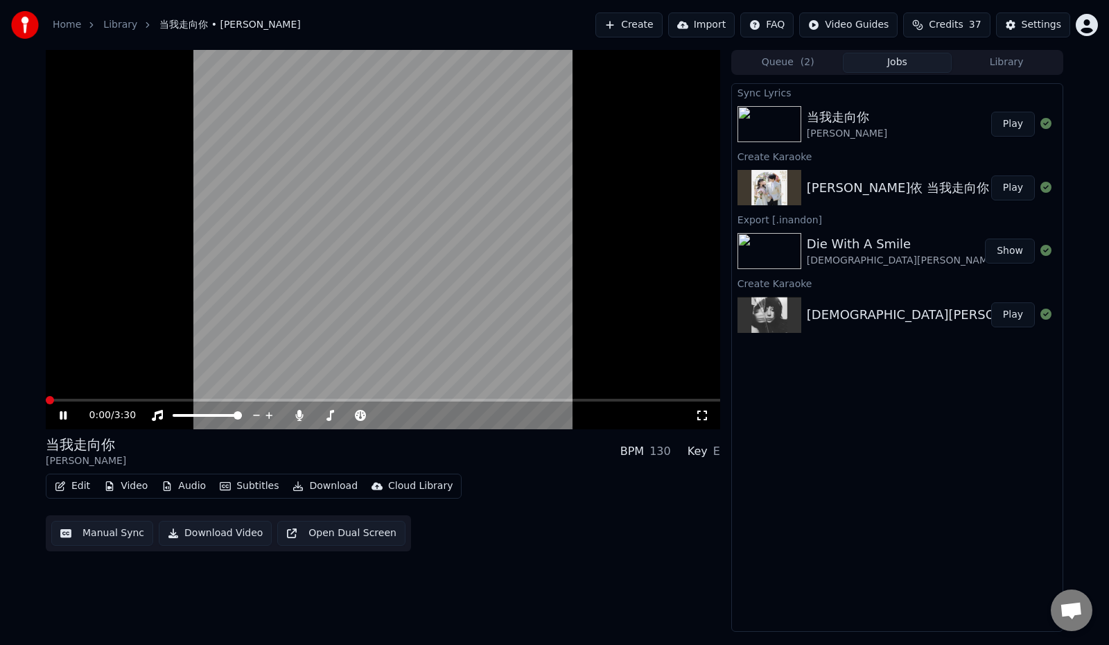
click at [46, 399] on span at bounding box center [50, 400] width 8 height 8
click at [46, 401] on span at bounding box center [50, 400] width 8 height 8
click at [1035, 31] on div "Settings" at bounding box center [1042, 25] width 40 height 14
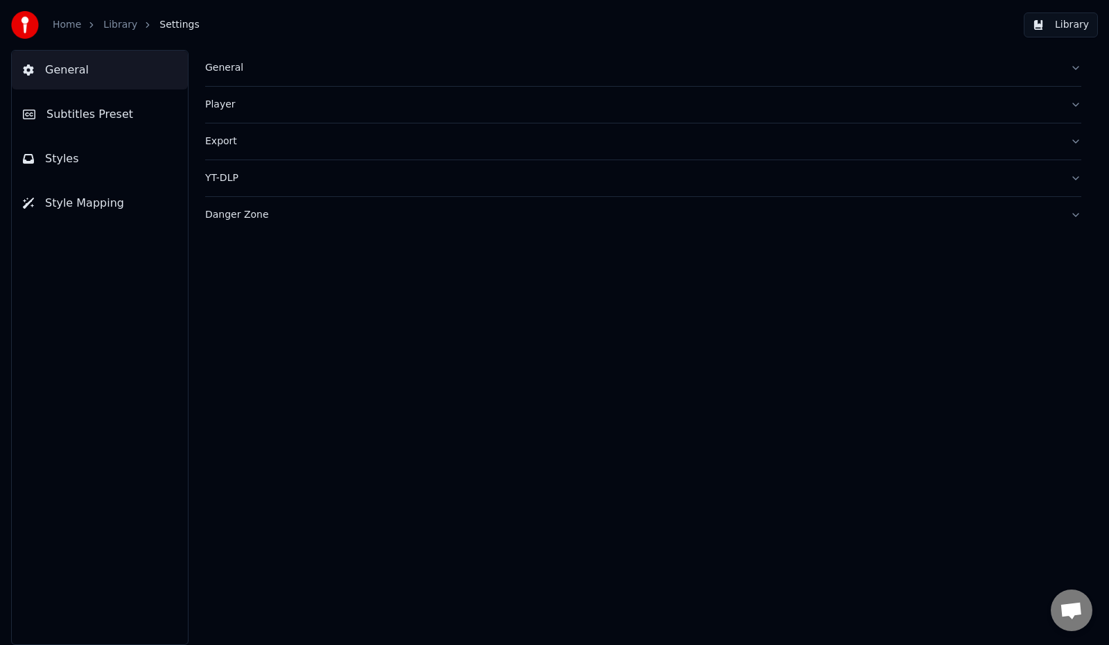
click at [211, 67] on div "General" at bounding box center [632, 68] width 854 height 14
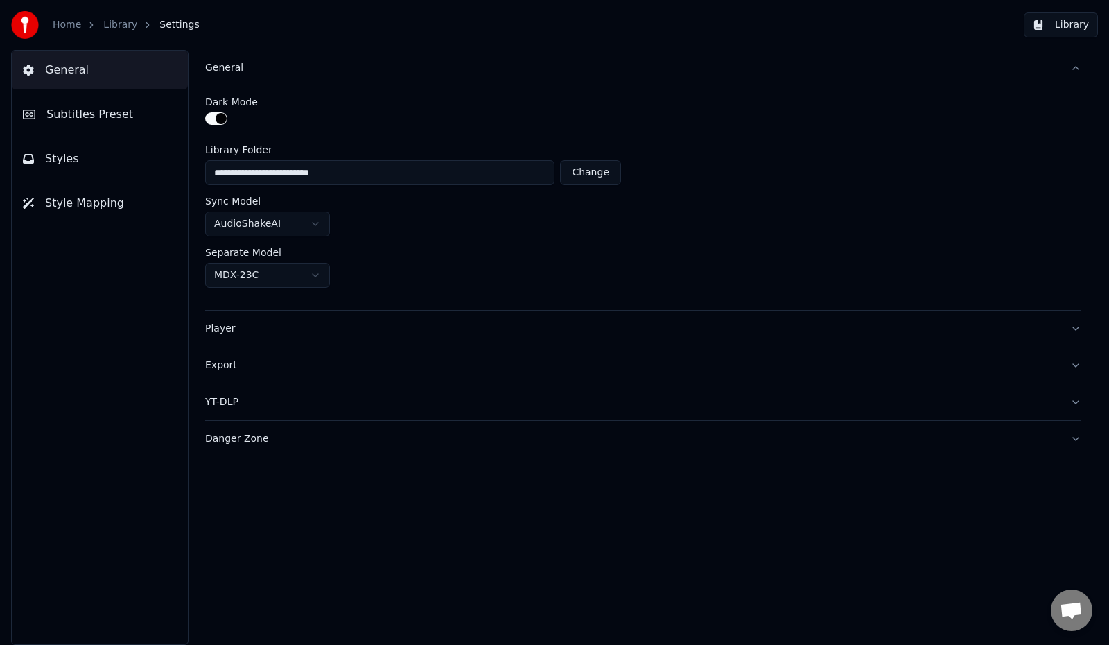
click at [103, 119] on span "Subtitles Preset" at bounding box center [89, 114] width 87 height 17
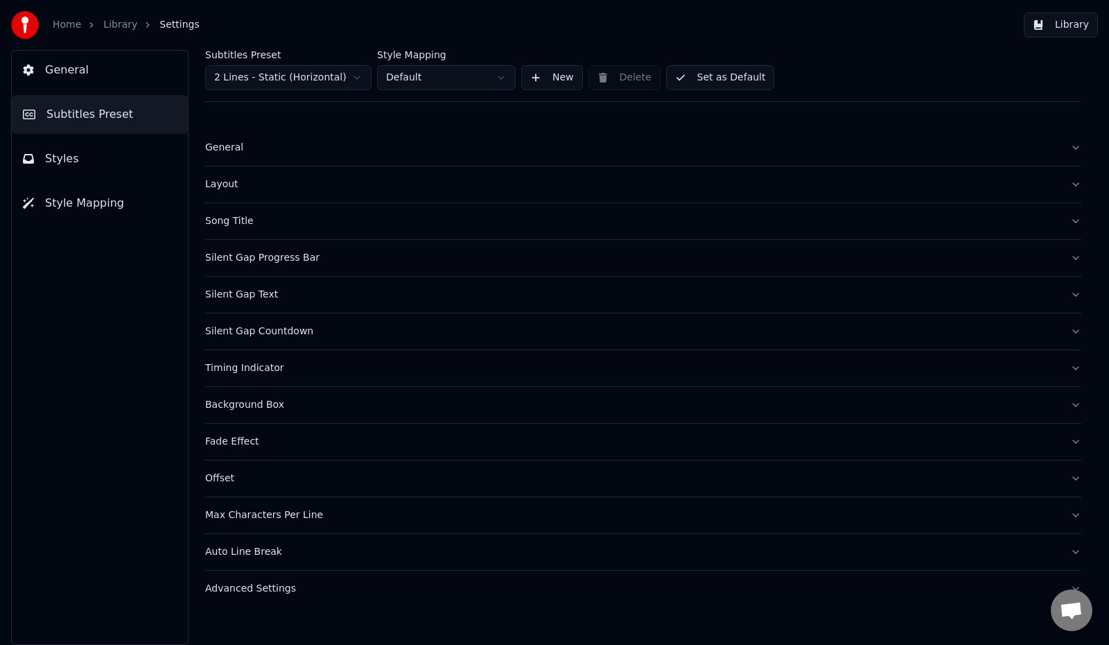
click at [219, 149] on div "General" at bounding box center [632, 148] width 854 height 14
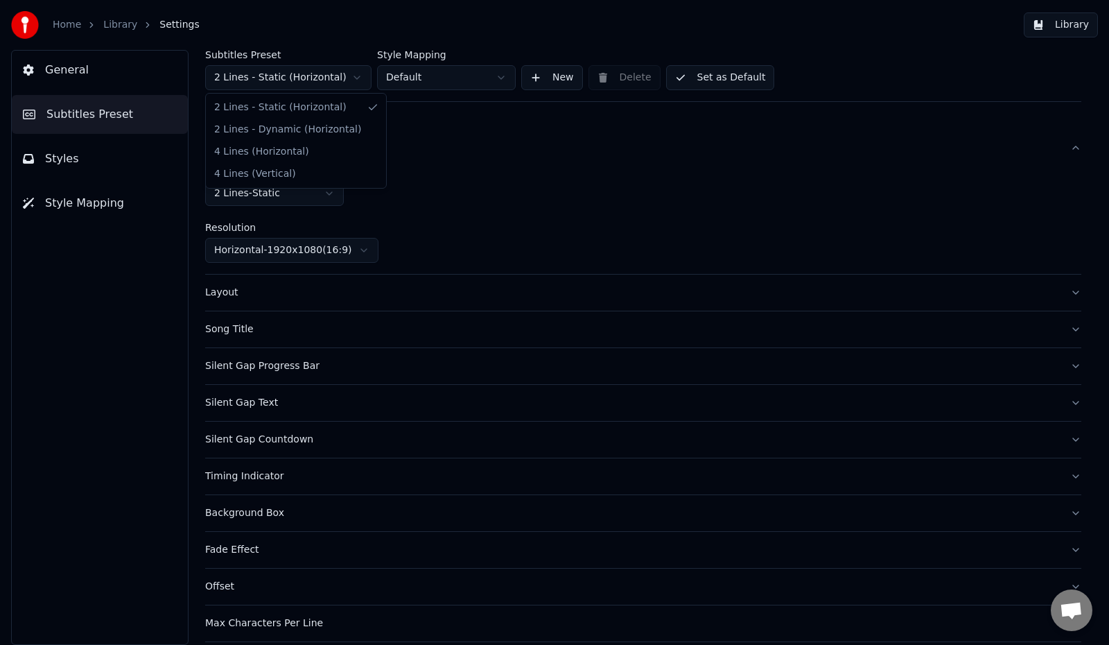
click at [264, 73] on html "Home Library Settings Library General Subtitles Preset Styles Style Mapping Sub…" at bounding box center [554, 322] width 1109 height 645
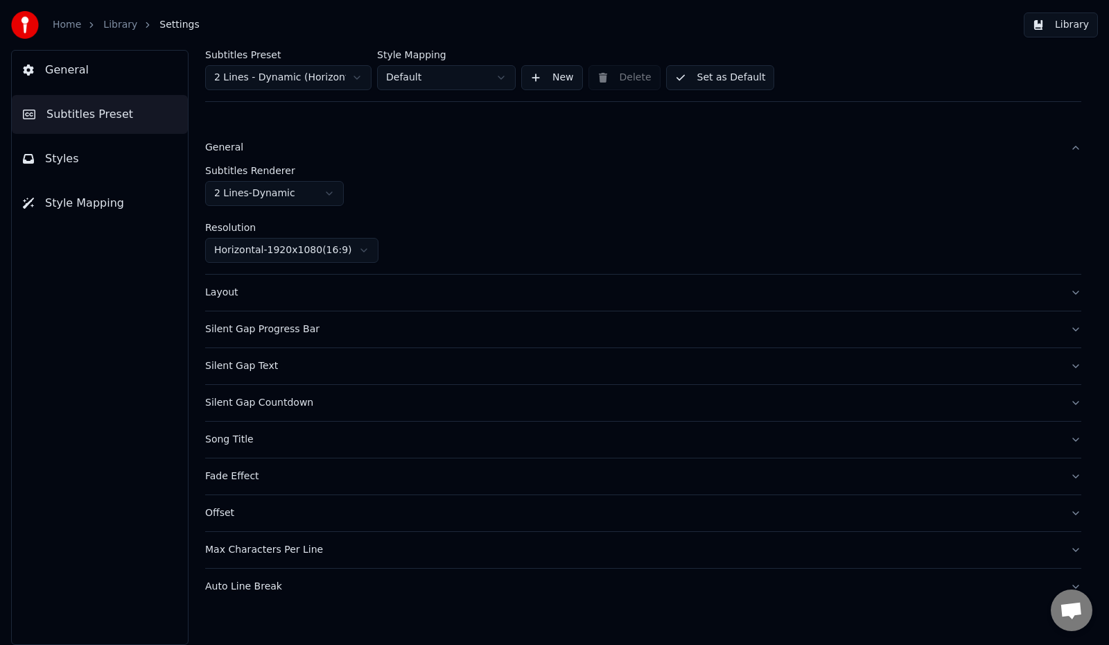
click at [727, 80] on button "Set as Default" at bounding box center [720, 77] width 109 height 25
click at [725, 76] on button "Done" at bounding box center [699, 77] width 66 height 25
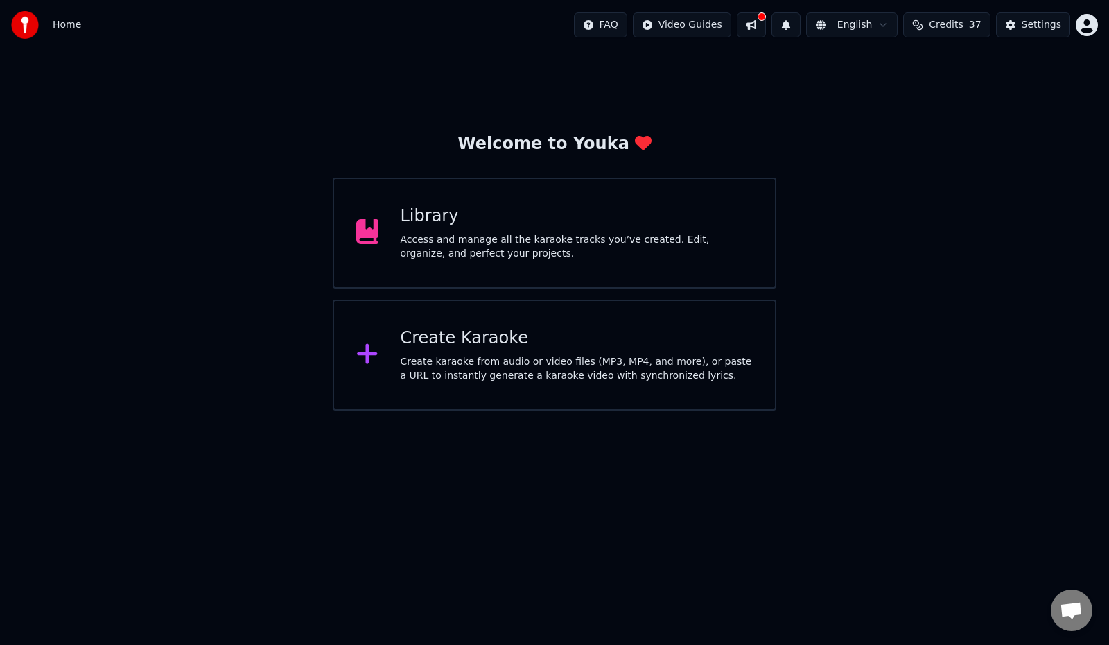
click at [469, 252] on div "Access and manage all the karaoke tracks you’ve created. Edit, organize, and pe…" at bounding box center [577, 247] width 353 height 28
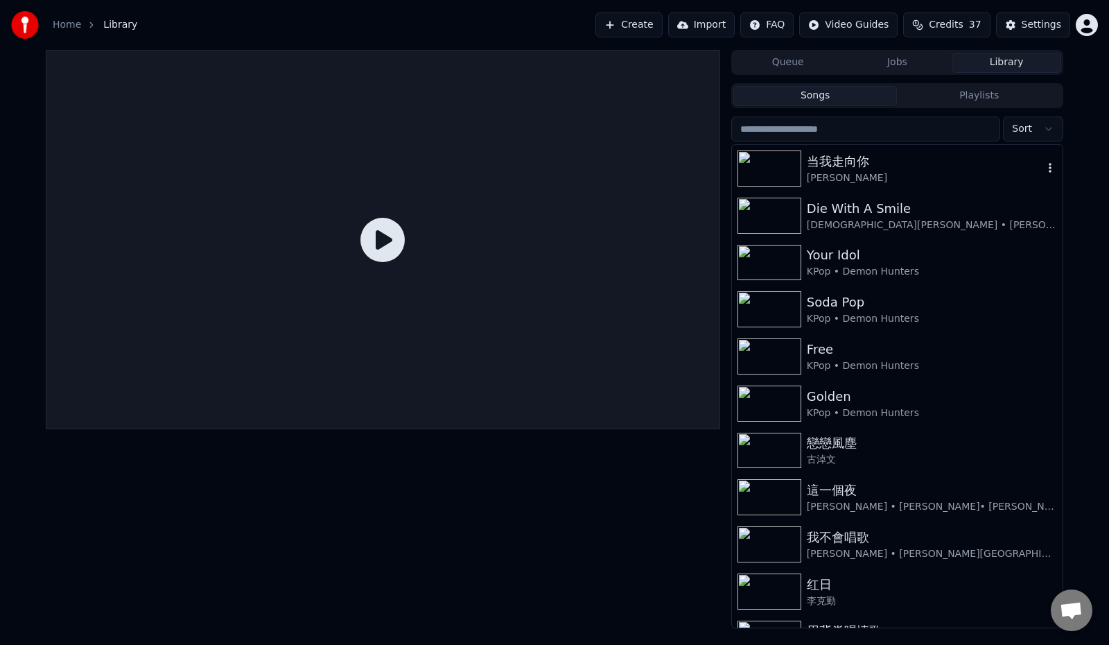
click at [826, 173] on div "[PERSON_NAME]" at bounding box center [925, 178] width 236 height 14
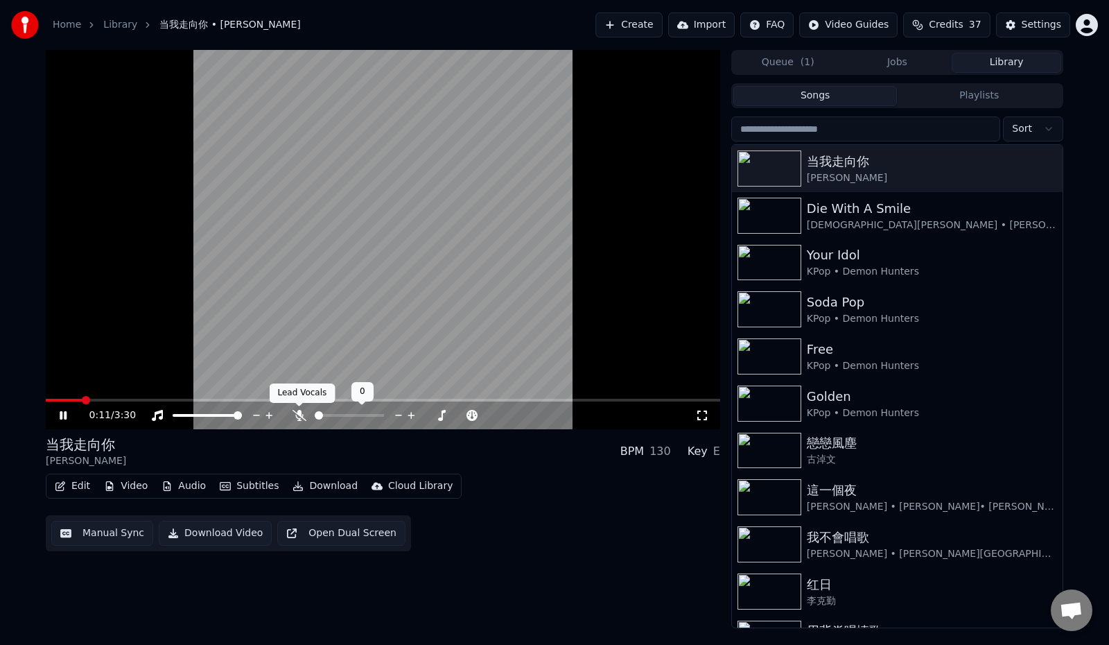
click at [297, 415] on icon at bounding box center [300, 415] width 14 height 11
click at [74, 485] on button "Edit" at bounding box center [72, 485] width 46 height 19
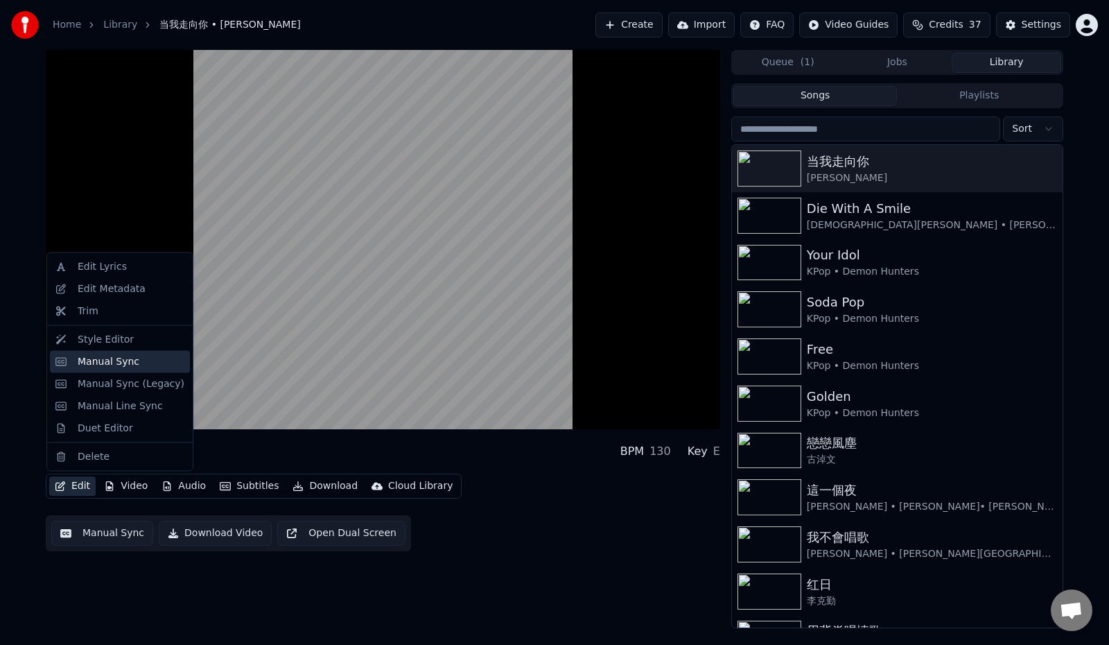
click at [119, 363] on div "Manual Sync" at bounding box center [109, 361] width 62 height 14
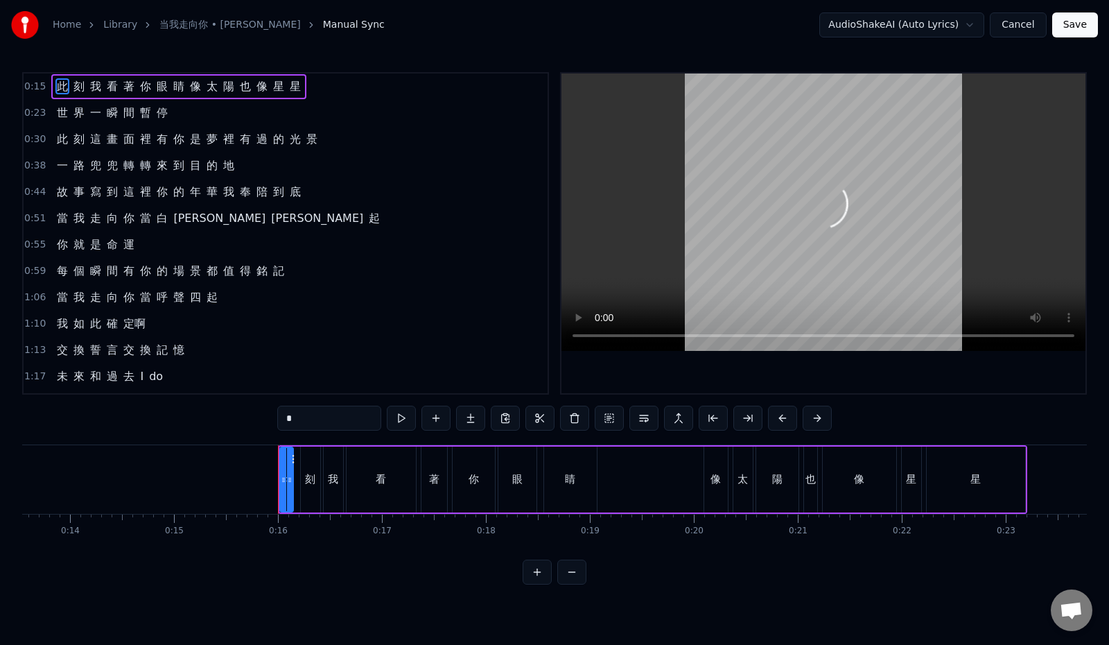
scroll to position [0, 1595]
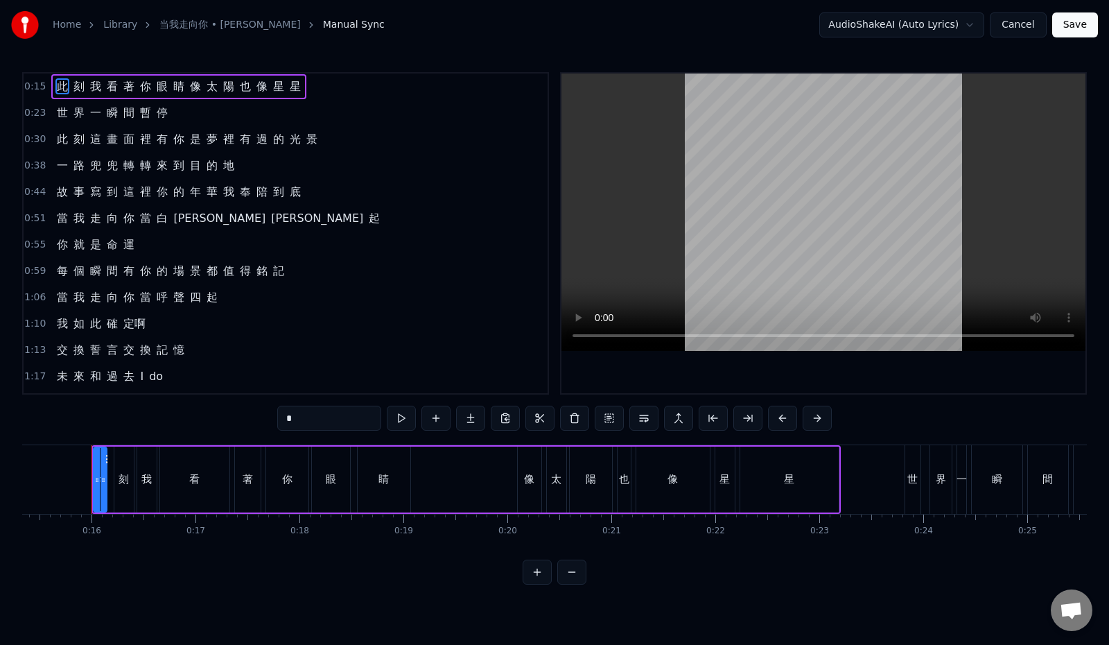
click at [284, 172] on div "0:38 一 路 兜 兜 轉 轉 來 到 目 的 地" at bounding box center [286, 166] width 524 height 26
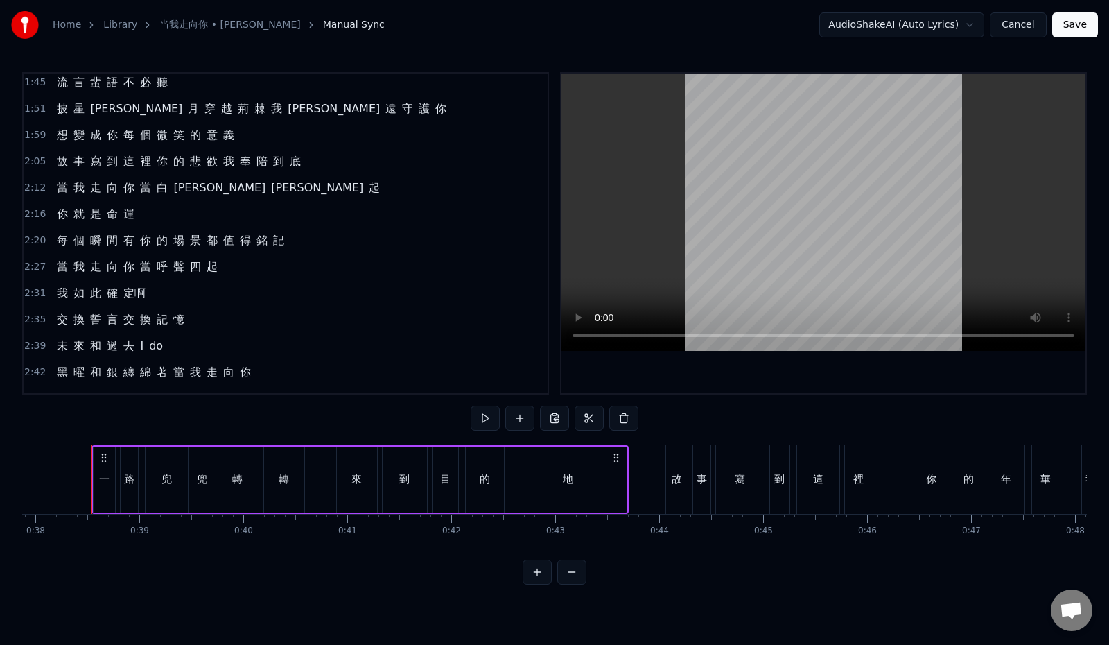
scroll to position [277, 0]
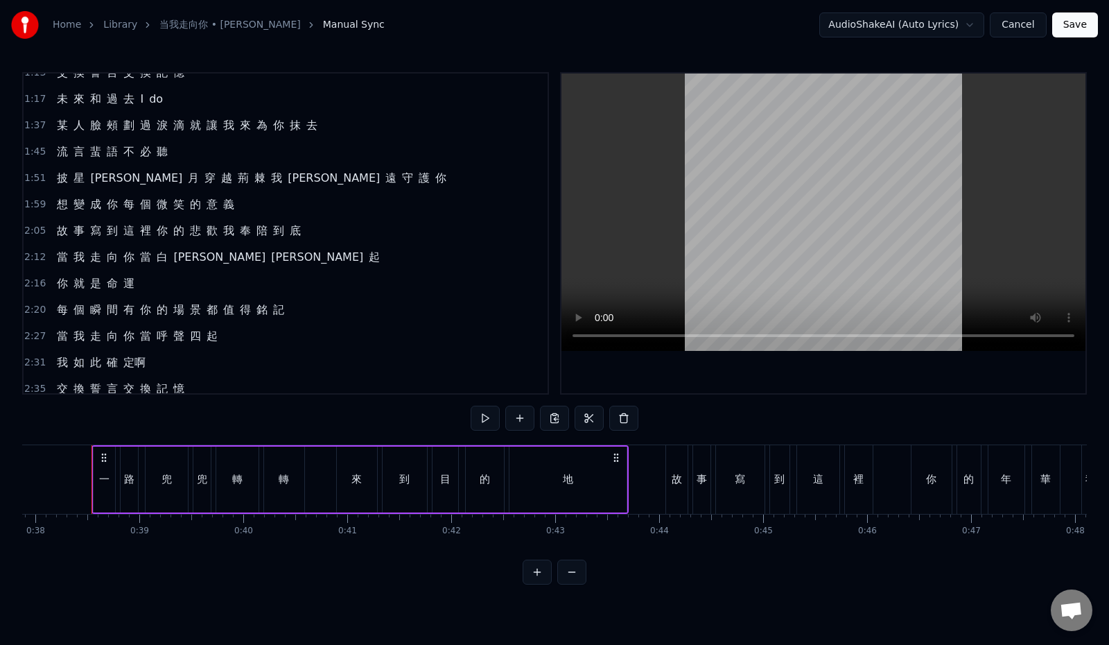
click at [380, 124] on div "1:37 某 人 臉 頰 劃 過 淚 滴 就 讓 我 來 為 你 抹 去" at bounding box center [286, 125] width 524 height 26
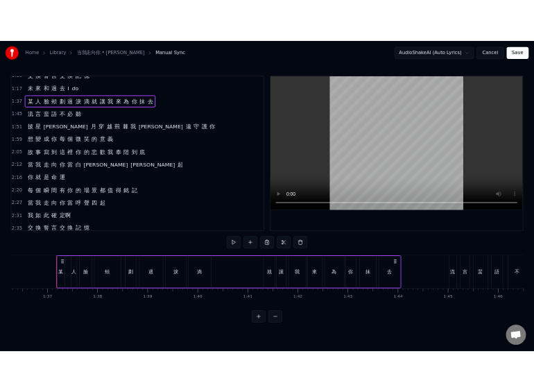
scroll to position [0, 10036]
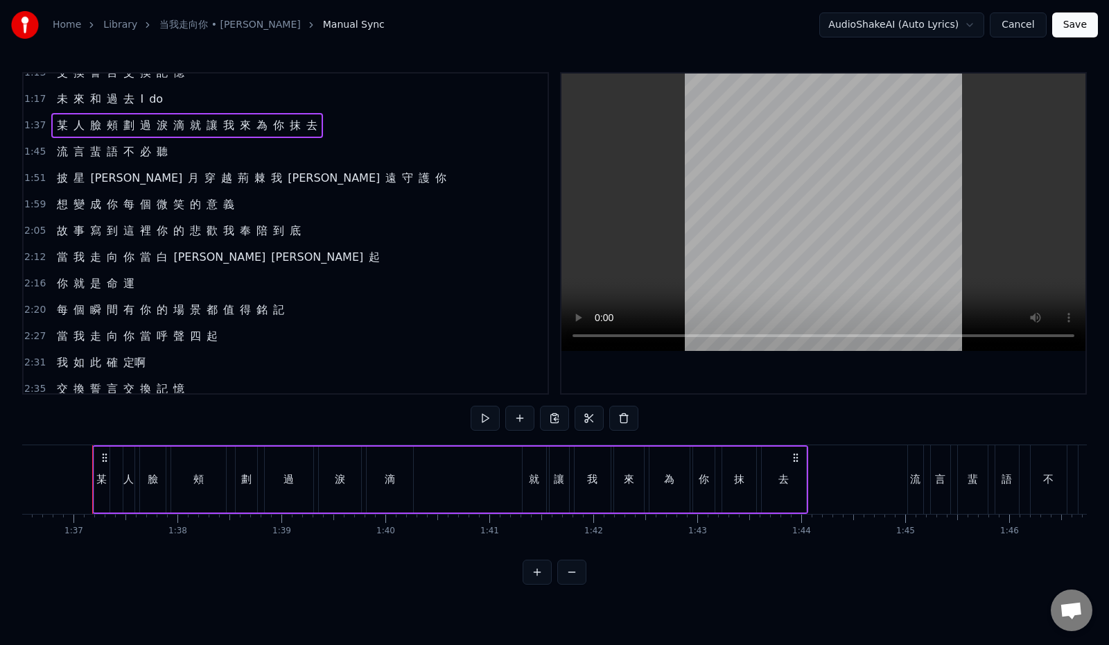
click at [337, 128] on div "1:37 某 人 臉 頰 劃 過 淚 滴 就 讓 我 來 為 你 抹 去" at bounding box center [286, 125] width 524 height 26
click at [471, 422] on button at bounding box center [485, 418] width 29 height 25
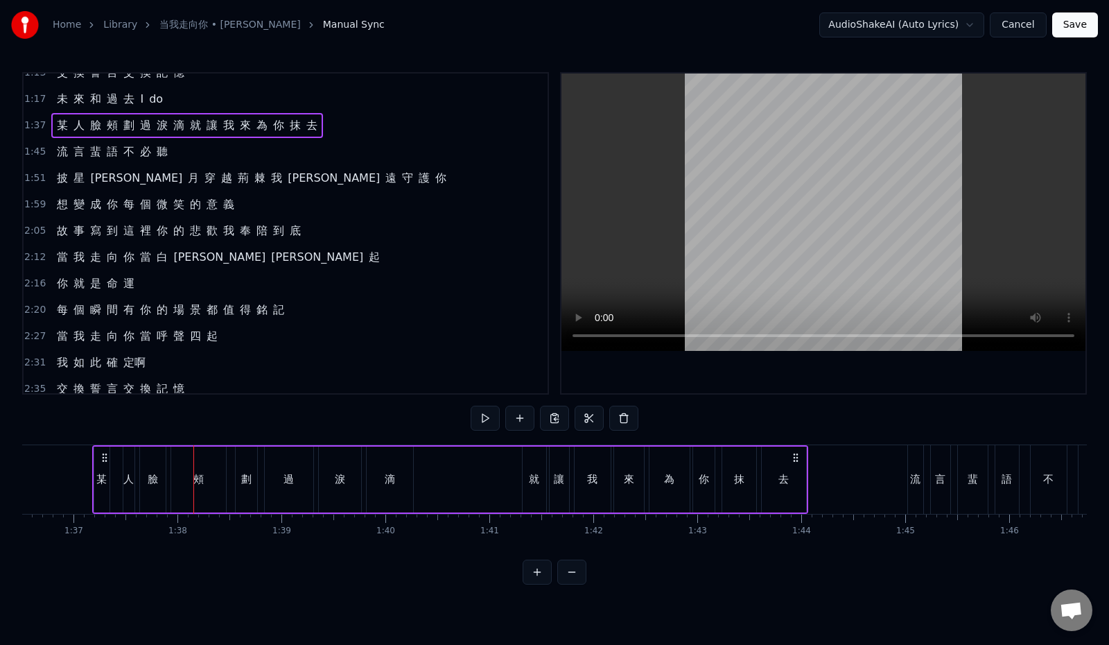
click at [345, 125] on div "1:37 某 人 臉 頰 劃 過 淚 滴 就 讓 我 來 為 你 抹 去" at bounding box center [286, 125] width 524 height 26
click at [472, 415] on button at bounding box center [485, 418] width 29 height 25
click at [471, 418] on button at bounding box center [485, 418] width 29 height 25
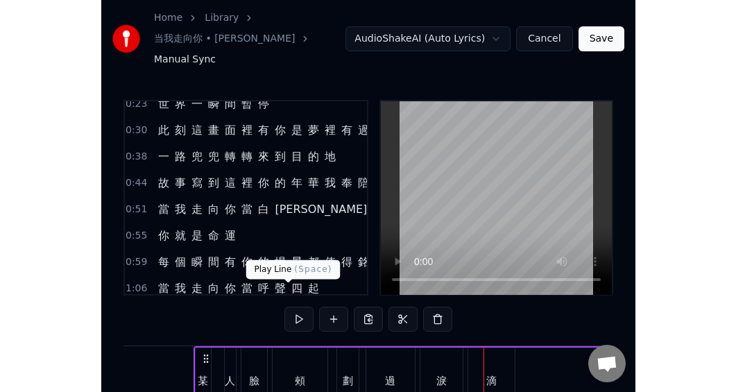
scroll to position [0, 0]
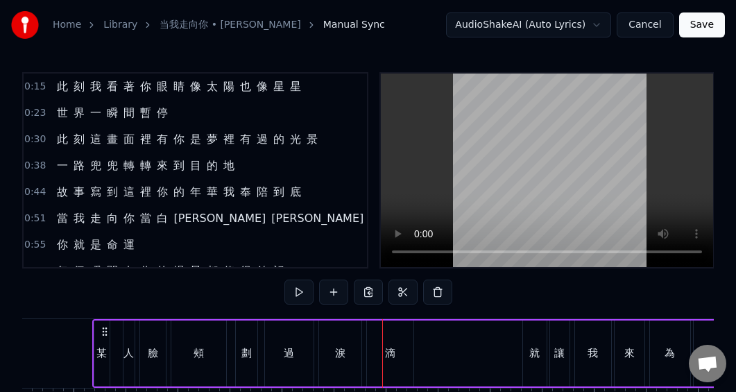
click at [172, 219] on span "[PERSON_NAME]" at bounding box center [219, 218] width 95 height 16
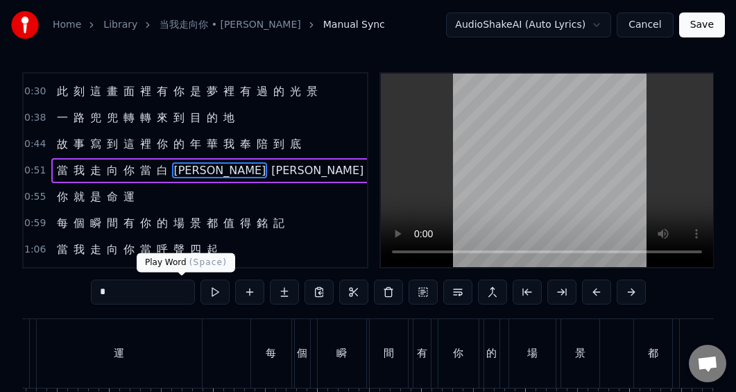
scroll to position [0, 5522]
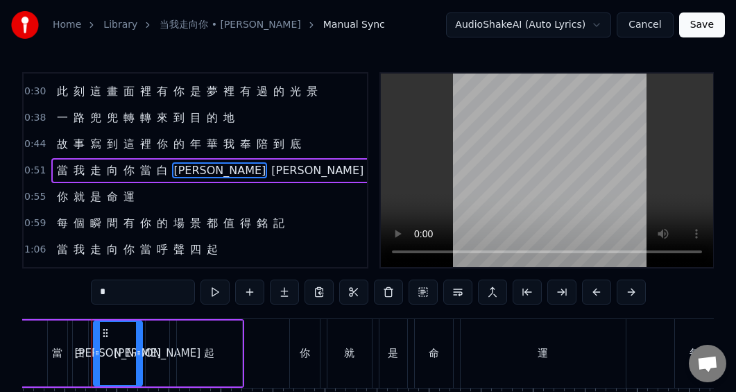
drag, startPoint x: 92, startPoint y: 296, endPoint x: 35, endPoint y: 290, distance: 57.2
click at [35, 290] on div "0:15 此 刻 我 看 著 你 眼 睛 像 太 陽 也 像 星 星 0:23 世 界 一 瞬 間 暫 停 0:30 此 刻 這 畫 面 裡 有 你 是 夢 …" at bounding box center [367, 265] width 691 height 386
paste input "text"
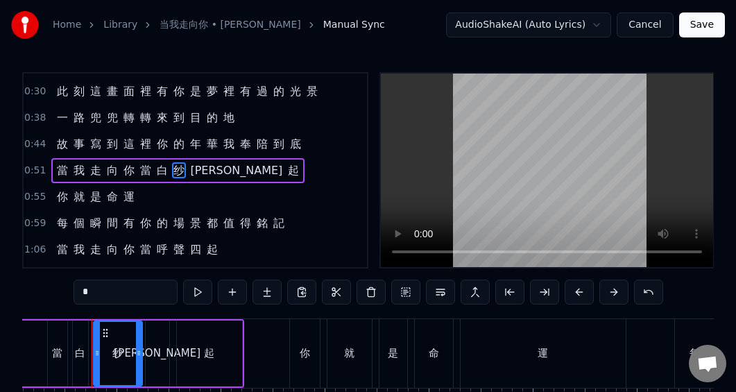
click at [132, 198] on span "運" at bounding box center [129, 197] width 14 height 16
type input "*"
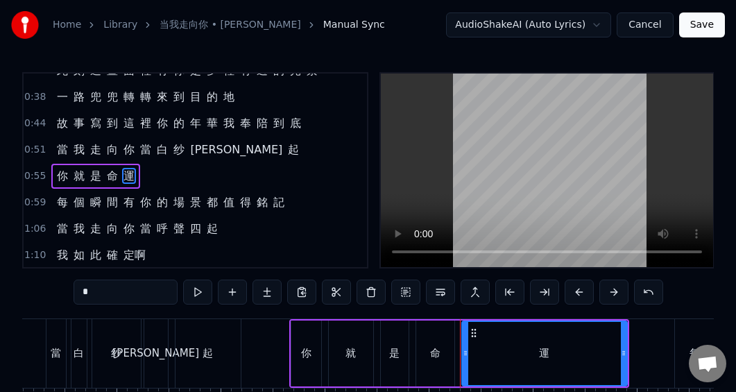
scroll to position [74, 0]
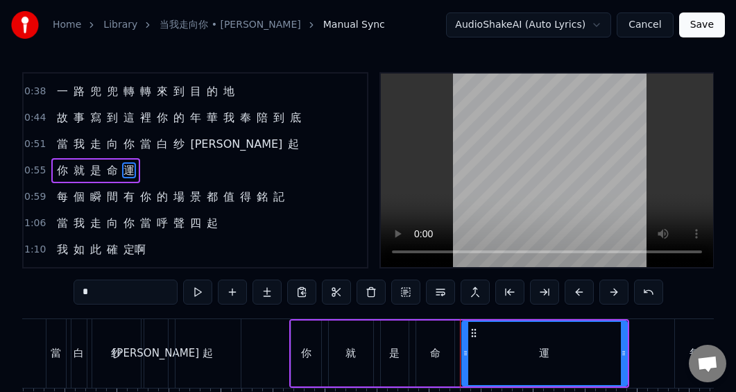
click at [146, 170] on div "0:55 你 就 是 命 運" at bounding box center [195, 170] width 343 height 26
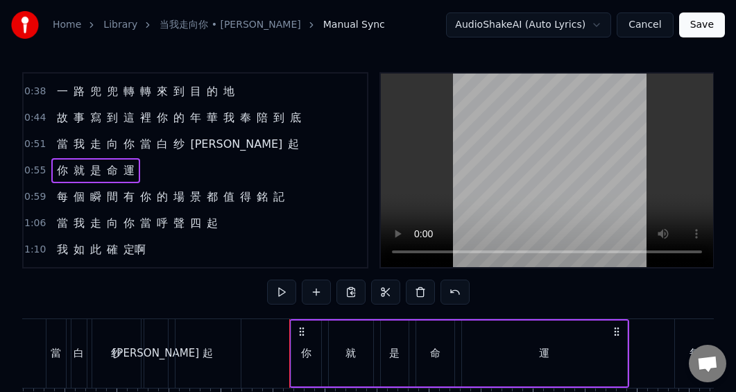
click at [130, 169] on span "運" at bounding box center [129, 170] width 14 height 16
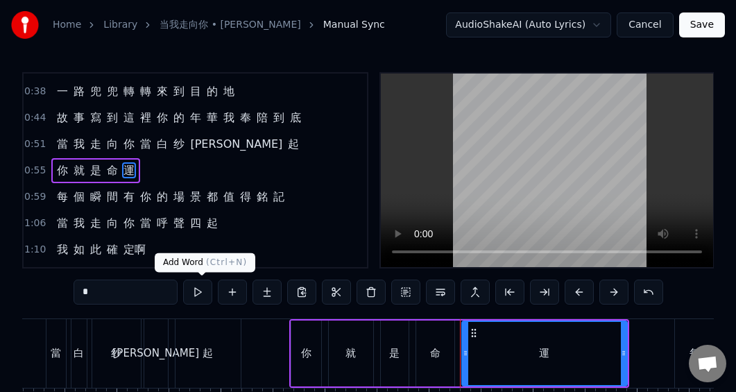
click at [218, 291] on button at bounding box center [232, 291] width 29 height 25
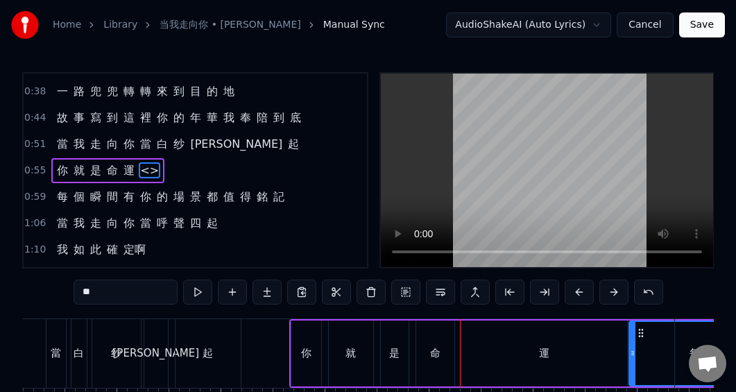
drag, startPoint x: 89, startPoint y: 295, endPoint x: 37, endPoint y: 287, distance: 53.2
click at [26, 292] on div "0:15 此 刻 我 看 著 你 眼 睛 像 太 陽 也 像 星 星 0:23 世 界 一 瞬 間 暫 停 0:30 此 刻 這 畫 面 裡 有 你 是 夢 …" at bounding box center [367, 265] width 691 height 386
paste input "text"
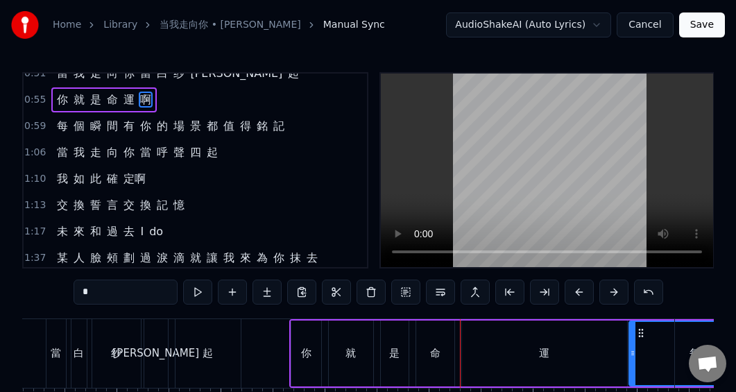
scroll to position [213, 0]
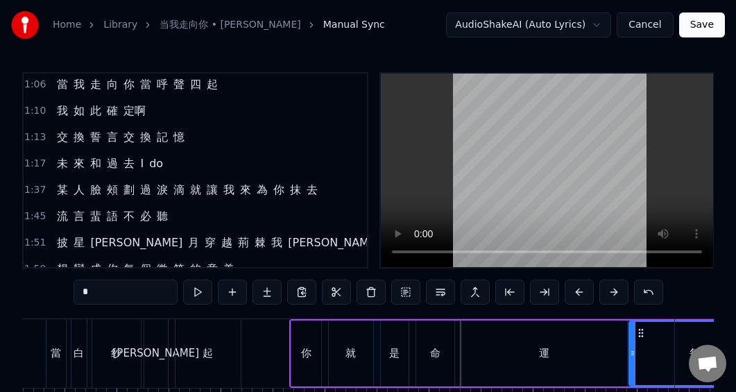
click at [55, 185] on span "某" at bounding box center [62, 190] width 14 height 16
type input "*"
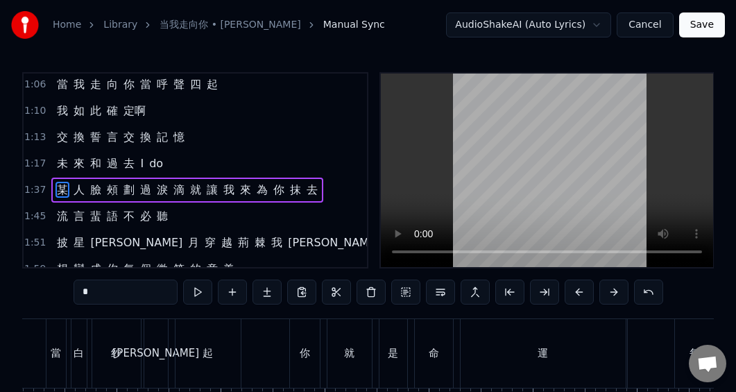
scroll to position [232, 0]
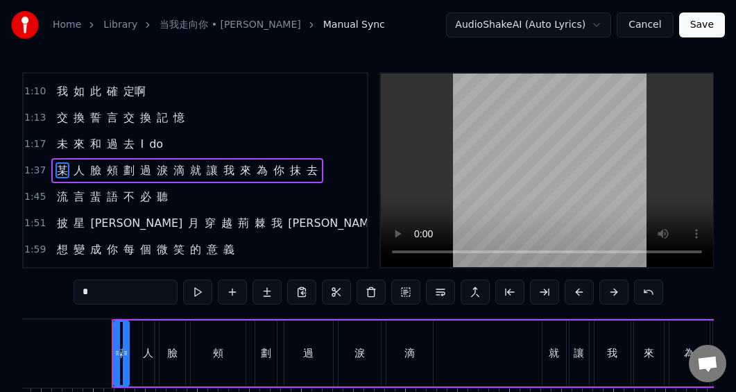
click at [92, 295] on input "*" at bounding box center [125, 291] width 104 height 25
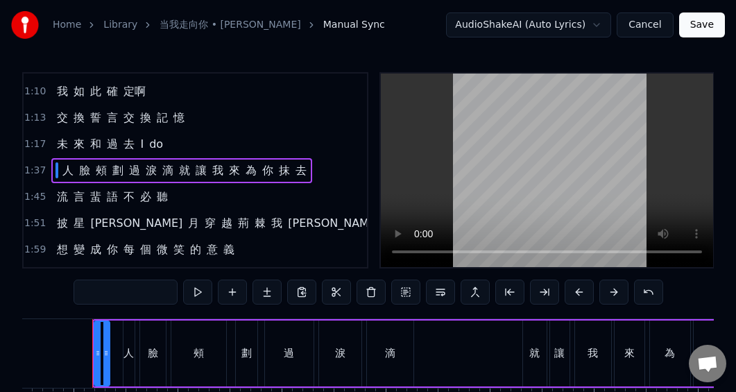
paste input "**"
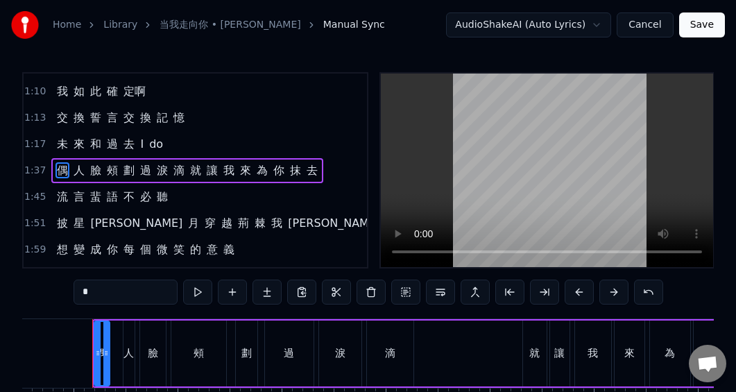
click at [79, 166] on span "人" at bounding box center [79, 170] width 14 height 16
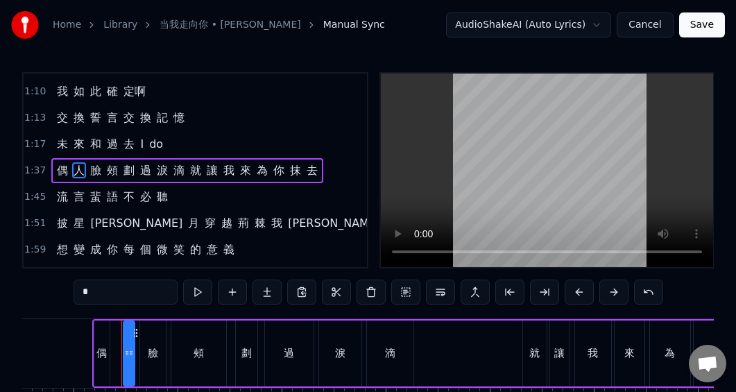
drag, startPoint x: 64, startPoint y: 294, endPoint x: 21, endPoint y: 296, distance: 43.0
click at [21, 296] on div "Home Library 当我走向你 • [PERSON_NAME]依 Manual Sync AudioShakeAI (Auto Lyrics) Canc…" at bounding box center [368, 229] width 736 height 458
paste input "*"
click at [73, 291] on input "**" at bounding box center [125, 291] width 104 height 25
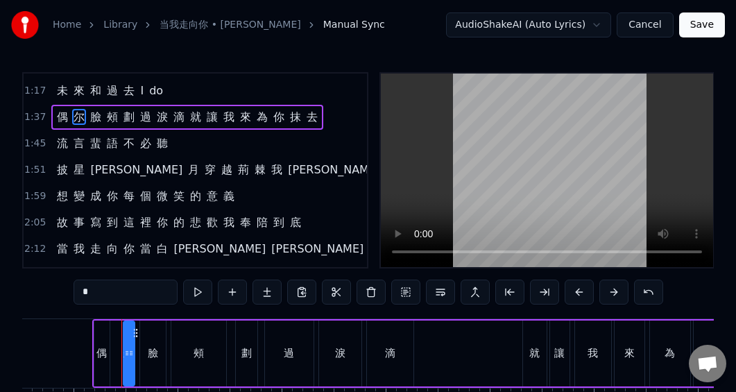
scroll to position [302, 0]
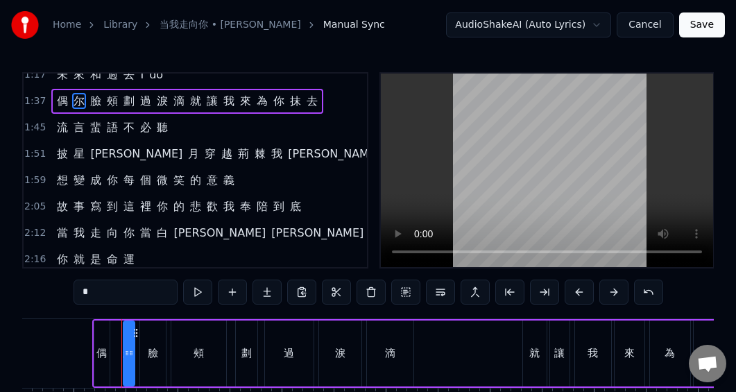
click at [177, 235] on span "[PERSON_NAME]" at bounding box center [219, 233] width 95 height 16
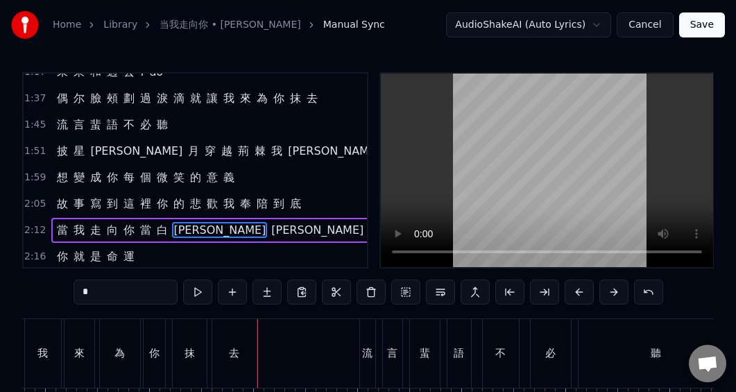
scroll to position [0, 10750]
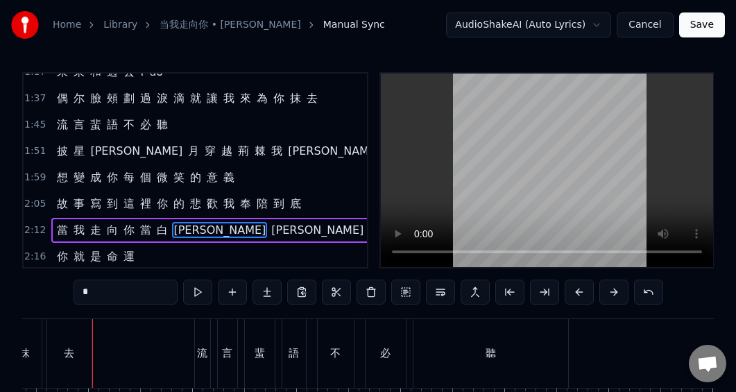
drag, startPoint x: 64, startPoint y: 297, endPoint x: 36, endPoint y: 297, distance: 27.7
click at [73, 297] on input "*" at bounding box center [125, 291] width 104 height 25
paste input "text"
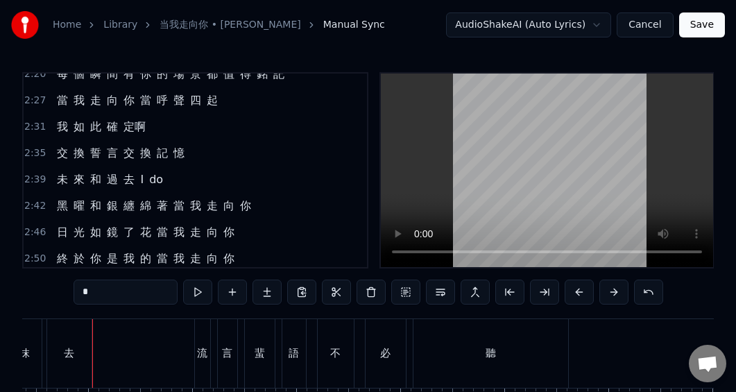
scroll to position [511, 0]
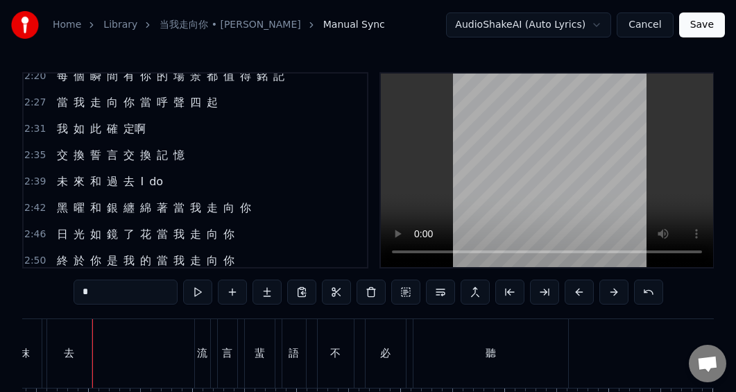
click at [55, 206] on span "黑" at bounding box center [62, 208] width 14 height 16
type input "*"
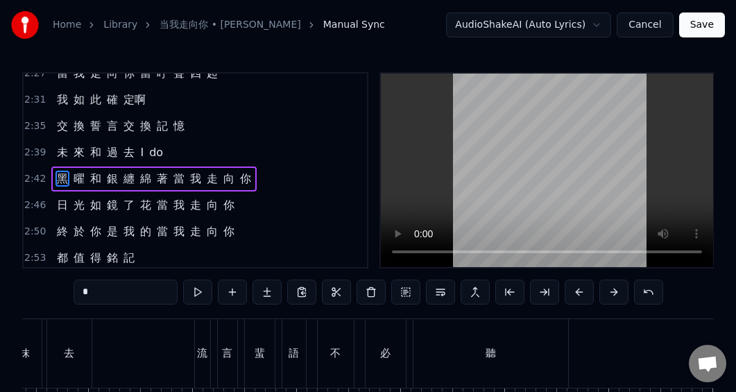
scroll to position [548, 0]
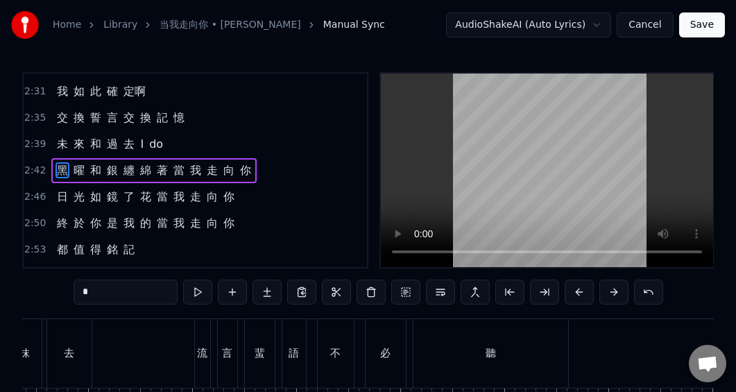
click at [80, 298] on input "*" at bounding box center [125, 291] width 104 height 25
paste input "**"
click at [74, 171] on span "曜" at bounding box center [79, 170] width 14 height 16
drag, startPoint x: 73, startPoint y: 294, endPoint x: 45, endPoint y: 294, distance: 27.7
click at [73, 294] on input "*" at bounding box center [125, 291] width 104 height 25
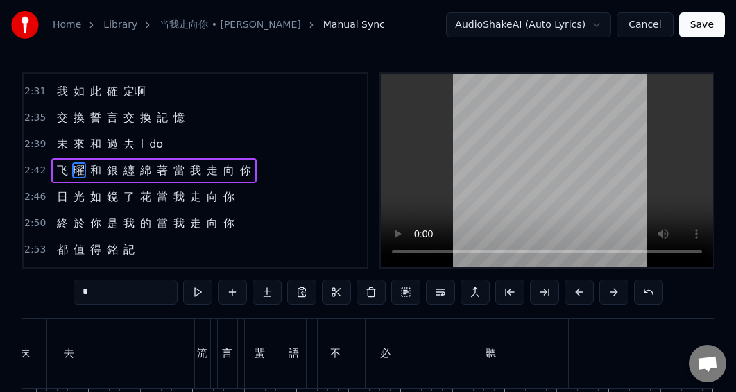
paste input "*"
click at [106, 167] on span "銀" at bounding box center [112, 170] width 14 height 16
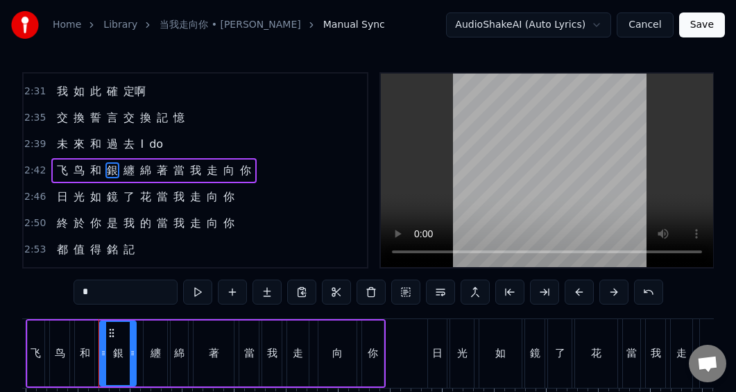
scroll to position [0, 16954]
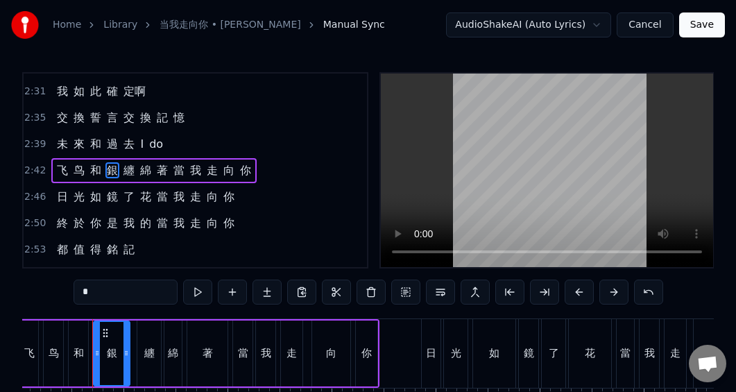
drag, startPoint x: 63, startPoint y: 298, endPoint x: 37, endPoint y: 295, distance: 26.5
click at [73, 295] on input "*" at bounding box center [125, 291] width 104 height 25
paste input "text"
type input "*"
click at [247, 199] on div "2:46 日 光 如 鏡 了 花 當 我 走 向 你" at bounding box center [195, 197] width 343 height 26
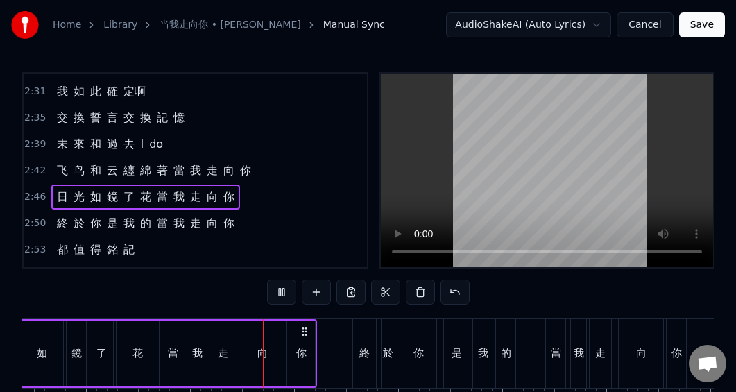
scroll to position [0, 17516]
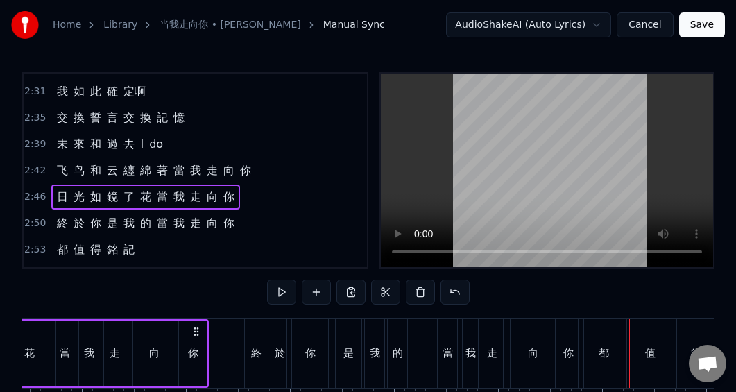
click at [269, 168] on div "2:42 飞 鸟 和 云 纏 綿 著 當 我 走 向 你" at bounding box center [195, 170] width 343 height 26
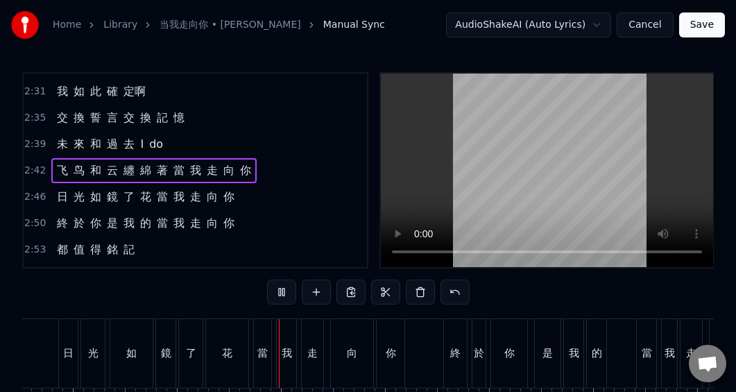
scroll to position [0, 17444]
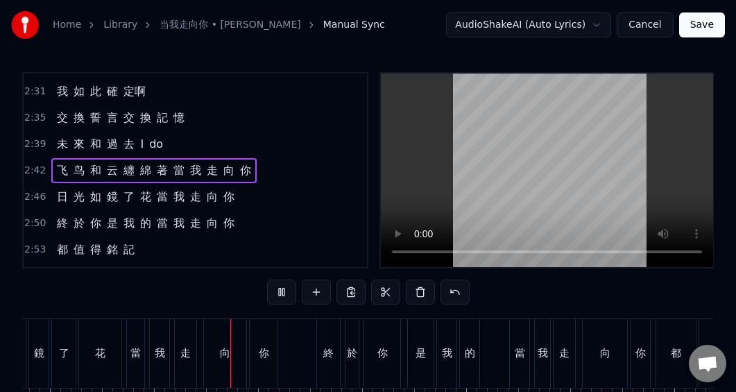
click at [248, 193] on div "2:46 日 光 如 鏡 了 花 當 我 走 向 你" at bounding box center [195, 197] width 343 height 26
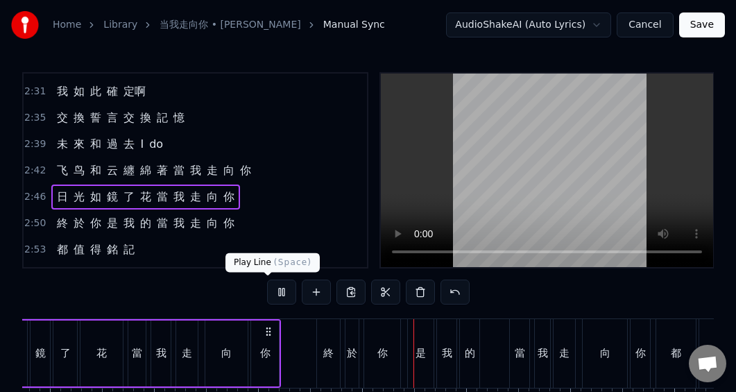
click at [269, 290] on button at bounding box center [281, 291] width 29 height 25
click at [265, 166] on div "2:42 飞 鸟 和 云 纏 綿 著 當 我 走 向 你" at bounding box center [195, 170] width 343 height 26
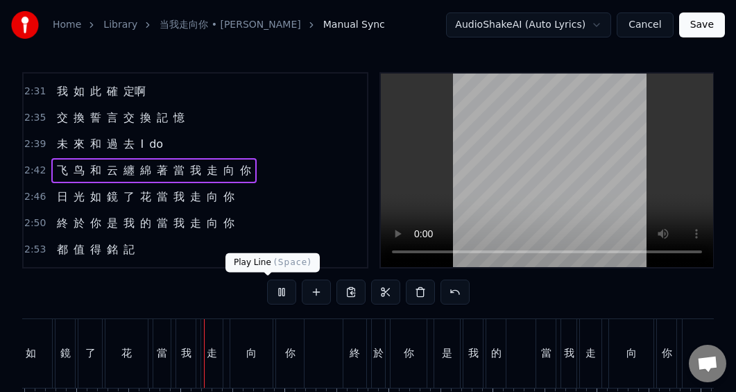
scroll to position [0, 17461]
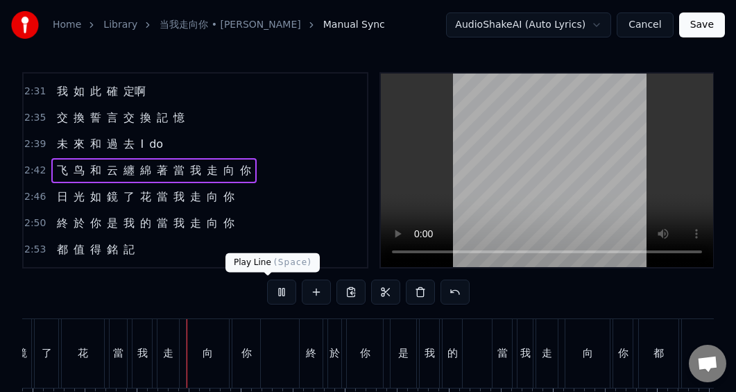
click at [267, 293] on button at bounding box center [281, 291] width 29 height 25
click at [56, 195] on span "日" at bounding box center [62, 197] width 14 height 16
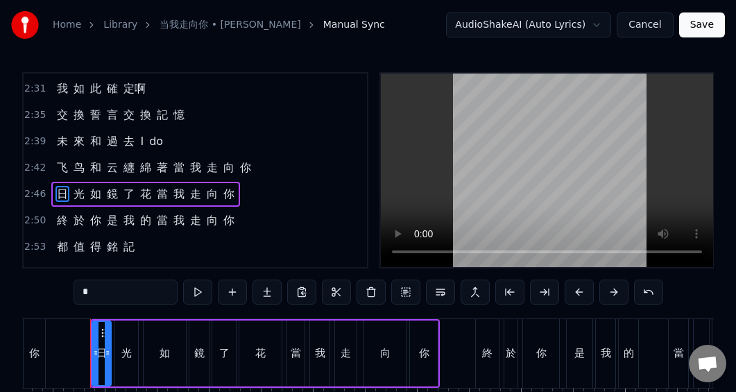
scroll to position [0, 17283]
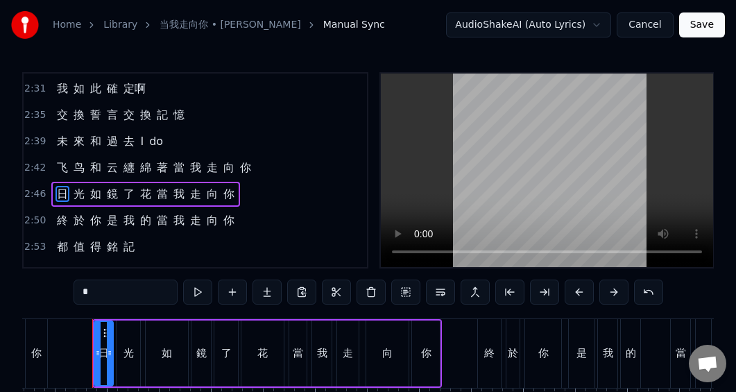
click at [96, 193] on span "如" at bounding box center [96, 194] width 14 height 16
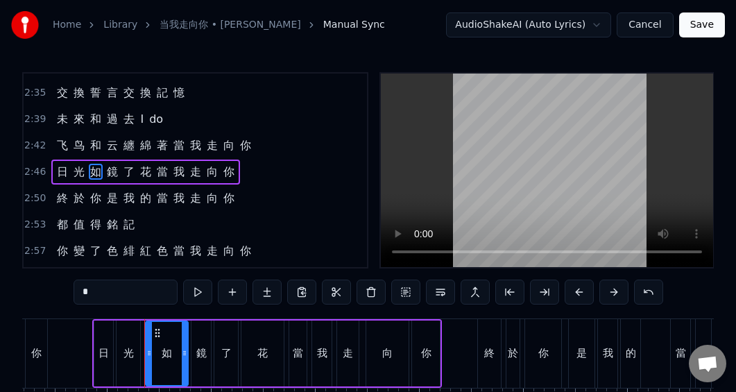
scroll to position [575, 0]
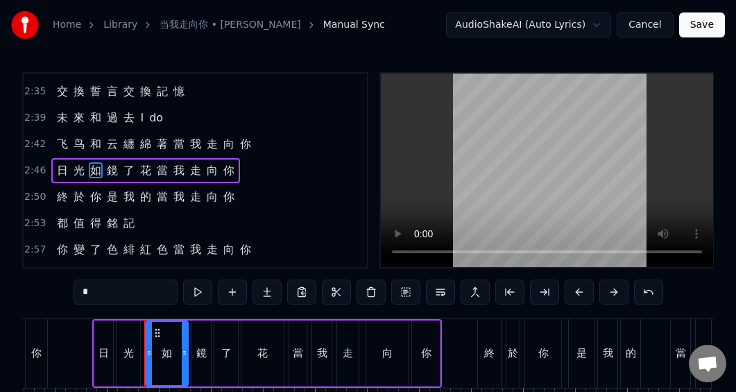
drag, startPoint x: 58, startPoint y: 292, endPoint x: 42, endPoint y: 294, distance: 16.8
click at [73, 294] on input "*" at bounding box center [125, 291] width 104 height 25
paste input "*"
click at [105, 171] on span "鏡" at bounding box center [112, 170] width 14 height 16
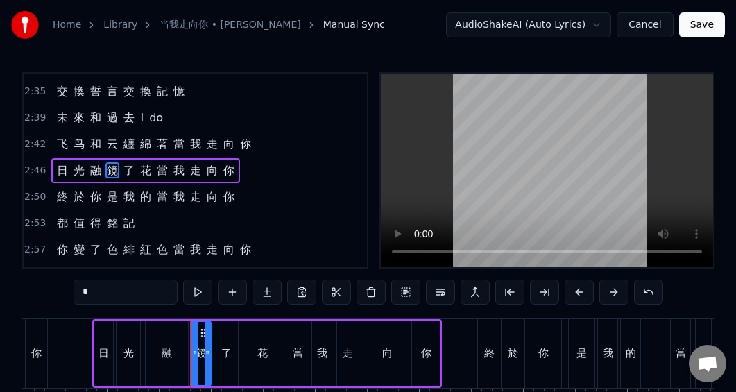
drag, startPoint x: 69, startPoint y: 292, endPoint x: 24, endPoint y: 293, distance: 45.1
click at [24, 293] on div "0:15 此 刻 我 看 著 你 眼 睛 像 太 陽 也 像 星 星 0:23 世 界 一 瞬 間 暫 停 0:30 此 刻 這 畫 面 裡 有 你 是 夢 …" at bounding box center [367, 265] width 691 height 386
paste input "*"
click at [73, 295] on input "**" at bounding box center [125, 291] width 104 height 25
click at [141, 171] on span "花" at bounding box center [146, 170] width 14 height 16
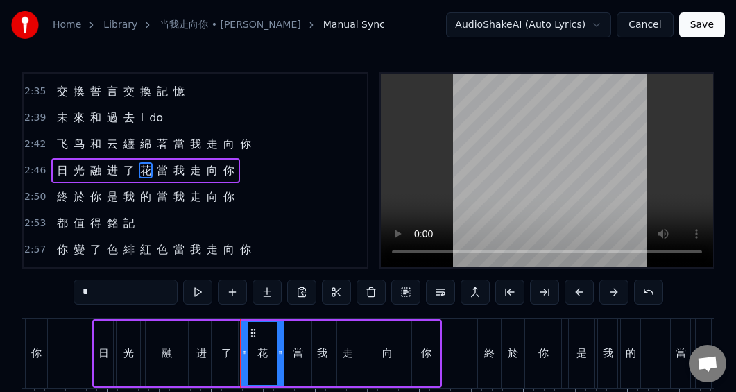
drag, startPoint x: 48, startPoint y: 293, endPoint x: 31, endPoint y: 295, distance: 16.8
click at [31, 295] on div "0:15 此 刻 我 看 著 你 眼 睛 像 太 陽 也 像 星 星 0:23 世 界 一 瞬 間 暫 停 0:30 此 刻 這 畫 面 裡 有 你 是 夢 …" at bounding box center [367, 265] width 691 height 386
paste input "text"
type input "*"
click at [278, 247] on div "2:57 你 變 了 色 緋 紅 色 當 我 走 向 你" at bounding box center [195, 249] width 343 height 26
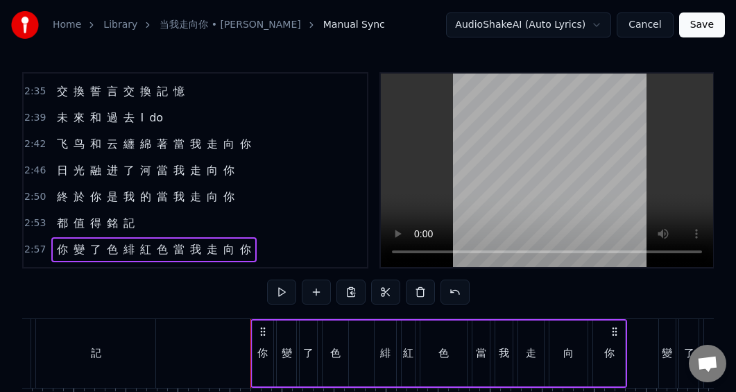
scroll to position [0, 18410]
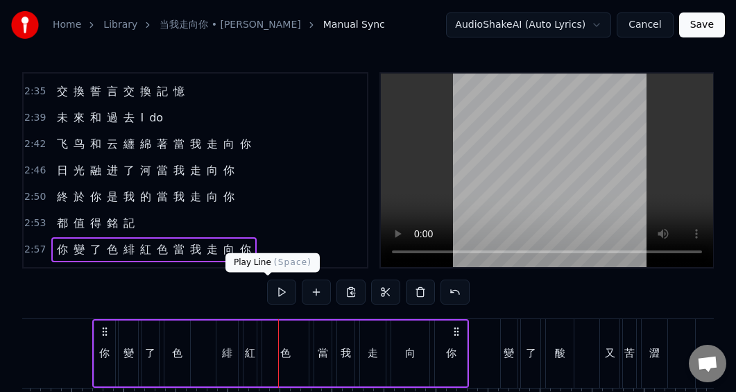
click at [267, 292] on button at bounding box center [281, 291] width 29 height 25
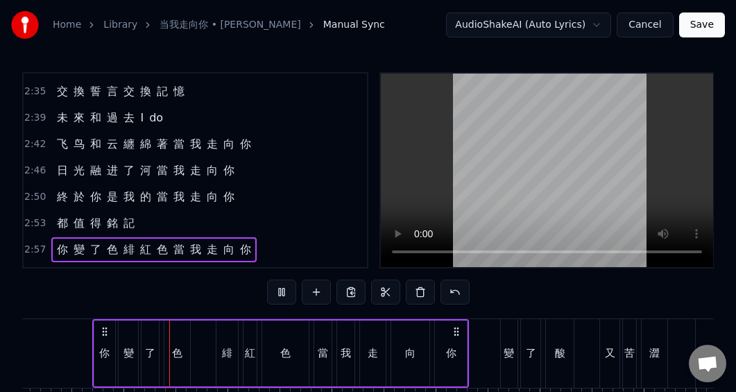
click at [267, 292] on button at bounding box center [281, 291] width 29 height 25
click at [63, 250] on span "你" at bounding box center [62, 249] width 14 height 16
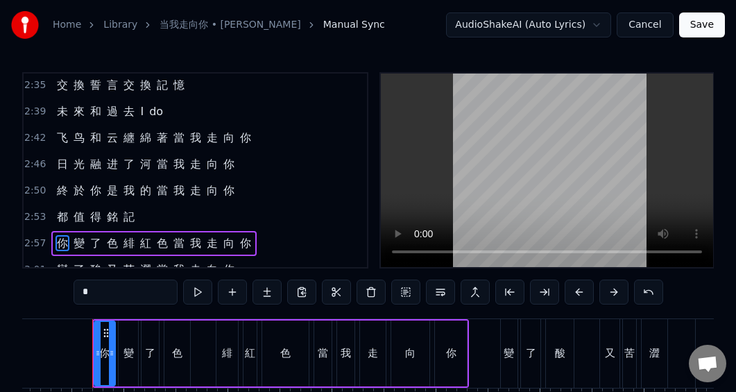
drag, startPoint x: 59, startPoint y: 296, endPoint x: 36, endPoint y: 295, distance: 22.9
click at [73, 295] on input "*" at bounding box center [125, 291] width 104 height 25
paste input "text"
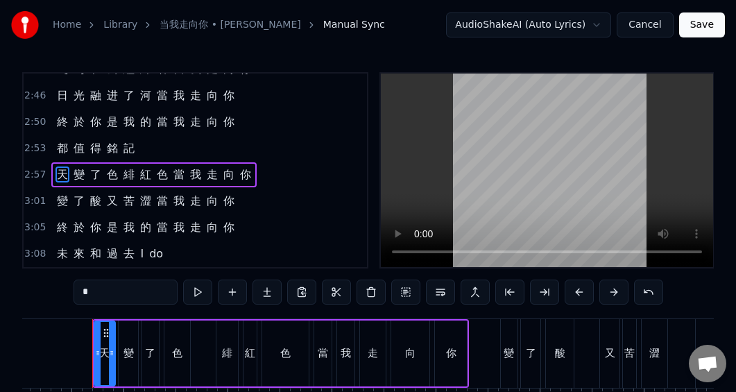
click at [61, 204] on span "變" at bounding box center [62, 201] width 14 height 16
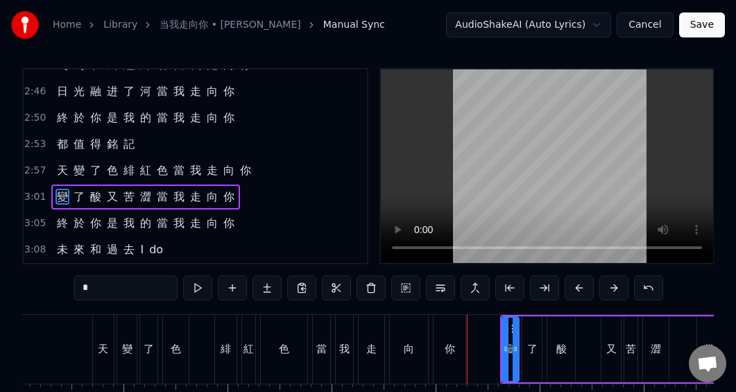
drag, startPoint x: 57, startPoint y: 287, endPoint x: 42, endPoint y: 288, distance: 15.3
click at [73, 288] on input "*" at bounding box center [125, 287] width 104 height 25
paste input "text"
click at [91, 197] on span "酸" at bounding box center [96, 197] width 14 height 16
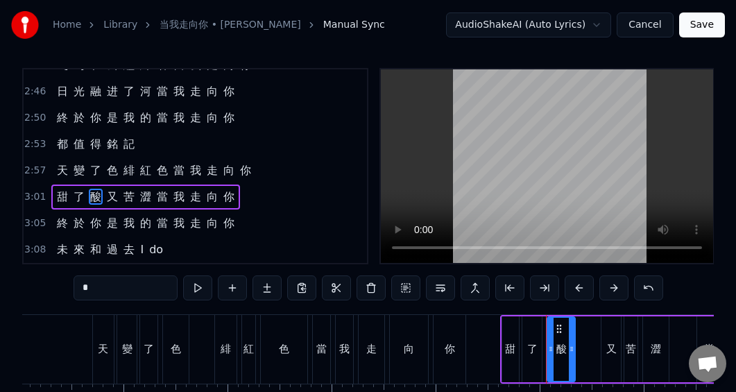
drag, startPoint x: 62, startPoint y: 291, endPoint x: 31, endPoint y: 289, distance: 31.3
click at [31, 289] on div "0:15 此 刻 我 看 著 你 眼 睛 像 太 陽 也 像 星 星 0:23 世 界 一 瞬 間 暫 停 0:30 此 刻 這 畫 面 裡 有 你 是 夢 …" at bounding box center [367, 261] width 691 height 386
paste input "text"
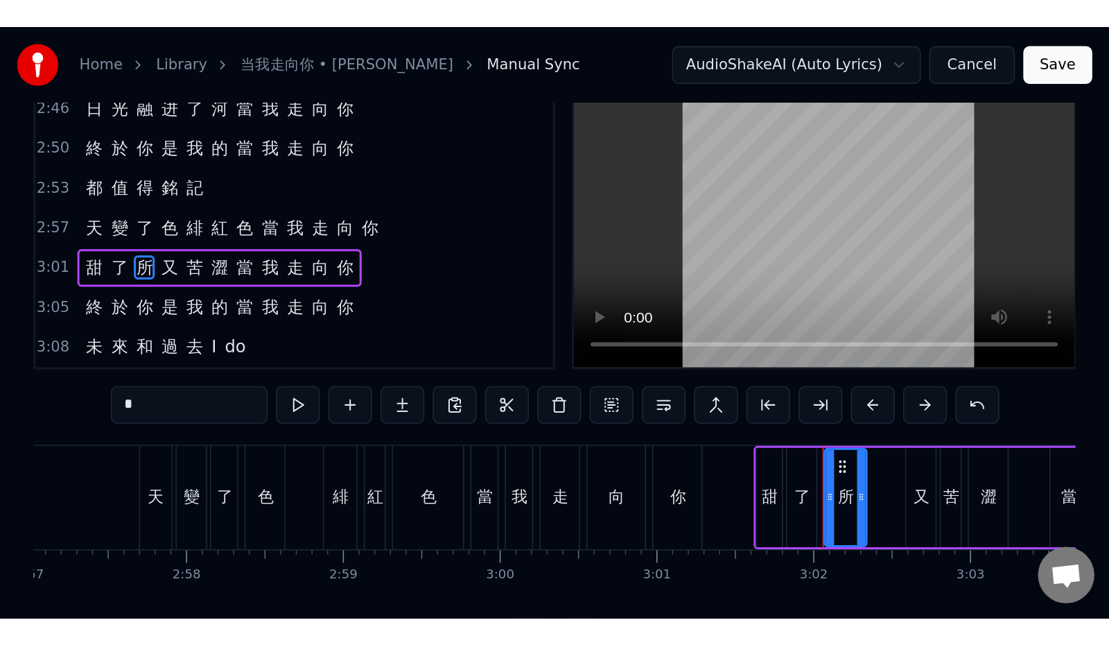
scroll to position [0, 0]
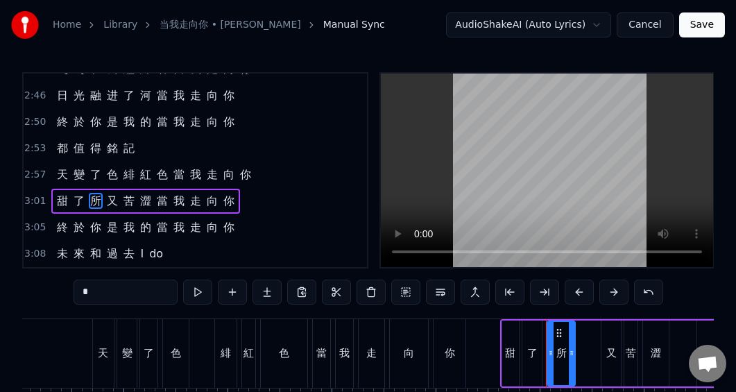
type input "*"
click at [706, 28] on button "Save" at bounding box center [702, 24] width 46 height 25
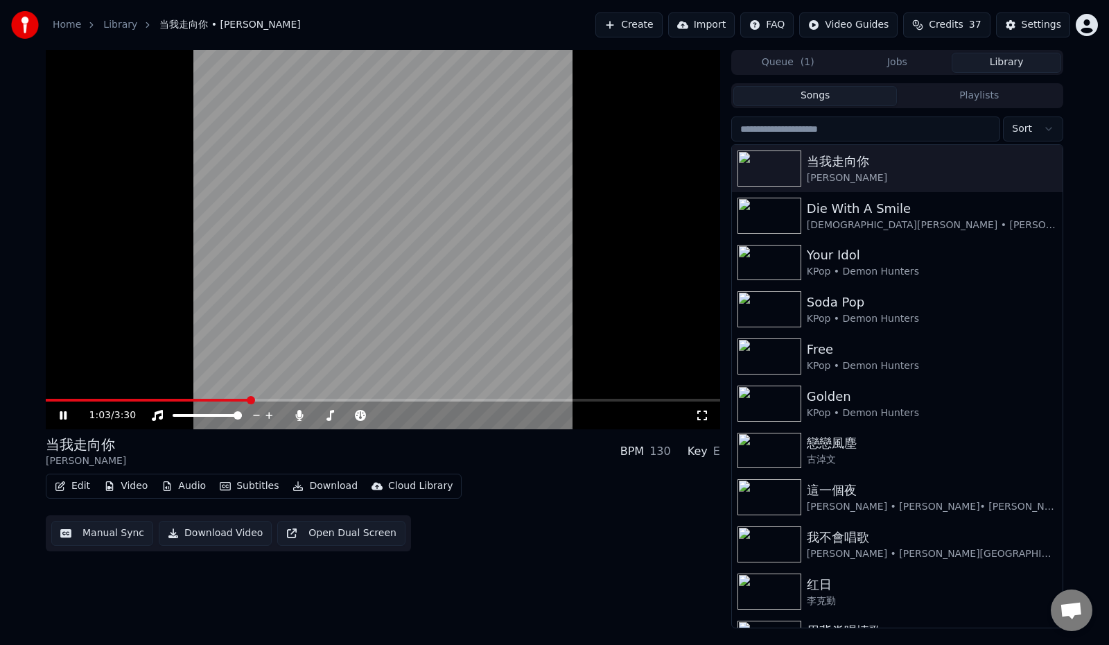
click at [71, 490] on button "Edit" at bounding box center [72, 485] width 46 height 19
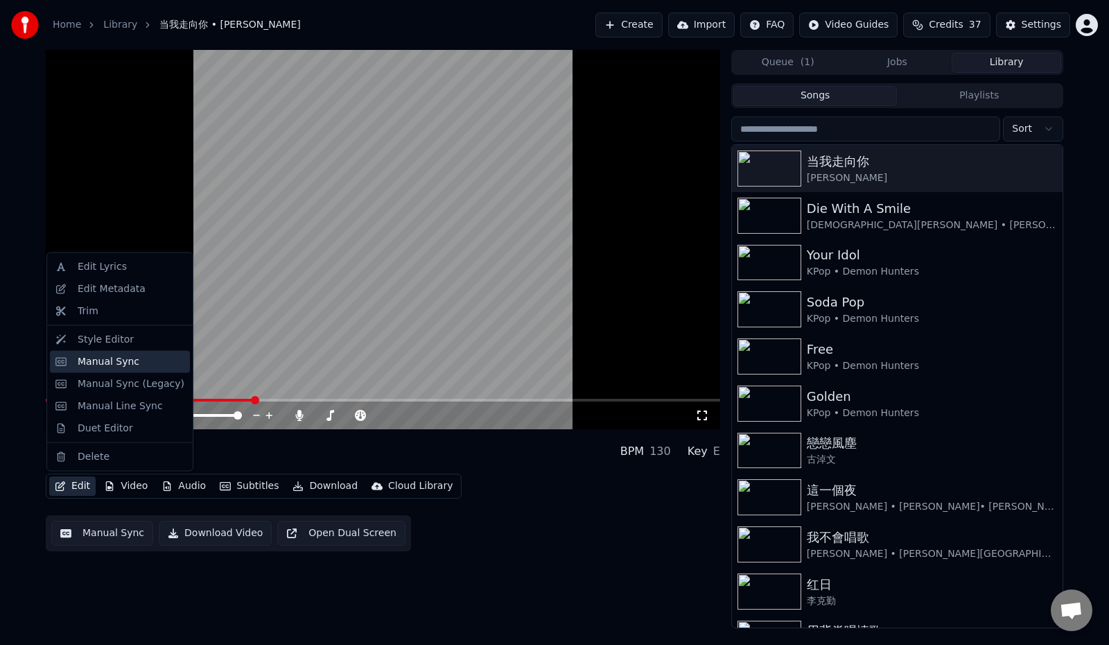
click at [121, 363] on div "Manual Sync" at bounding box center [109, 361] width 62 height 14
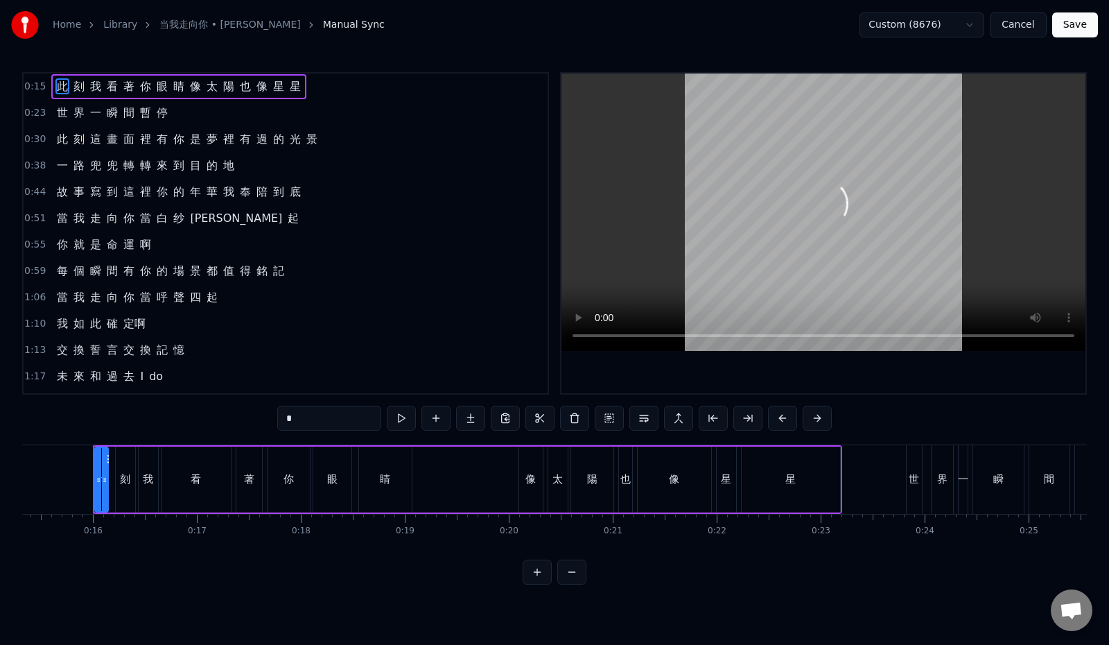
scroll to position [0, 1595]
click at [217, 320] on div "1:10 我 如 此 確 定啊" at bounding box center [286, 324] width 524 height 26
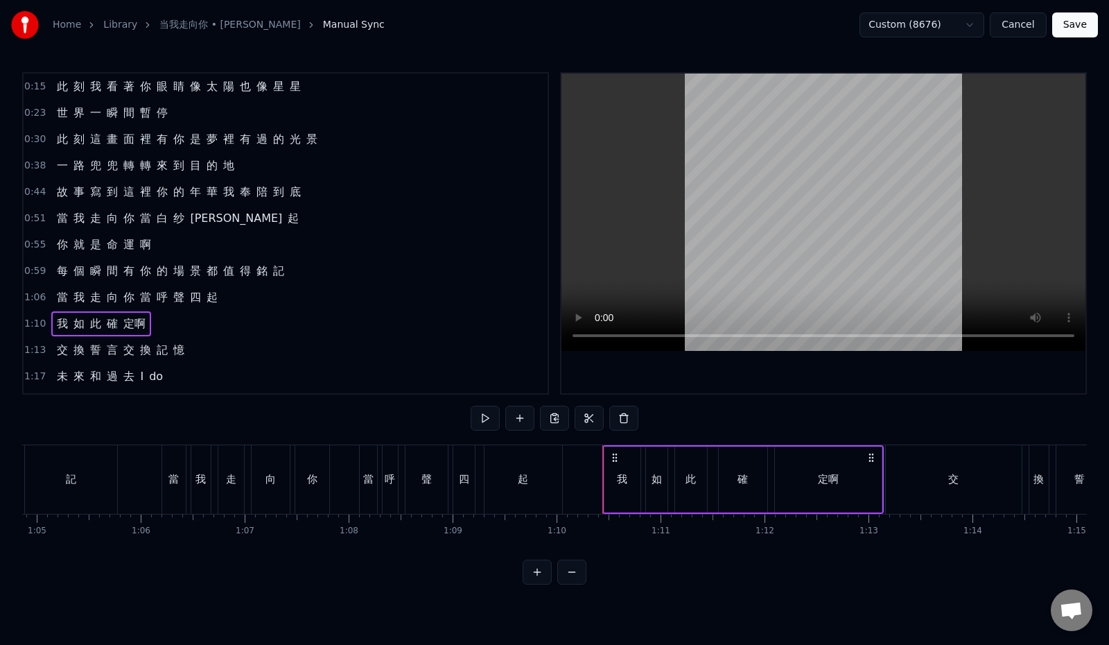
scroll to position [0, 7256]
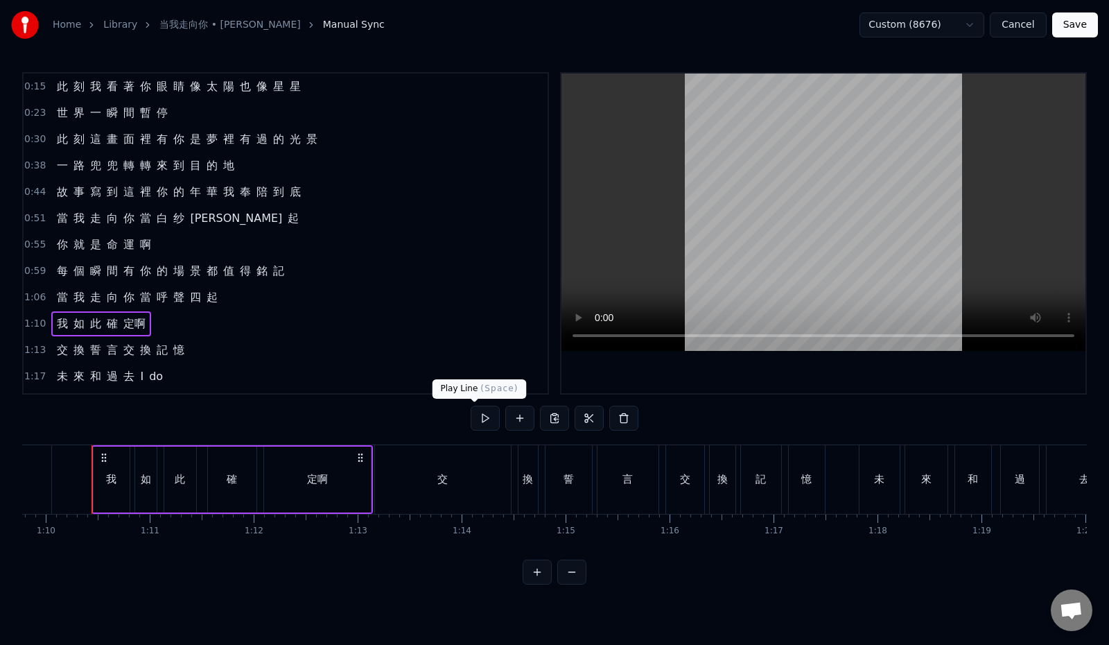
click at [474, 418] on button at bounding box center [485, 418] width 29 height 25
click at [231, 297] on div "1:06 當 我 走 向 你 當 呼 聲 四 起" at bounding box center [286, 297] width 524 height 26
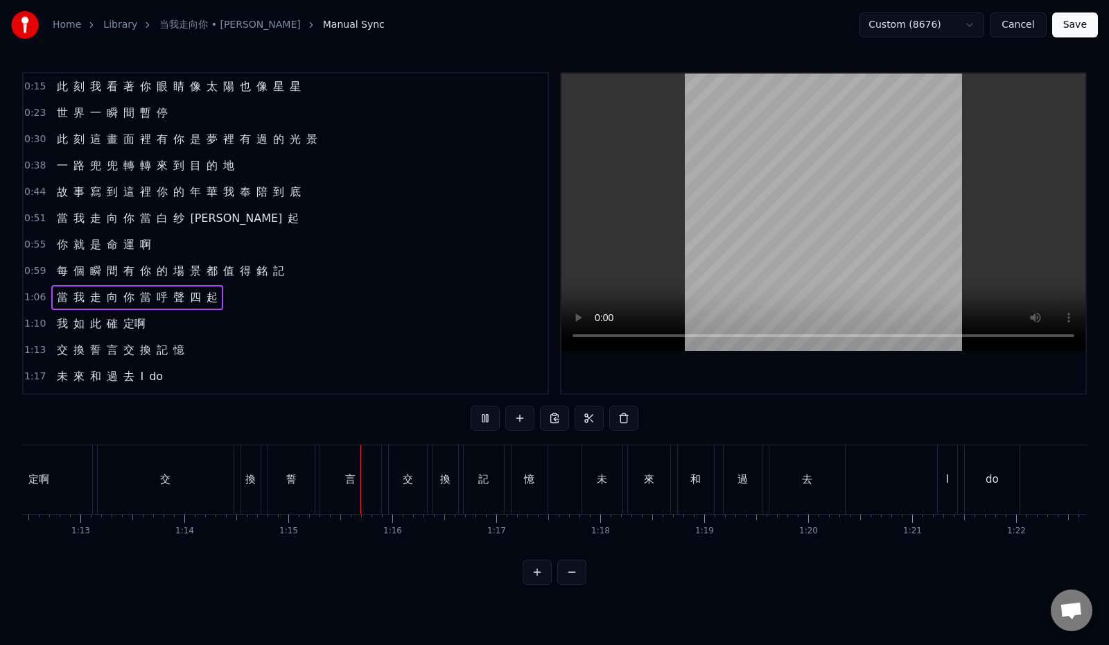
scroll to position [0, 7751]
click at [474, 421] on button at bounding box center [485, 418] width 29 height 25
click at [150, 374] on span "do" at bounding box center [156, 376] width 17 height 16
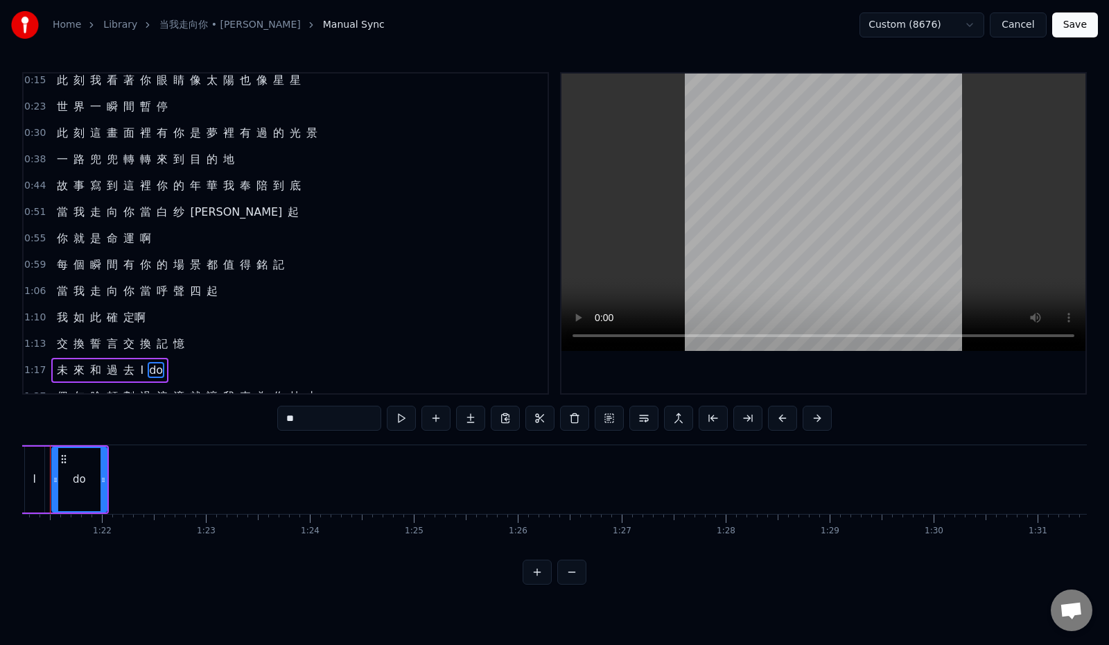
scroll to position [0, 8406]
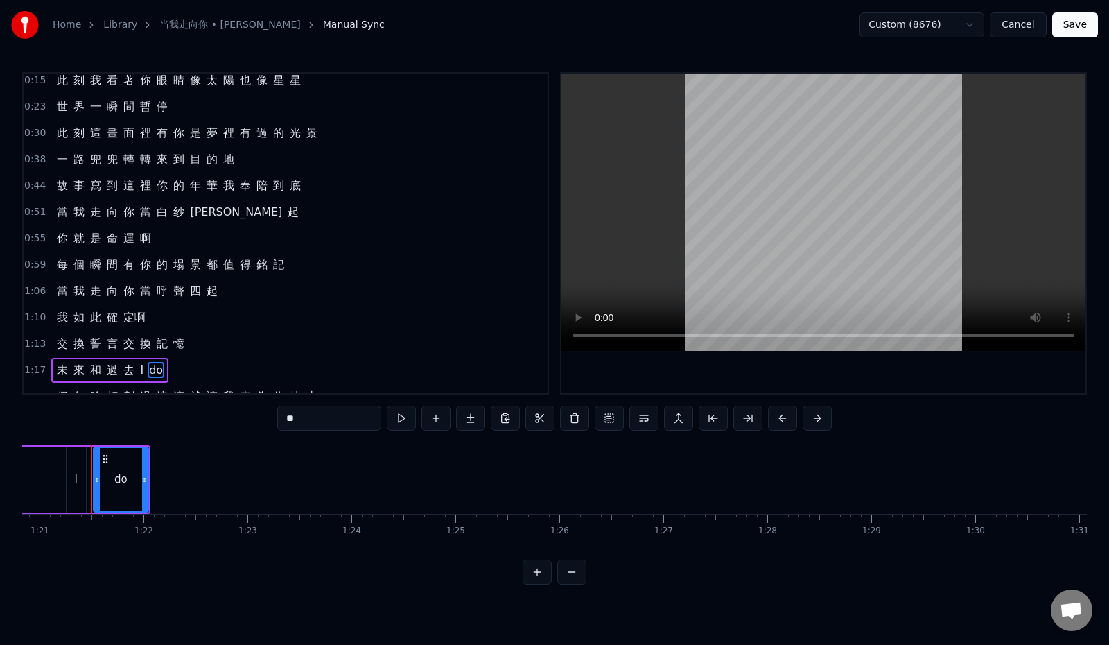
drag, startPoint x: 250, startPoint y: 421, endPoint x: 276, endPoint y: 442, distance: 33.0
click at [277, 421] on input "**" at bounding box center [329, 418] width 104 height 25
type input "**"
click at [301, 222] on div "0:51 當 我 走 向 你 當 [PERSON_NAME] 起" at bounding box center [286, 212] width 524 height 26
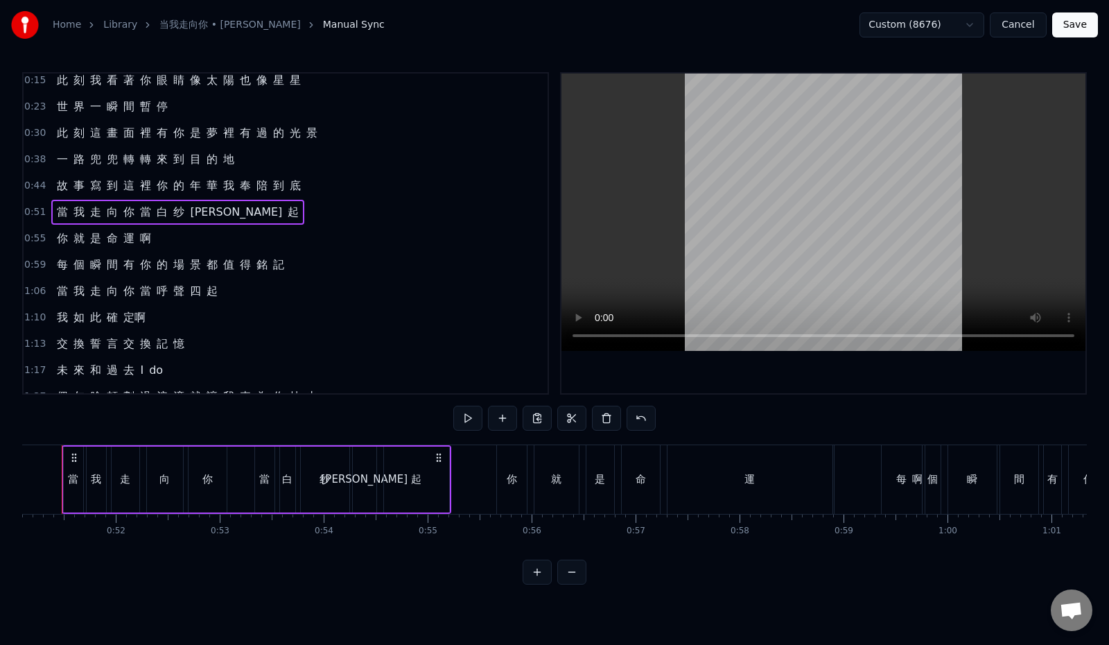
scroll to position [0, 5284]
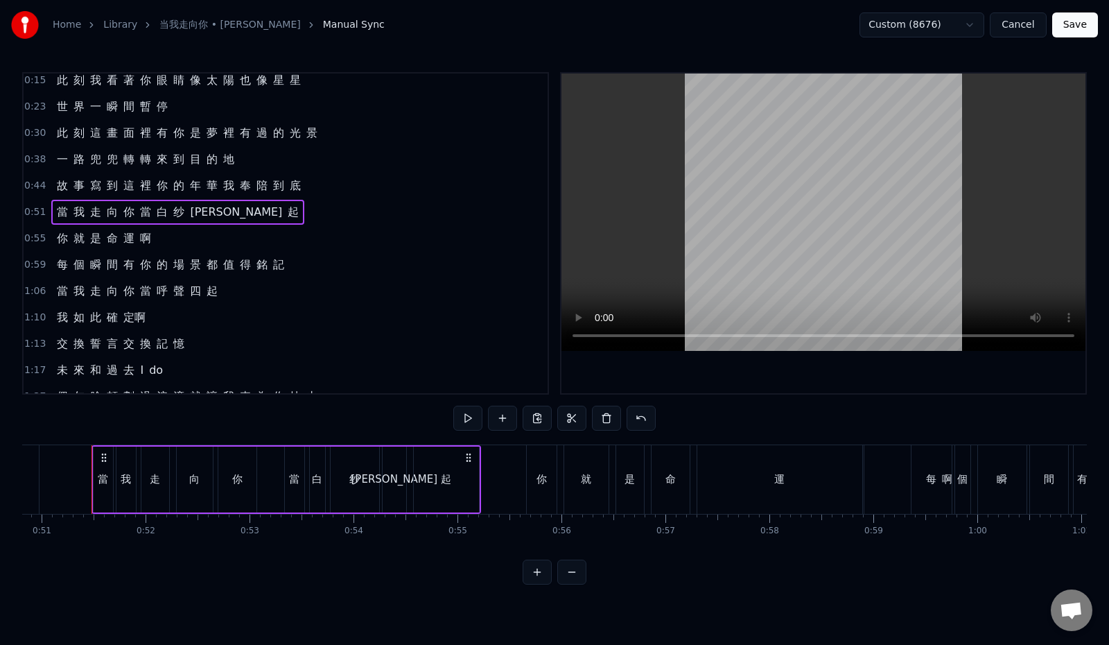
click at [315, 267] on div "0:59 每 個 瞬 間 有 你 的 場 景 都 值 得 銘 記" at bounding box center [286, 265] width 524 height 26
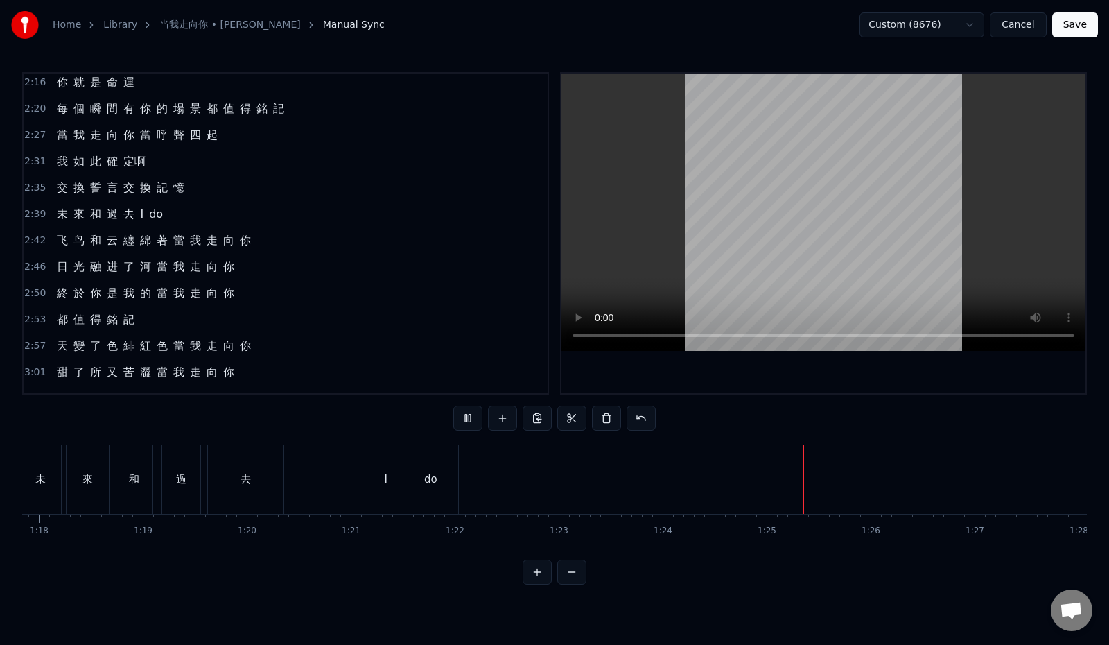
scroll to position [492, 0]
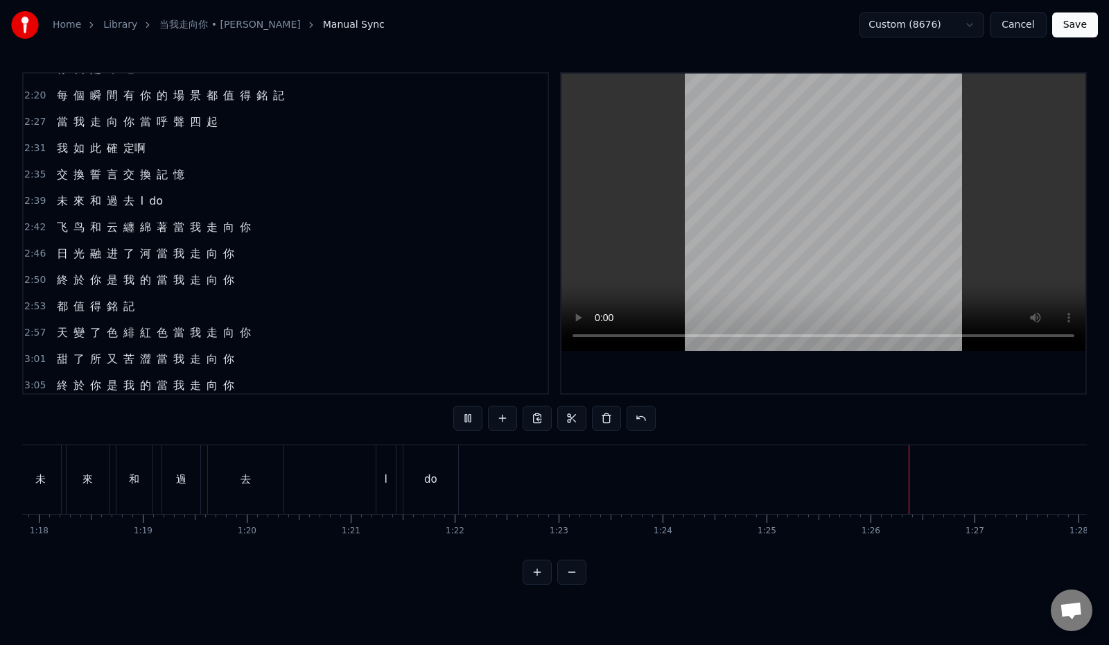
click at [151, 205] on span "do" at bounding box center [156, 201] width 17 height 16
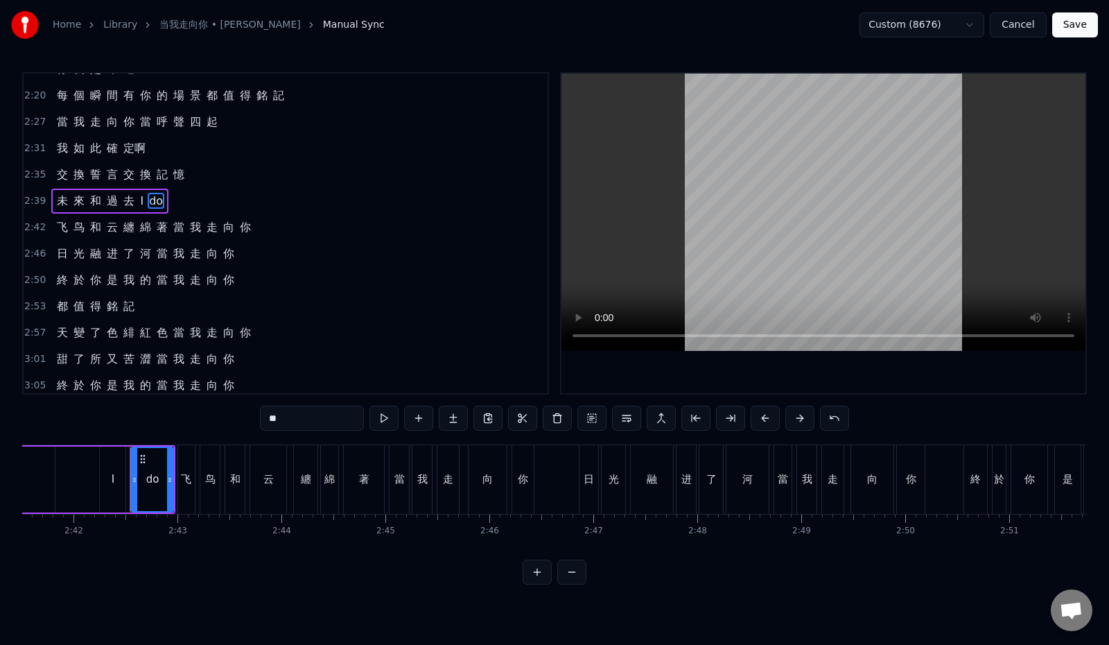
scroll to position [0, 16834]
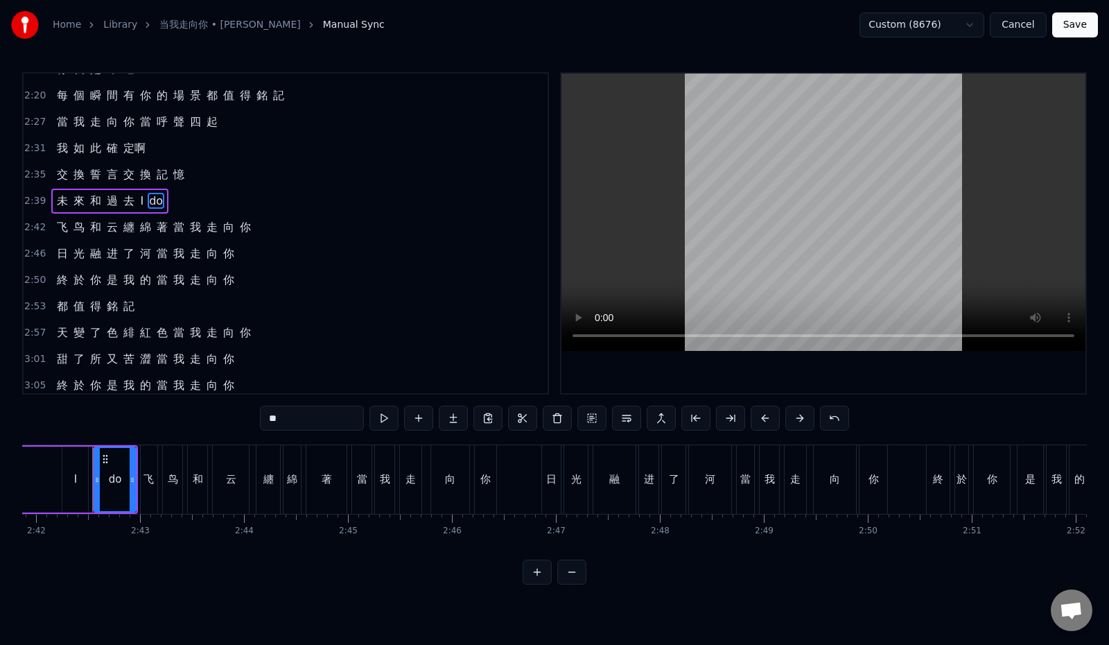
click at [260, 417] on input "**" at bounding box center [312, 418] width 104 height 25
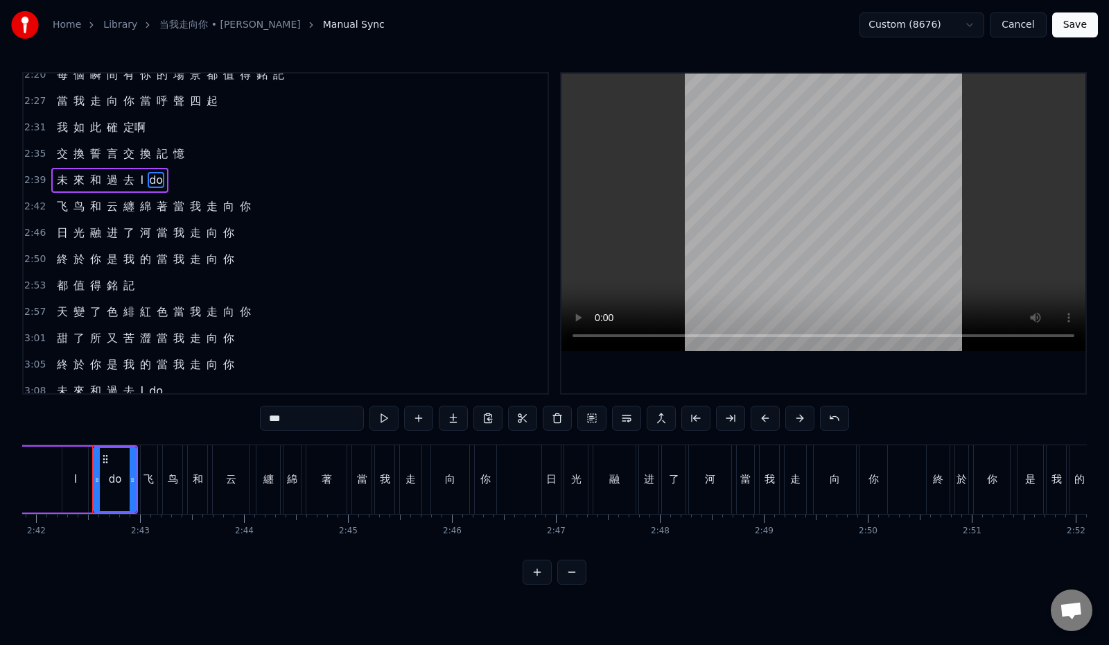
scroll to position [523, 0]
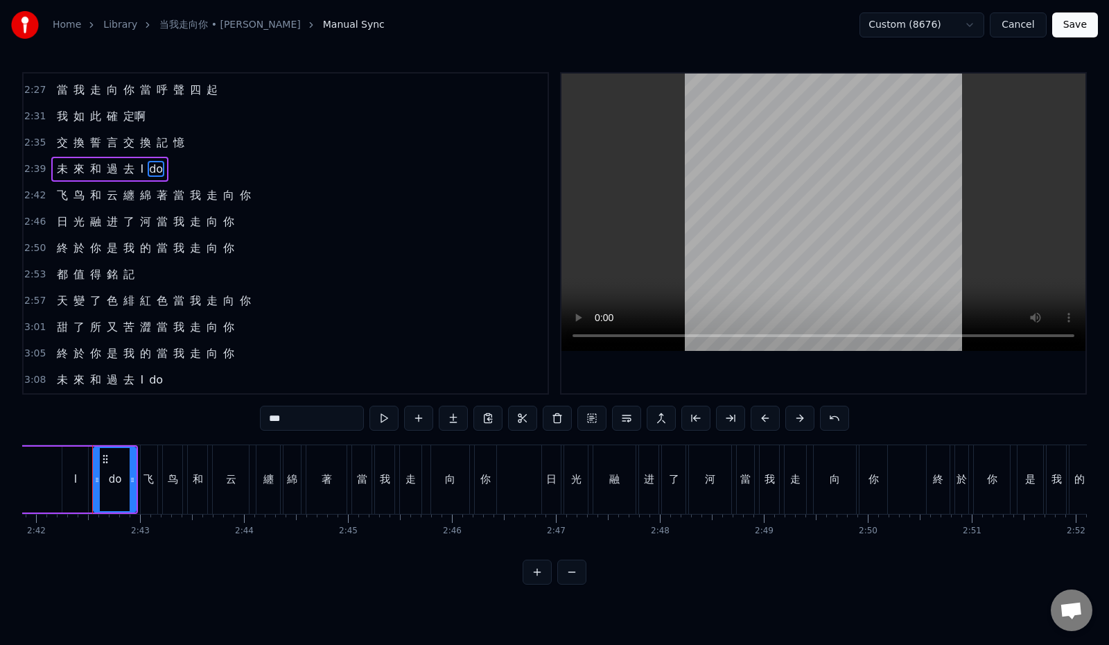
click at [154, 378] on span "do" at bounding box center [156, 380] width 17 height 16
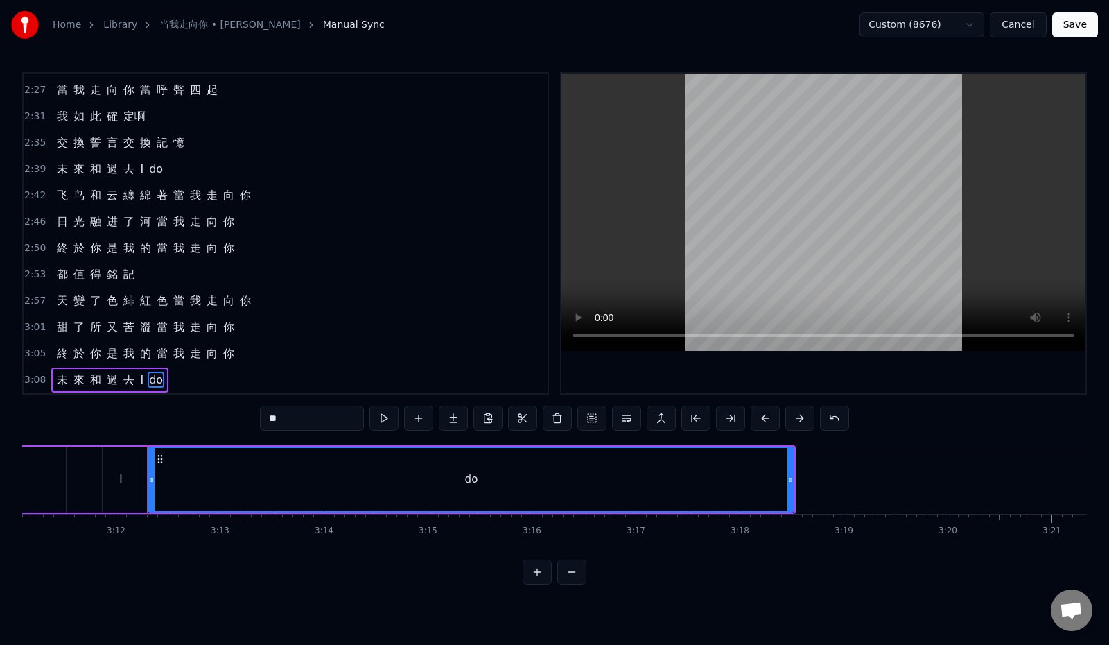
scroll to position [0, 19928]
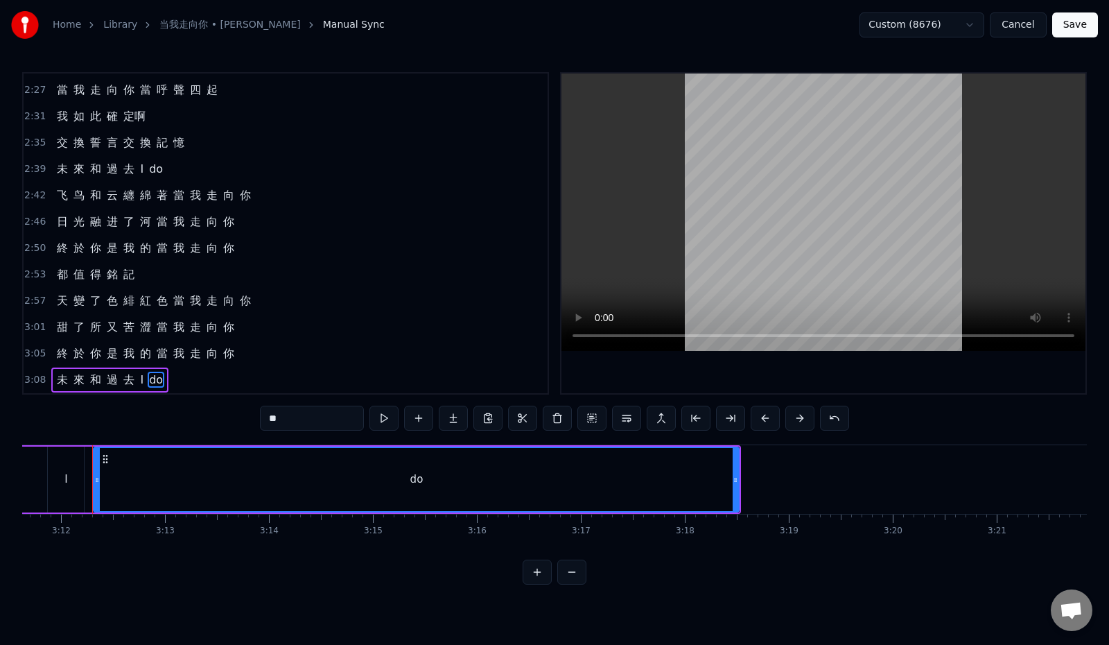
click at [260, 419] on input "**" at bounding box center [312, 418] width 104 height 25
type input "**"
click at [1085, 29] on button "Save" at bounding box center [1075, 24] width 46 height 25
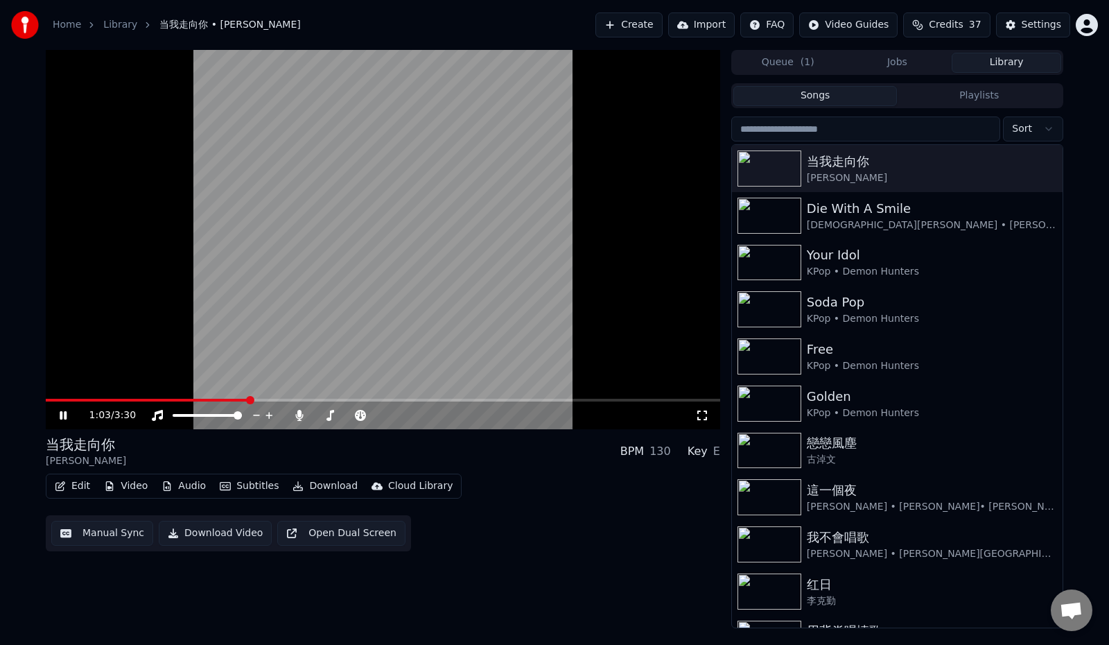
click at [60, 417] on icon at bounding box center [63, 415] width 7 height 8
click at [75, 485] on button "Edit" at bounding box center [72, 485] width 46 height 19
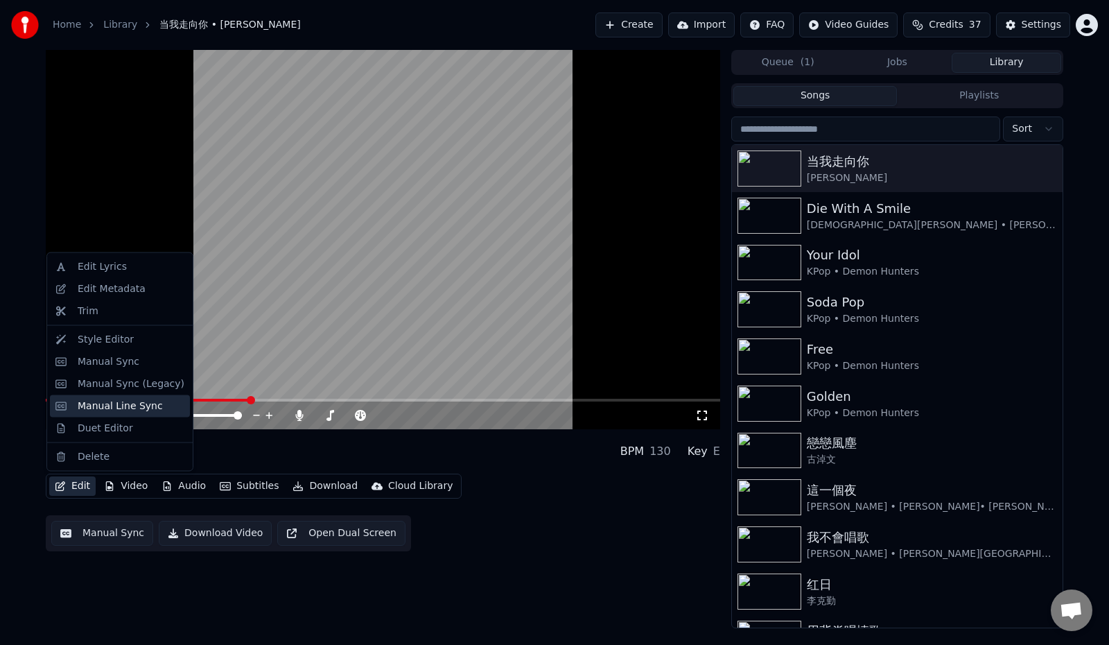
click at [120, 405] on div "Manual Line Sync" at bounding box center [120, 406] width 85 height 14
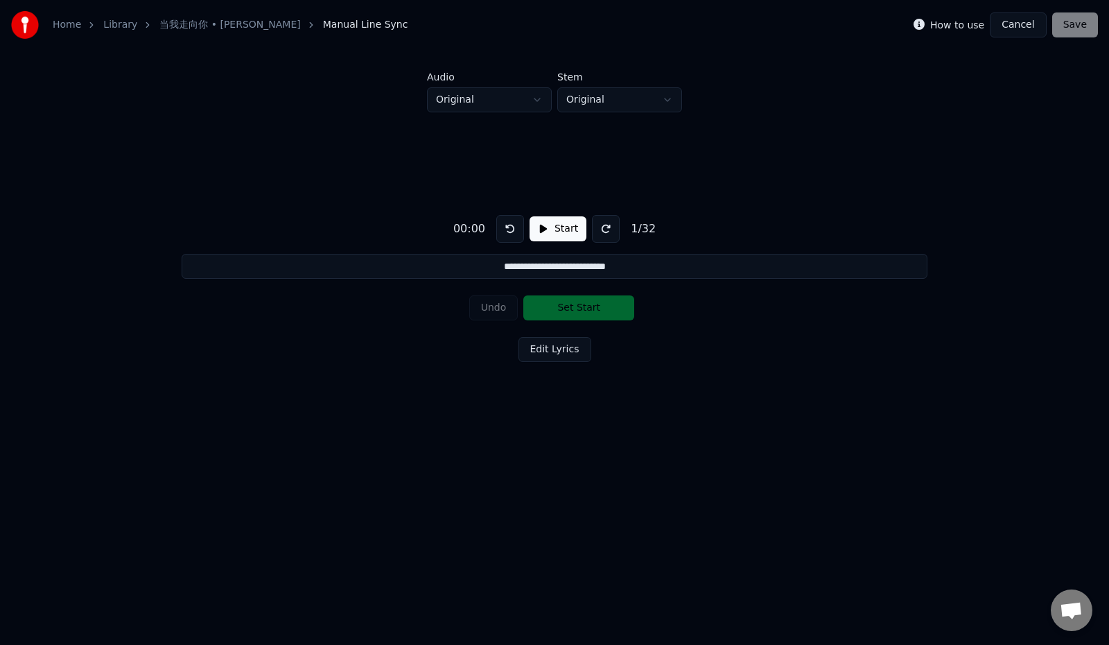
click at [1016, 26] on button "Cancel" at bounding box center [1018, 24] width 56 height 25
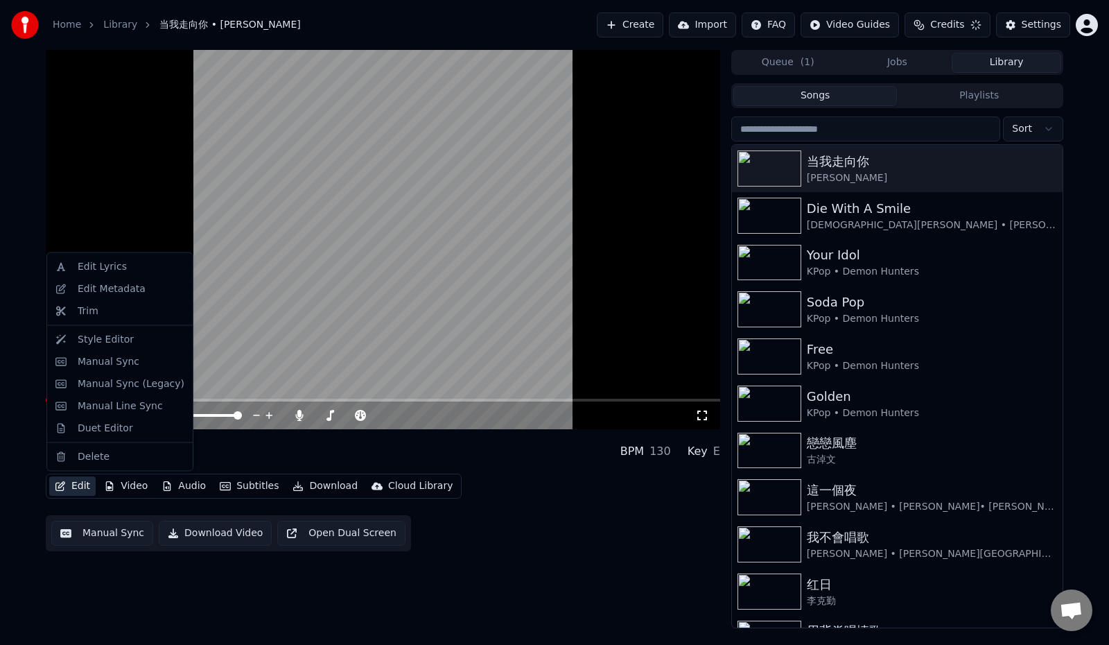
click at [74, 485] on button "Edit" at bounding box center [72, 485] width 46 height 19
click at [97, 365] on div "Manual Sync" at bounding box center [109, 361] width 62 height 14
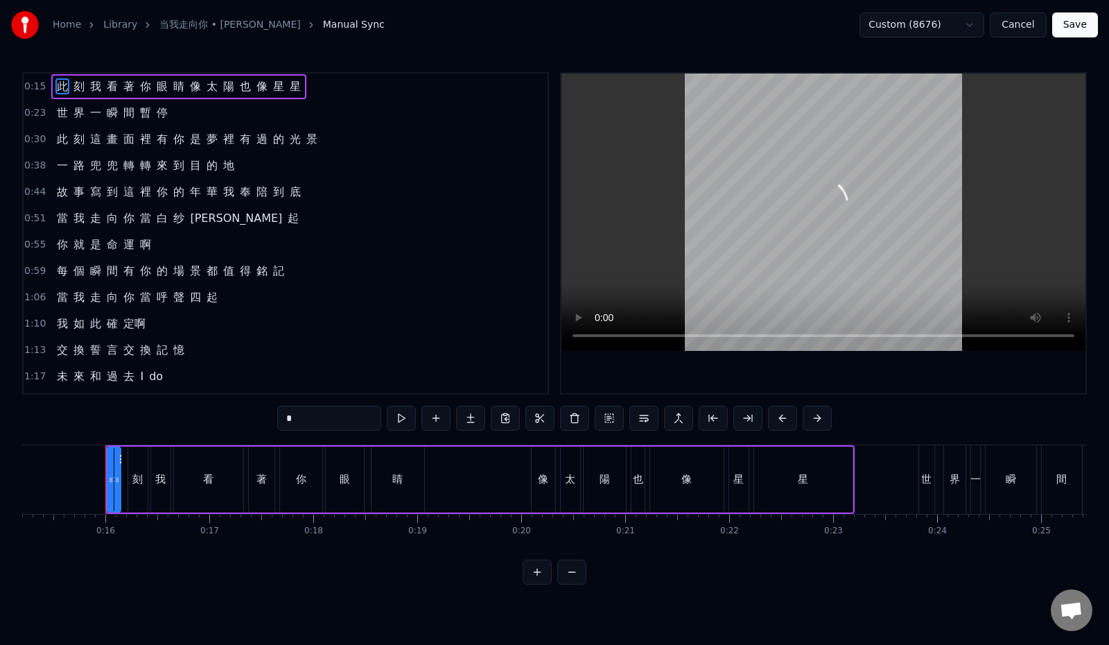
scroll to position [0, 1595]
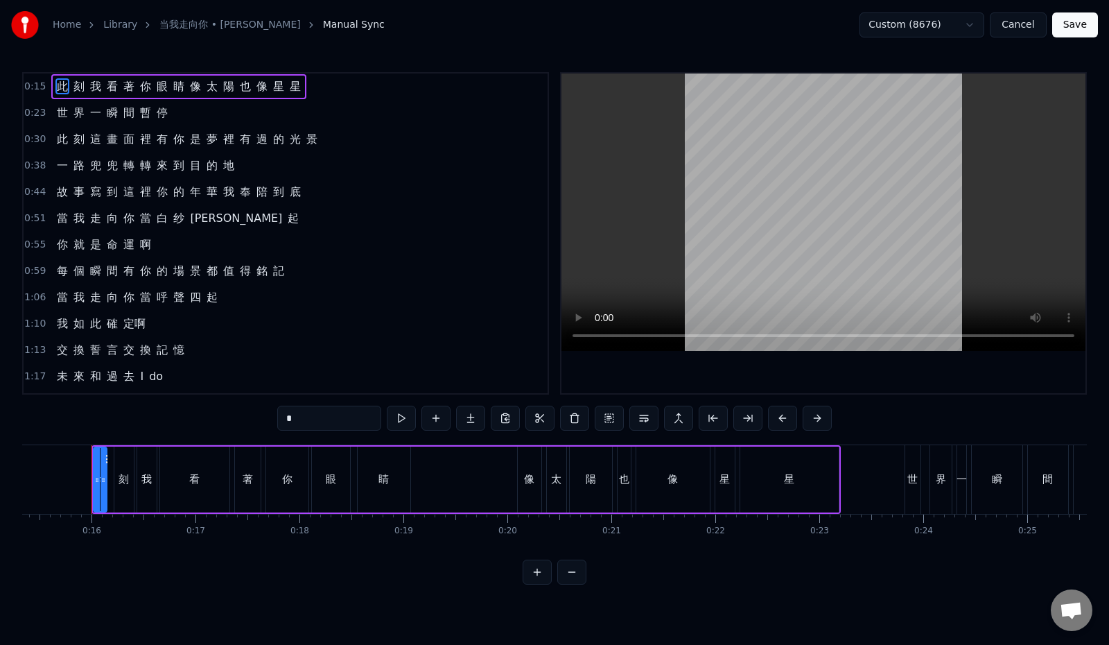
click at [313, 270] on div "0:59 每 個 瞬 間 有 你 的 場 景 都 值 得 銘 記" at bounding box center [286, 271] width 524 height 26
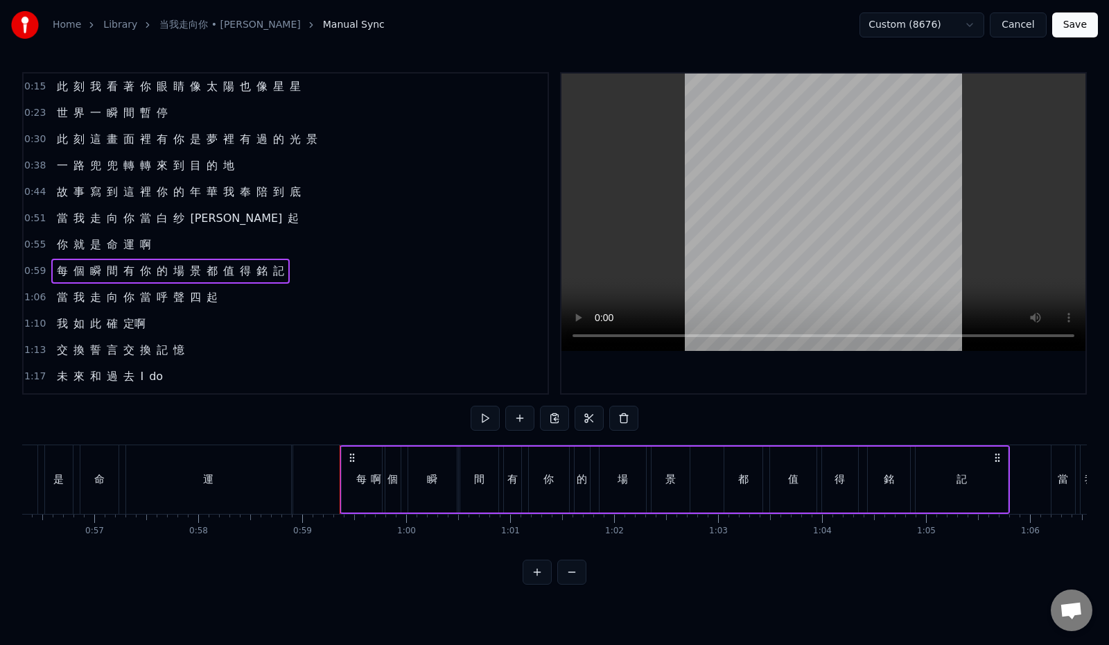
scroll to position [0, 6104]
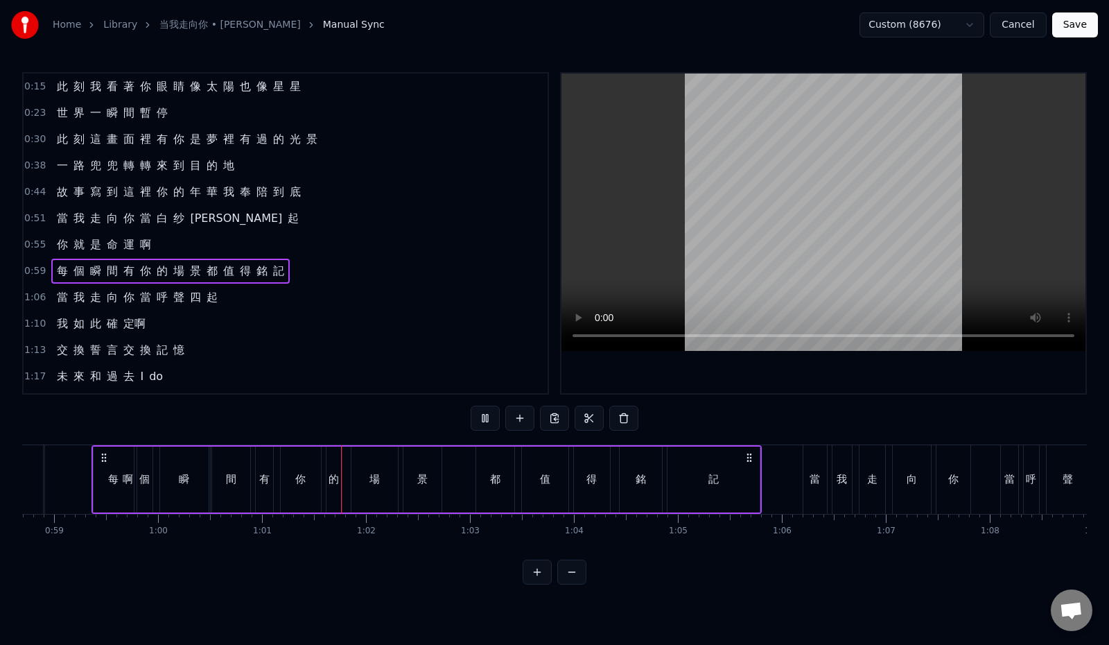
click at [243, 304] on div "1:06 當 我 走 向 你 當 呼 聲 四 起" at bounding box center [286, 297] width 524 height 26
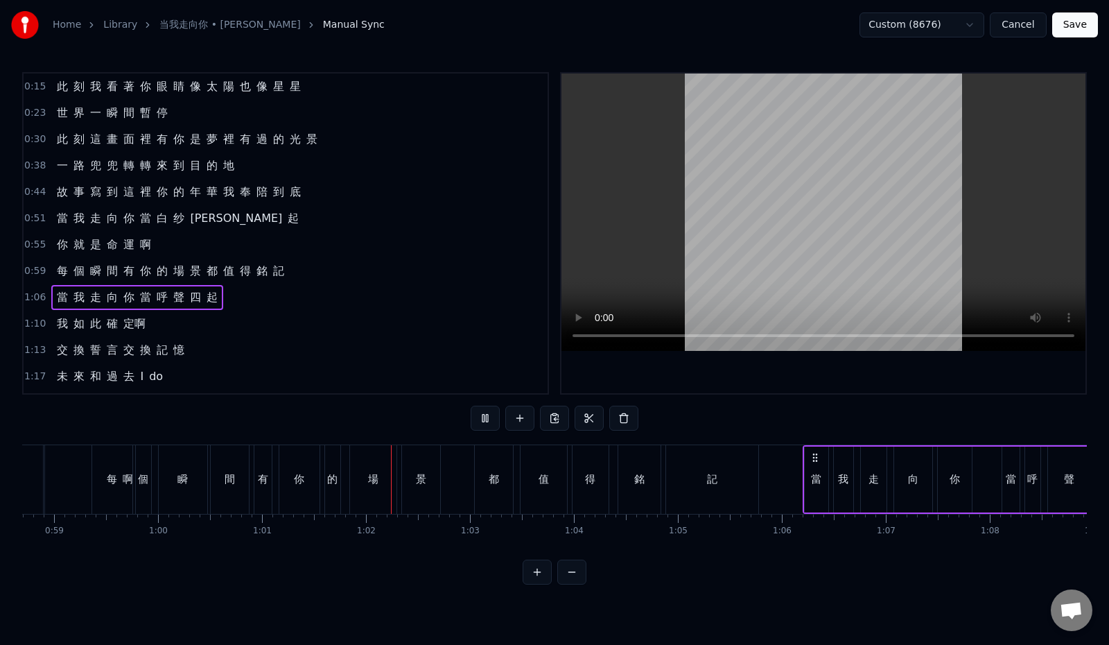
click at [206, 327] on div "1:10 我 如 此 確 定啊" at bounding box center [286, 324] width 524 height 26
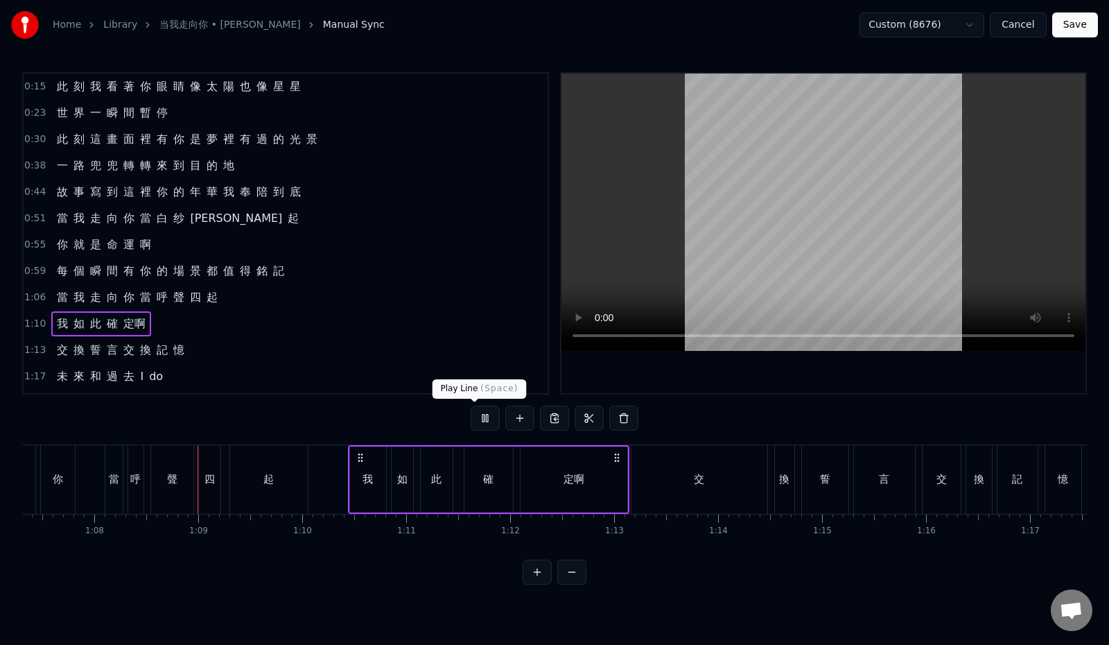
scroll to position [0, 7038]
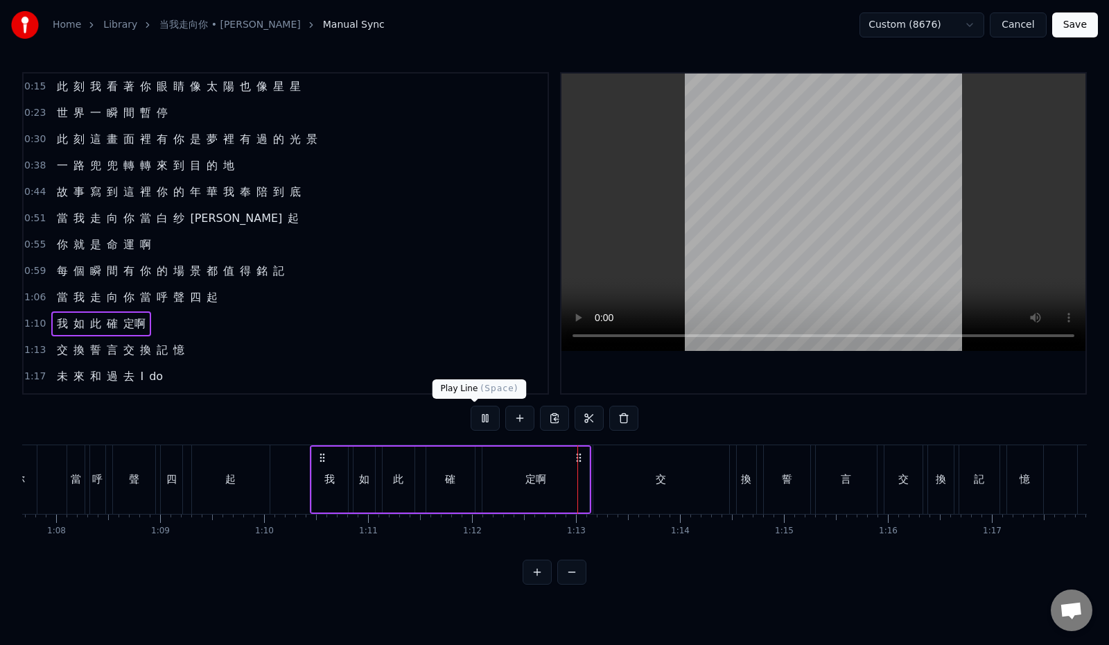
click at [471, 412] on button at bounding box center [485, 418] width 29 height 25
click at [331, 487] on div "我" at bounding box center [329, 479] width 10 height 16
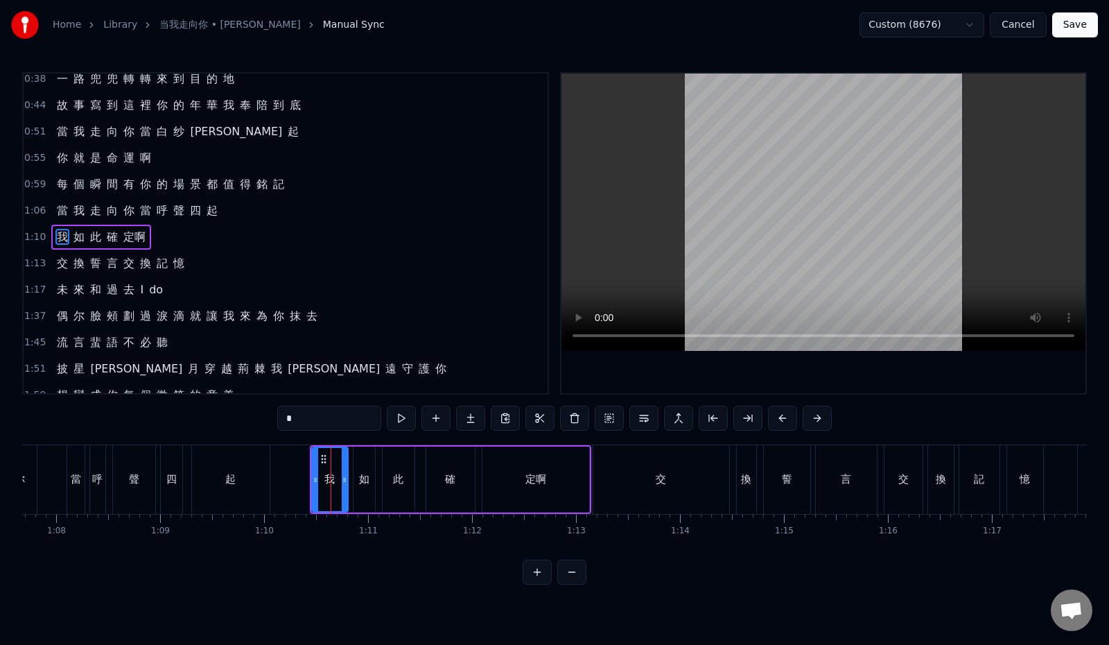
scroll to position [90, 0]
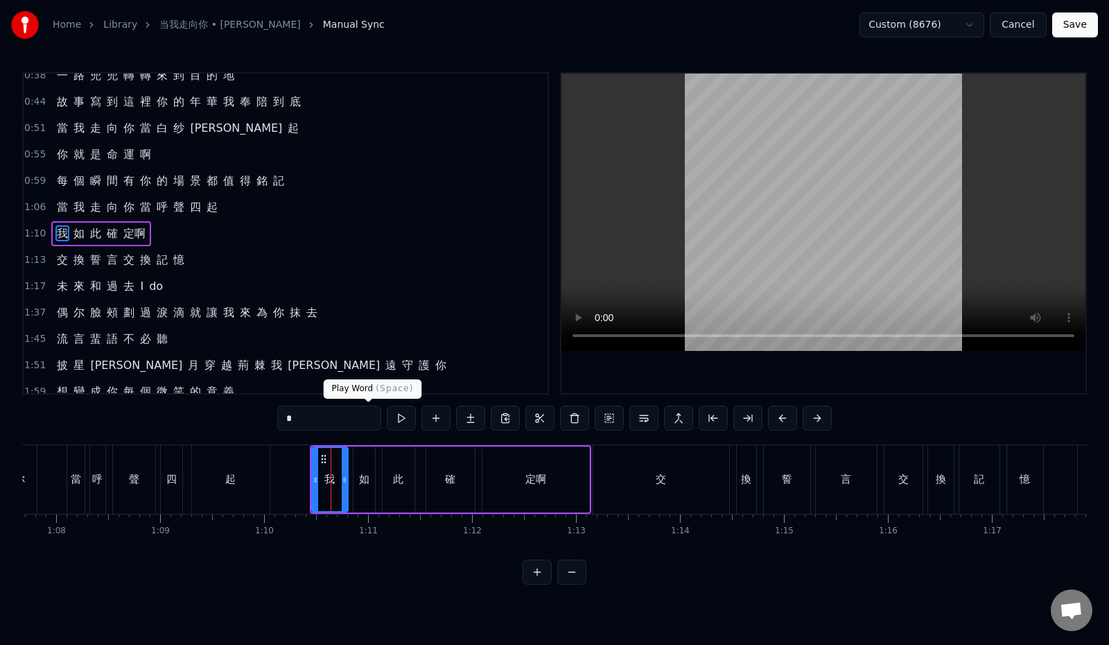
click at [387, 420] on button at bounding box center [401, 418] width 29 height 25
click at [368, 482] on div "如" at bounding box center [364, 479] width 10 height 16
click at [387, 420] on button at bounding box center [401, 418] width 29 height 25
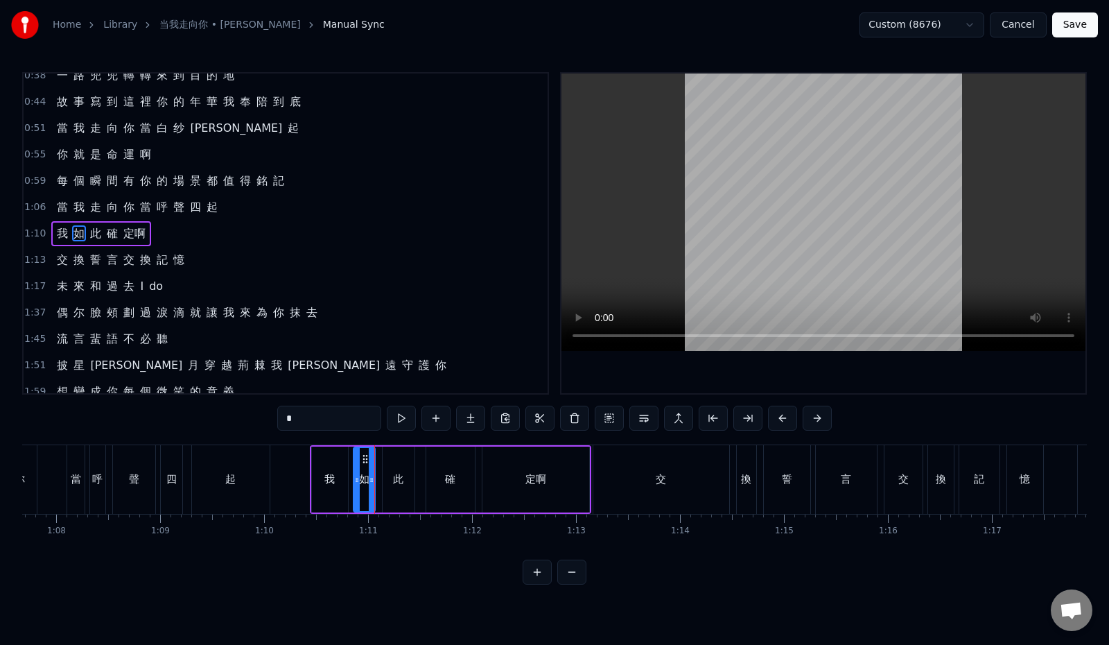
click at [405, 472] on div "此" at bounding box center [399, 479] width 32 height 66
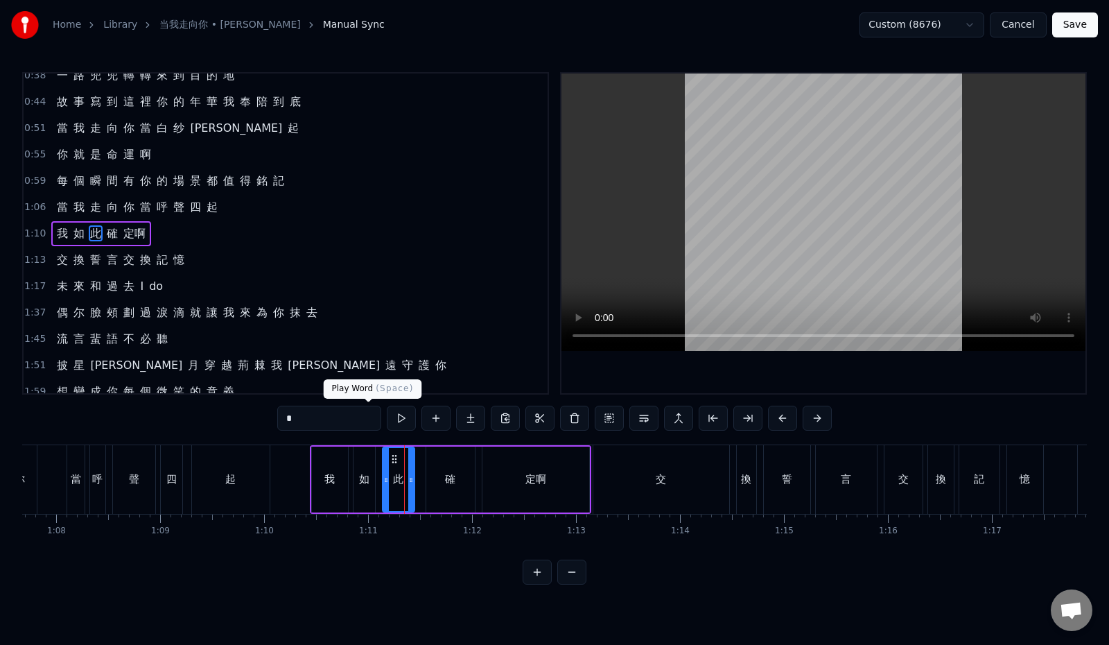
click at [387, 416] on button at bounding box center [401, 418] width 29 height 25
click at [433, 485] on div "確" at bounding box center [450, 479] width 49 height 66
click at [387, 419] on button at bounding box center [401, 418] width 29 height 25
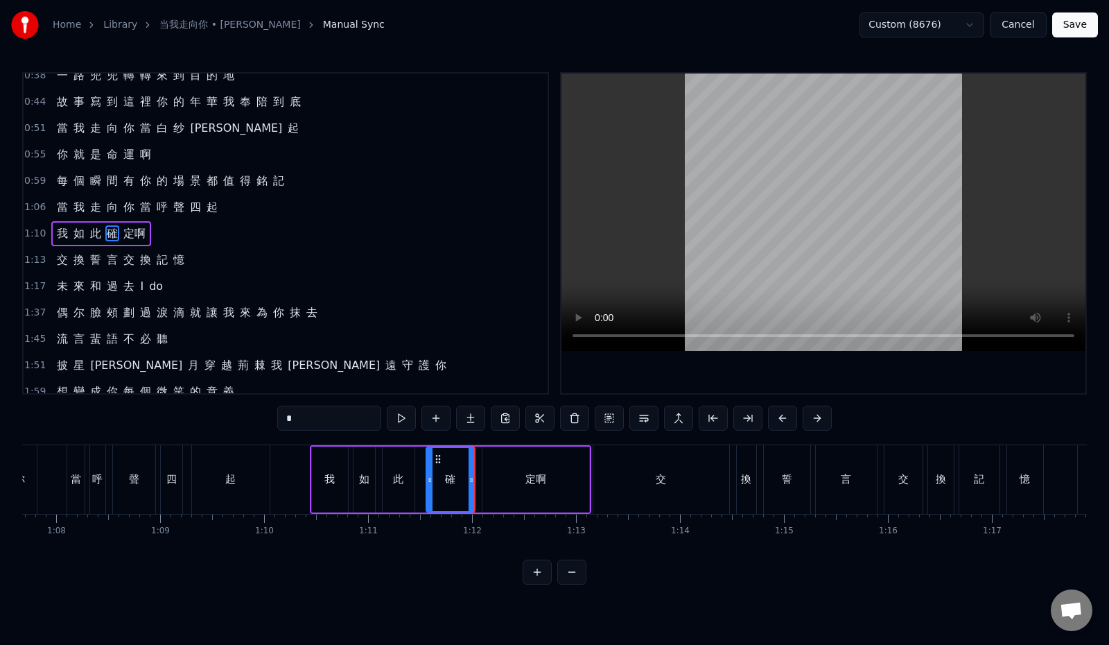
click at [548, 483] on div "定啊" at bounding box center [536, 479] width 107 height 66
type input "**"
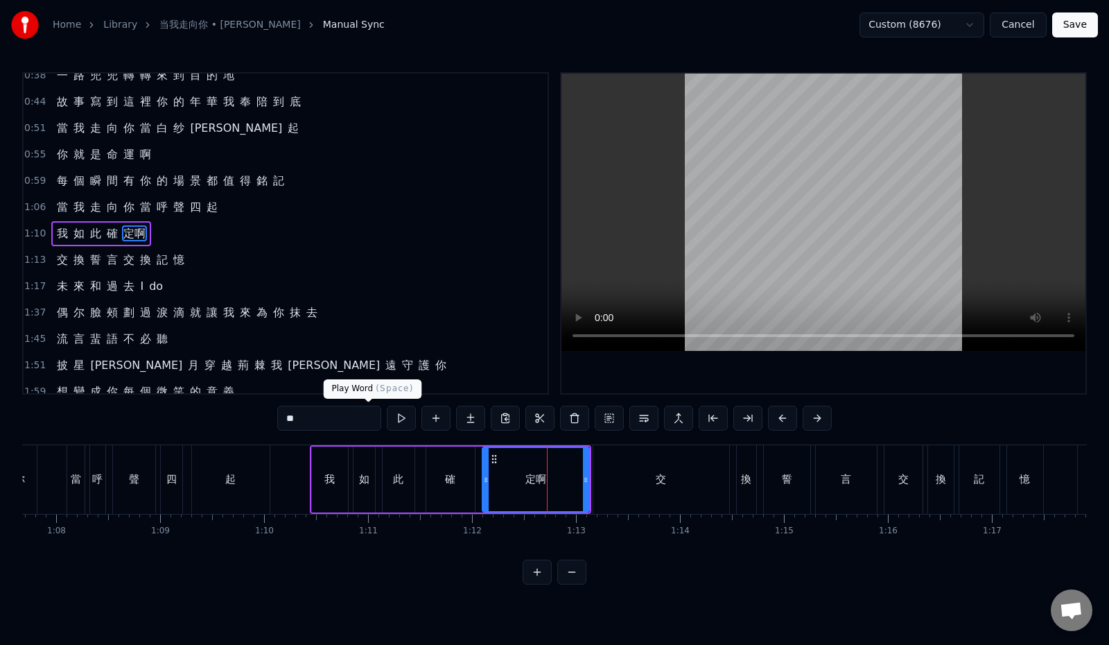
click at [387, 411] on button at bounding box center [401, 418] width 29 height 25
drag, startPoint x: 587, startPoint y: 480, endPoint x: 577, endPoint y: 480, distance: 10.4
click at [577, 480] on icon at bounding box center [576, 479] width 6 height 11
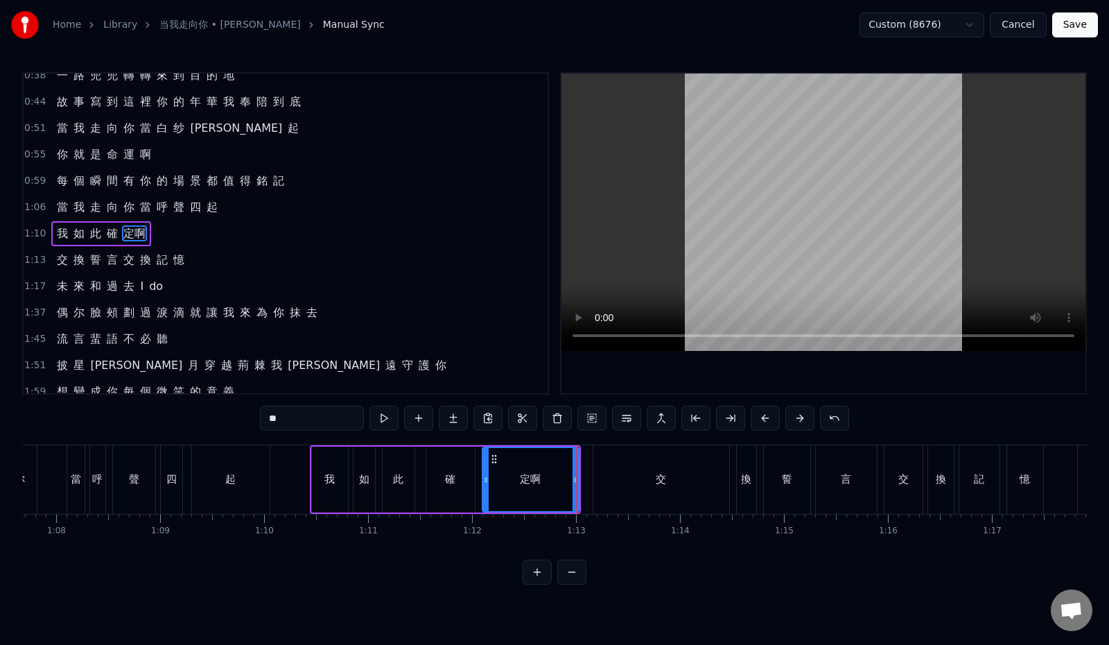
click at [182, 232] on div "1:10 我 如 此 確 定啊" at bounding box center [286, 233] width 524 height 26
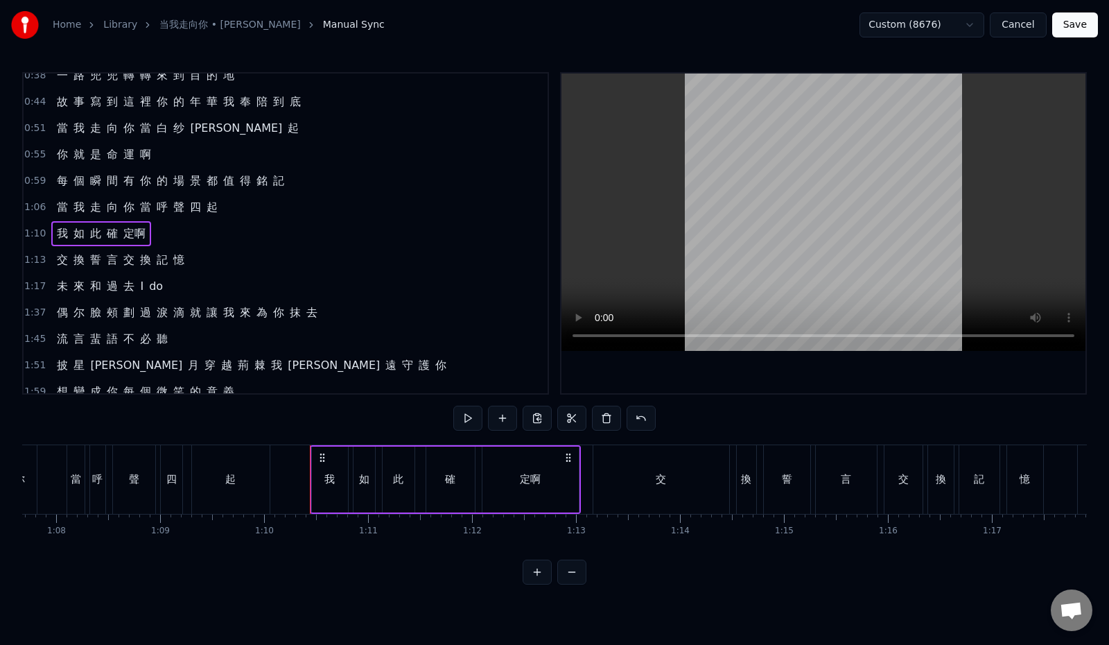
click at [172, 233] on div "1:10 我 如 此 確 定啊" at bounding box center [286, 233] width 524 height 26
click at [453, 414] on button at bounding box center [467, 418] width 29 height 25
click at [196, 261] on div "1:13 交 換 誓 言 交 換 記 憶" at bounding box center [286, 260] width 524 height 26
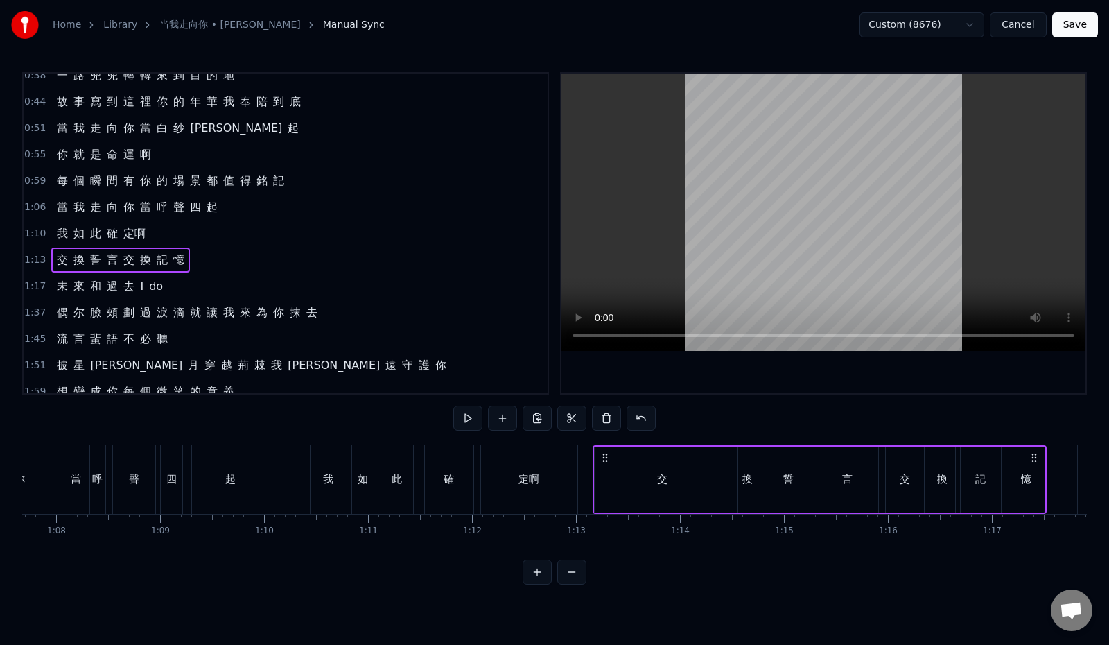
click at [1076, 26] on button "Save" at bounding box center [1075, 24] width 46 height 25
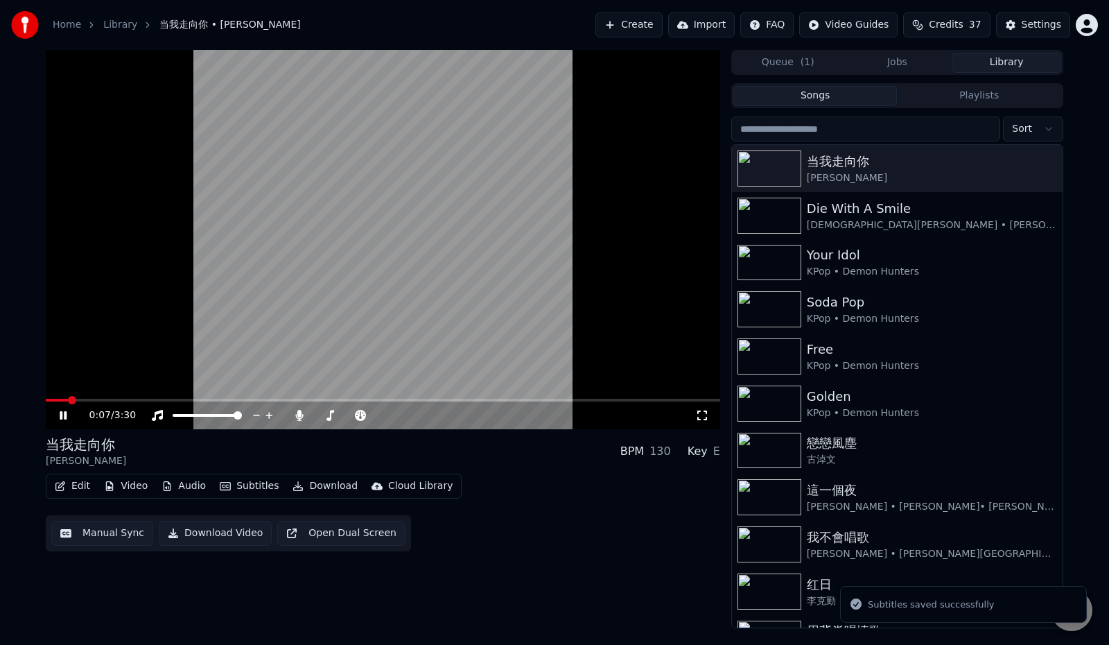
click at [69, 397] on span at bounding box center [72, 400] width 8 height 8
drag, startPoint x: 69, startPoint y: 397, endPoint x: 87, endPoint y: 397, distance: 18.7
click at [87, 397] on video at bounding box center [383, 239] width 675 height 379
click at [101, 400] on span at bounding box center [383, 400] width 675 height 3
click at [149, 401] on span at bounding box center [151, 400] width 8 height 8
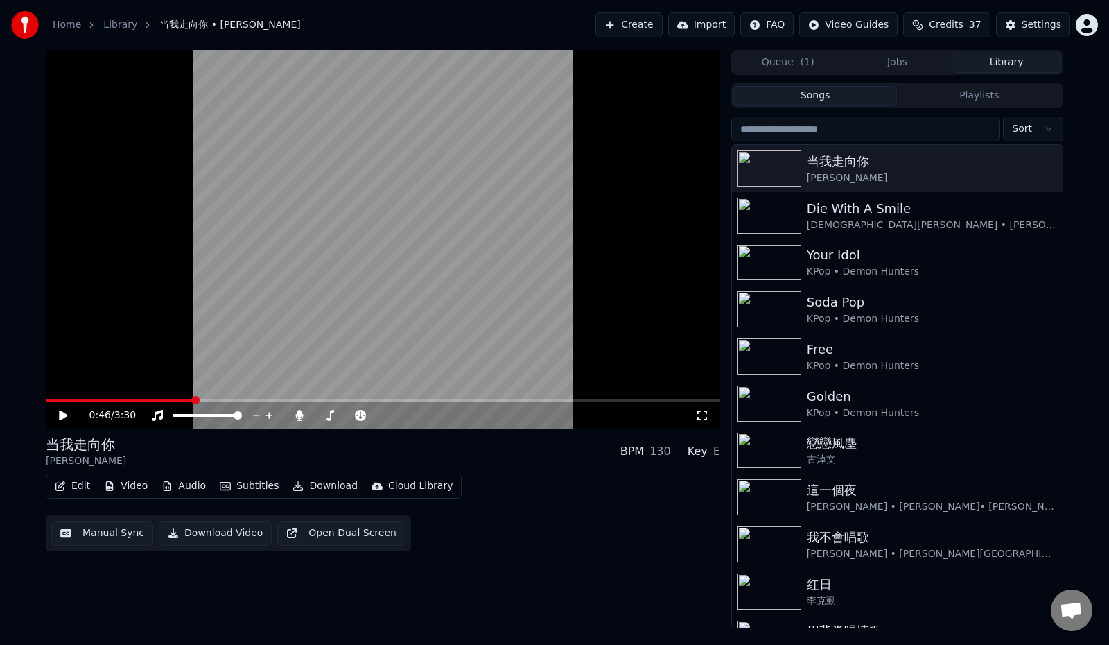
click at [193, 403] on span at bounding box center [195, 400] width 8 height 8
click at [216, 399] on span at bounding box center [218, 400] width 8 height 8
click at [60, 414] on icon at bounding box center [63, 415] width 8 height 10
click at [58, 417] on icon at bounding box center [73, 415] width 33 height 11
click at [70, 483] on button "Edit" at bounding box center [72, 485] width 46 height 19
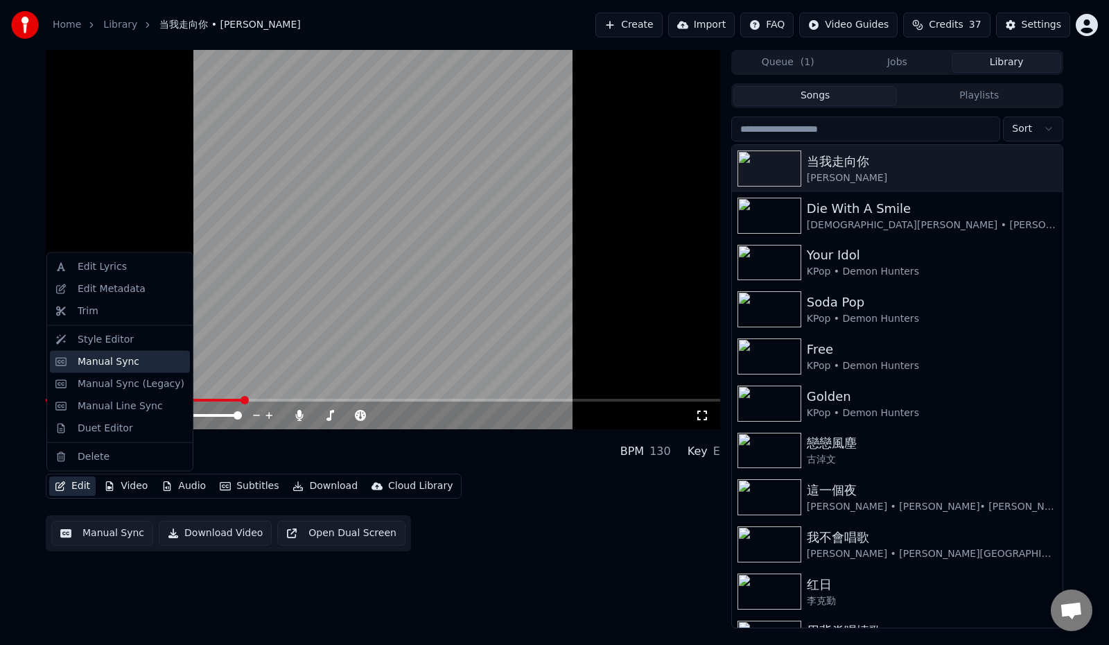
click at [107, 360] on div "Manual Sync" at bounding box center [109, 361] width 62 height 14
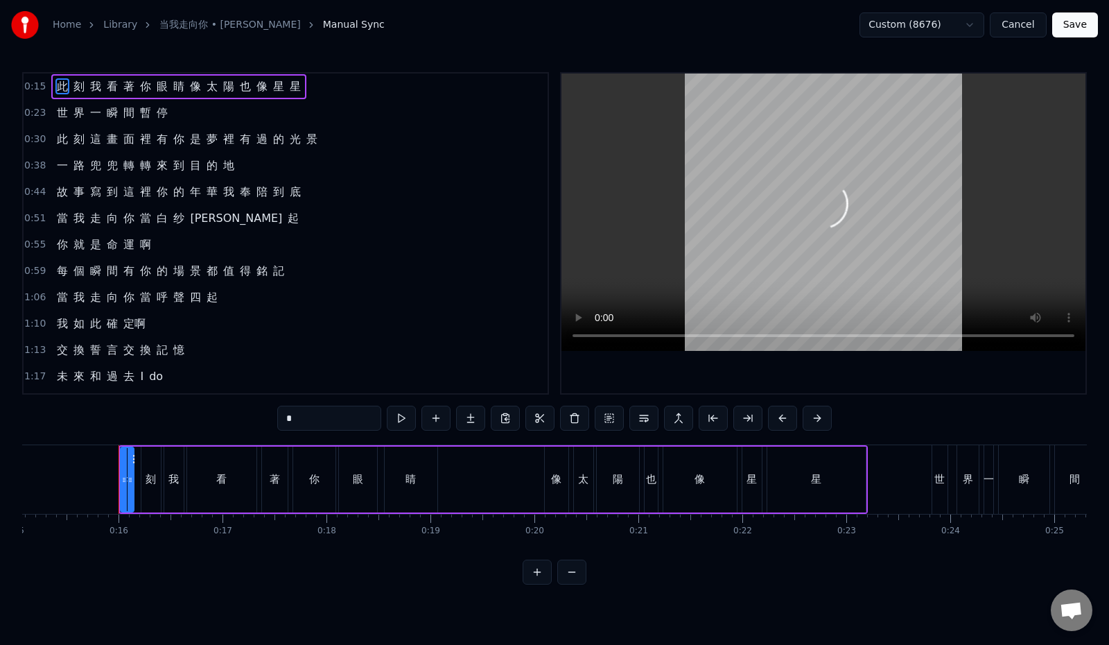
scroll to position [0, 1595]
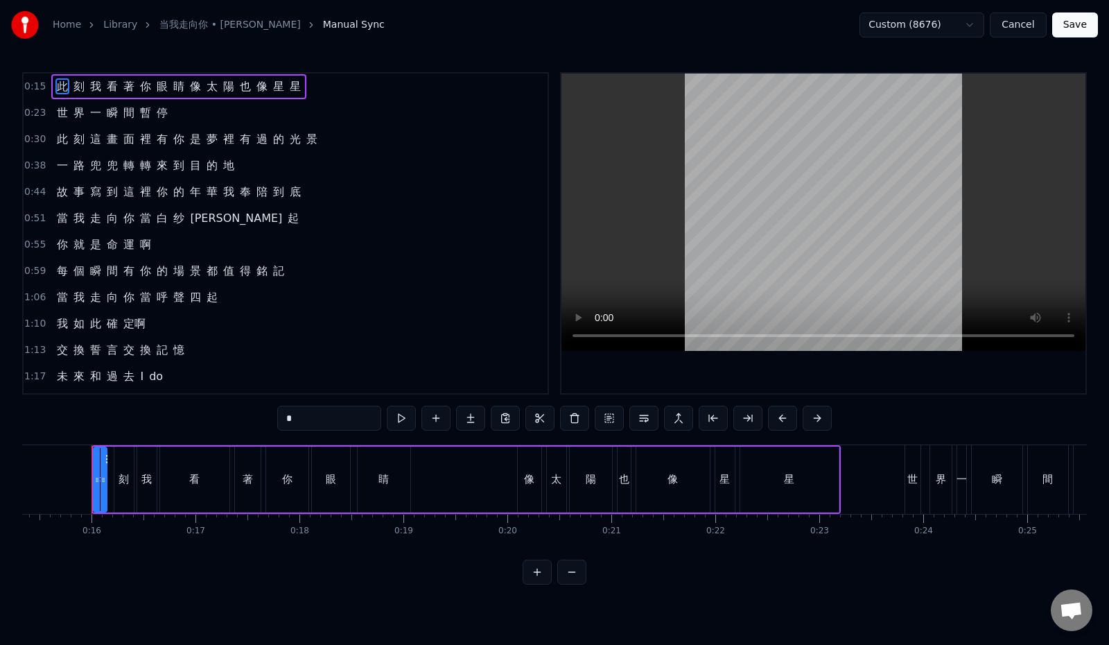
click at [171, 320] on div "1:10 我 如 此 確 定啊" at bounding box center [286, 324] width 524 height 26
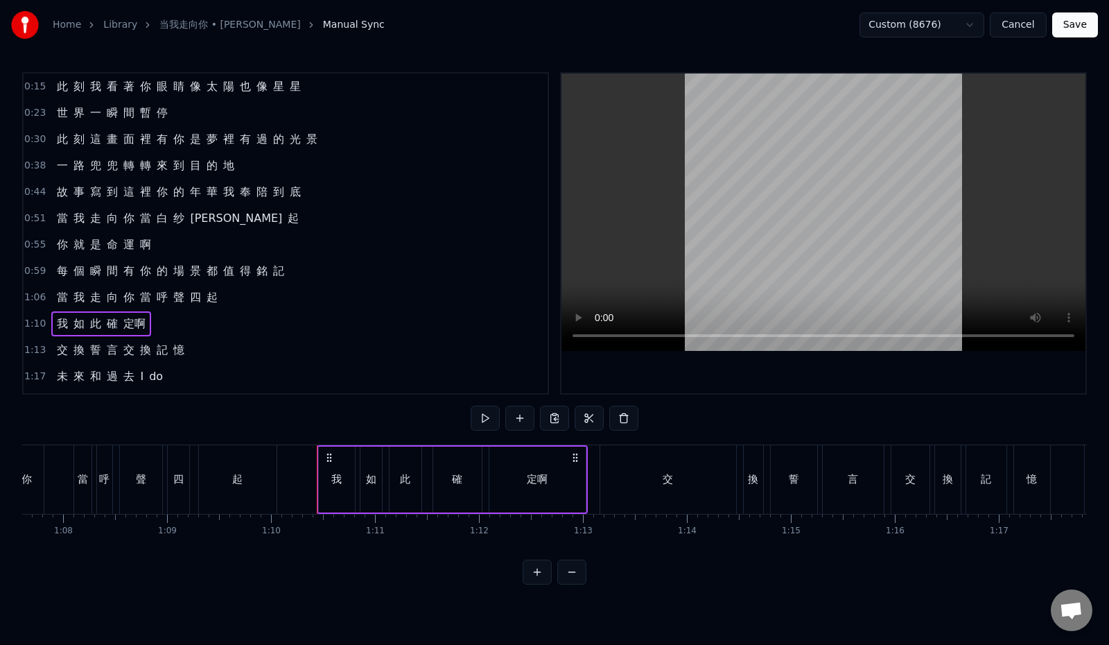
scroll to position [0, 7256]
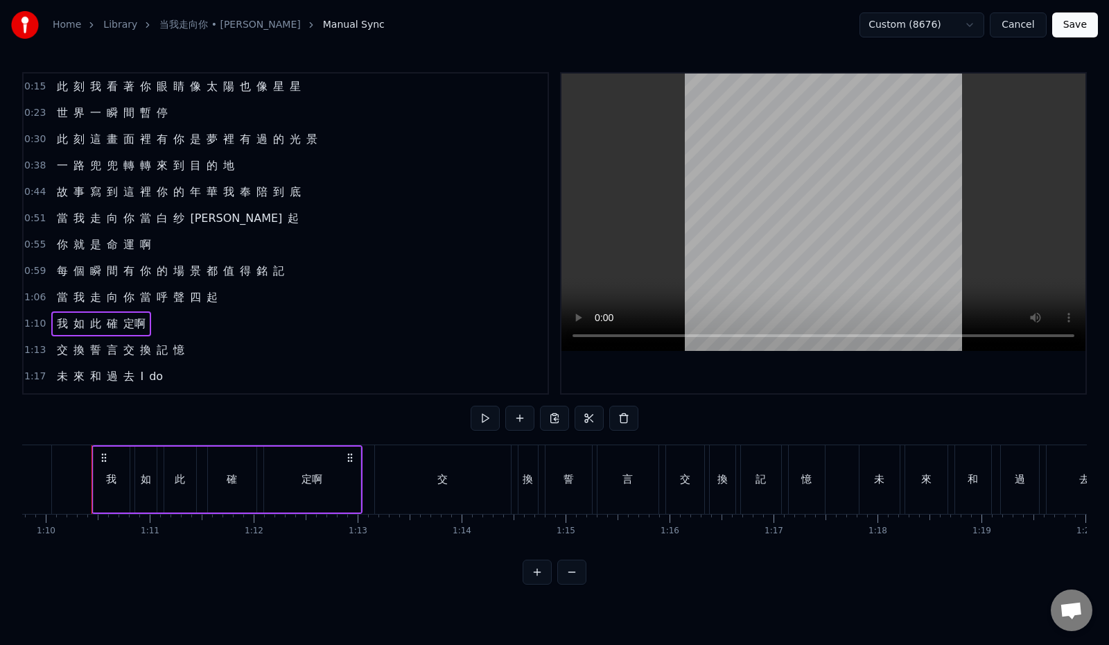
click at [239, 300] on div "1:06 當 我 走 向 你 當 呼 聲 四 起" at bounding box center [286, 297] width 524 height 26
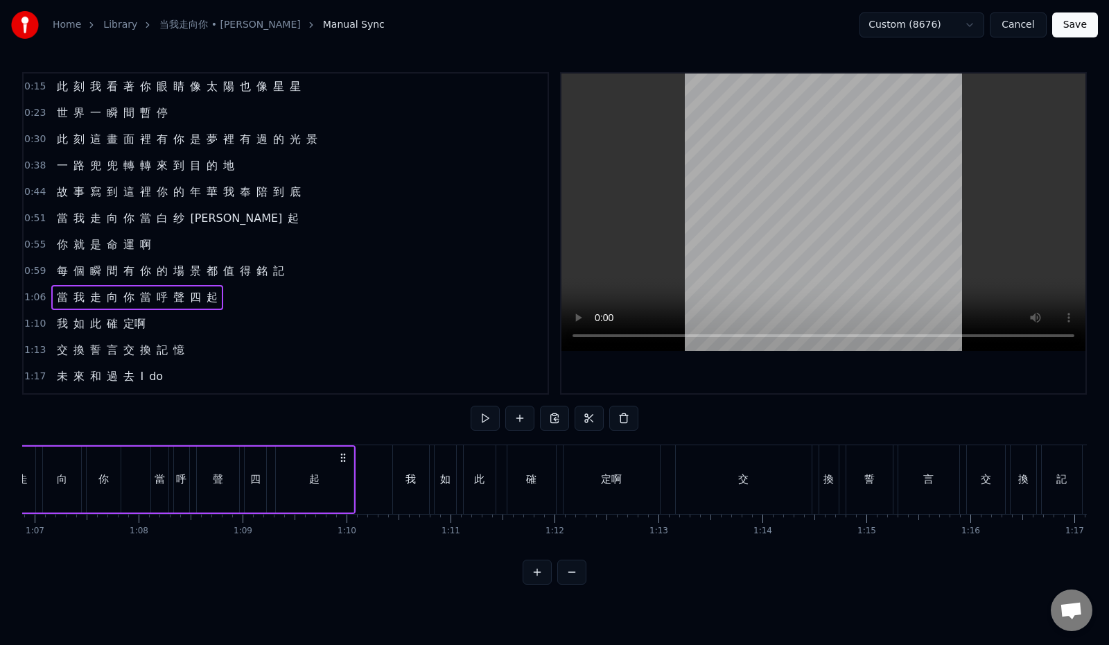
scroll to position [0, 6815]
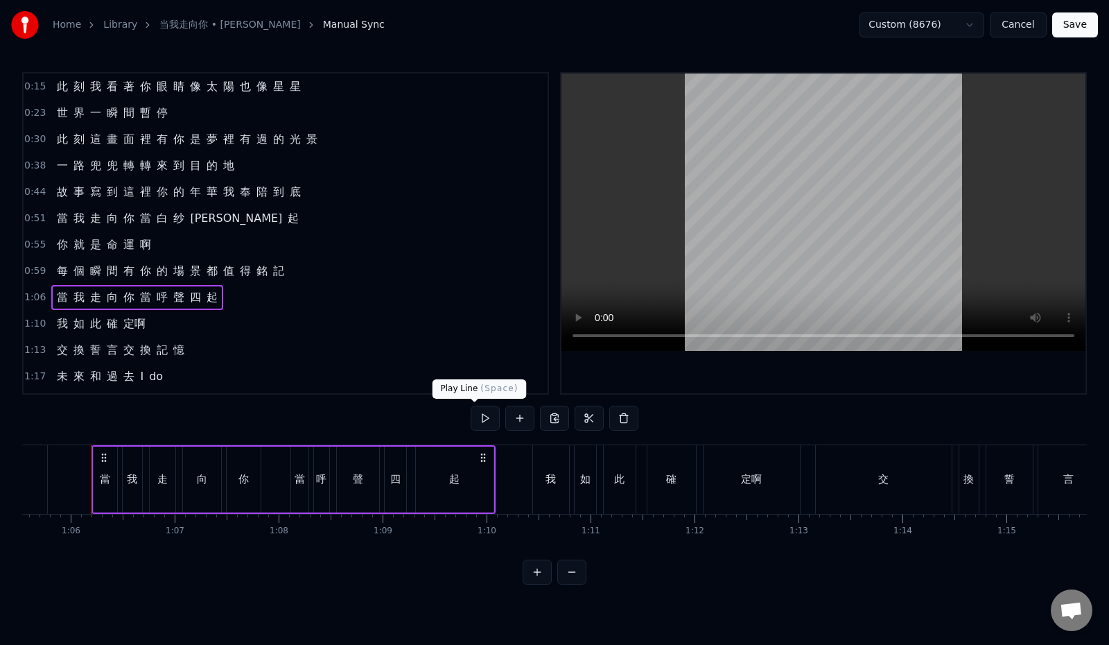
click at [471, 422] on button at bounding box center [485, 418] width 29 height 25
click at [471, 421] on button at bounding box center [485, 418] width 29 height 25
click at [306, 274] on div "0:59 每 個 瞬 間 有 你 的 場 景 都 值 得 銘 記" at bounding box center [286, 271] width 524 height 26
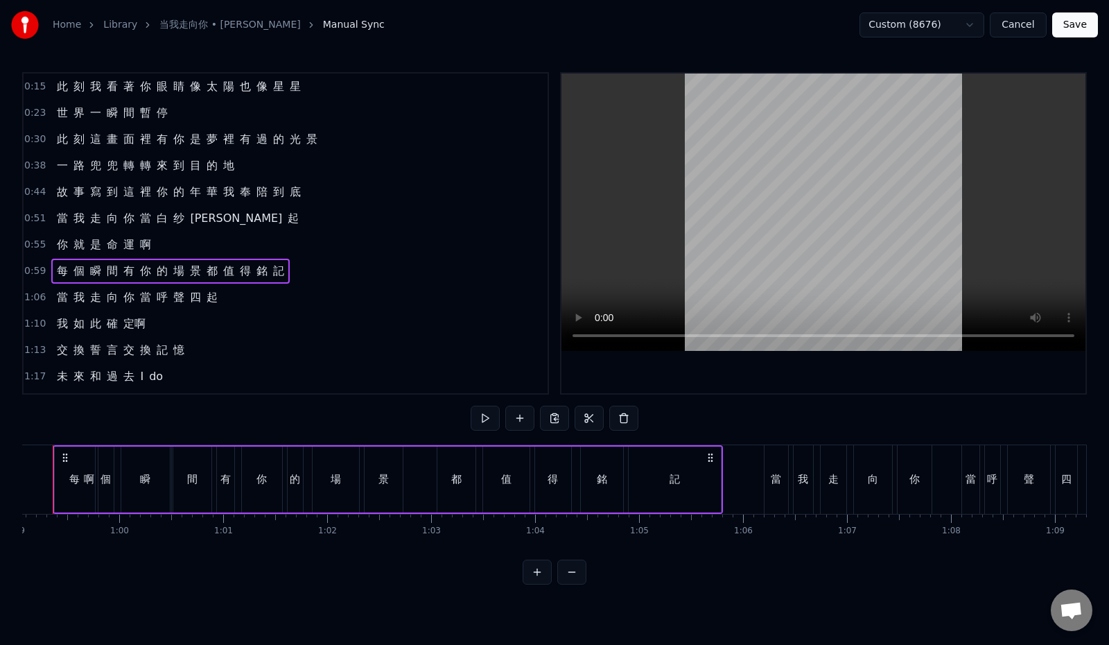
scroll to position [0, 6104]
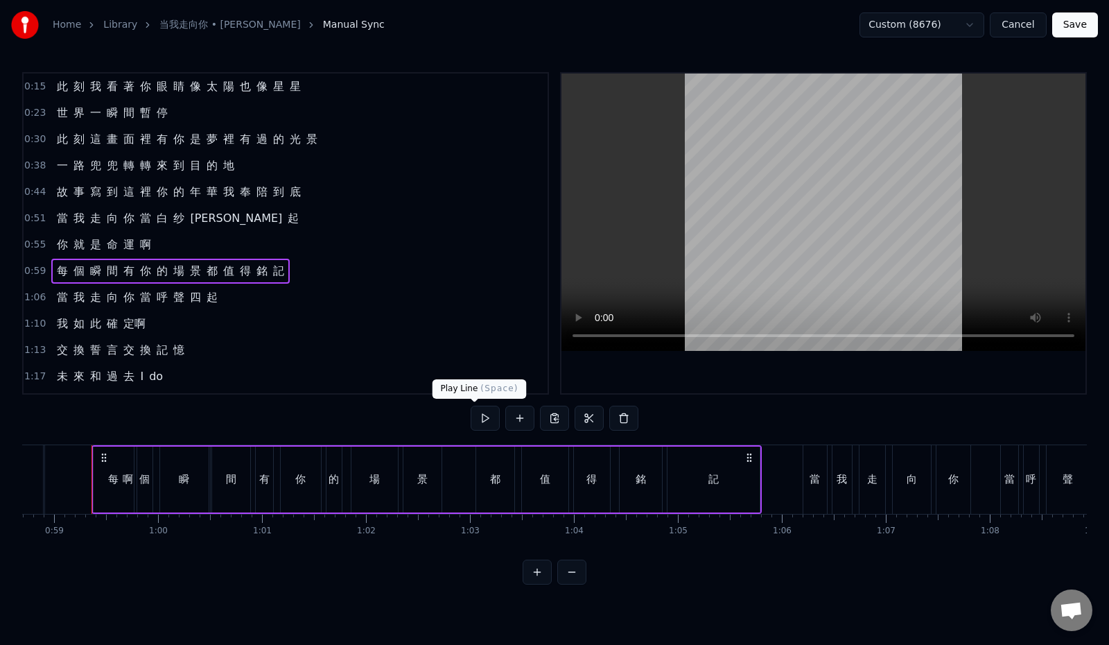
click at [471, 412] on button at bounding box center [485, 418] width 29 height 25
click at [245, 297] on div "1:06 當 我 走 向 你 當 呼 聲 四 起" at bounding box center [286, 297] width 524 height 26
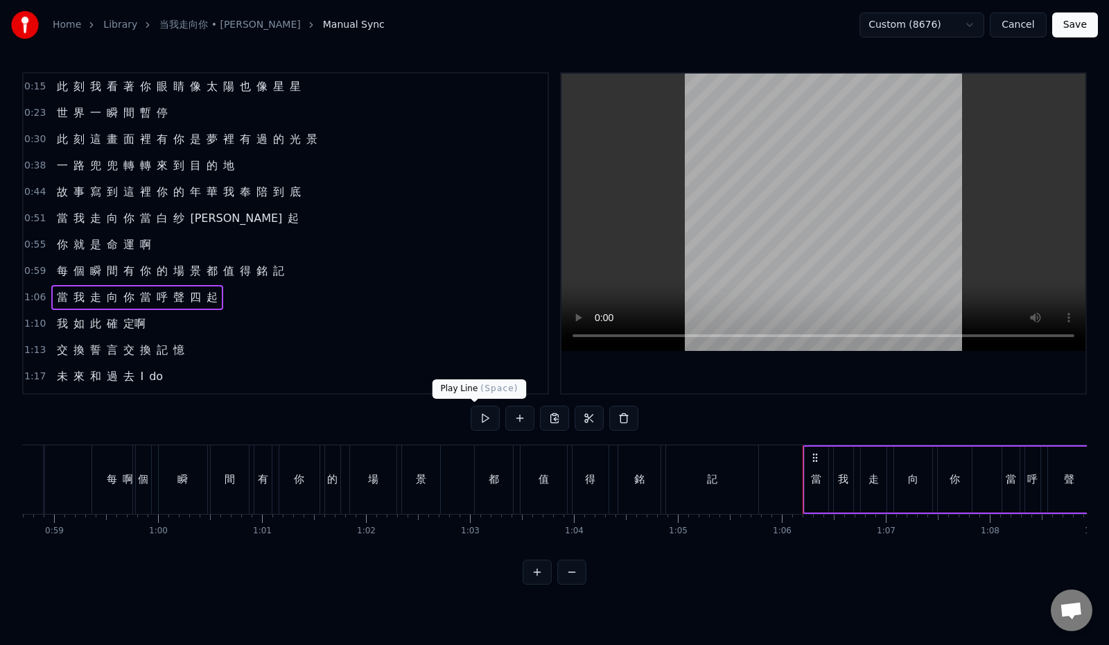
click at [471, 417] on button at bounding box center [485, 418] width 29 height 25
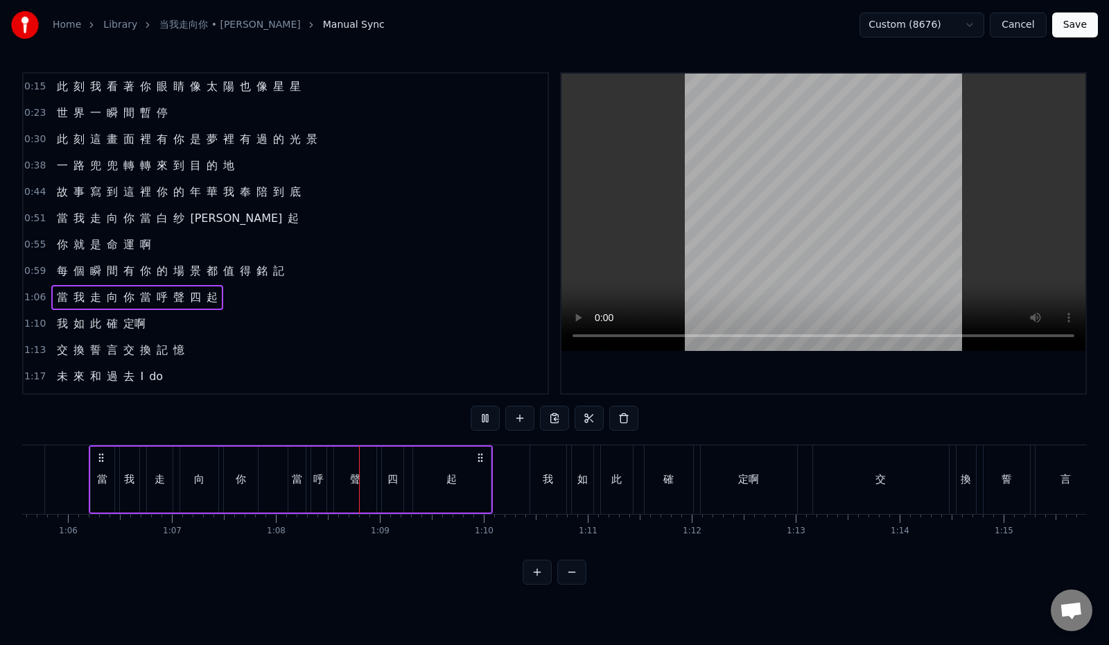
scroll to position [0, 7033]
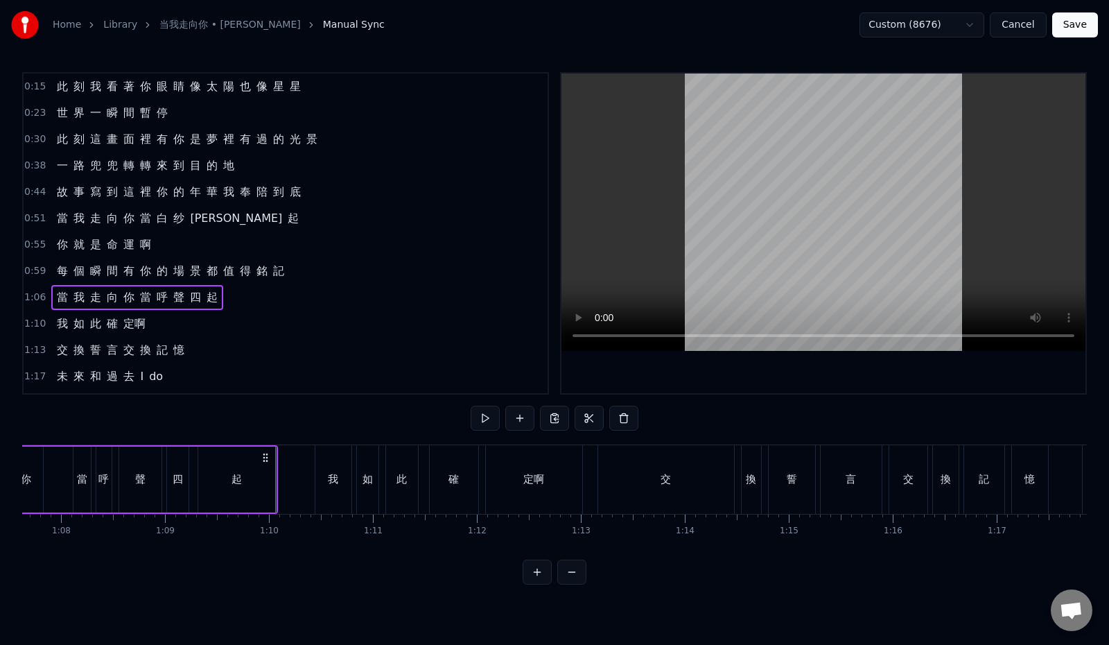
click at [232, 325] on div "1:10 我 如 此 確 定啊" at bounding box center [286, 324] width 524 height 26
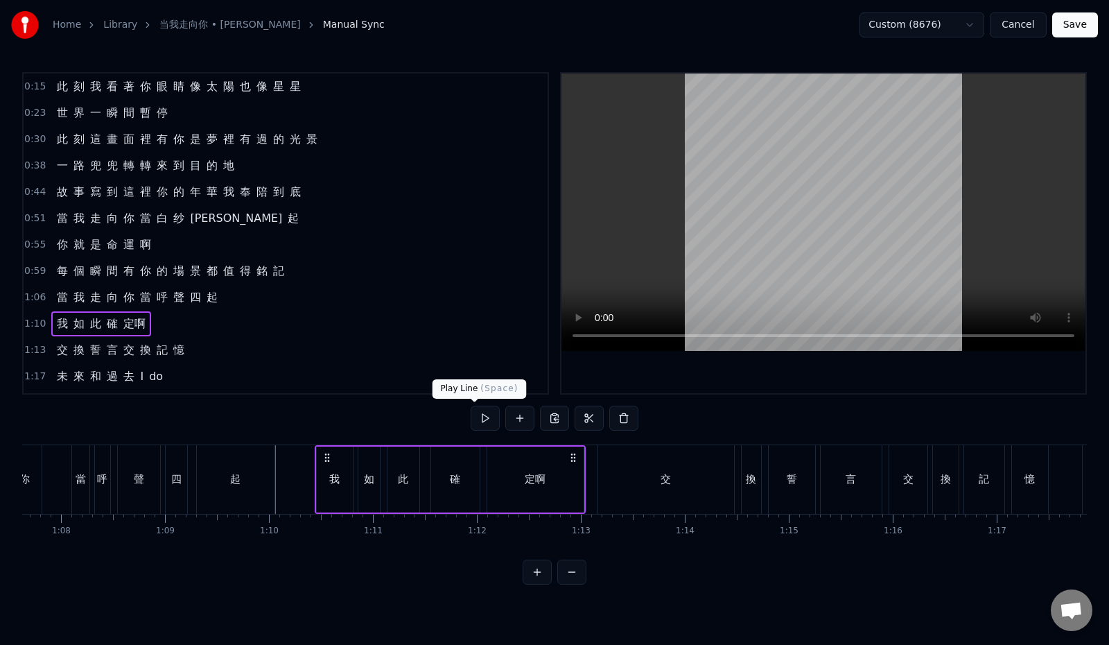
click at [475, 417] on button at bounding box center [485, 418] width 29 height 25
click at [562, 478] on div "定啊" at bounding box center [535, 479] width 96 height 66
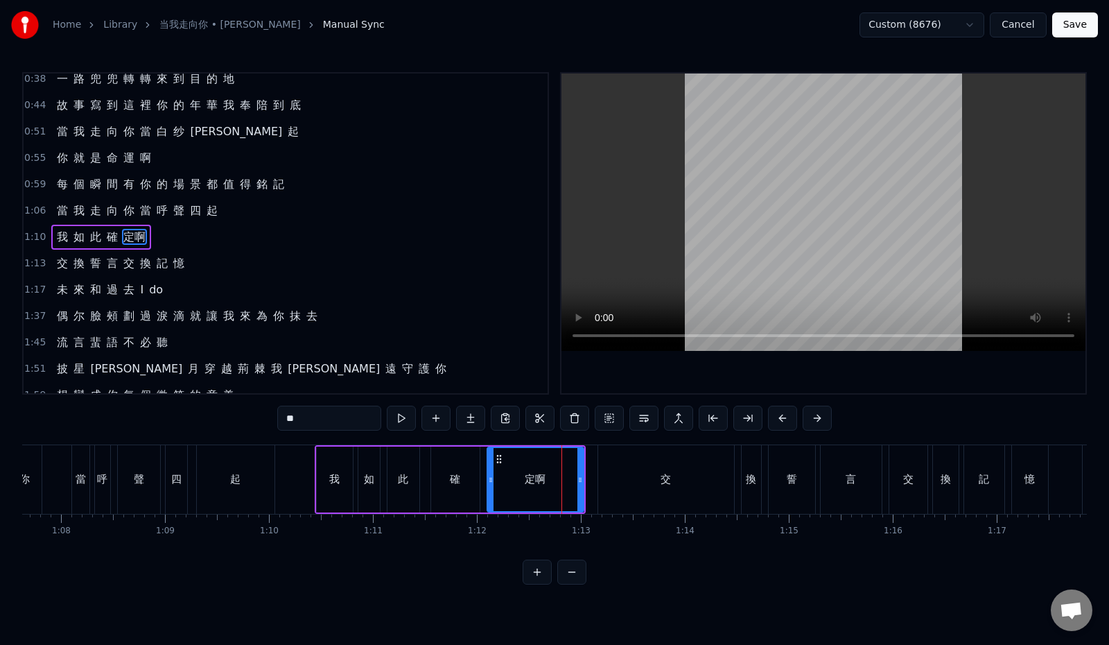
scroll to position [90, 0]
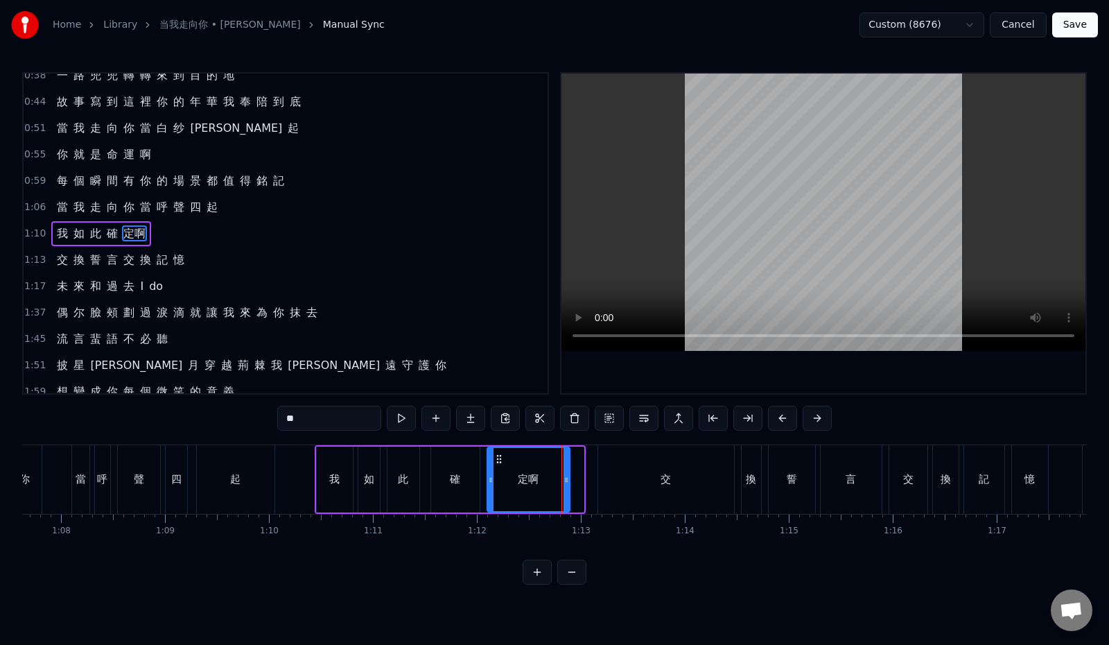
drag, startPoint x: 580, startPoint y: 479, endPoint x: 566, endPoint y: 481, distance: 14.7
click at [566, 481] on icon at bounding box center [567, 479] width 6 height 11
click at [201, 243] on div "1:10 我 如 此 確 定啊" at bounding box center [286, 233] width 524 height 26
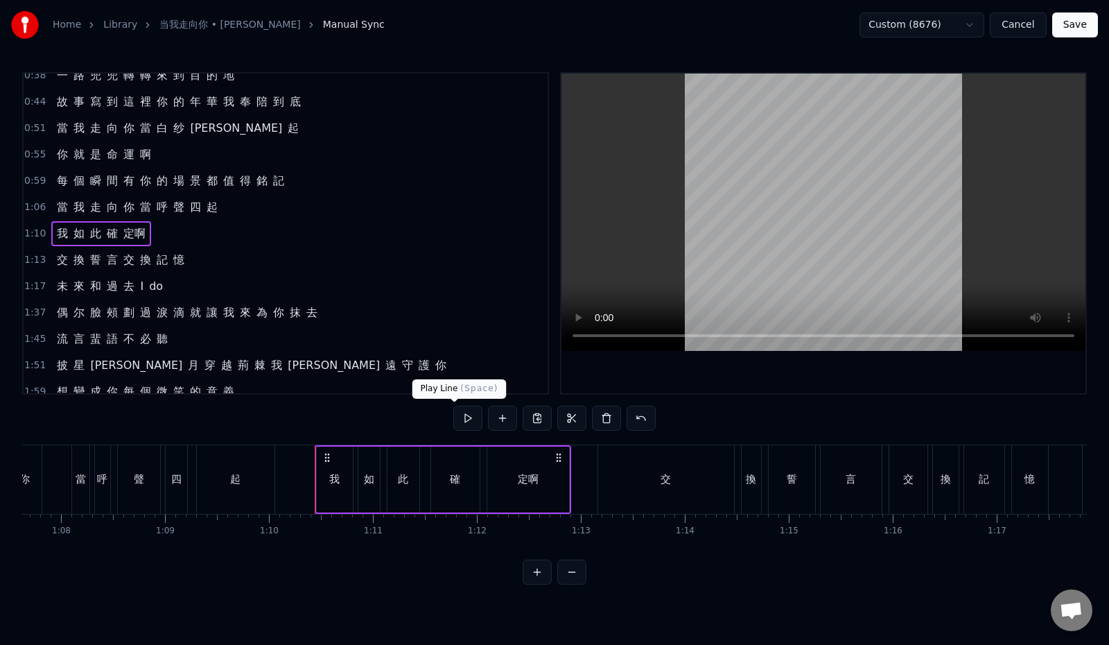
click at [458, 421] on button at bounding box center [467, 418] width 29 height 25
click at [245, 205] on div "1:06 當 我 走 向 你 當 呼 聲 四 起" at bounding box center [286, 207] width 524 height 26
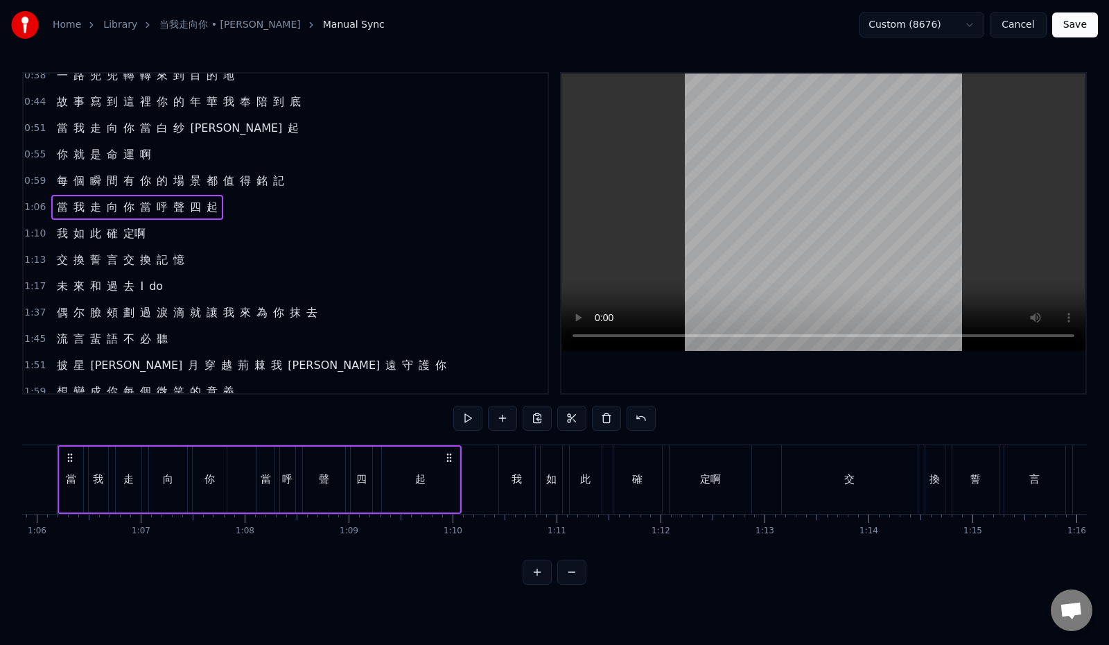
scroll to position [0, 6815]
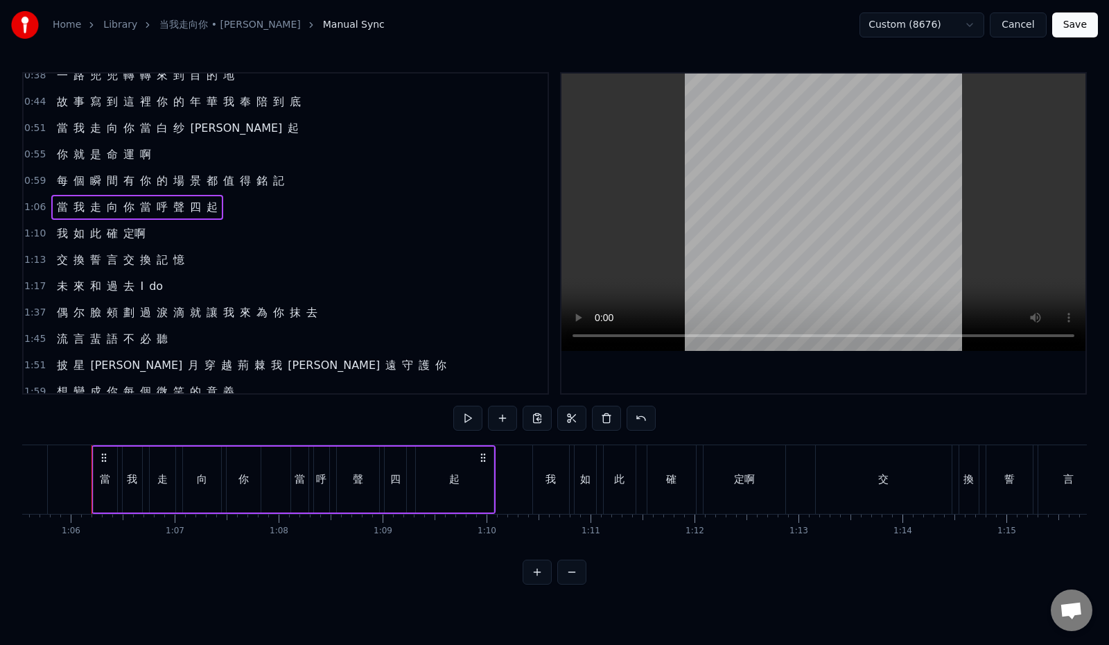
click at [312, 181] on div "0:59 每 個 瞬 間 有 你 的 場 景 都 值 得 銘 記" at bounding box center [286, 181] width 524 height 26
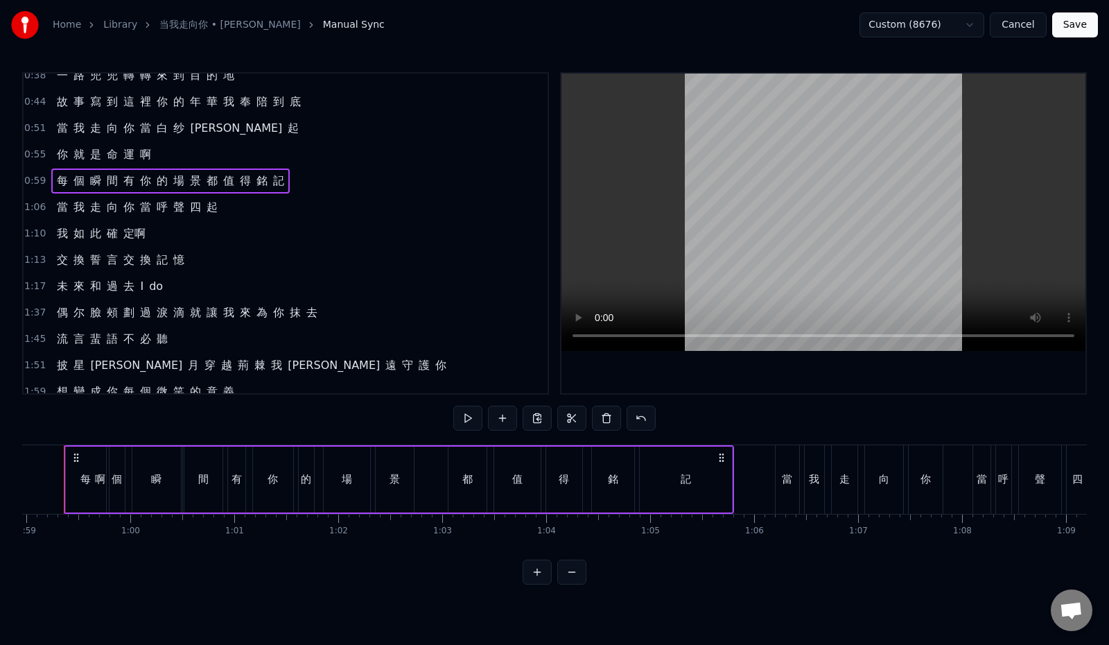
scroll to position [0, 6104]
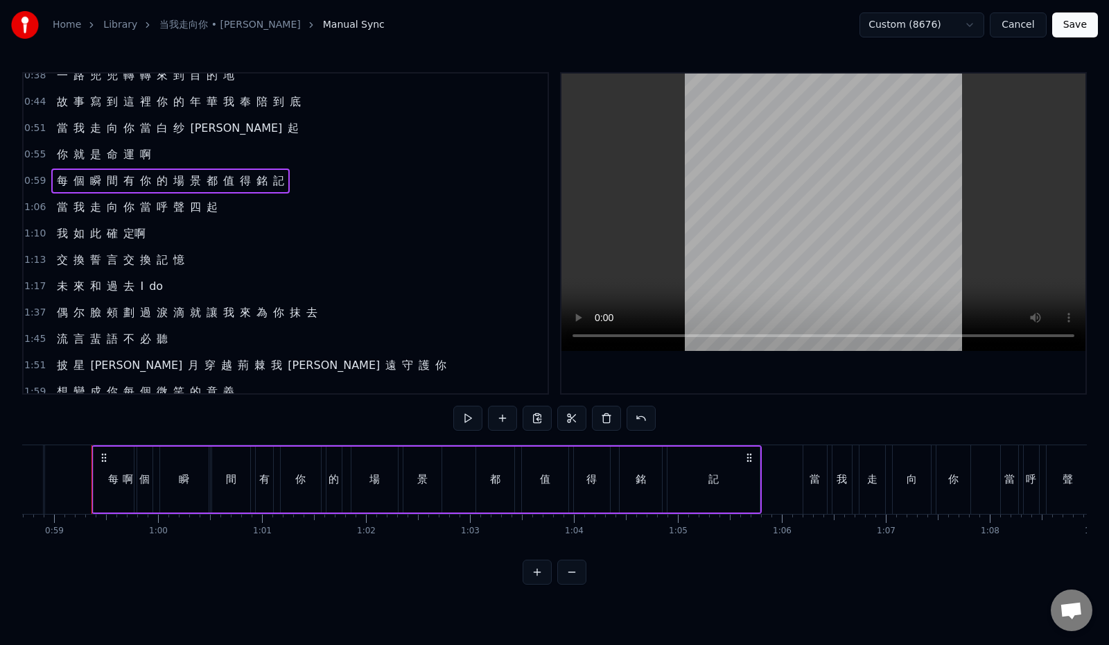
click at [1070, 31] on button "Save" at bounding box center [1075, 24] width 46 height 25
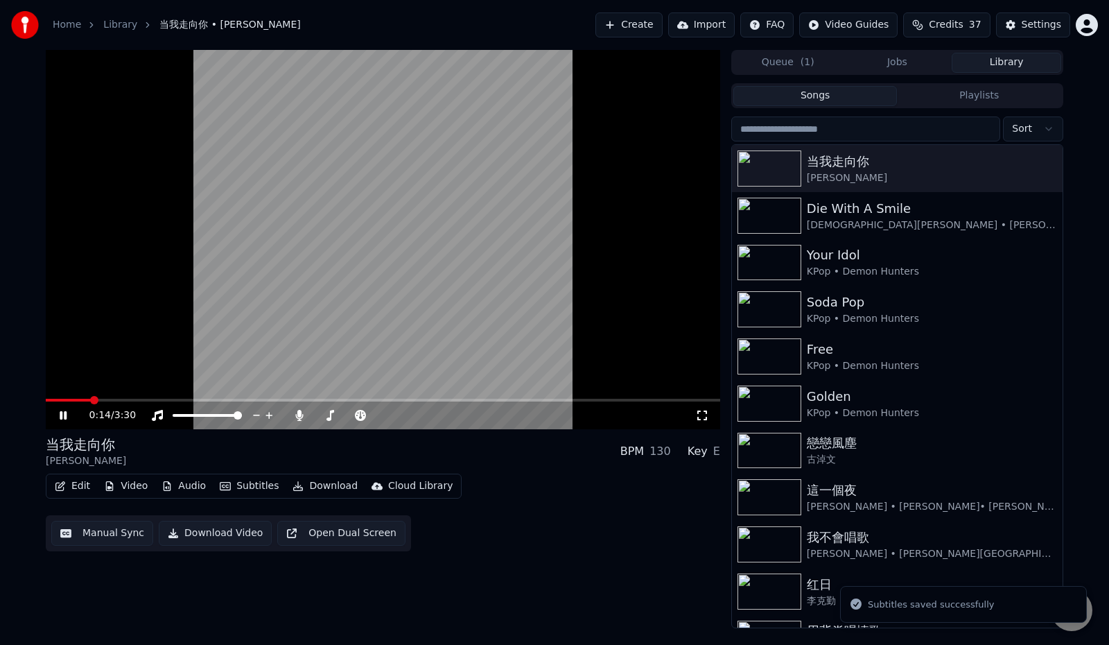
click at [90, 398] on span at bounding box center [94, 400] width 8 height 8
click at [120, 397] on span at bounding box center [123, 400] width 8 height 8
click at [152, 396] on span at bounding box center [154, 400] width 8 height 8
drag, startPoint x: 152, startPoint y: 395, endPoint x: 186, endPoint y: 396, distance: 34.0
click at [186, 396] on video at bounding box center [383, 239] width 675 height 379
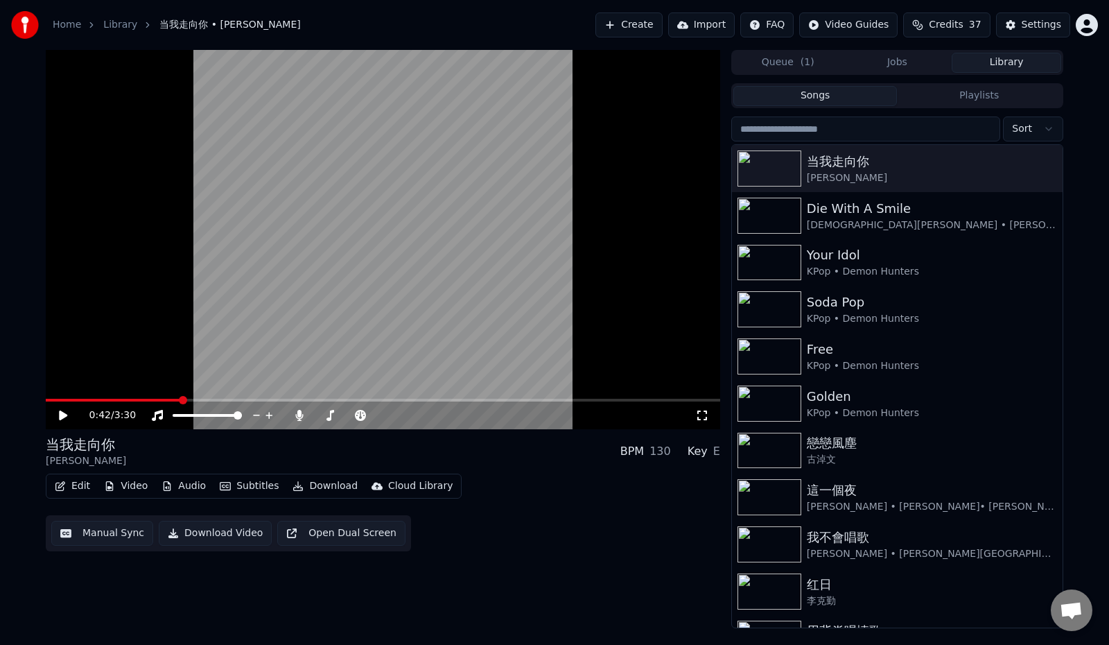
click at [182, 399] on span at bounding box center [383, 400] width 675 height 3
click at [245, 404] on span at bounding box center [246, 400] width 8 height 8
click at [235, 399] on span at bounding box center [145, 400] width 199 height 3
click at [61, 413] on icon at bounding box center [63, 415] width 8 height 10
click at [64, 412] on icon at bounding box center [73, 415] width 33 height 11
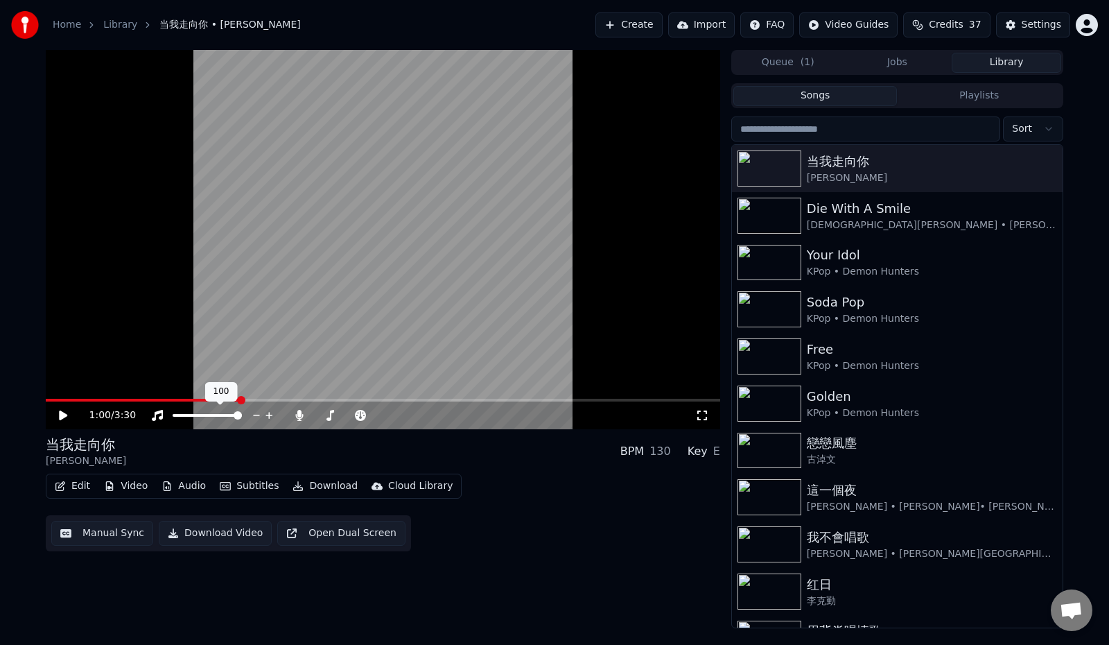
click at [219, 399] on div "100 100" at bounding box center [221, 391] width 33 height 19
click at [229, 401] on span at bounding box center [137, 400] width 183 height 3
click at [65, 411] on icon at bounding box center [73, 415] width 33 height 11
click at [66, 411] on icon at bounding box center [73, 415] width 33 height 11
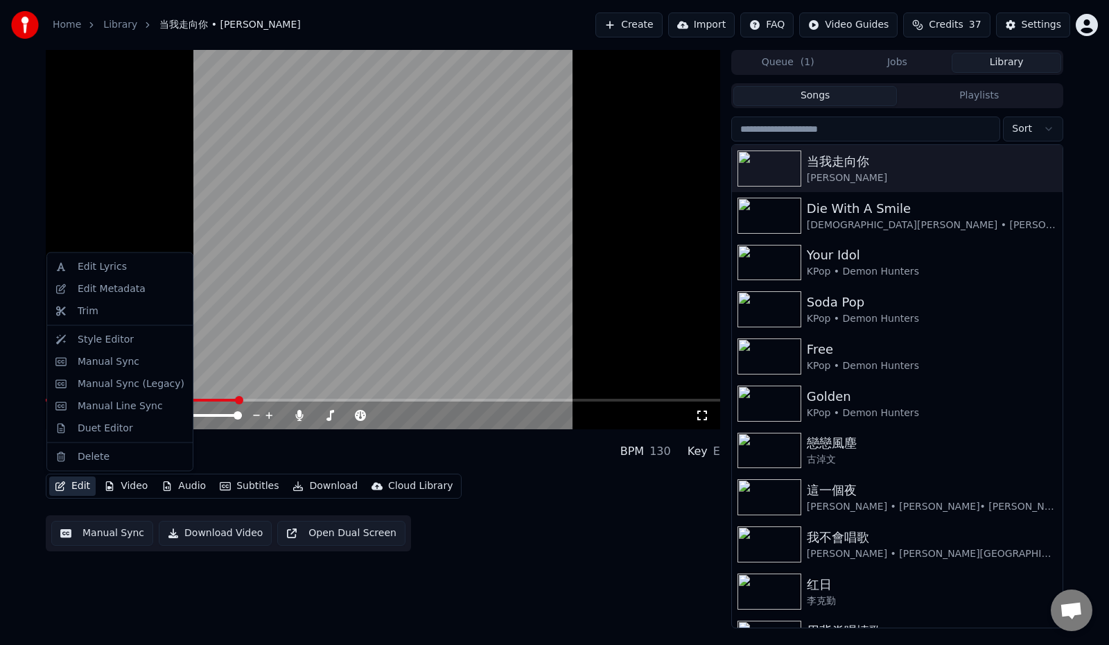
click at [66, 485] on button "Edit" at bounding box center [72, 485] width 46 height 19
click at [105, 388] on div "Manual Sync (Legacy)" at bounding box center [131, 383] width 107 height 14
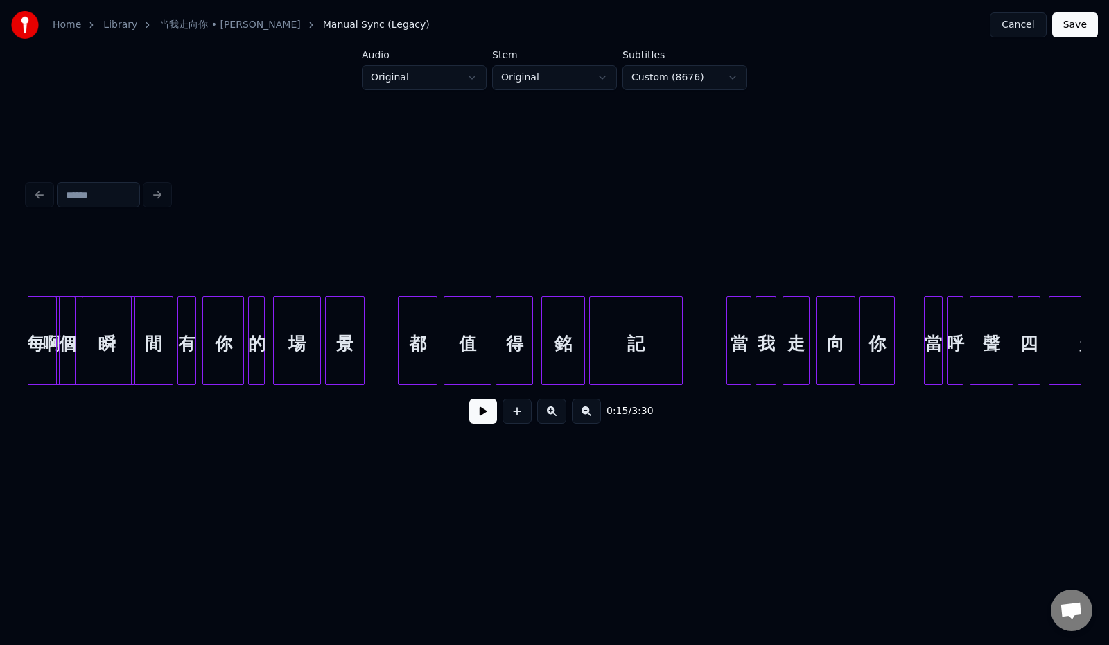
scroll to position [0, 6193]
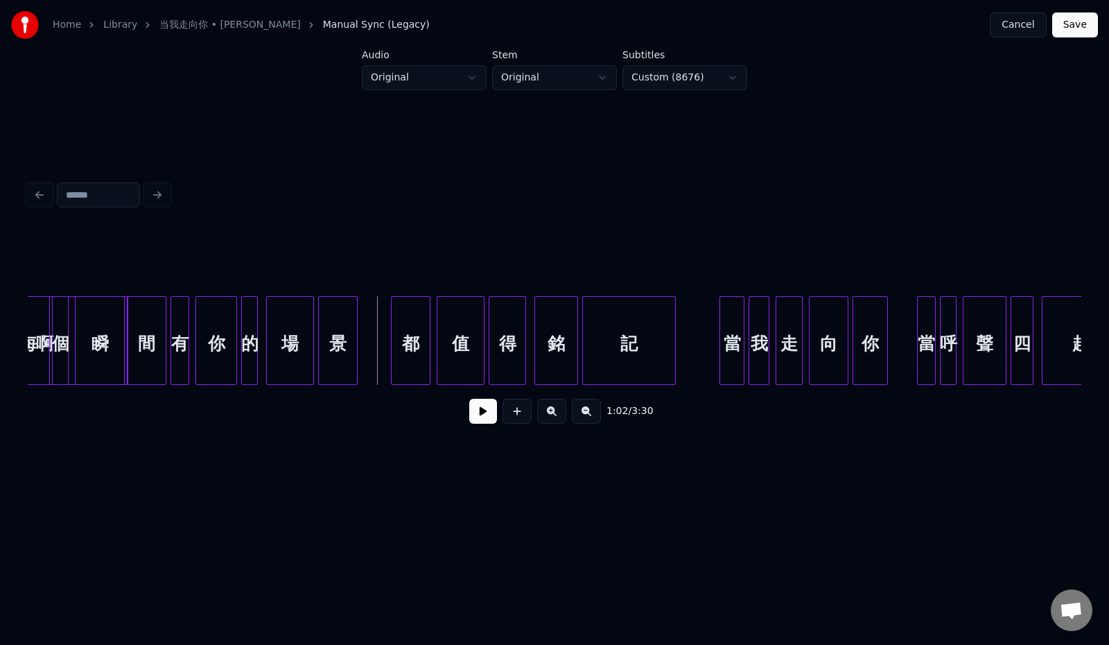
click at [470, 421] on button at bounding box center [483, 411] width 28 height 25
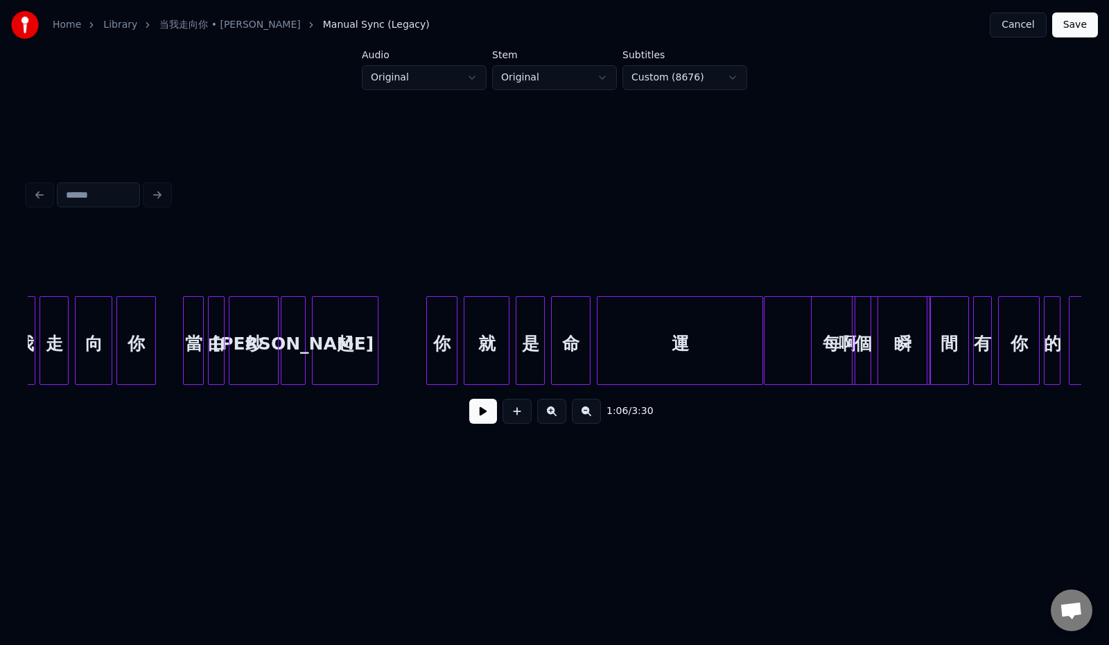
scroll to position [0, 5383]
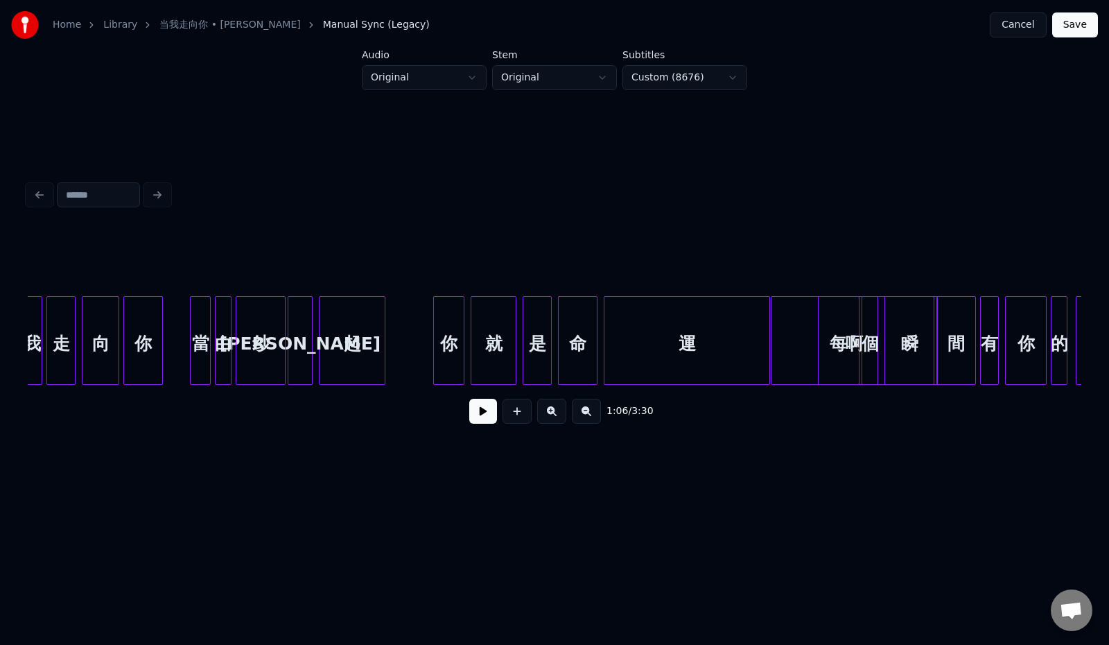
click at [479, 417] on button at bounding box center [483, 411] width 28 height 25
click at [477, 417] on button at bounding box center [483, 411] width 28 height 25
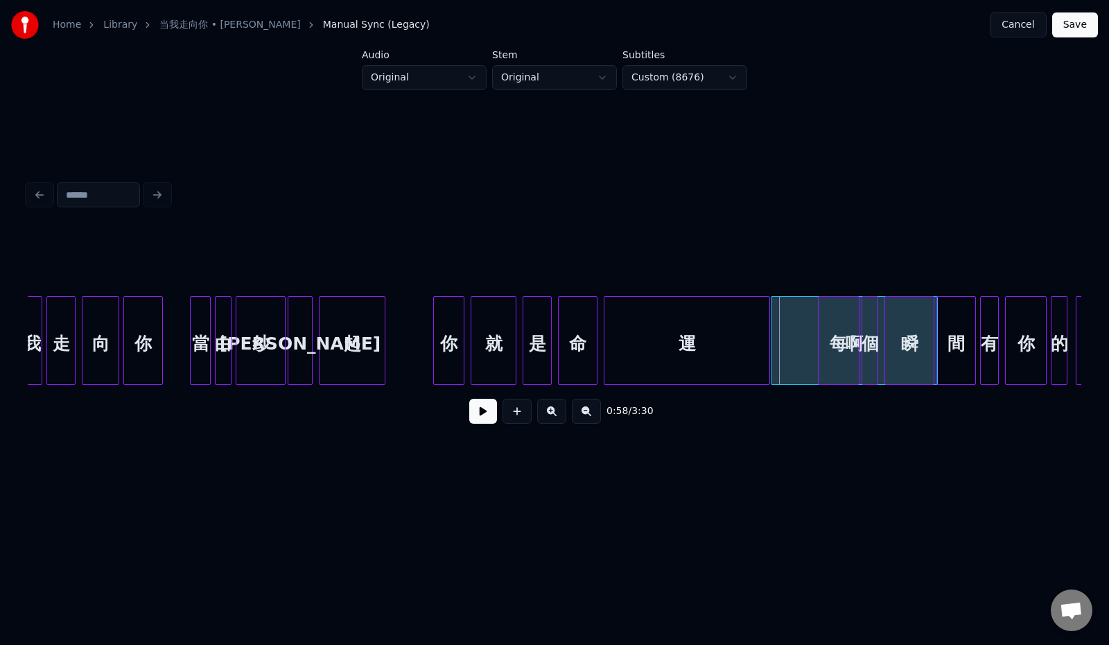
click at [706, 346] on div "運" at bounding box center [687, 344] width 165 height 94
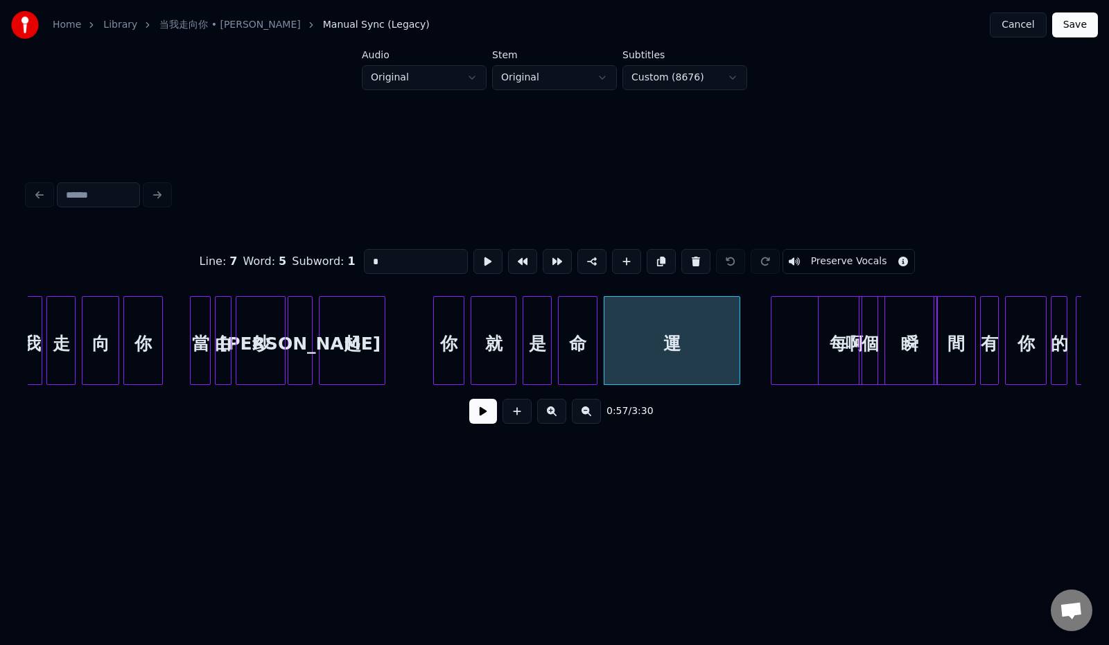
click at [739, 346] on div at bounding box center [738, 340] width 4 height 87
click at [781, 341] on div "啊" at bounding box center [854, 344] width 165 height 94
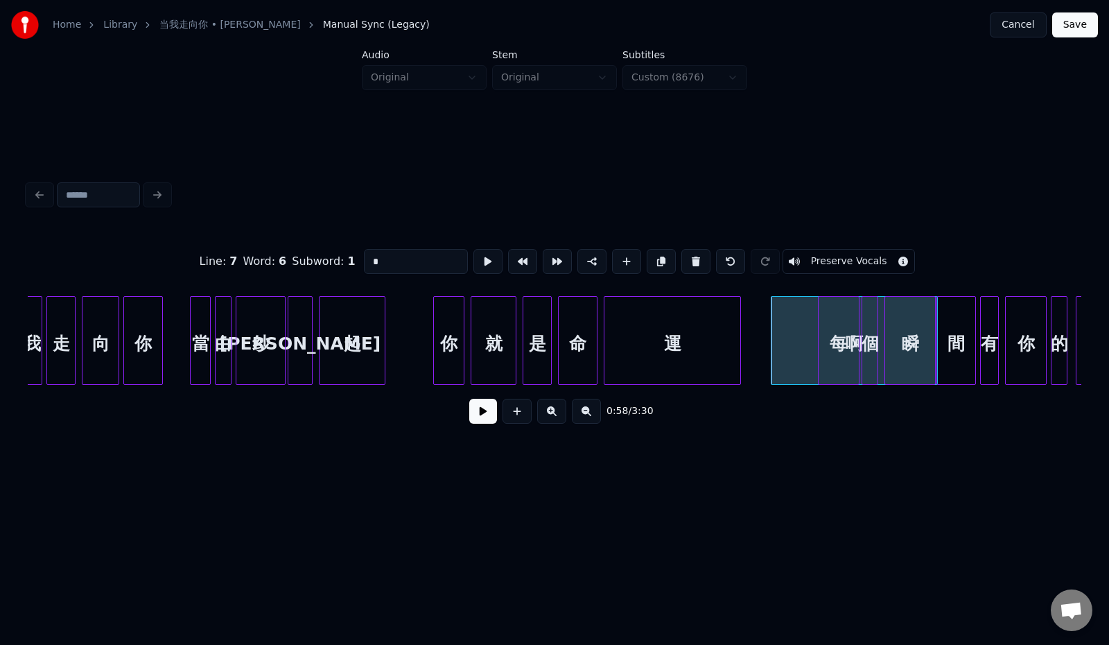
click at [933, 338] on div at bounding box center [933, 340] width 4 height 87
click at [795, 337] on div "啊" at bounding box center [854, 344] width 165 height 94
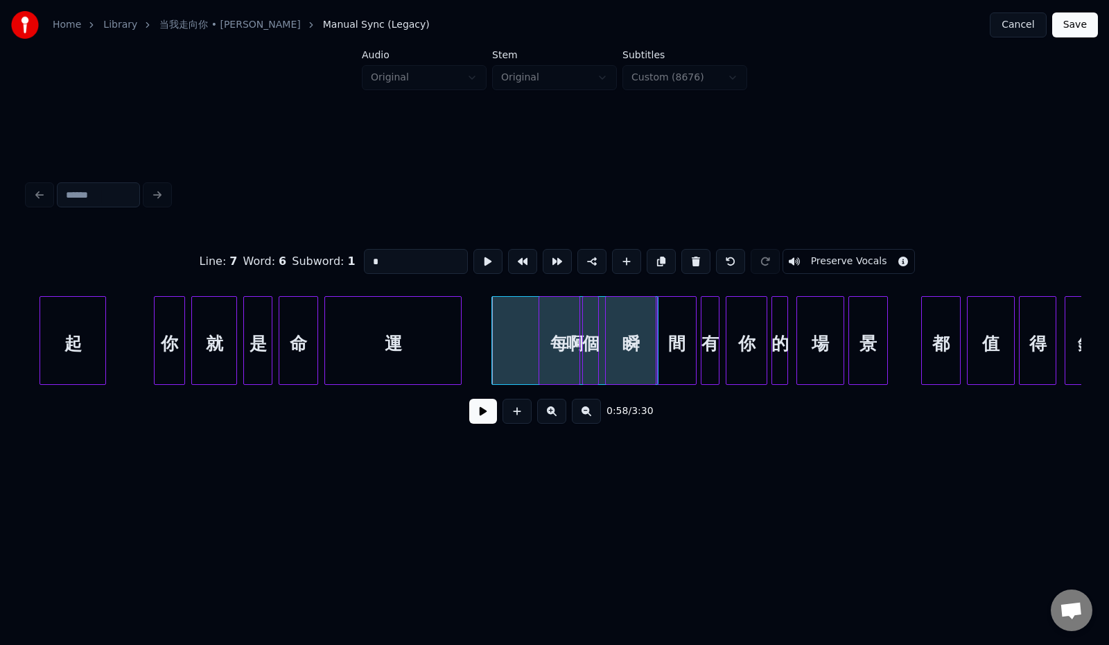
scroll to position [0, 5670]
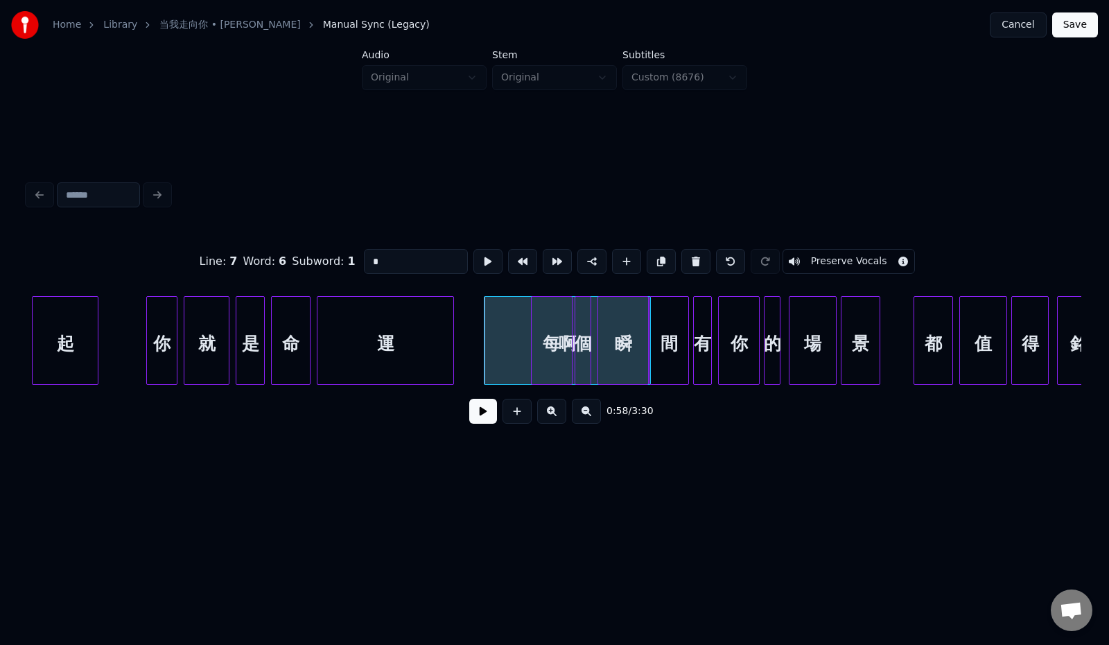
click at [431, 331] on div "運" at bounding box center [386, 344] width 136 height 94
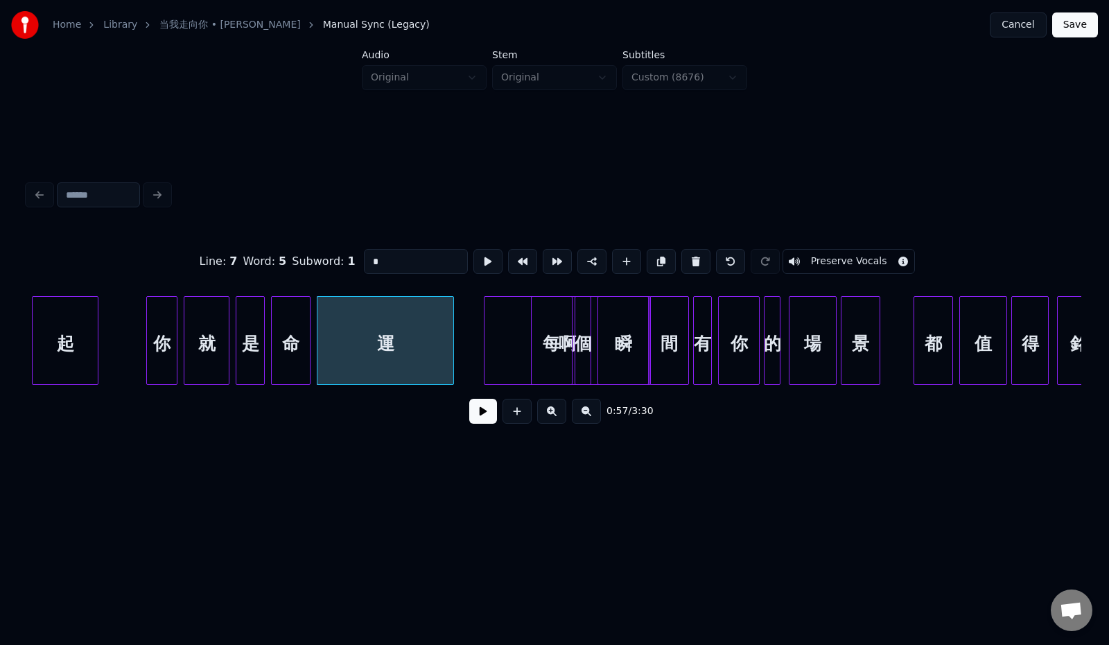
click at [518, 338] on div "啊" at bounding box center [567, 344] width 165 height 94
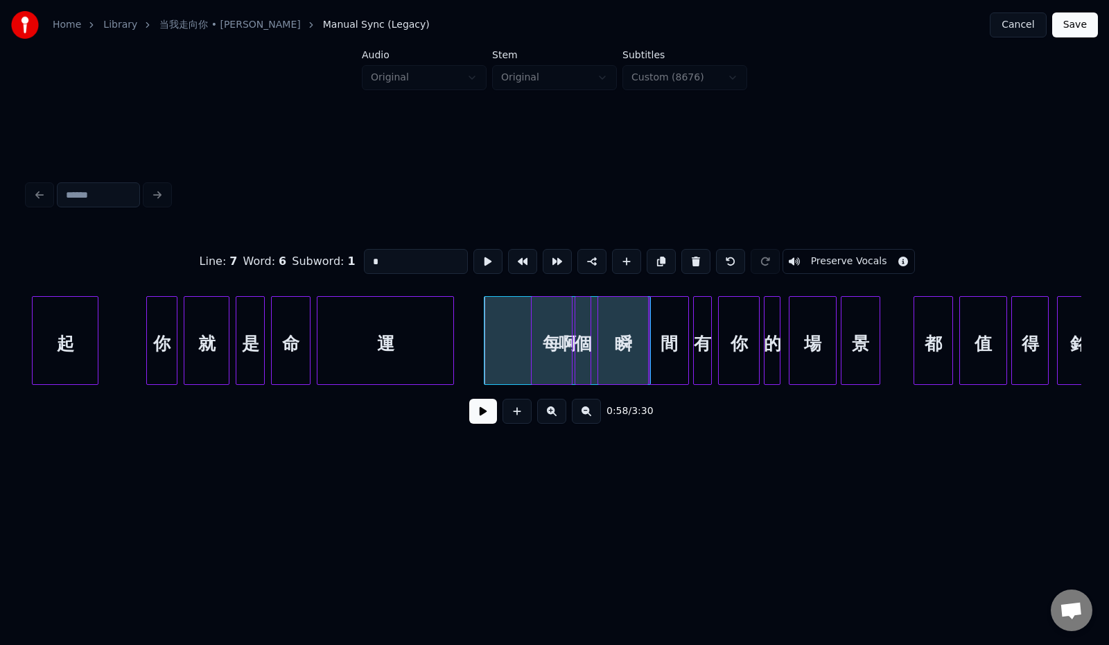
click at [398, 337] on div "運" at bounding box center [386, 344] width 136 height 94
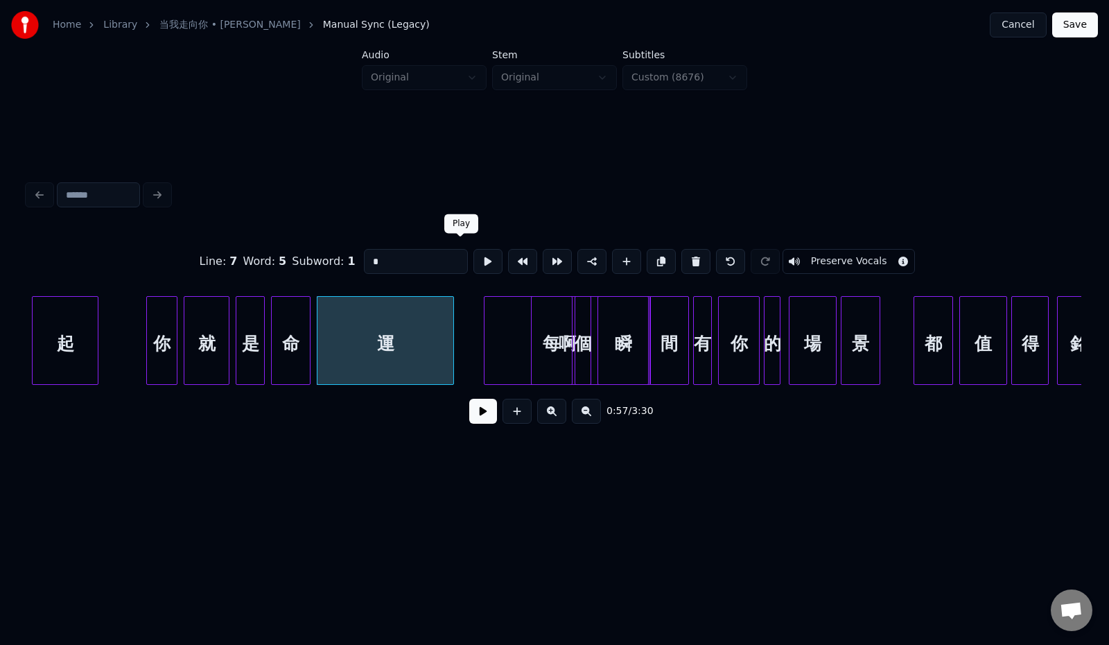
click at [474, 253] on button at bounding box center [488, 261] width 29 height 25
click at [394, 325] on div at bounding box center [394, 340] width 4 height 87
click at [567, 342] on div "每" at bounding box center [552, 344] width 40 height 94
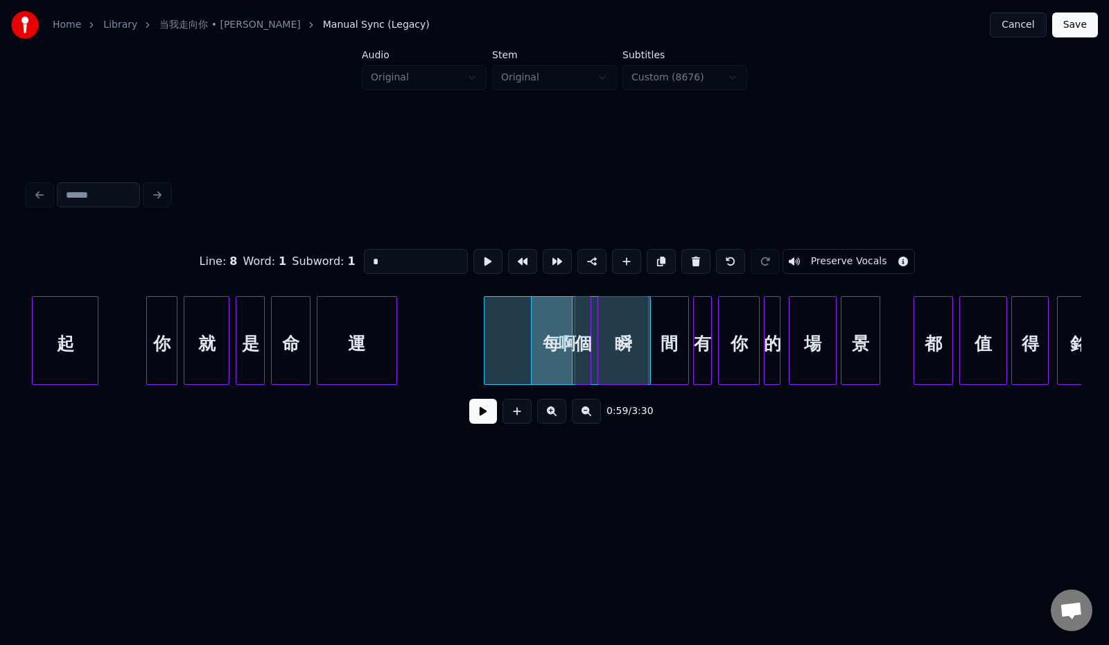
click at [575, 332] on div at bounding box center [577, 340] width 4 height 87
click at [546, 331] on div "每" at bounding box center [552, 344] width 40 height 94
click at [516, 330] on div "啊" at bounding box center [567, 344] width 165 height 94
type input "*"
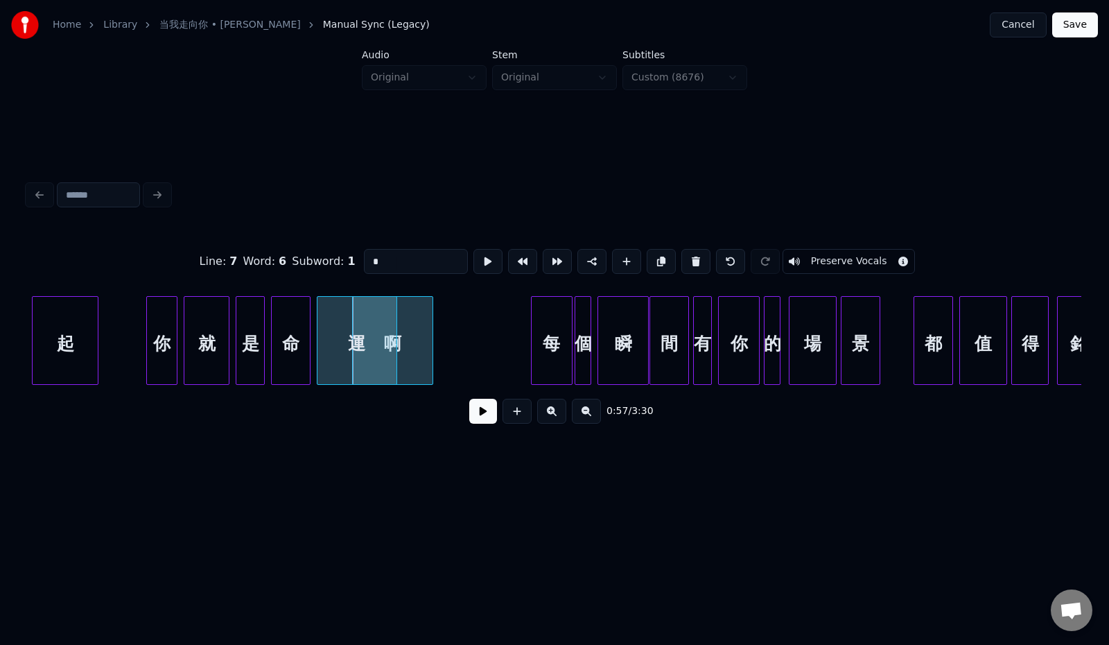
click at [430, 327] on div at bounding box center [430, 340] width 4 height 87
click at [403, 324] on div at bounding box center [404, 340] width 4 height 87
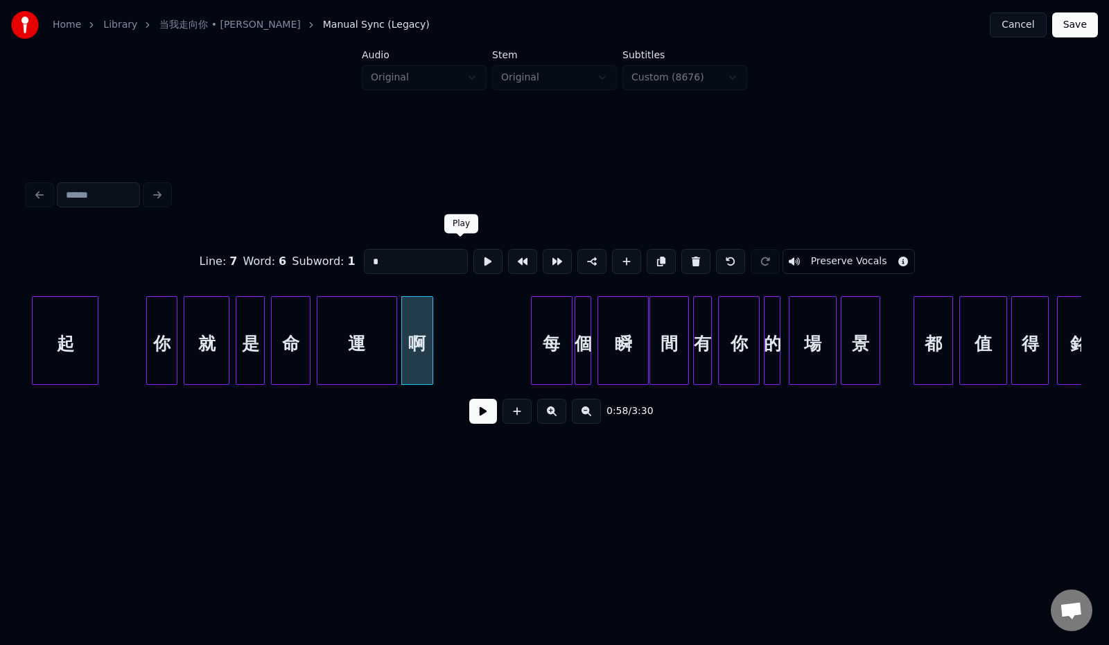
click at [474, 258] on button at bounding box center [488, 261] width 29 height 25
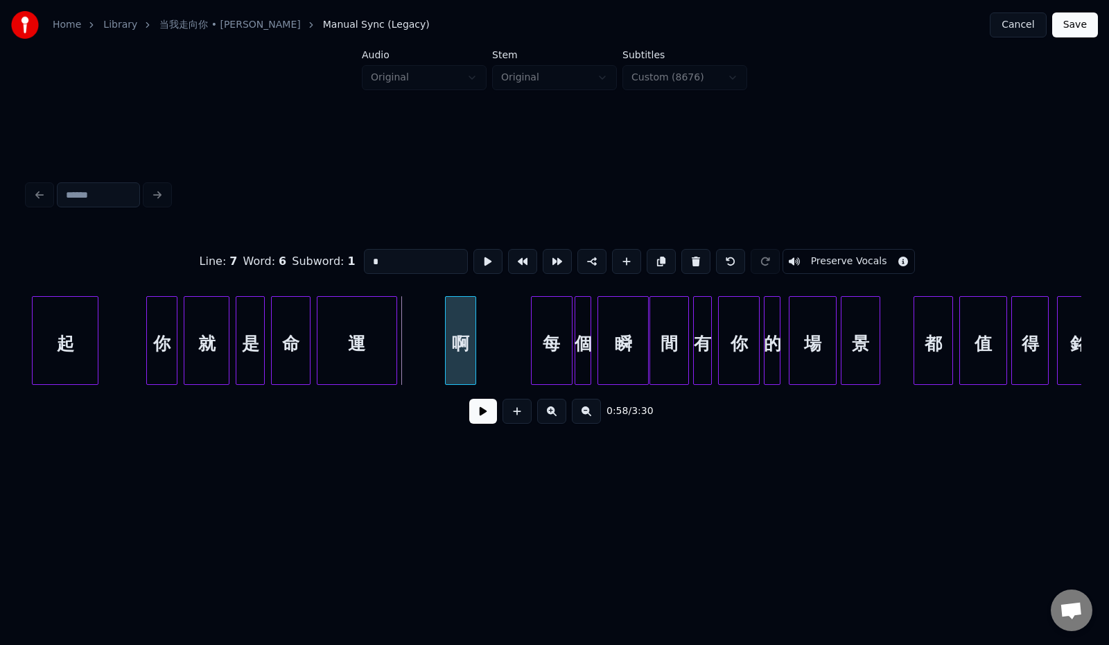
click at [475, 340] on div "啊" at bounding box center [461, 340] width 32 height 89
click at [410, 337] on div at bounding box center [412, 340] width 4 height 87
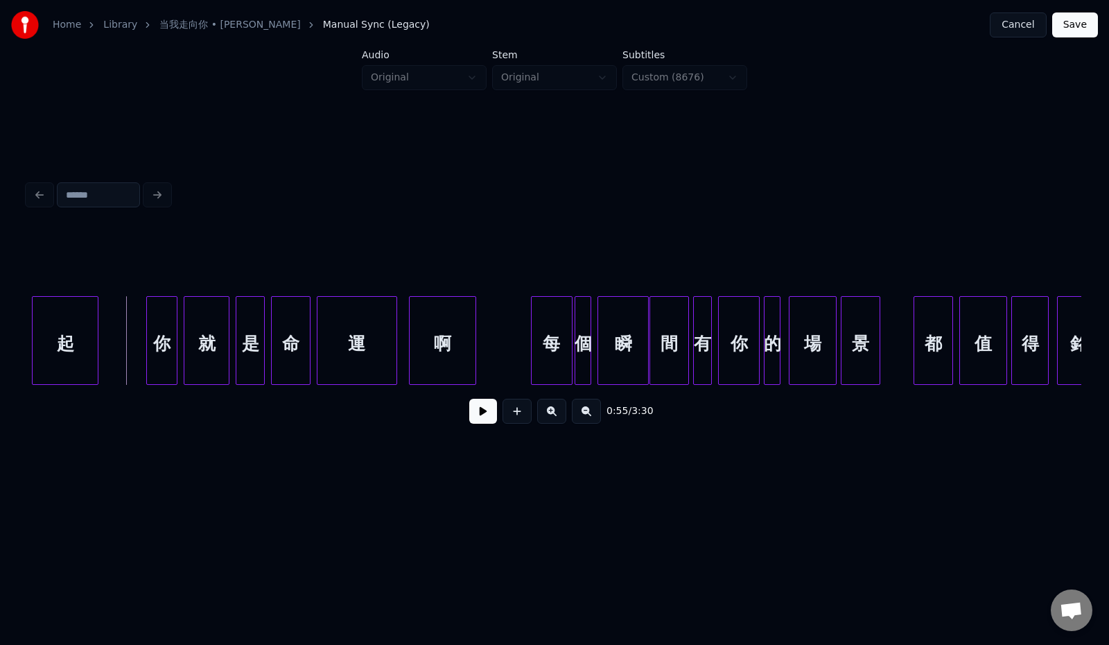
click at [471, 422] on button at bounding box center [483, 411] width 28 height 25
click at [472, 422] on button at bounding box center [483, 411] width 28 height 25
click at [397, 343] on div at bounding box center [396, 340] width 4 height 87
click at [475, 417] on button at bounding box center [483, 411] width 28 height 25
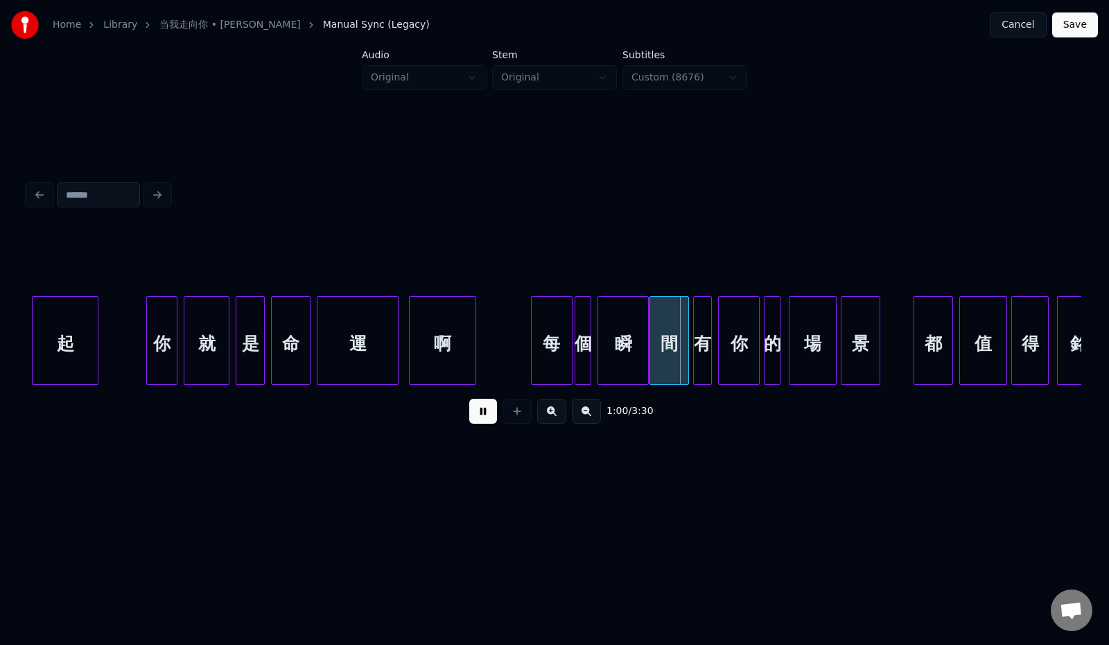
click at [1064, 24] on button "Save" at bounding box center [1075, 24] width 46 height 25
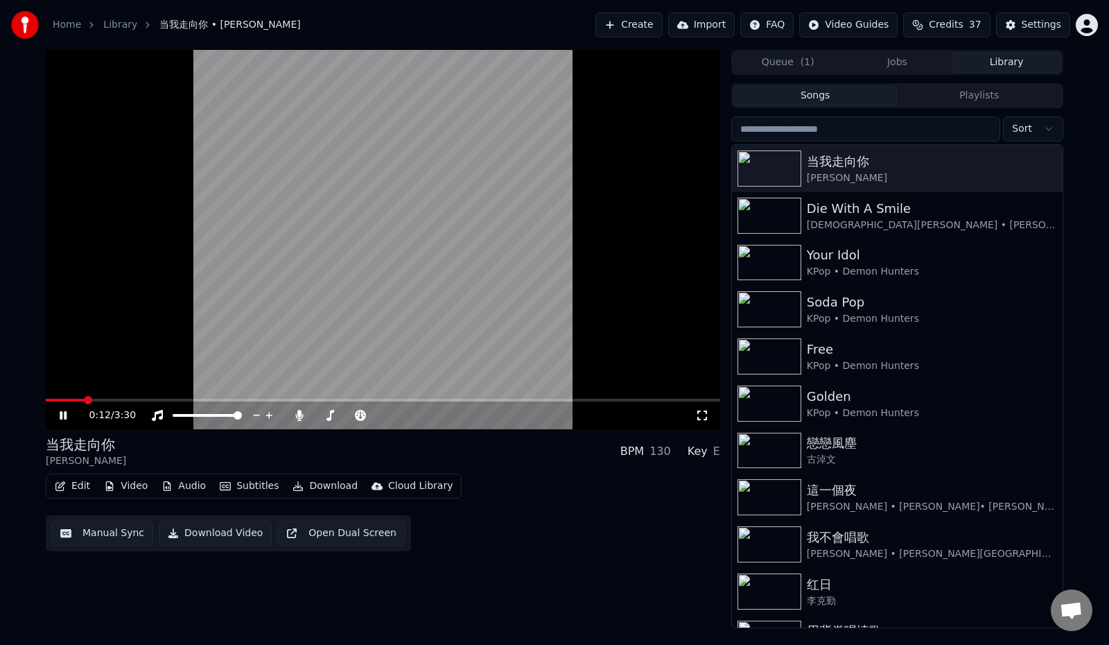
click at [71, 415] on icon at bounding box center [73, 415] width 33 height 11
click at [67, 417] on icon at bounding box center [73, 415] width 33 height 11
click at [158, 399] on span at bounding box center [383, 400] width 675 height 3
click at [182, 399] on span at bounding box center [383, 400] width 675 height 3
click at [63, 416] on icon at bounding box center [73, 415] width 33 height 11
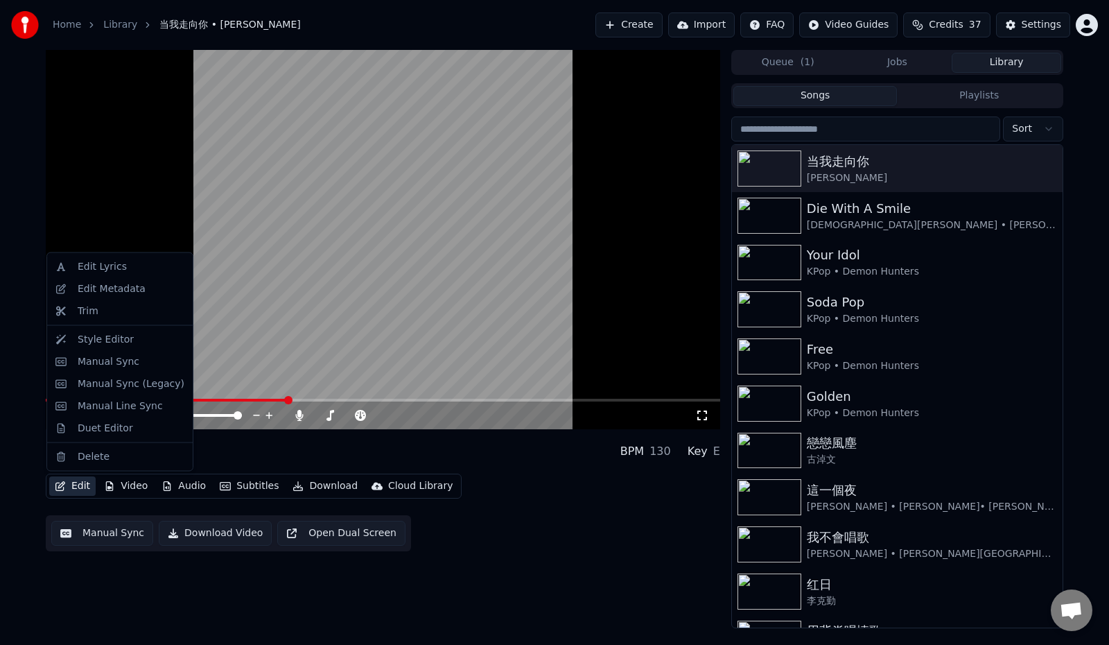
click at [73, 485] on button "Edit" at bounding box center [72, 485] width 46 height 19
click at [118, 384] on div "Manual Sync (Legacy)" at bounding box center [131, 383] width 107 height 14
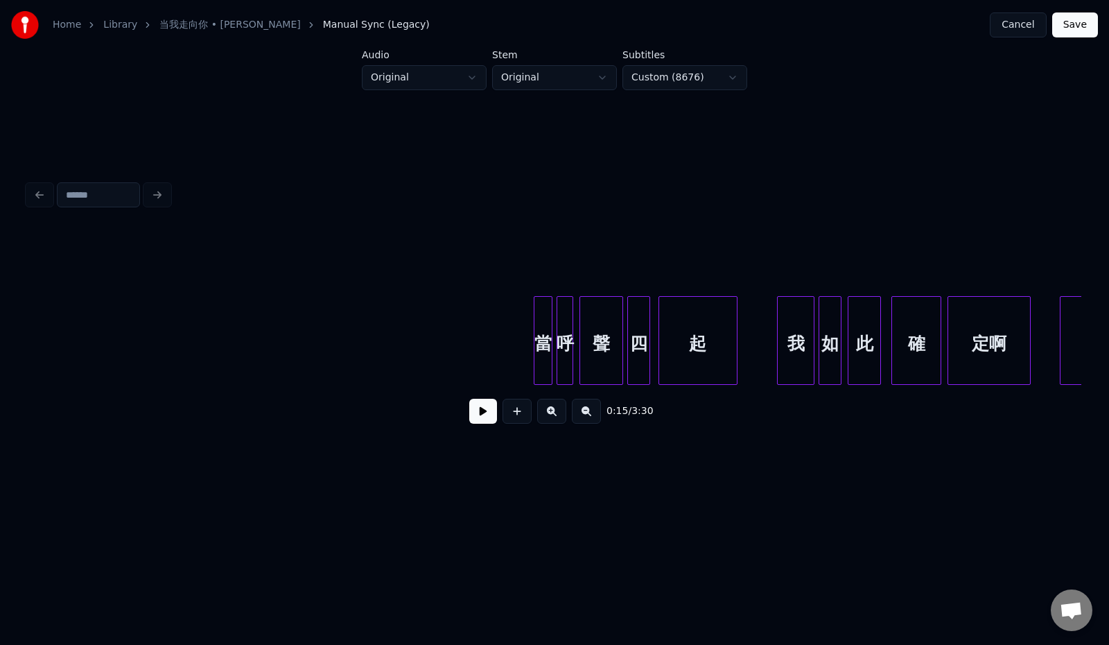
scroll to position [0, 7475]
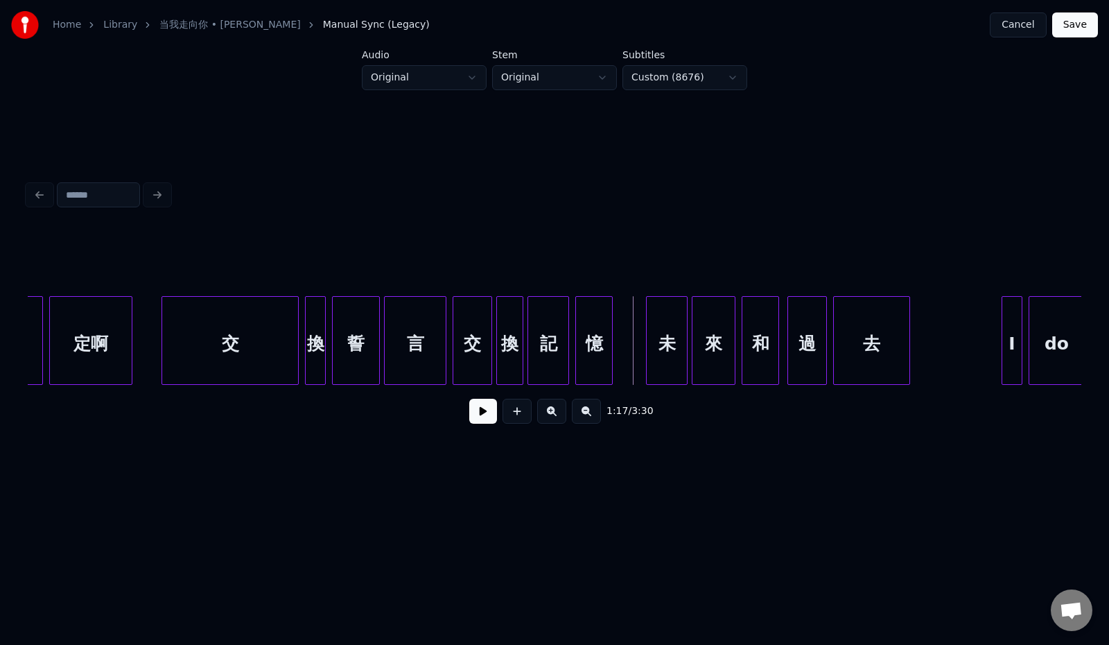
click at [471, 419] on button at bounding box center [483, 411] width 28 height 25
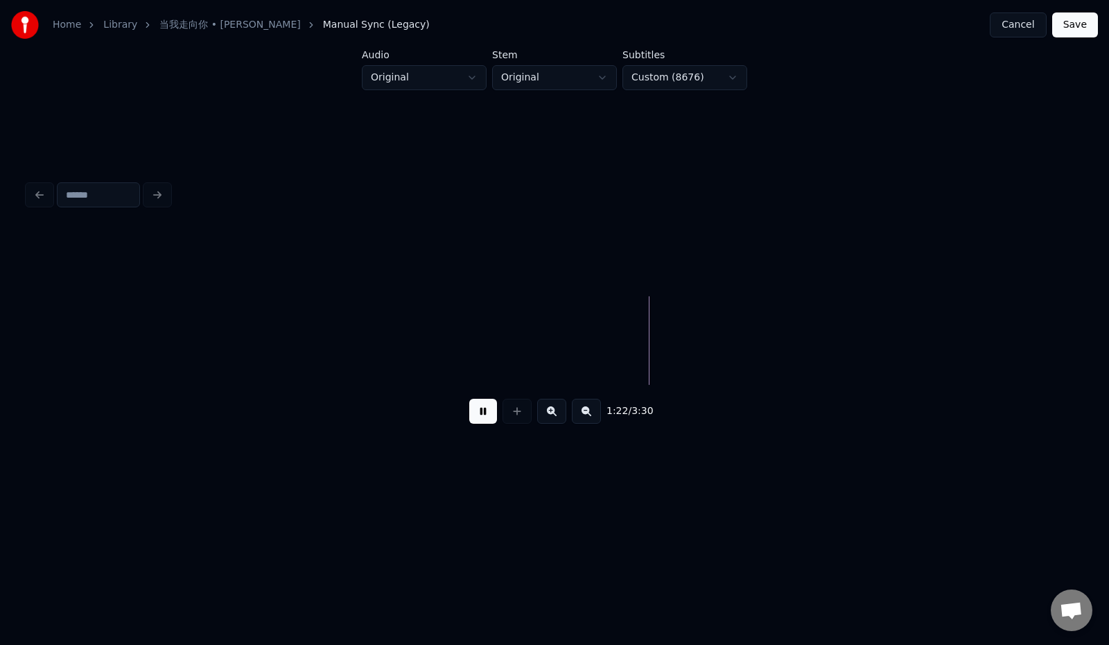
scroll to position [0, 8613]
click at [472, 413] on button at bounding box center [483, 411] width 28 height 25
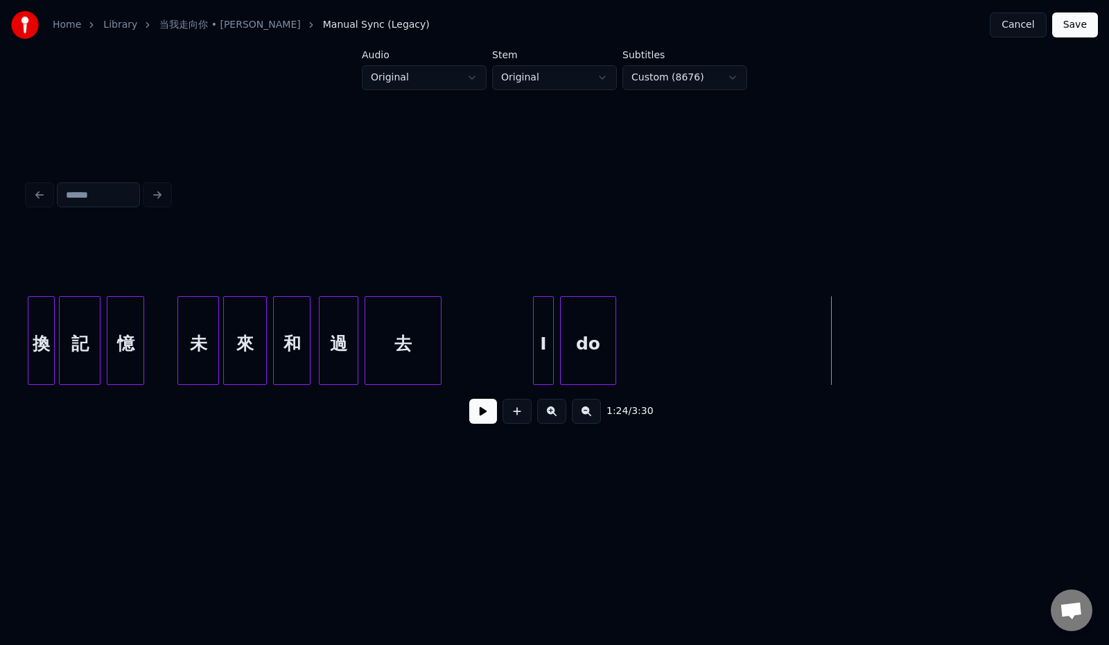
scroll to position [0, 7442]
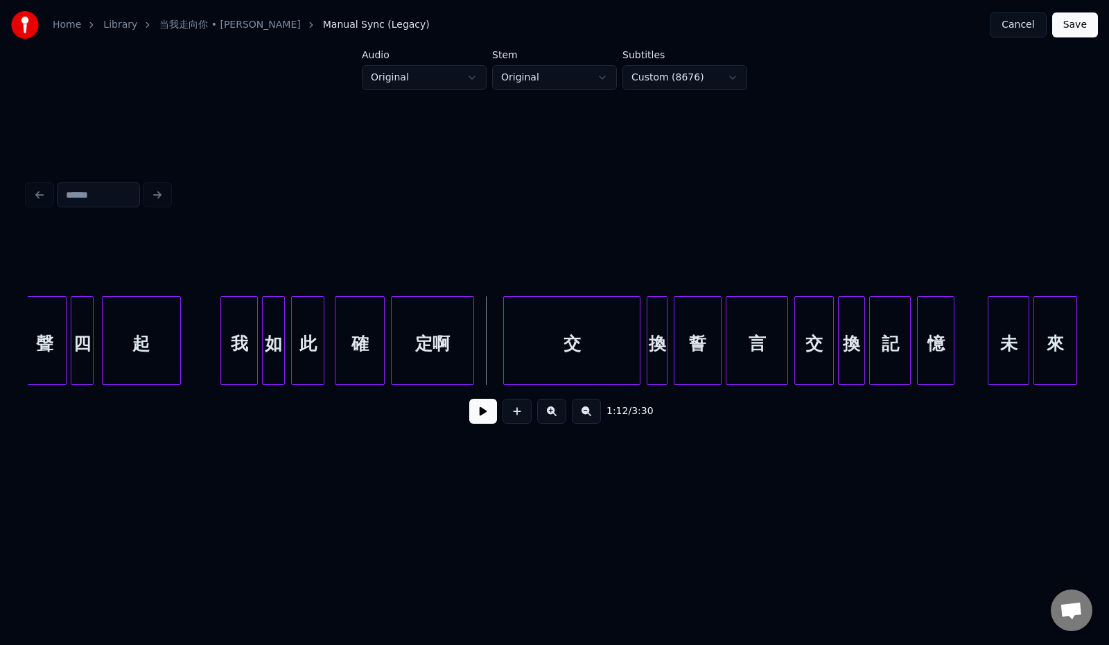
scroll to position [0, 7125]
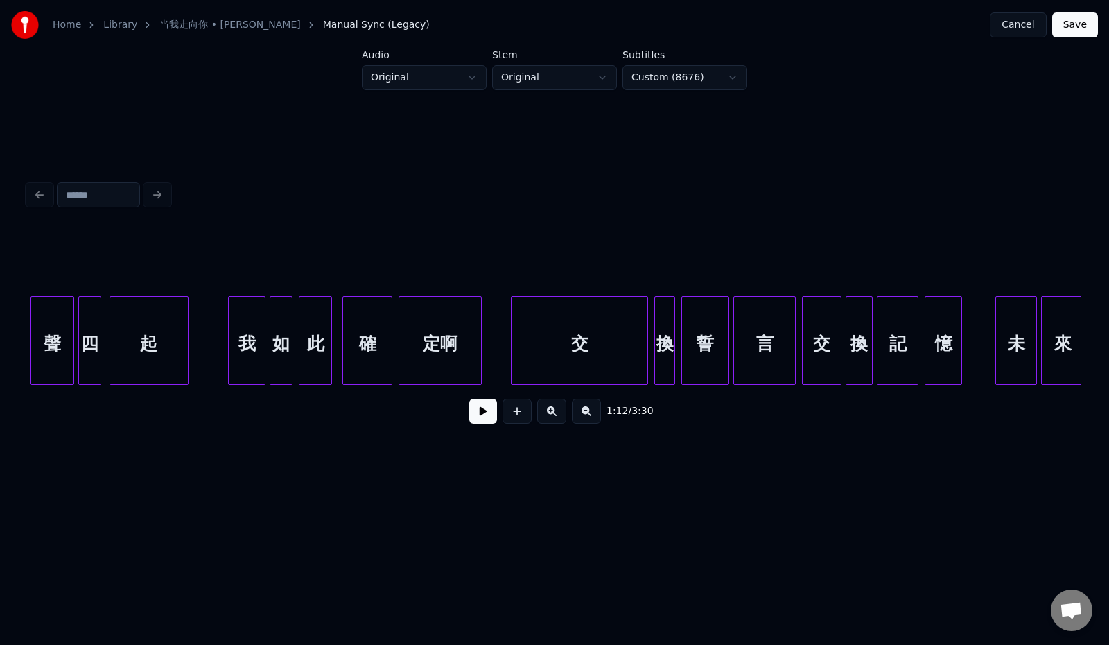
click at [469, 421] on button at bounding box center [483, 411] width 28 height 25
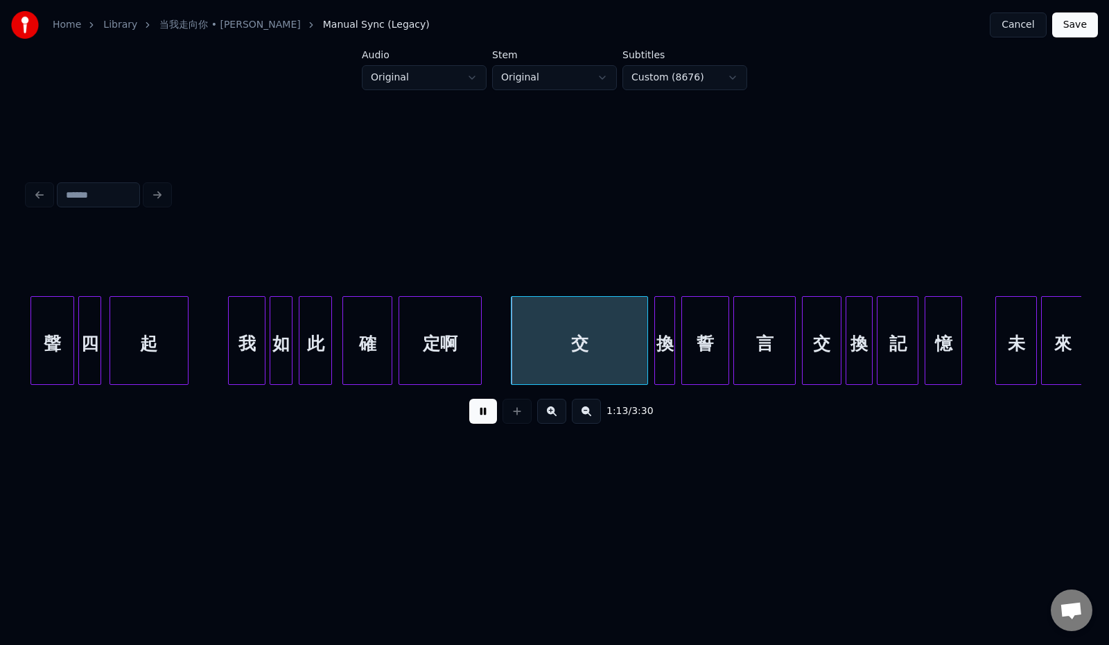
click at [469, 420] on button at bounding box center [483, 411] width 28 height 25
click at [505, 344] on div at bounding box center [505, 340] width 4 height 87
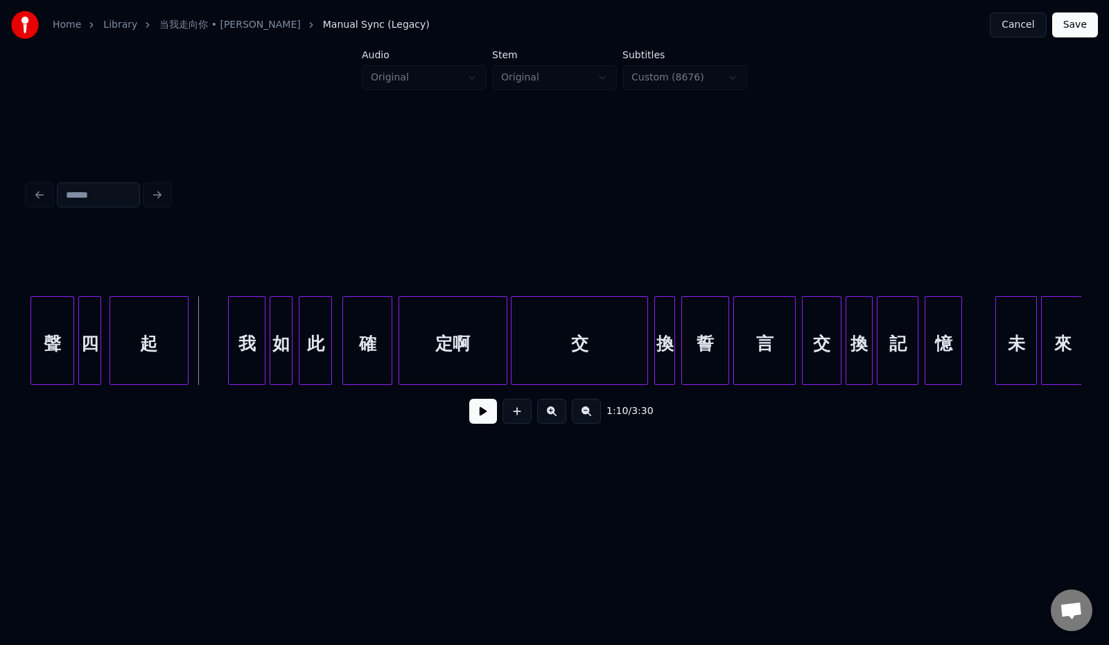
click at [469, 417] on button at bounding box center [483, 411] width 28 height 25
click at [484, 419] on button at bounding box center [483, 411] width 28 height 25
click at [523, 339] on div "交" at bounding box center [580, 344] width 136 height 94
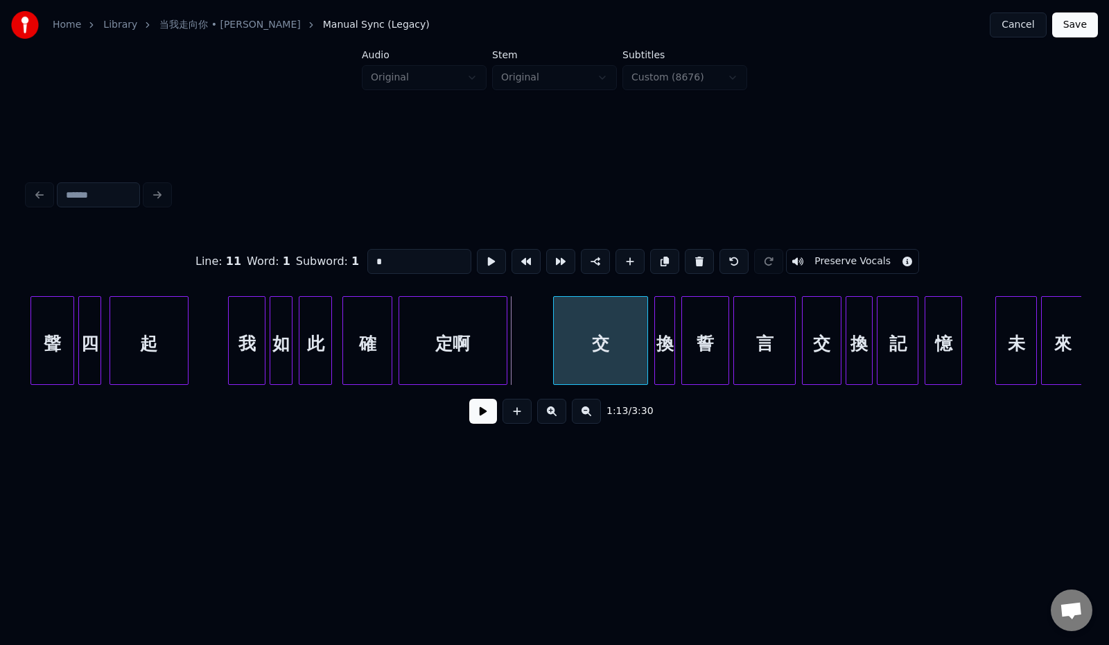
click at [558, 344] on div at bounding box center [556, 340] width 4 height 87
click at [506, 340] on div "定啊" at bounding box center [453, 340] width 109 height 89
type input "**"
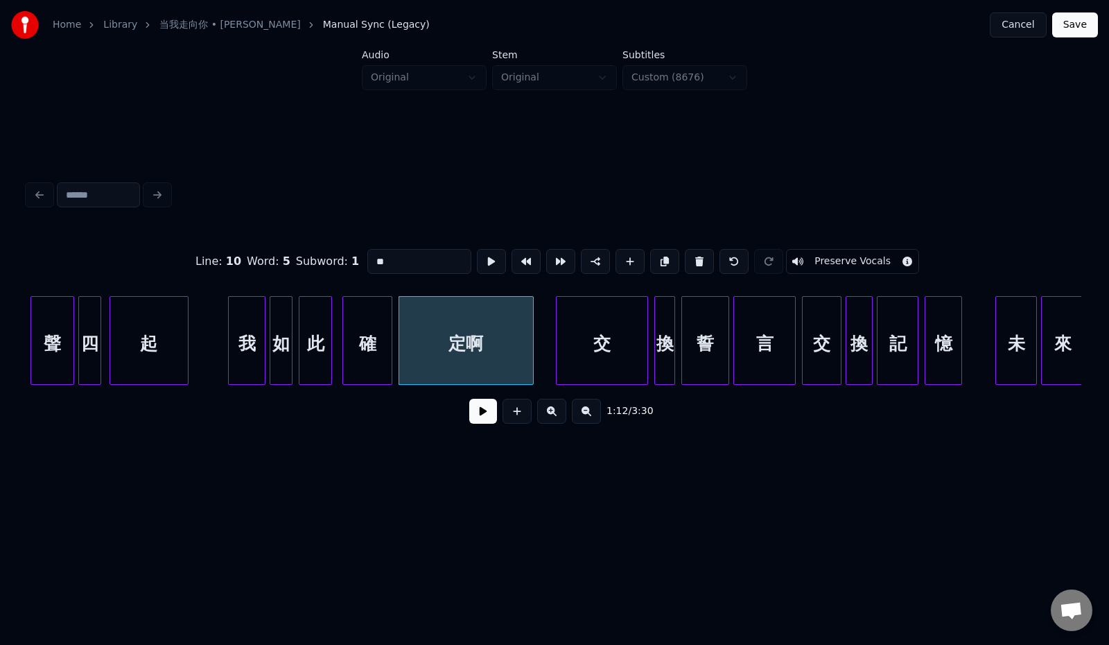
click at [530, 342] on div at bounding box center [531, 340] width 4 height 87
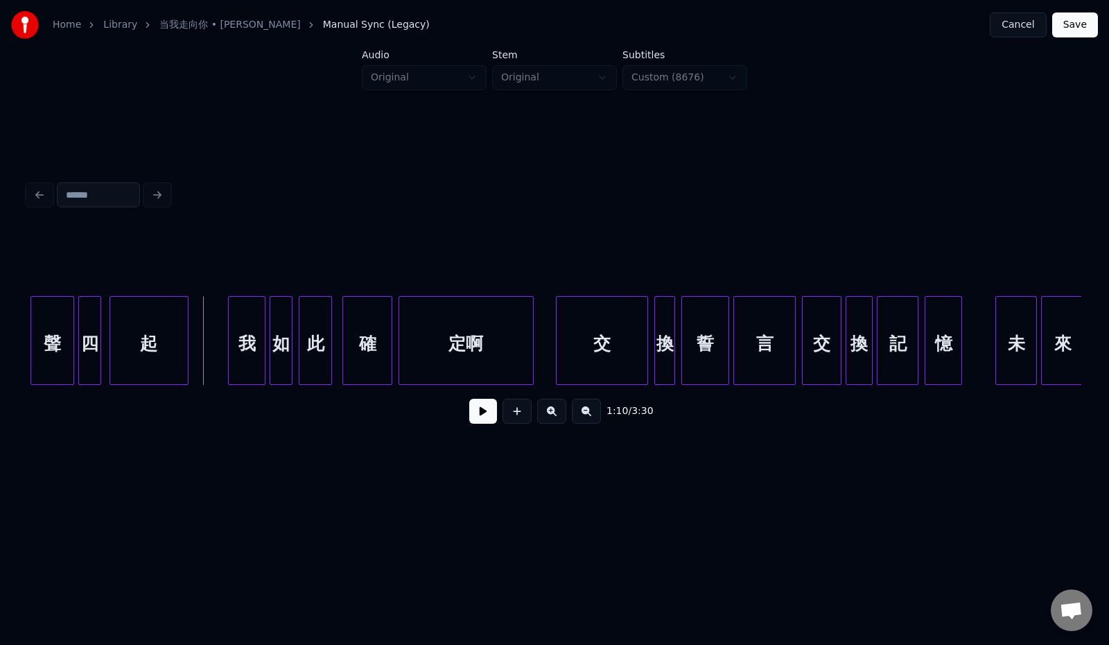
click at [469, 419] on button at bounding box center [483, 411] width 28 height 25
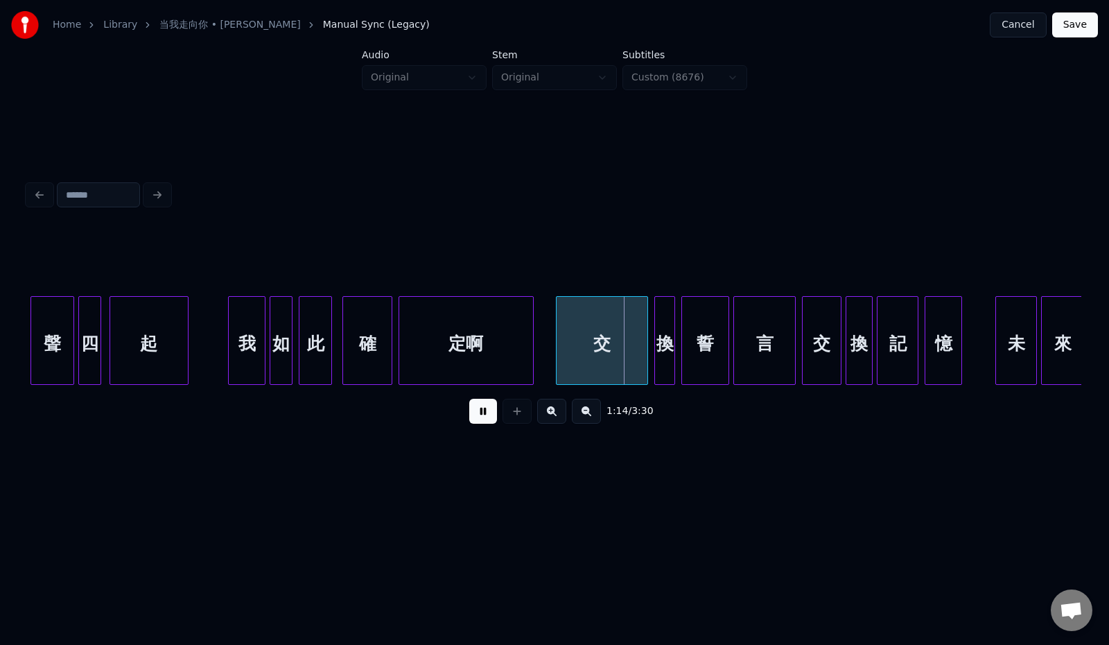
click at [469, 423] on button at bounding box center [483, 411] width 28 height 25
click at [584, 349] on div at bounding box center [586, 340] width 4 height 87
click at [557, 341] on div at bounding box center [556, 340] width 4 height 87
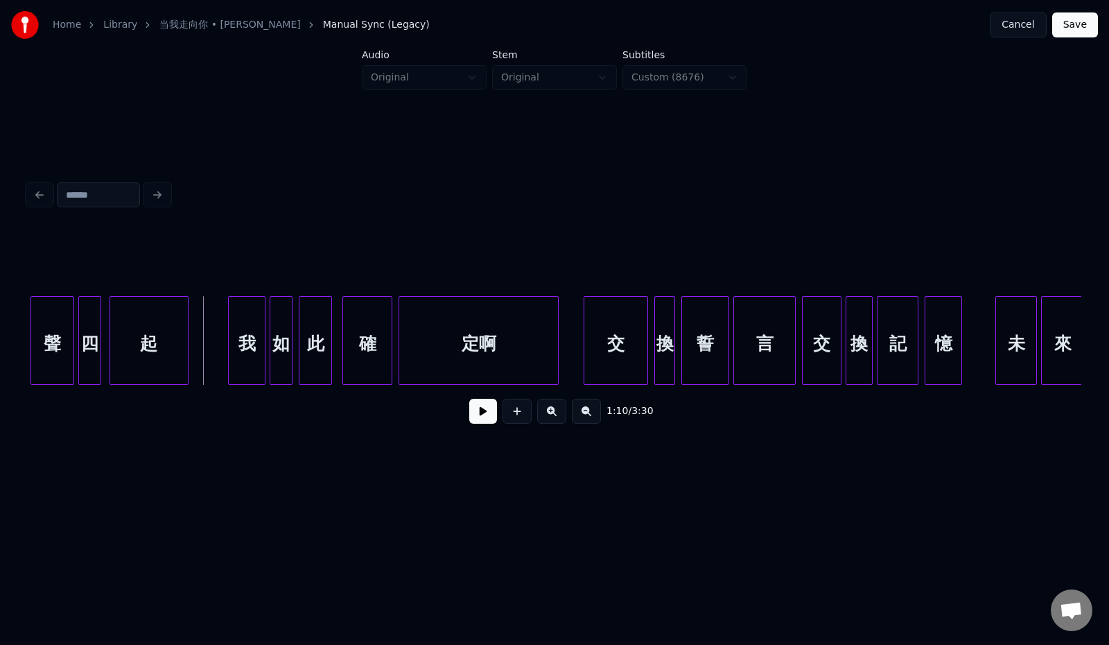
click at [469, 419] on button at bounding box center [483, 411] width 28 height 25
click at [480, 411] on button at bounding box center [483, 411] width 28 height 25
click at [1082, 26] on button "Save" at bounding box center [1075, 24] width 46 height 25
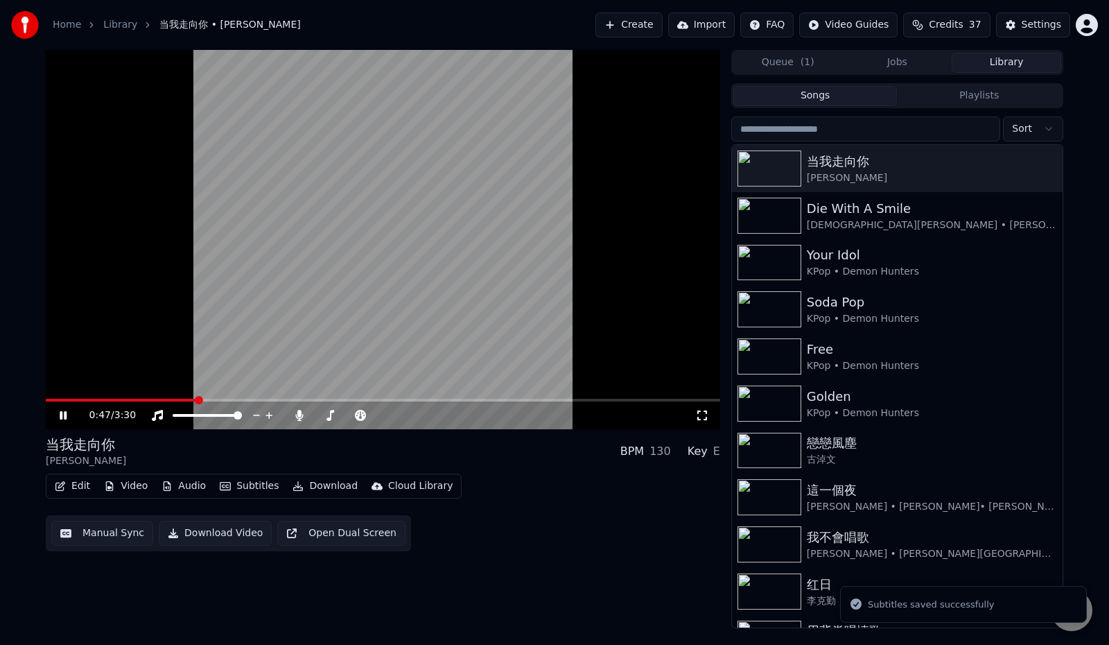
click at [195, 401] on span at bounding box center [199, 400] width 8 height 8
click at [242, 399] on span at bounding box center [243, 400] width 8 height 8
click at [311, 399] on span at bounding box center [182, 400] width 273 height 3
click at [307, 399] on span at bounding box center [180, 400] width 268 height 3
click at [300, 399] on span at bounding box center [178, 400] width 264 height 3
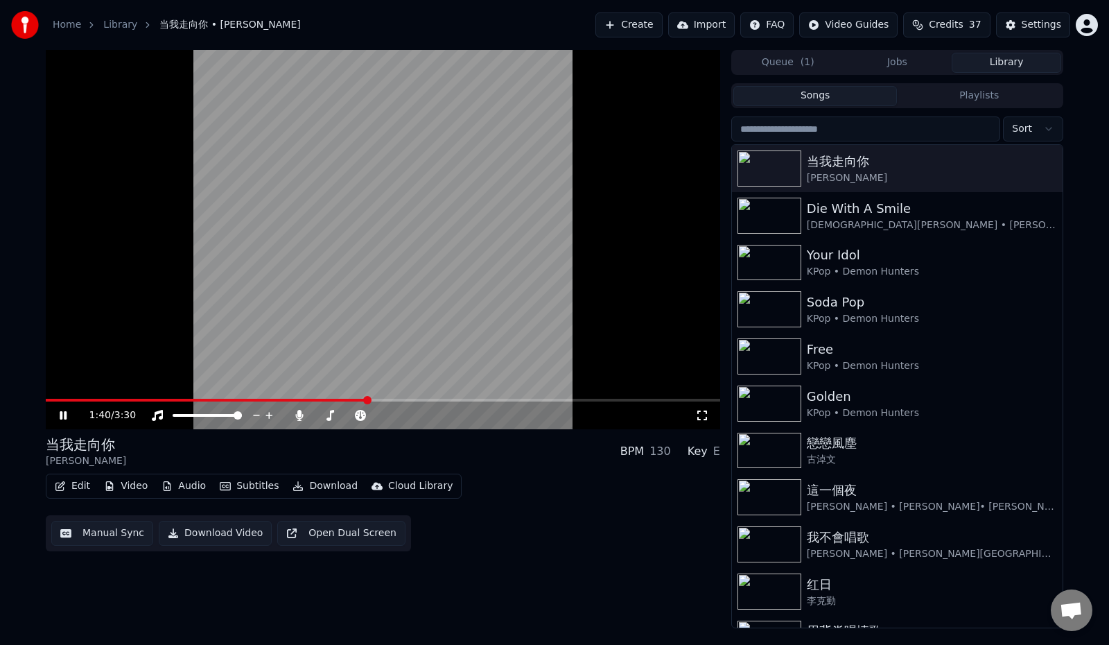
click at [69, 419] on icon at bounding box center [73, 415] width 33 height 11
click at [60, 418] on icon at bounding box center [63, 415] width 8 height 10
click at [60, 417] on icon at bounding box center [63, 415] width 7 height 8
click at [420, 399] on span at bounding box center [233, 400] width 375 height 3
click at [64, 420] on icon at bounding box center [73, 415] width 33 height 11
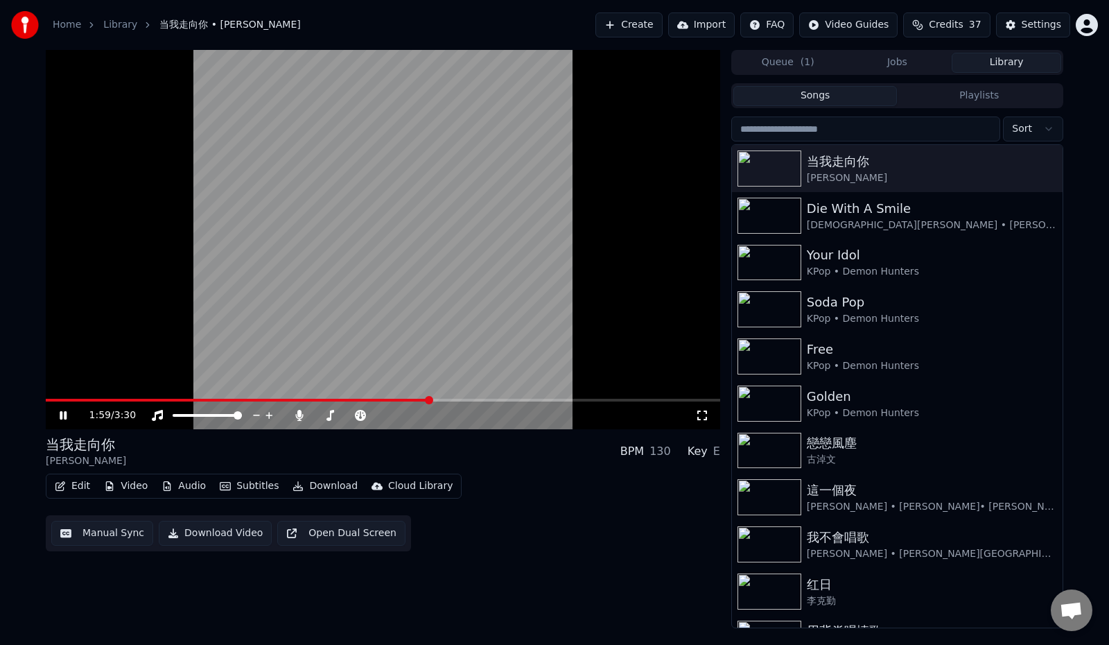
click at [64, 420] on icon at bounding box center [73, 415] width 33 height 11
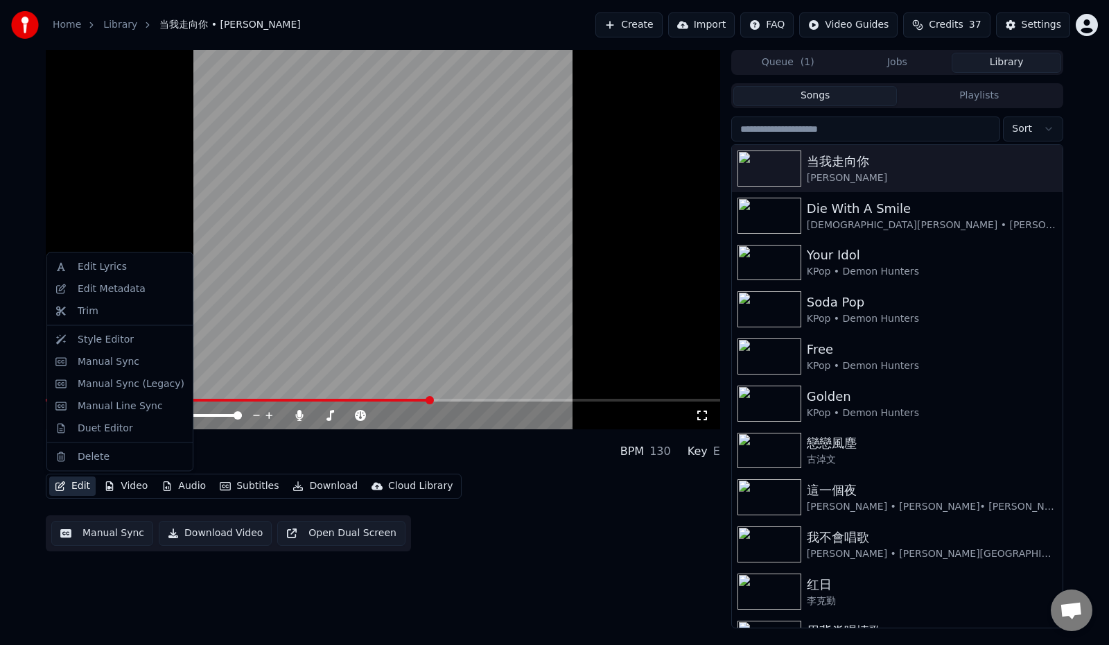
click at [83, 492] on button "Edit" at bounding box center [72, 485] width 46 height 19
click at [107, 369] on div "Manual Sync" at bounding box center [120, 361] width 140 height 22
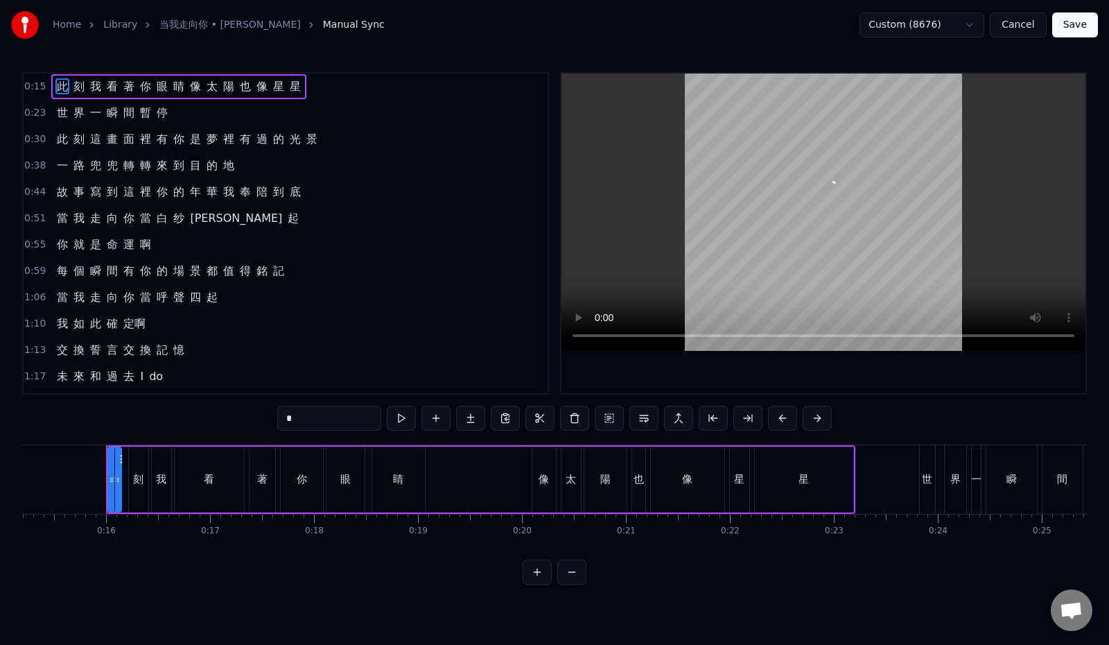
scroll to position [0, 1595]
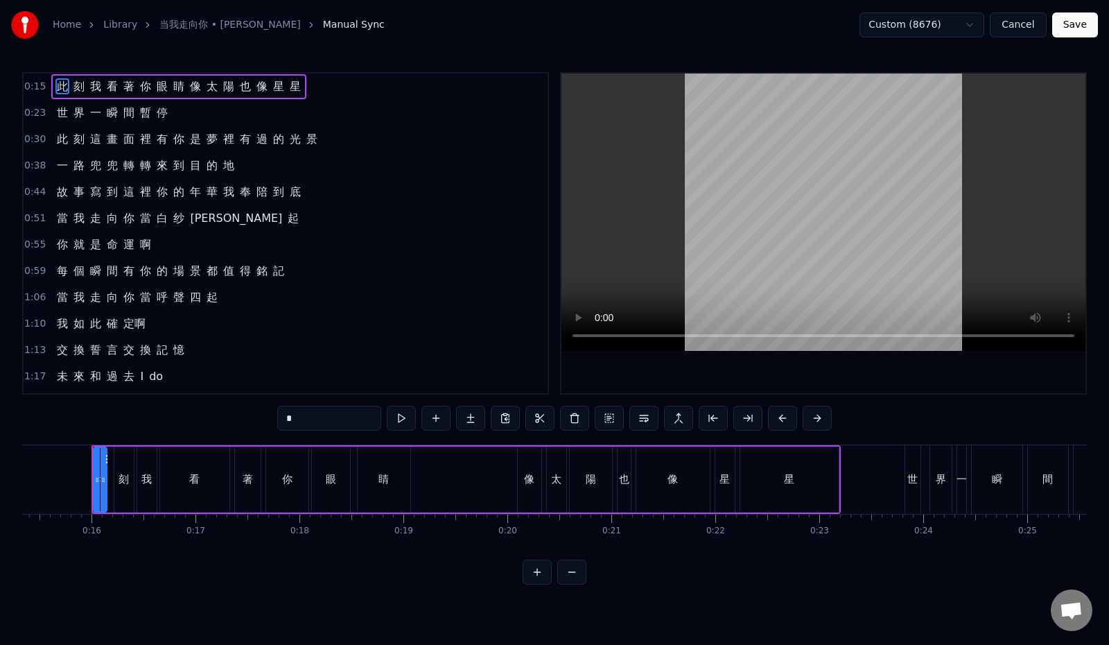
click at [1034, 20] on button "Cancel" at bounding box center [1018, 24] width 56 height 25
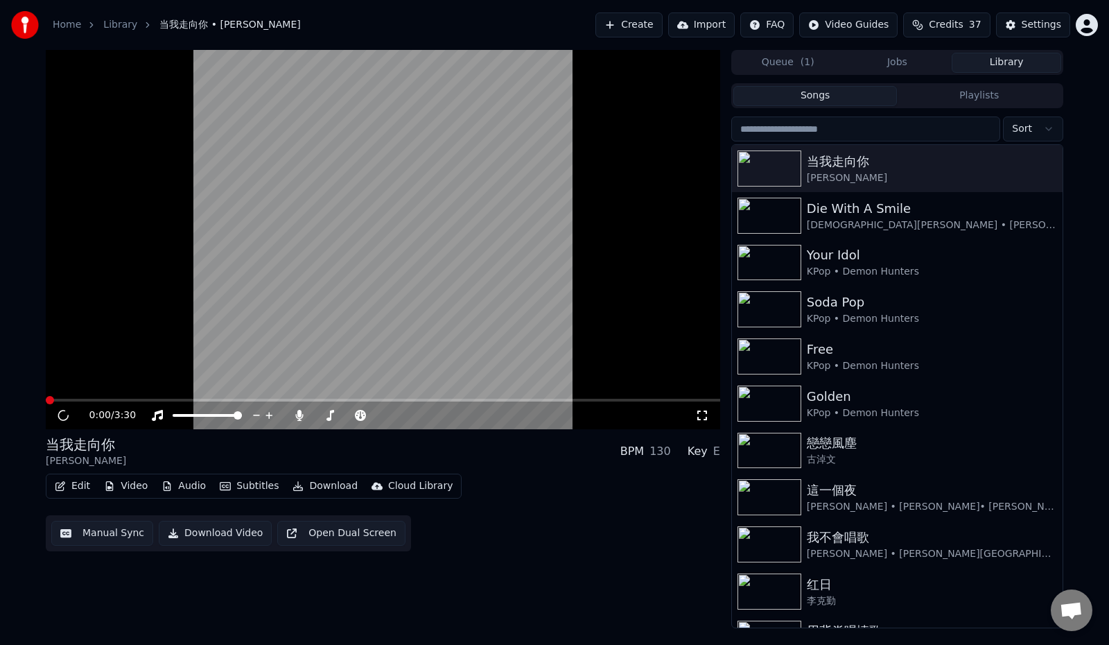
click at [62, 492] on button "Edit" at bounding box center [72, 485] width 46 height 19
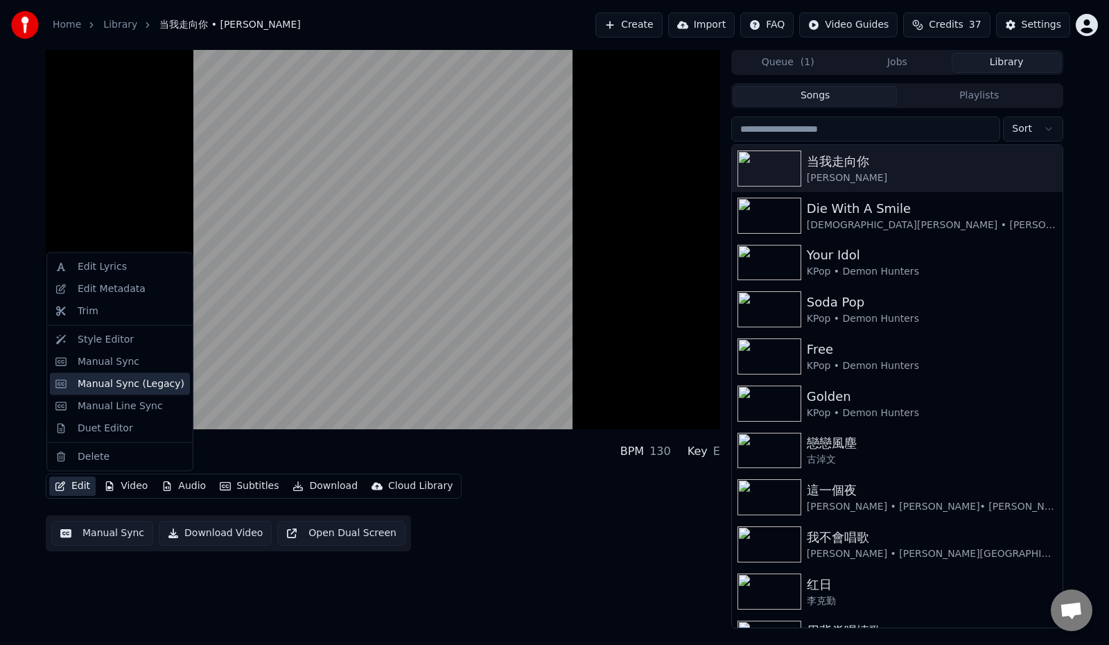
click at [112, 383] on div "Manual Sync (Legacy)" at bounding box center [131, 383] width 107 height 14
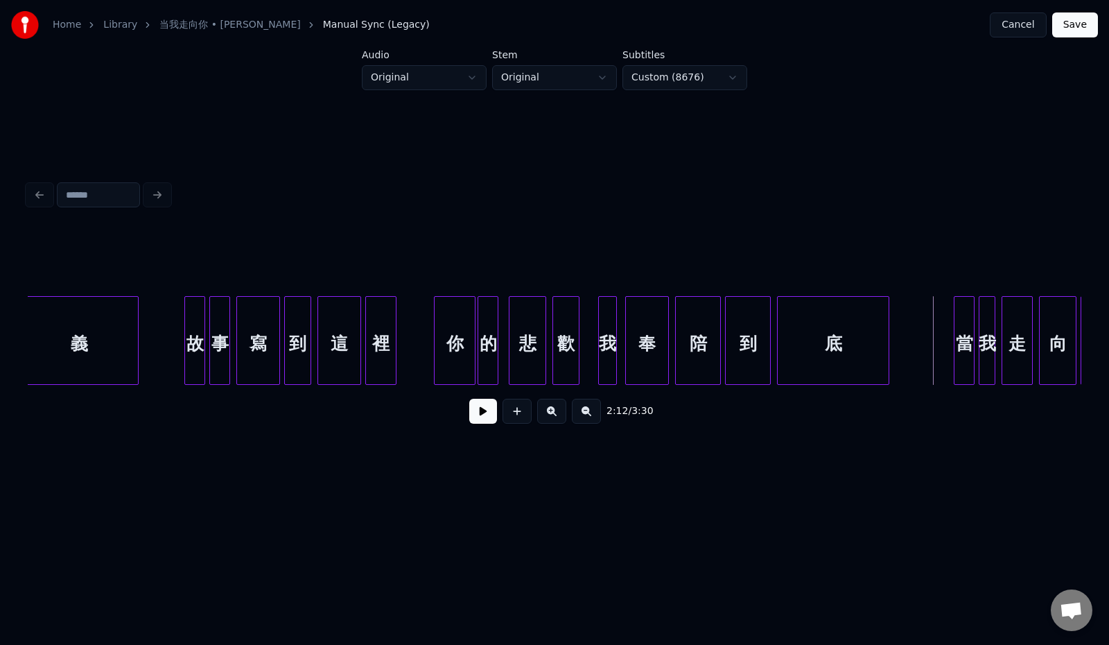
scroll to position [0, 12865]
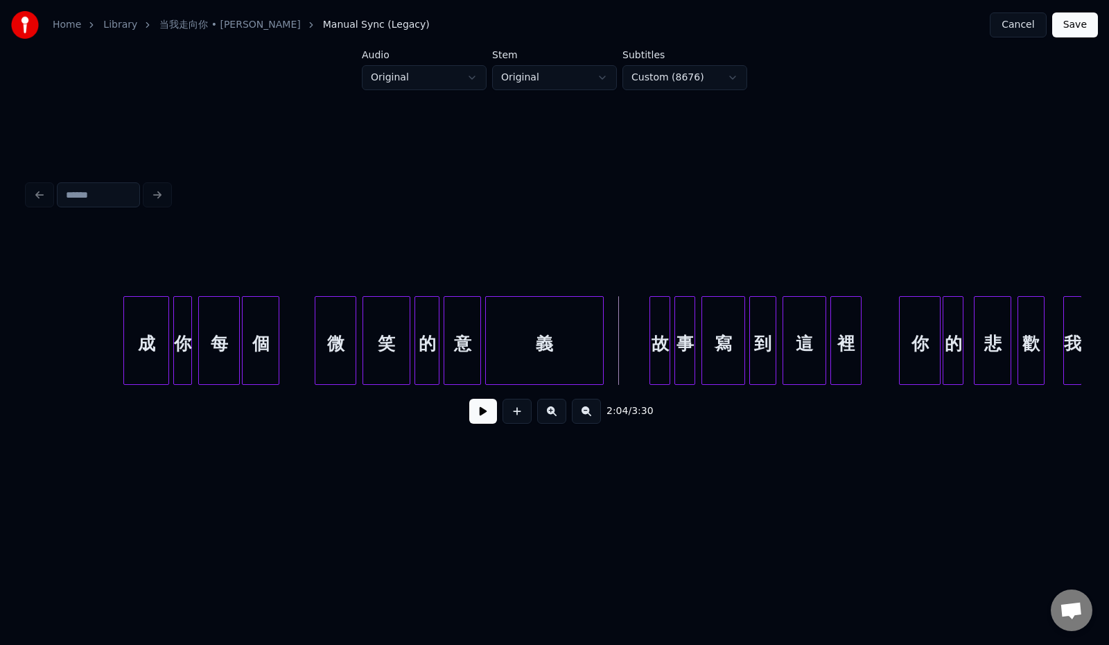
scroll to position [0, 12283]
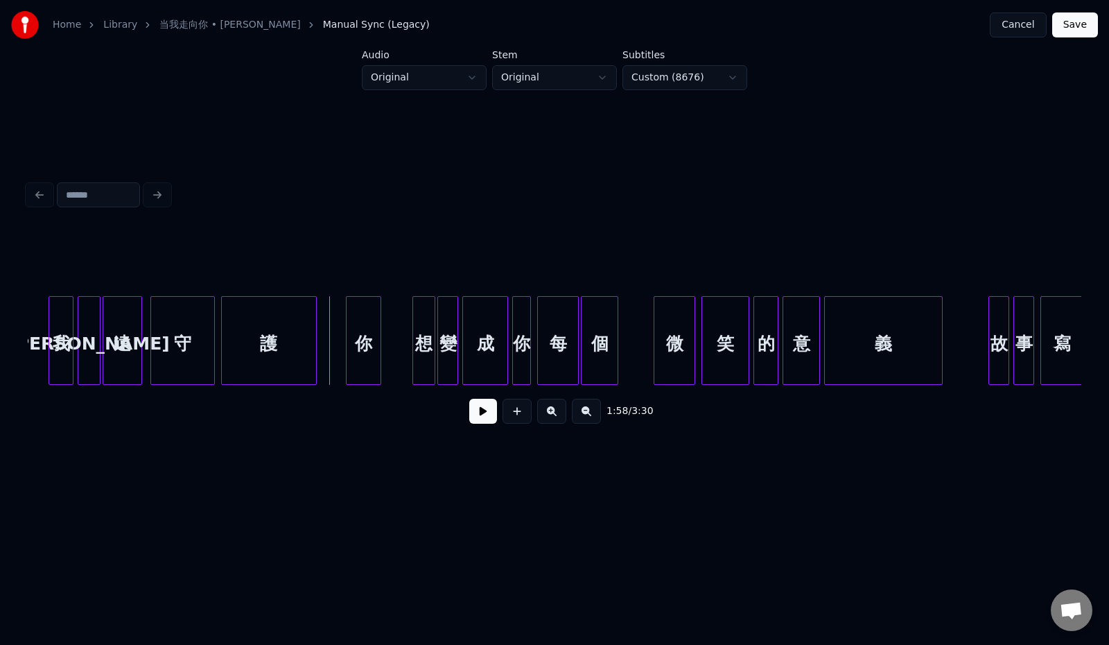
scroll to position [0, 11908]
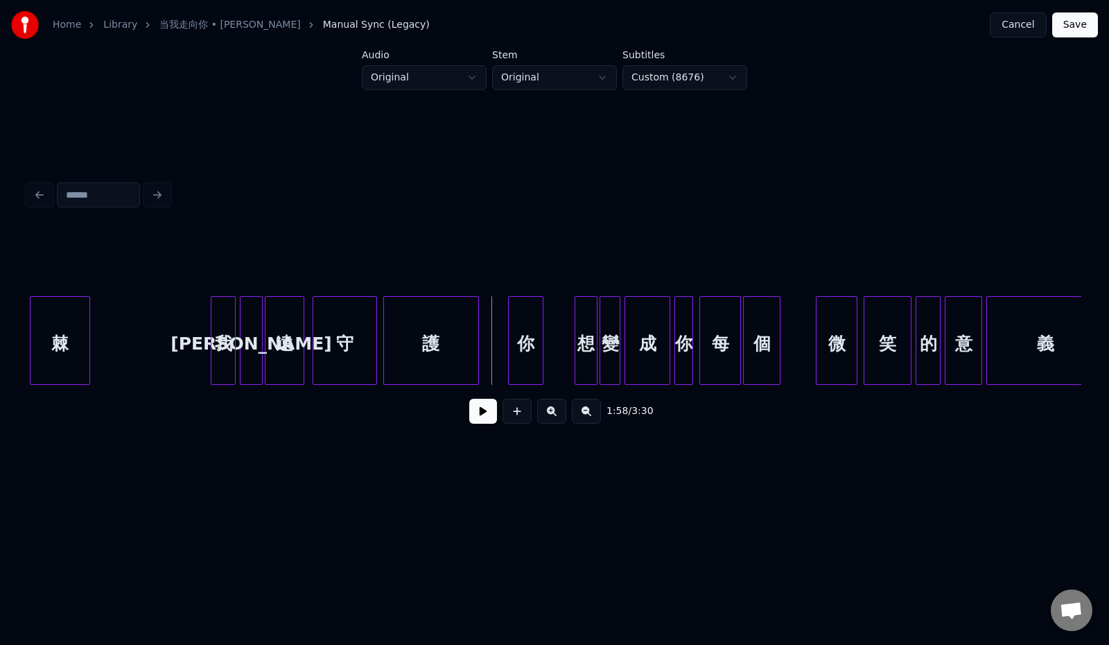
click at [474, 415] on button at bounding box center [483, 411] width 28 height 25
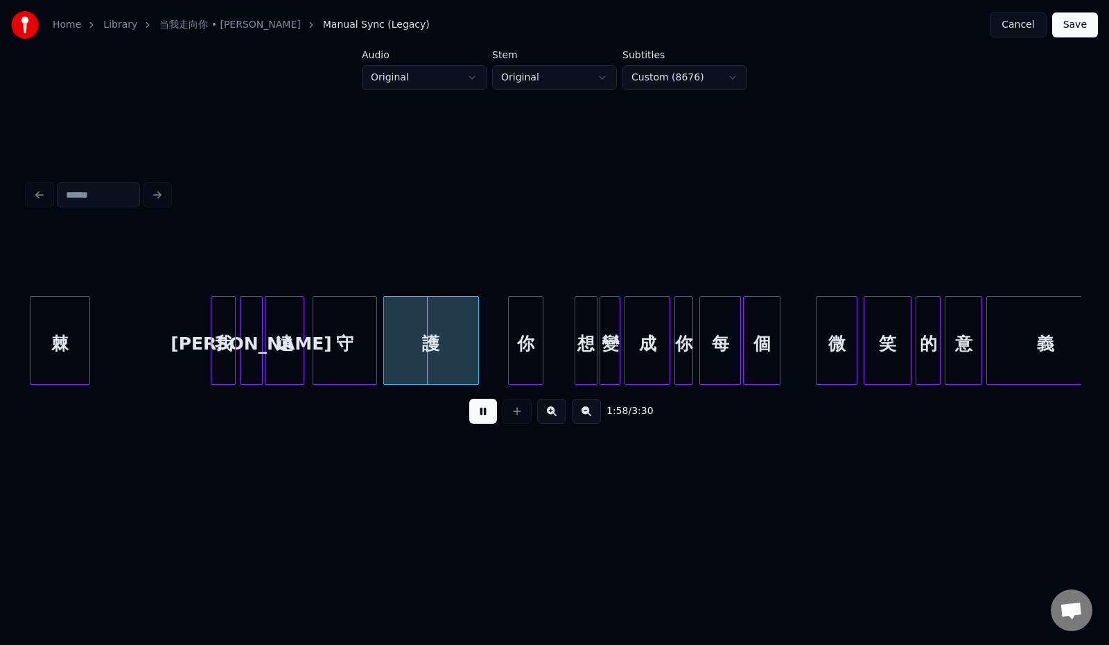
click at [476, 415] on button at bounding box center [483, 411] width 28 height 25
click at [480, 332] on div "護" at bounding box center [434, 340] width 96 height 89
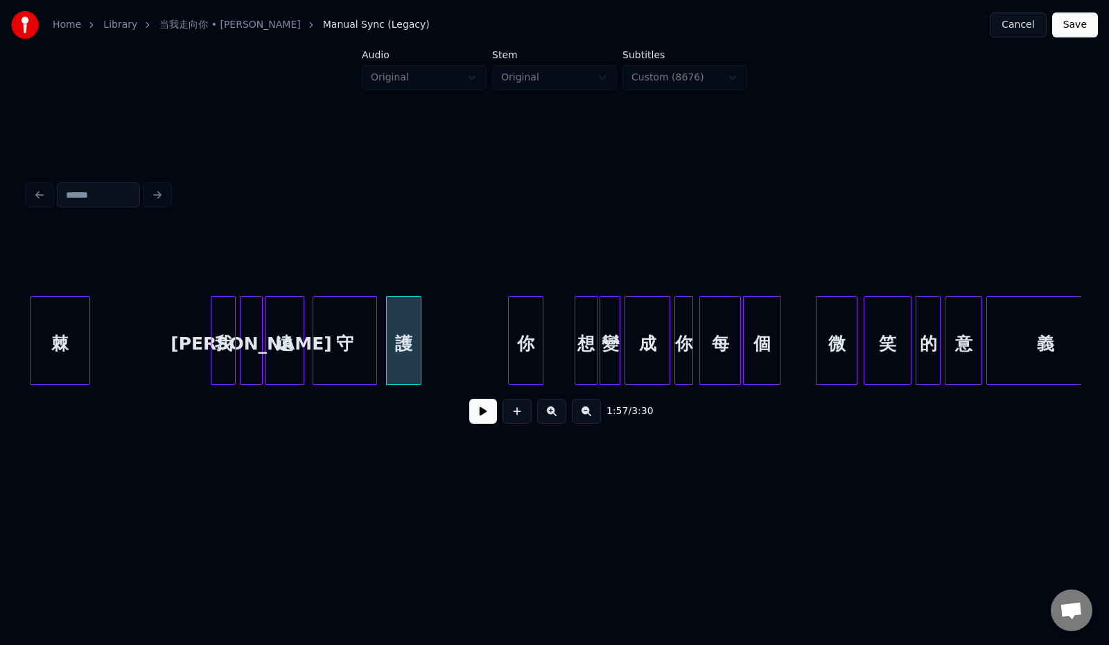
click at [421, 338] on div at bounding box center [419, 340] width 4 height 87
click at [437, 338] on div "你" at bounding box center [445, 344] width 34 height 94
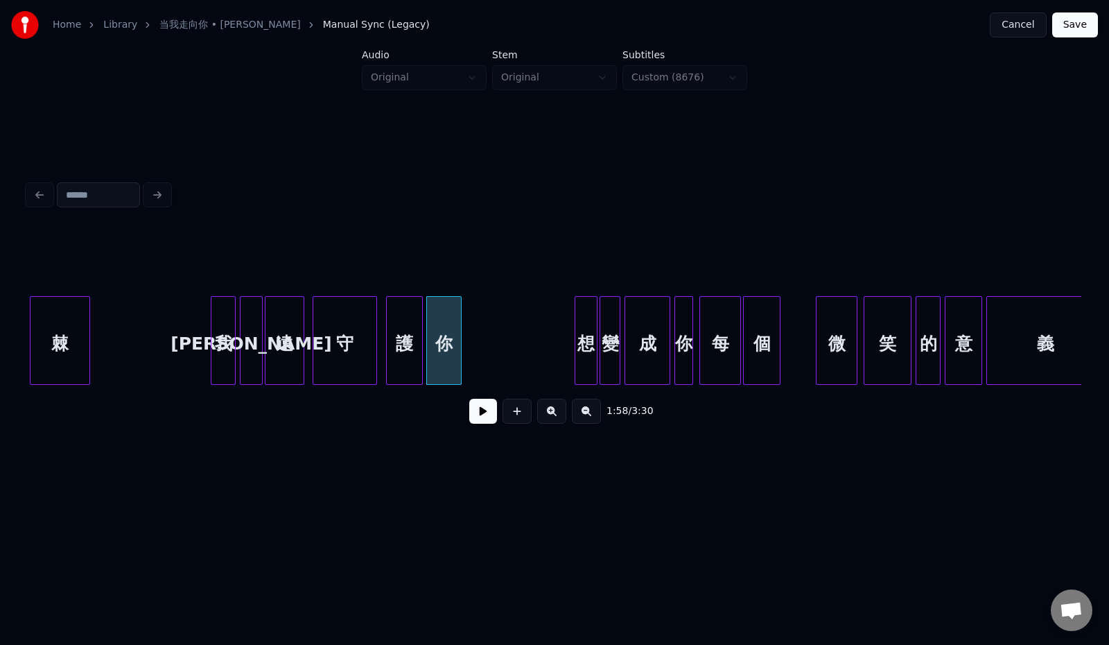
click at [471, 416] on button at bounding box center [483, 411] width 28 height 25
click at [481, 423] on button at bounding box center [483, 411] width 28 height 25
click at [404, 347] on div "護" at bounding box center [399, 344] width 35 height 94
click at [444, 345] on div at bounding box center [443, 340] width 4 height 87
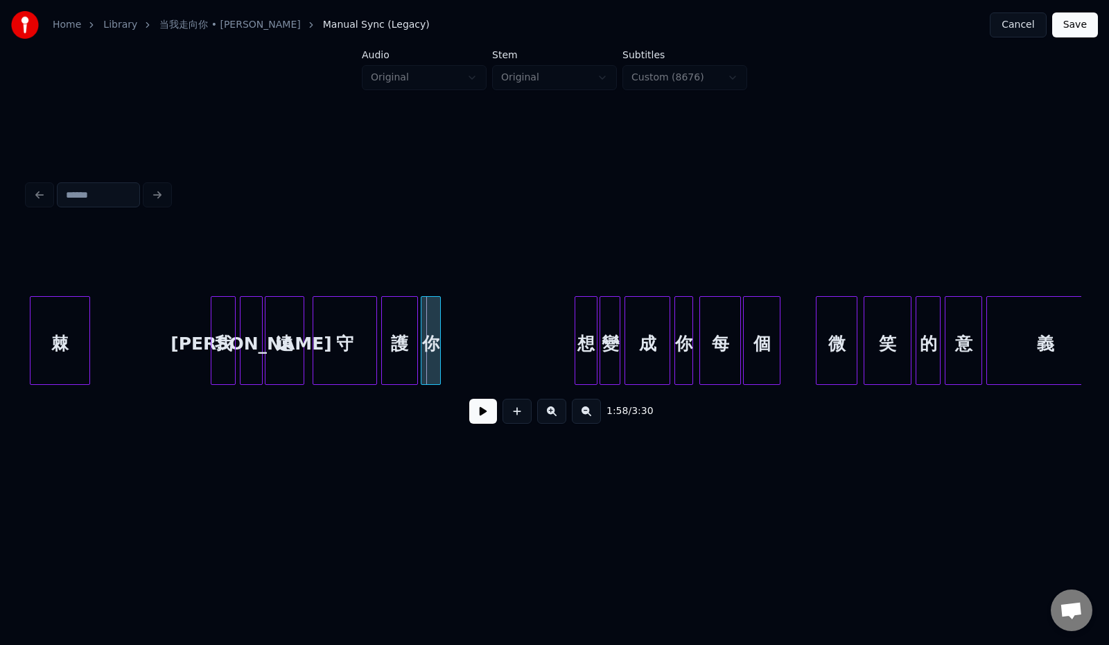
click at [433, 342] on div "你" at bounding box center [431, 344] width 18 height 94
click at [476, 424] on button at bounding box center [483, 411] width 28 height 25
click at [475, 424] on button at bounding box center [483, 411] width 28 height 25
click at [367, 345] on div at bounding box center [368, 340] width 4 height 87
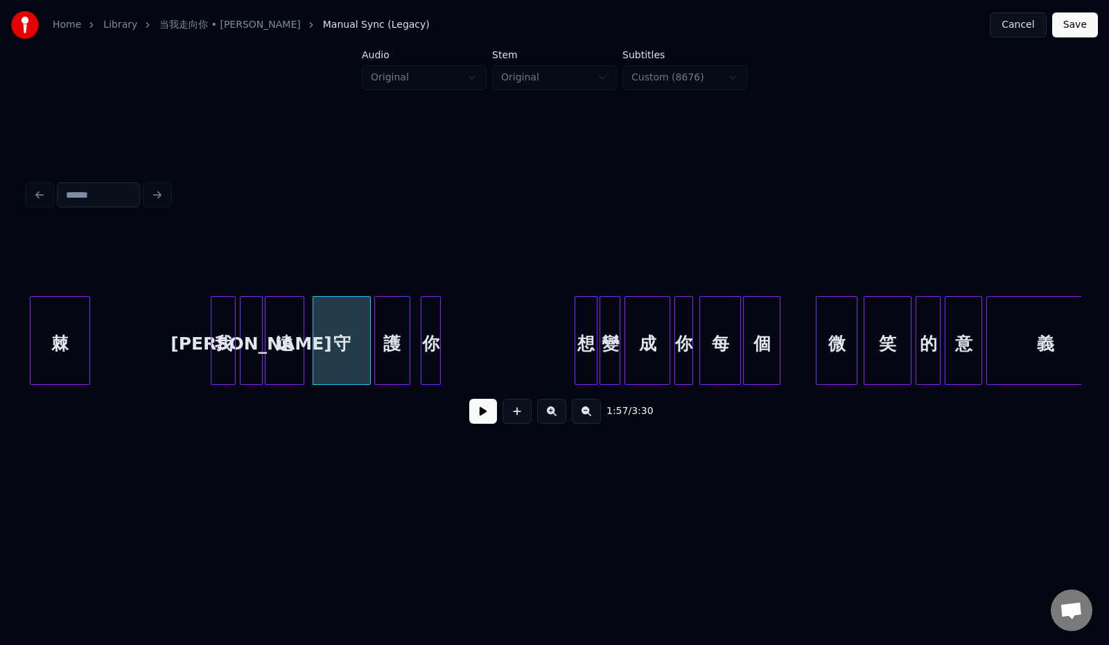
click at [386, 344] on div "護" at bounding box center [392, 344] width 35 height 94
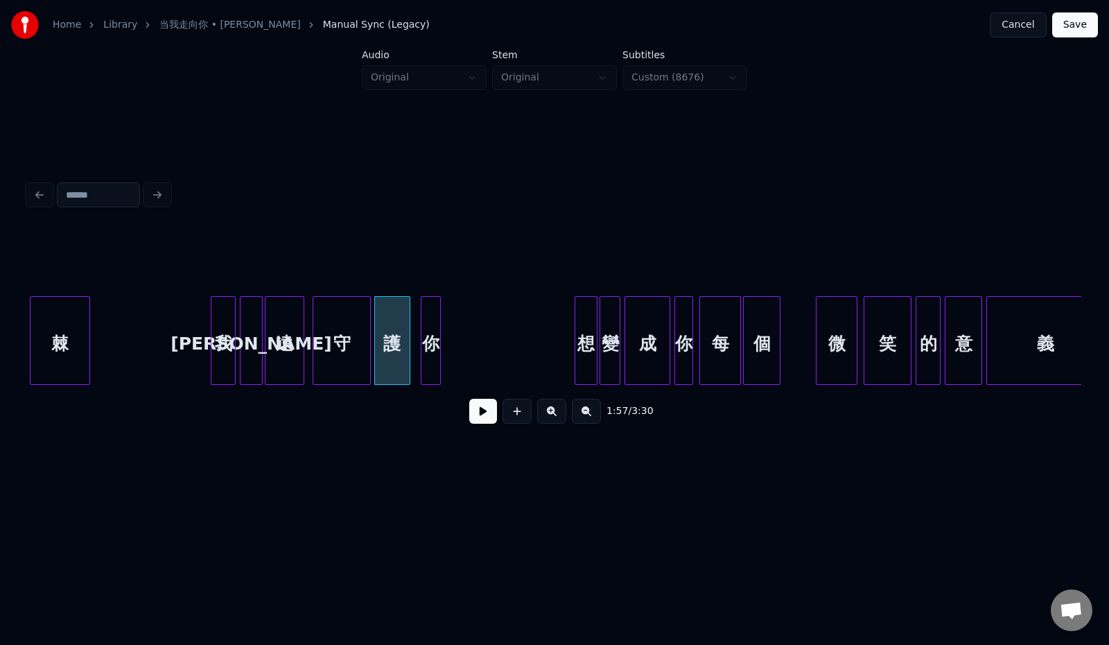
click at [469, 415] on button at bounding box center [483, 411] width 28 height 25
click at [470, 415] on button at bounding box center [483, 411] width 28 height 25
click at [441, 350] on div at bounding box center [443, 340] width 4 height 87
click at [428, 350] on div "你" at bounding box center [427, 344] width 24 height 94
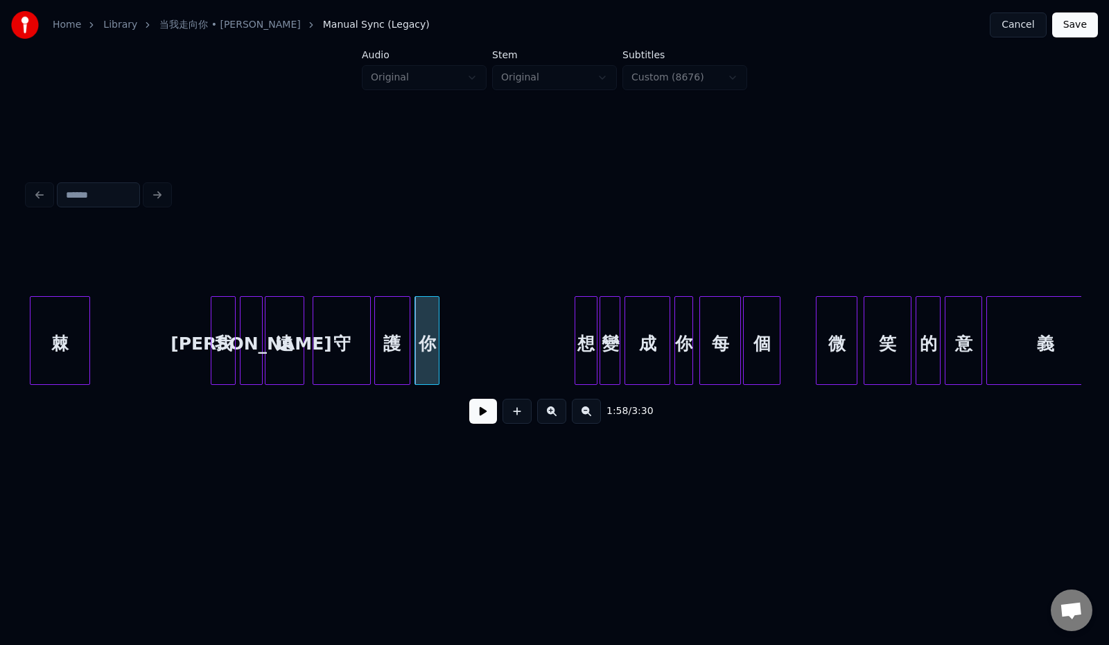
click at [469, 415] on button at bounding box center [483, 411] width 28 height 25
click at [1088, 25] on button "Save" at bounding box center [1075, 24] width 46 height 25
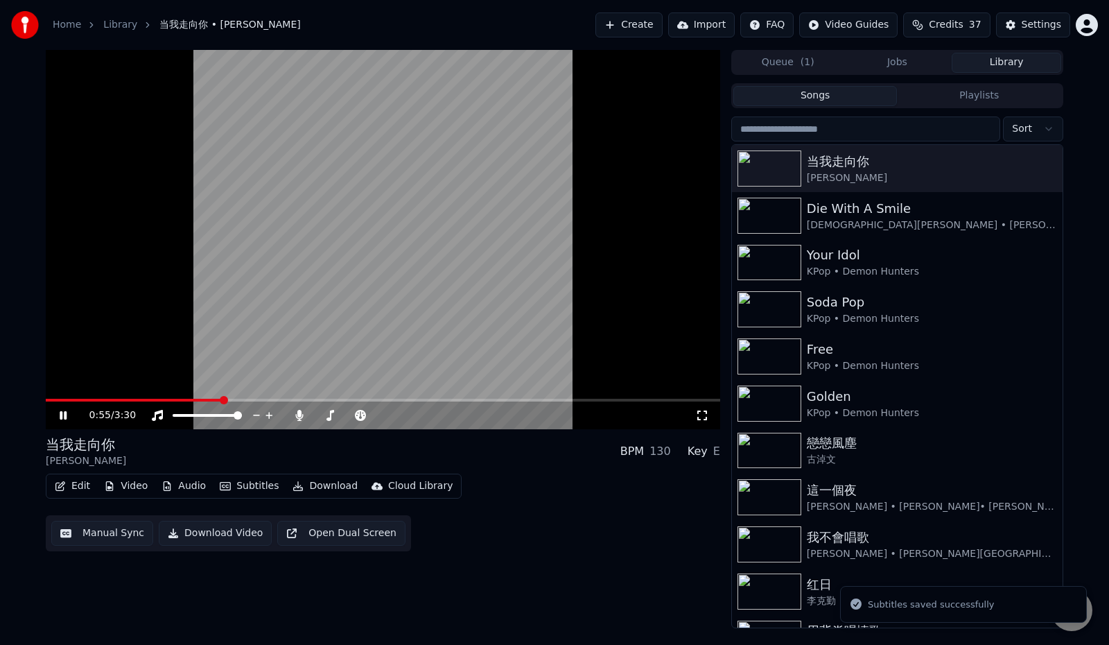
click at [221, 401] on span at bounding box center [224, 400] width 8 height 8
click at [311, 401] on span at bounding box center [306, 400] width 8 height 8
click at [332, 397] on span at bounding box center [331, 400] width 8 height 8
click at [63, 415] on icon at bounding box center [73, 415] width 33 height 11
click at [64, 416] on icon at bounding box center [63, 415] width 8 height 10
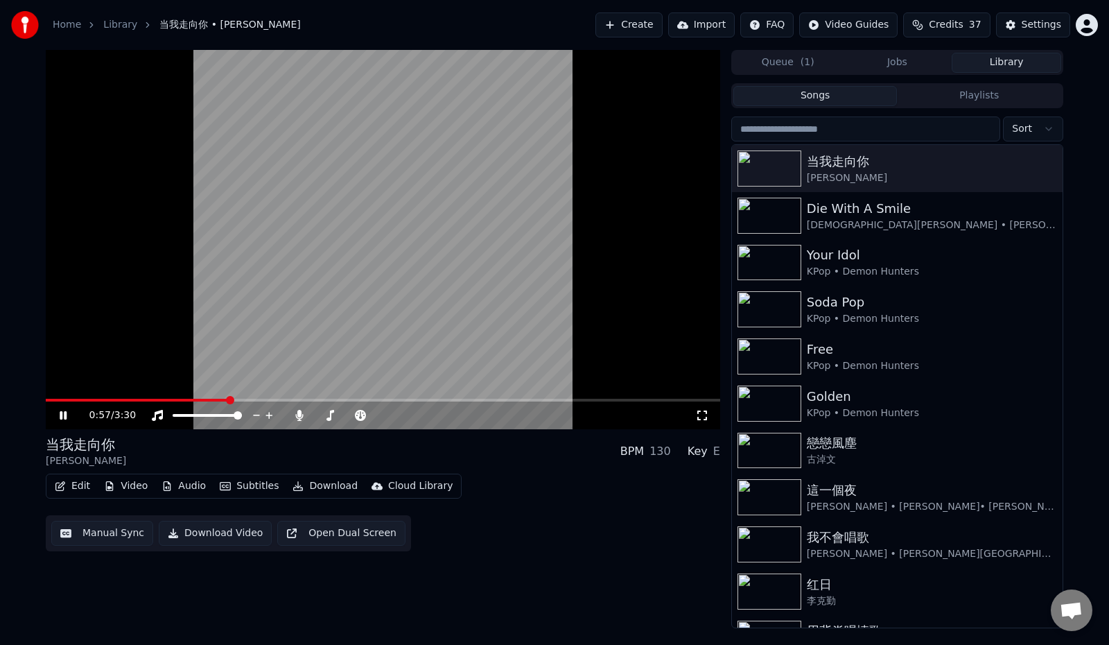
click at [230, 404] on span at bounding box center [230, 400] width 8 height 8
click at [300, 414] on icon at bounding box center [299, 415] width 8 height 11
click at [298, 414] on icon at bounding box center [300, 415] width 14 height 11
click at [295, 414] on icon at bounding box center [299, 415] width 8 height 11
click at [300, 415] on icon at bounding box center [300, 415] width 14 height 11
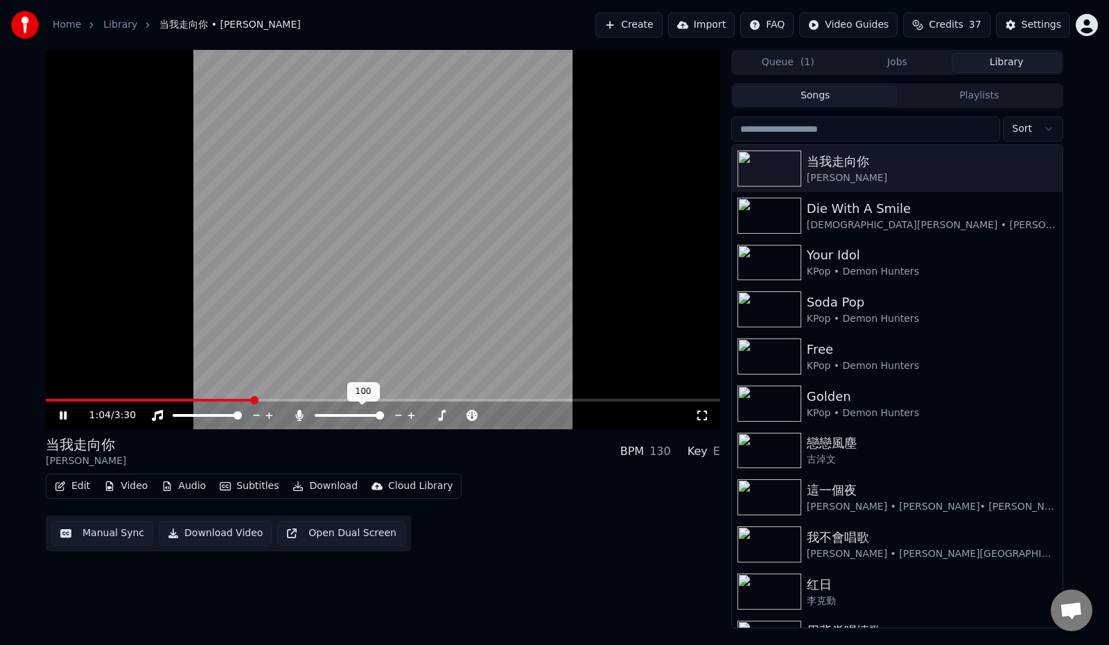
click at [300, 415] on icon at bounding box center [299, 415] width 8 height 11
click at [67, 414] on icon at bounding box center [73, 415] width 33 height 11
click at [327, 489] on button "Download" at bounding box center [325, 485] width 76 height 19
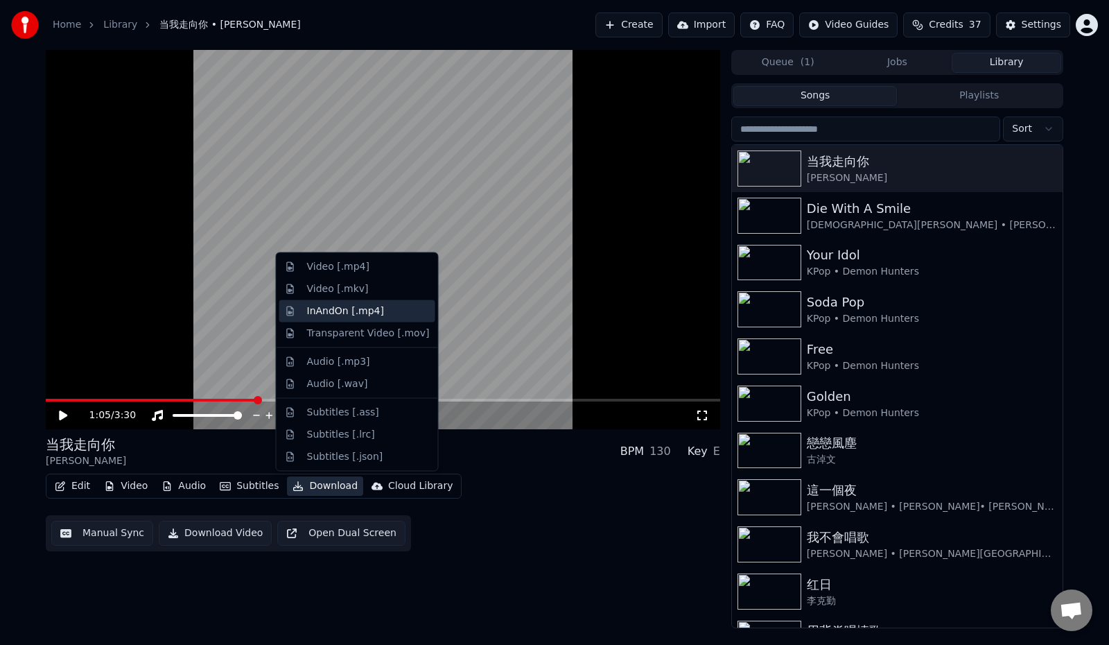
click at [364, 313] on div "InAndOn [.mp4]" at bounding box center [346, 311] width 78 height 14
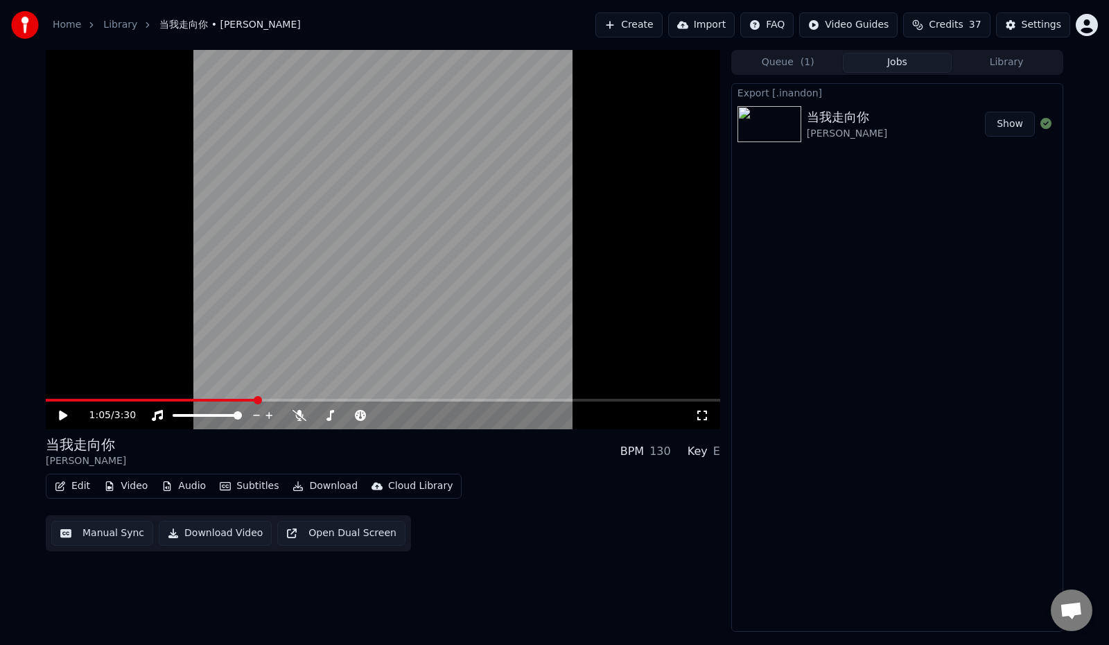
click at [1009, 130] on button "Show" at bounding box center [1010, 124] width 50 height 25
